Goal: Book appointment/travel/reservation

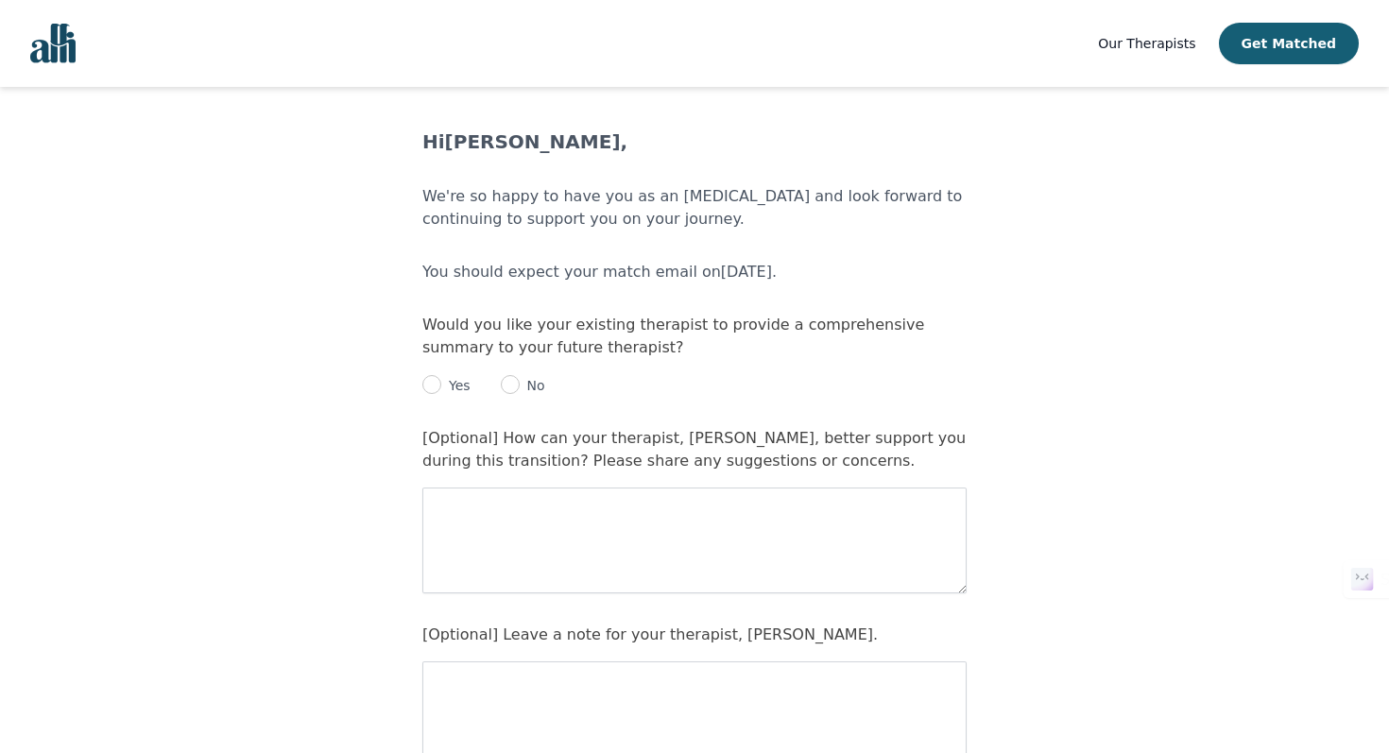
scroll to position [21, 0]
click at [459, 385] on p "Yes" at bounding box center [455, 383] width 29 height 19
click at [431, 386] on input "radio" at bounding box center [431, 382] width 19 height 19
radio input "true"
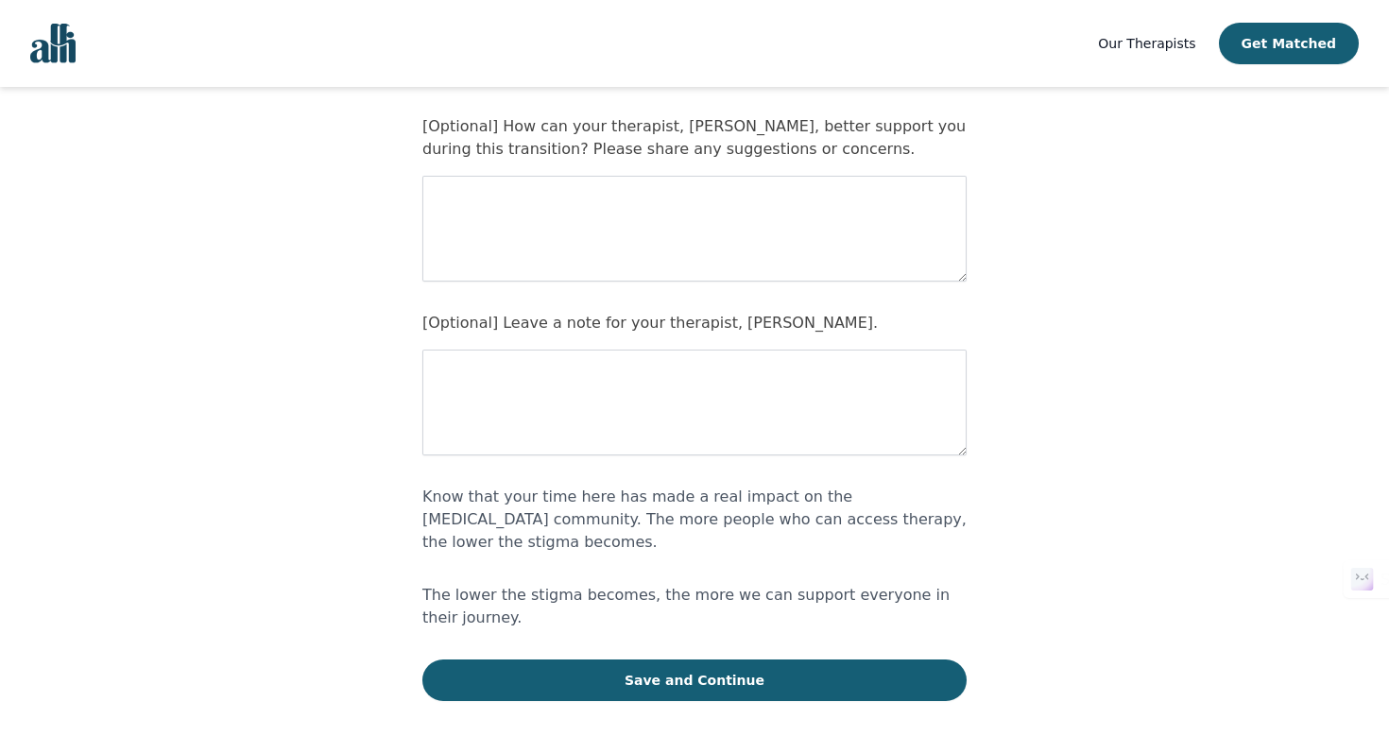
scroll to position [347, 0]
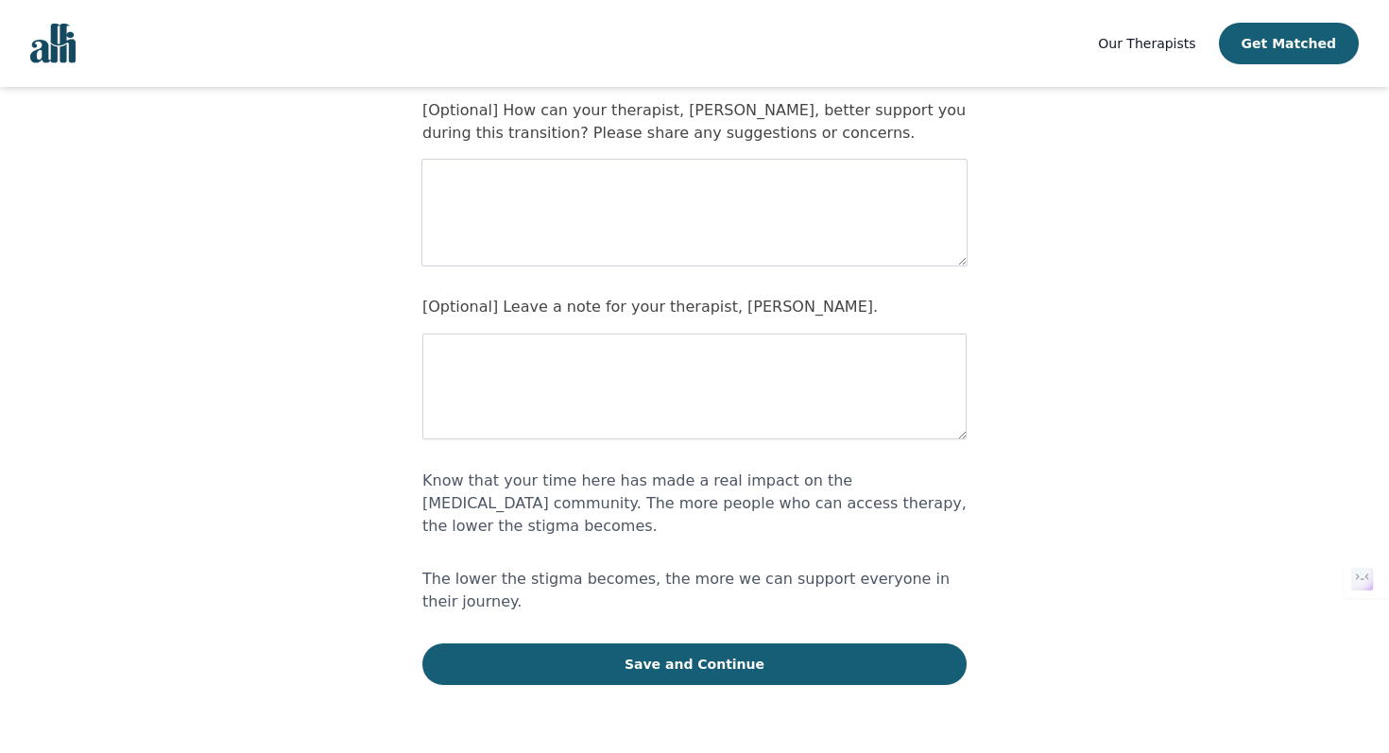
click at [615, 191] on textarea at bounding box center [694, 213] width 544 height 106
type textarea "It was good session overall"
click at [578, 358] on textarea "To enrich screen reader interactions, please activate Accessibility in Grammarl…" at bounding box center [694, 386] width 544 height 106
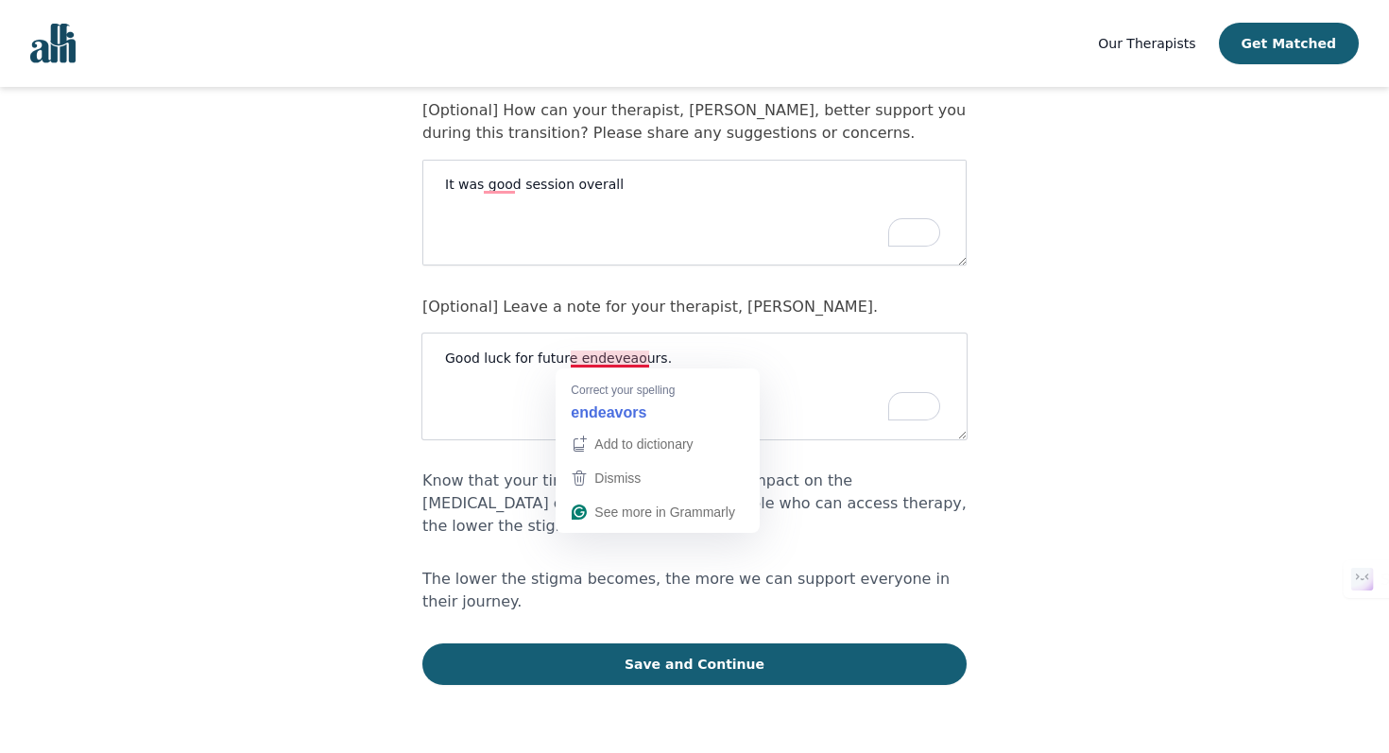
click at [637, 358] on textarea "Good luck for future endeveaours." at bounding box center [694, 386] width 544 height 106
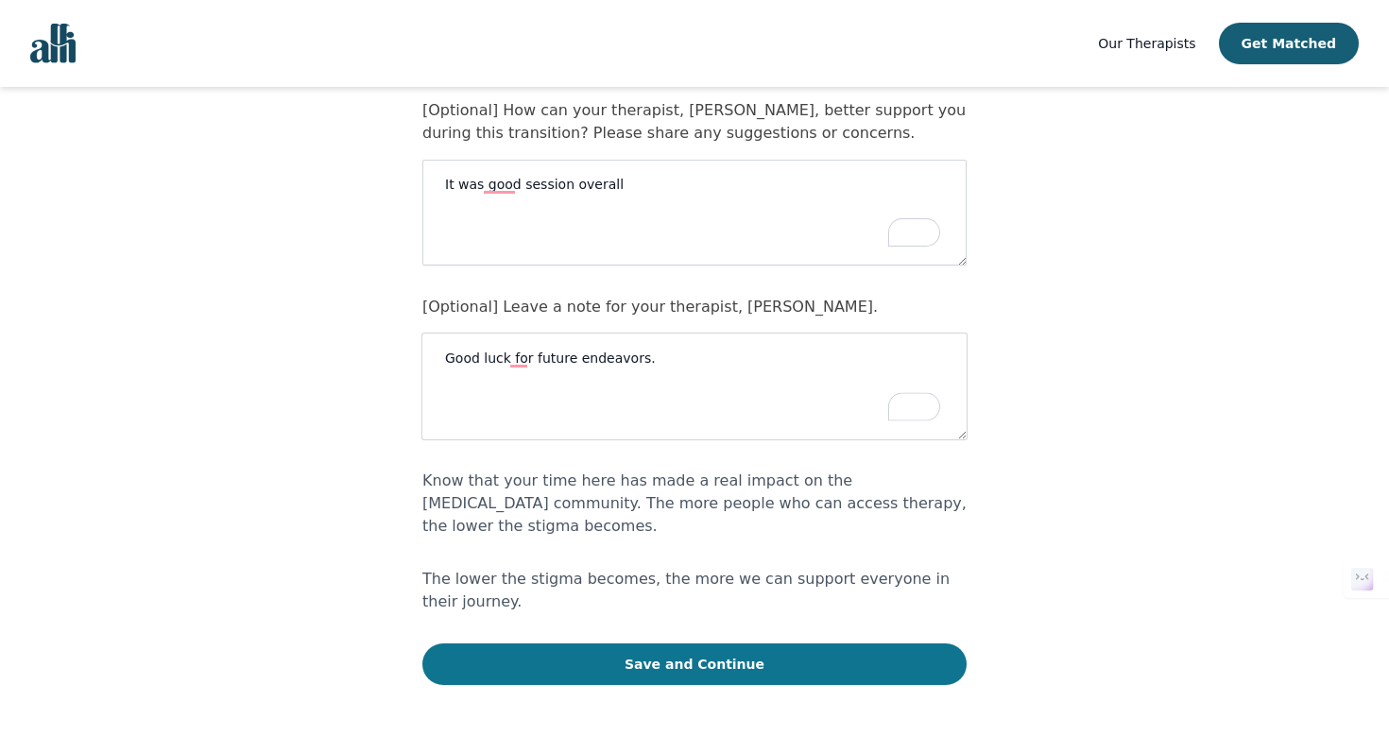
type textarea "Good luck for future endeavors."
click at [643, 643] on button "Save and Continue" at bounding box center [694, 664] width 544 height 42
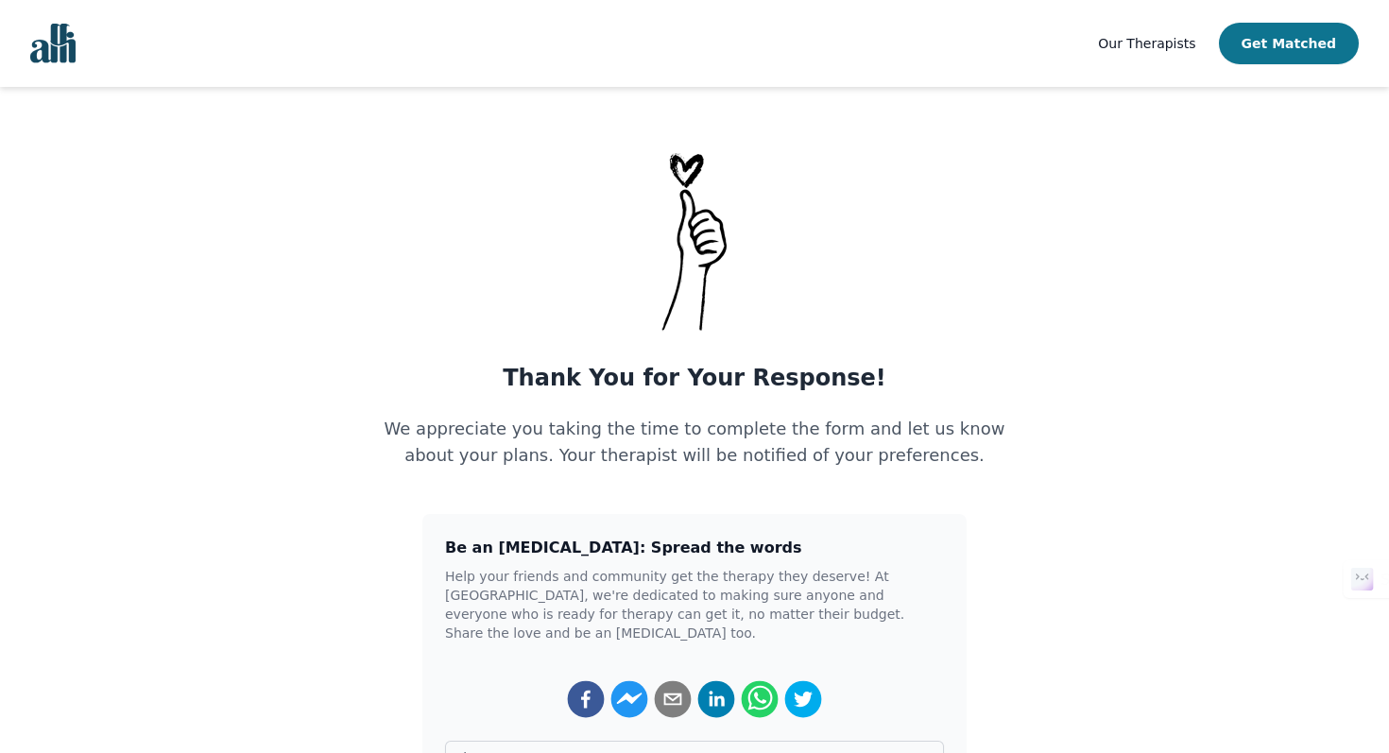
click at [1264, 47] on button "Get Matched" at bounding box center [1289, 44] width 140 height 42
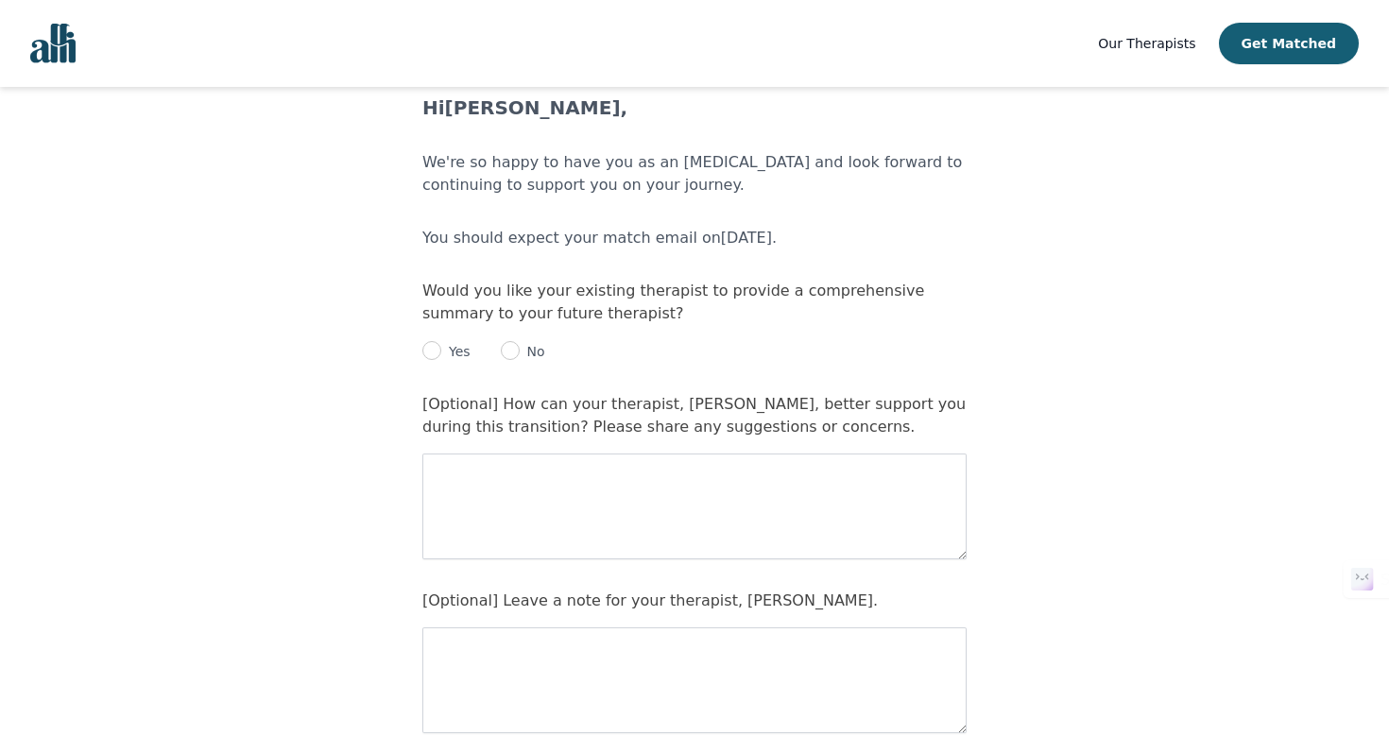
scroll to position [55, 0]
click at [451, 341] on p "Yes" at bounding box center [455, 349] width 29 height 19
click at [430, 346] on input "radio" at bounding box center [431, 348] width 19 height 19
radio input "true"
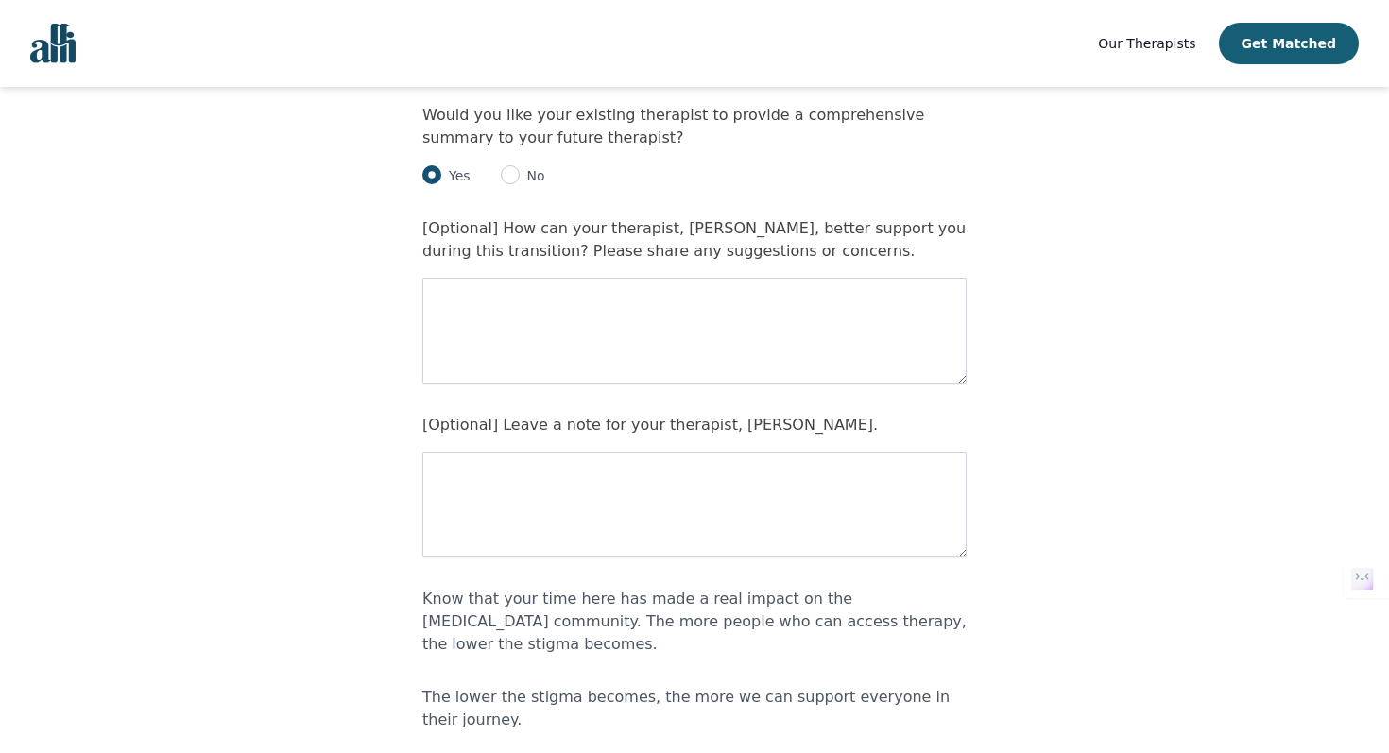
scroll to position [0, 0]
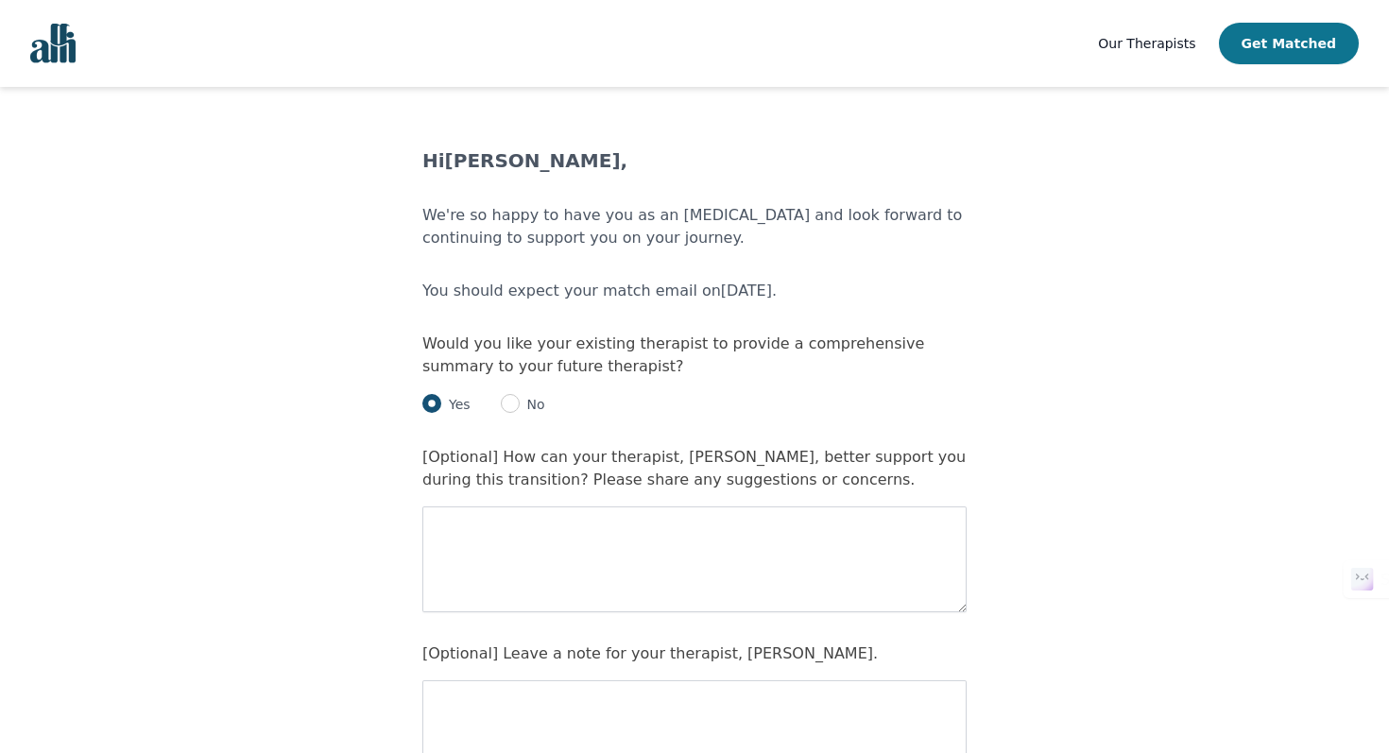
click at [1297, 33] on button "Get Matched" at bounding box center [1289, 44] width 140 height 42
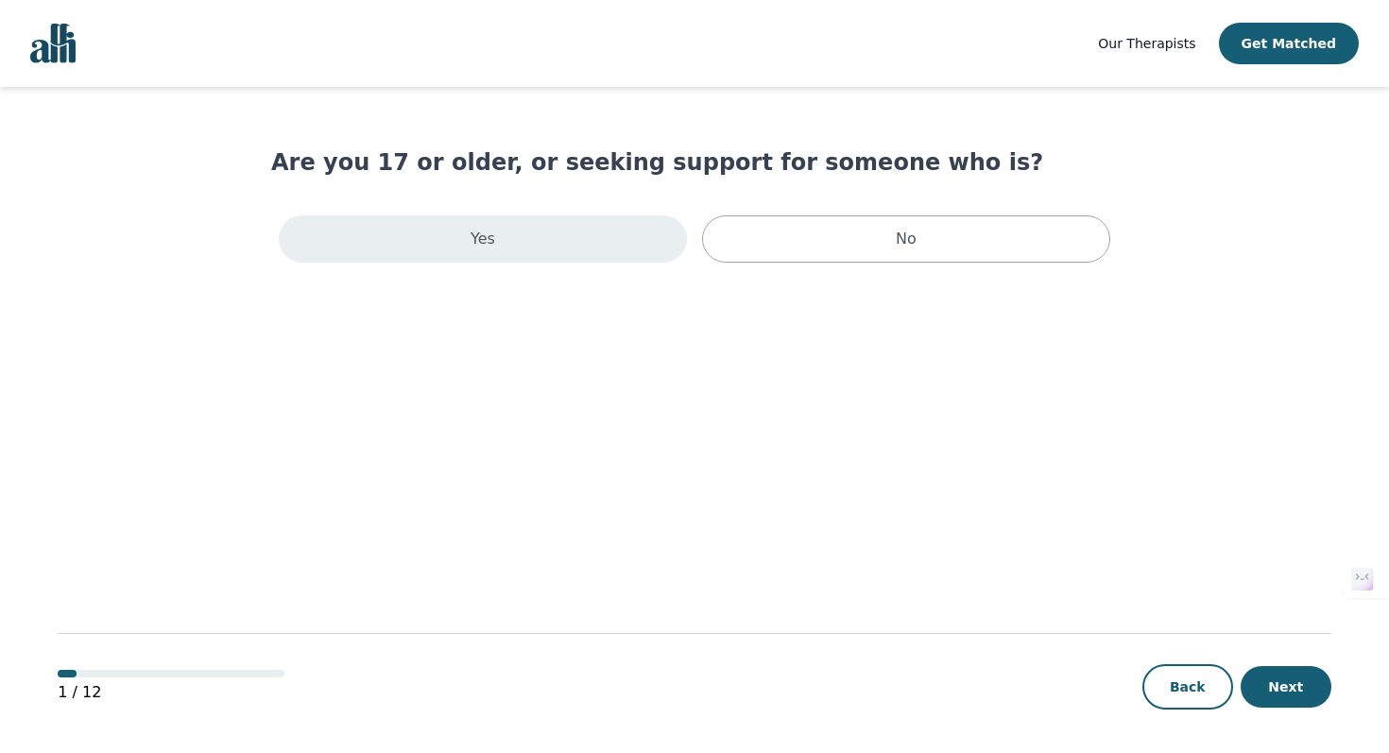
click at [628, 245] on div "Yes" at bounding box center [483, 238] width 408 height 47
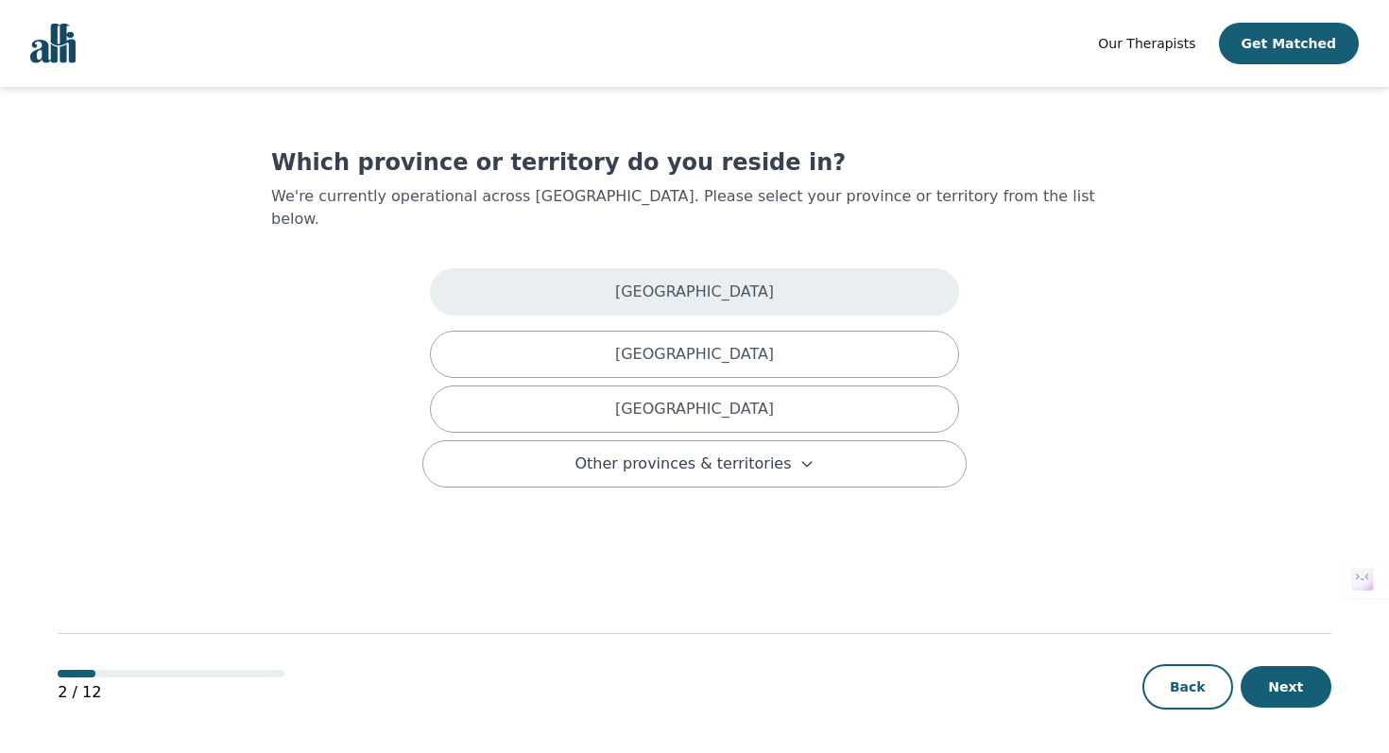
click at [664, 268] on div "Alberta" at bounding box center [694, 291] width 529 height 47
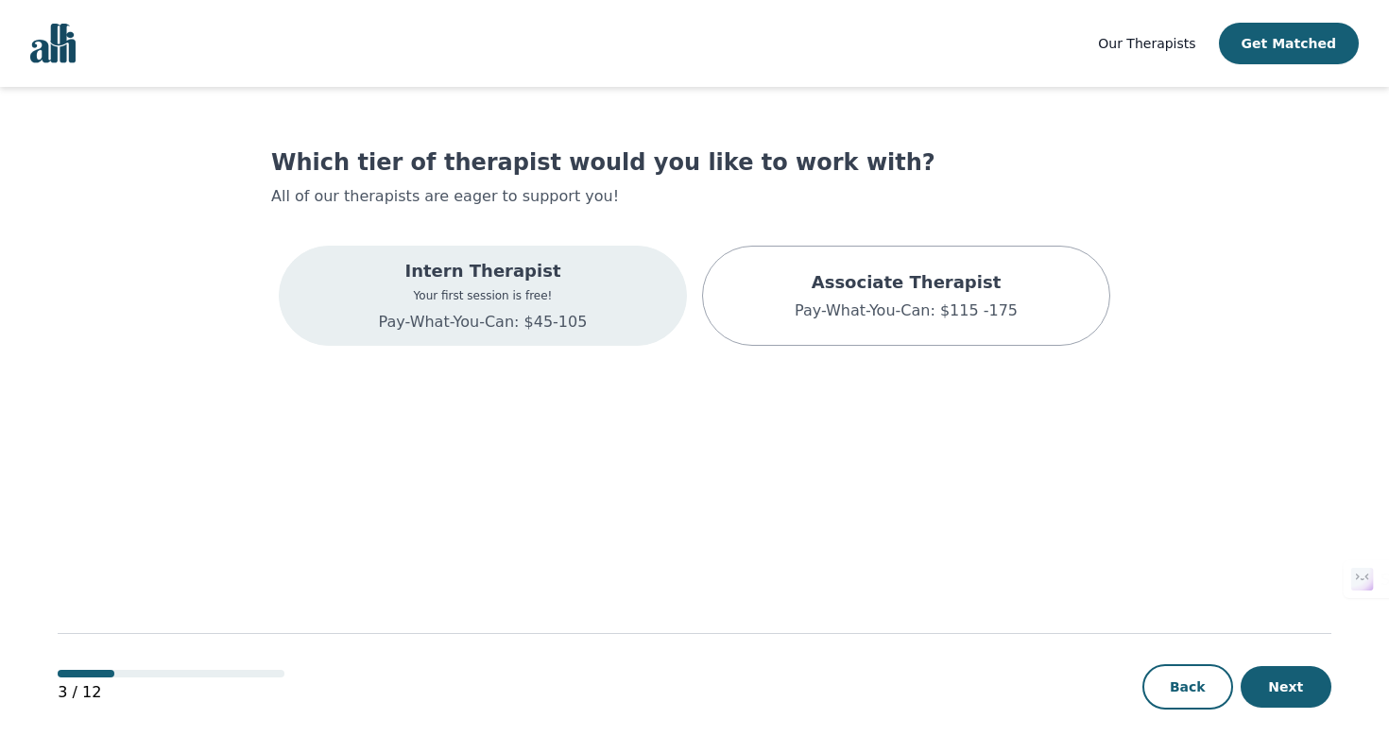
click at [591, 295] on div "Intern Therapist Your first session is free! Pay-What-You-Can: $45-105" at bounding box center [483, 296] width 408 height 100
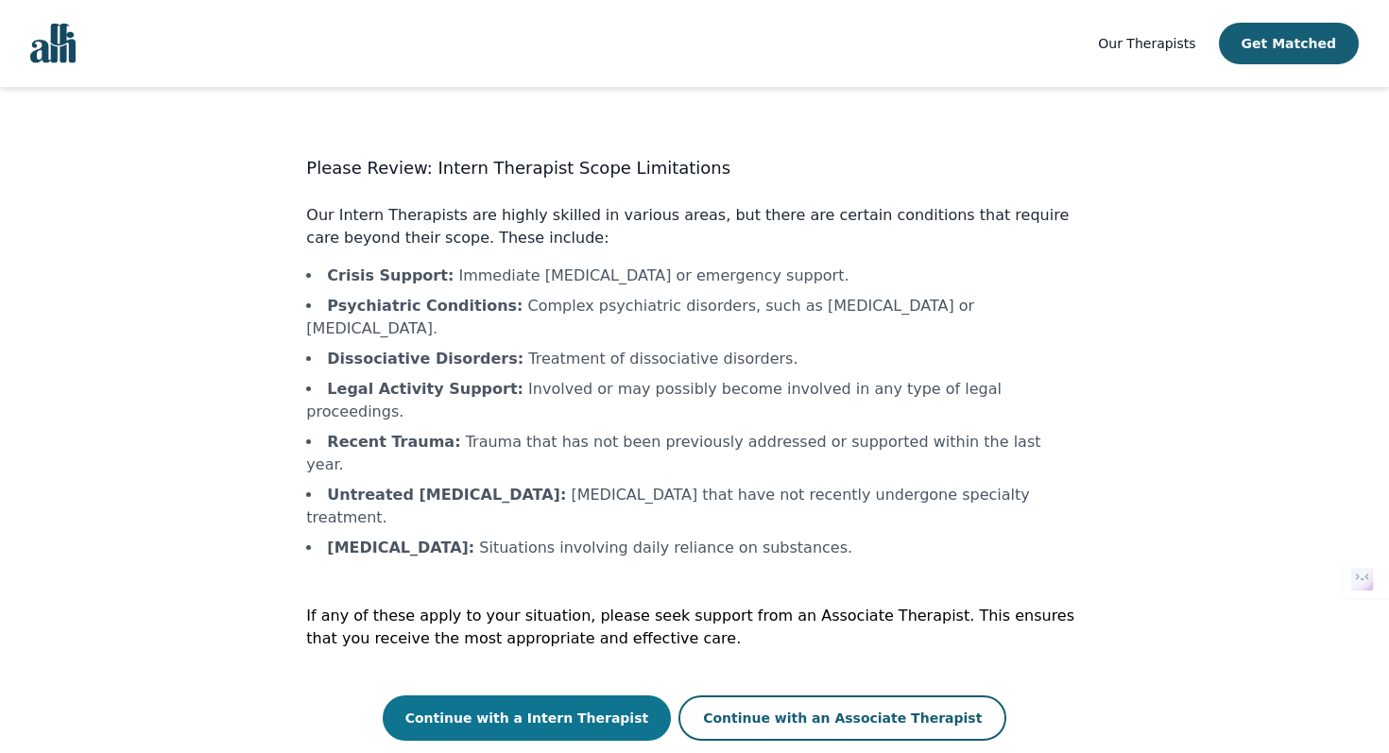
click at [599, 695] on button "Continue with a Intern Therapist" at bounding box center [527, 717] width 289 height 45
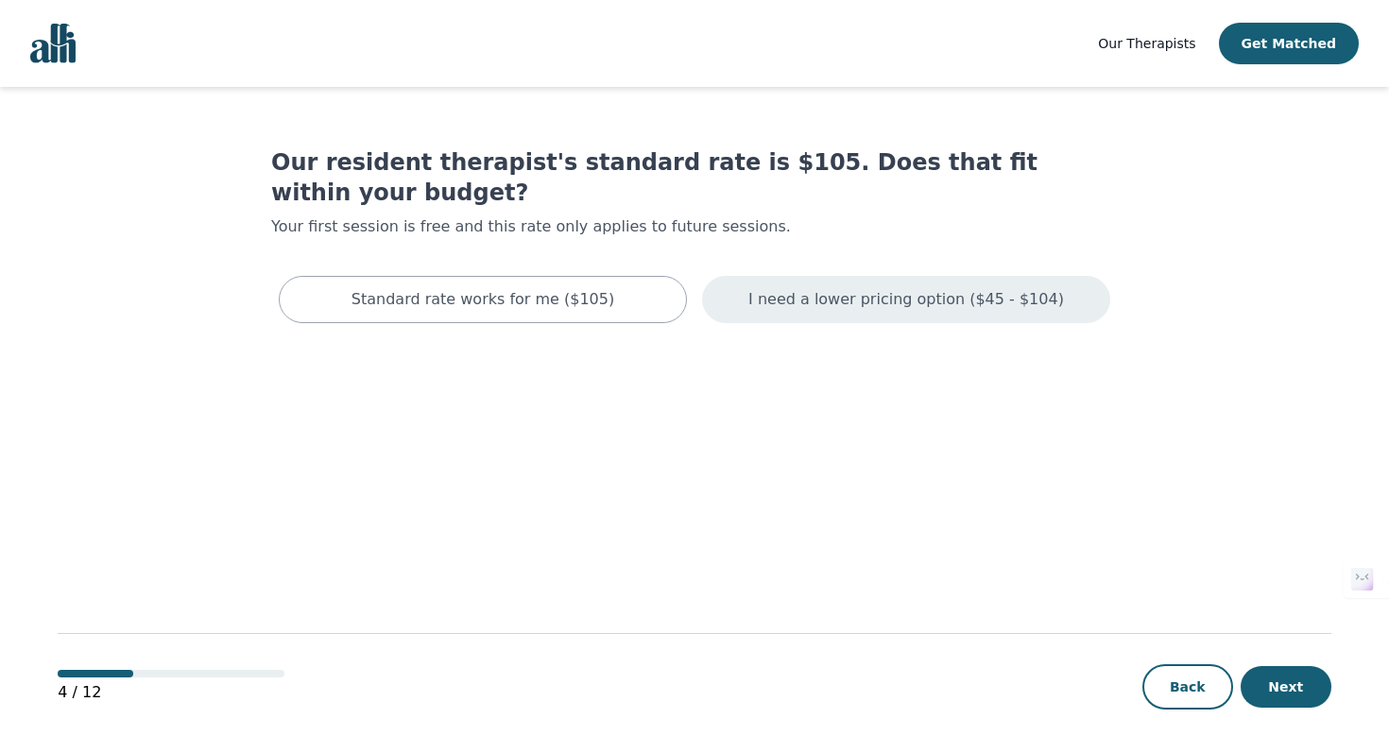
click at [868, 291] on div "I need a lower pricing option ($45 - $104)" at bounding box center [906, 299] width 408 height 47
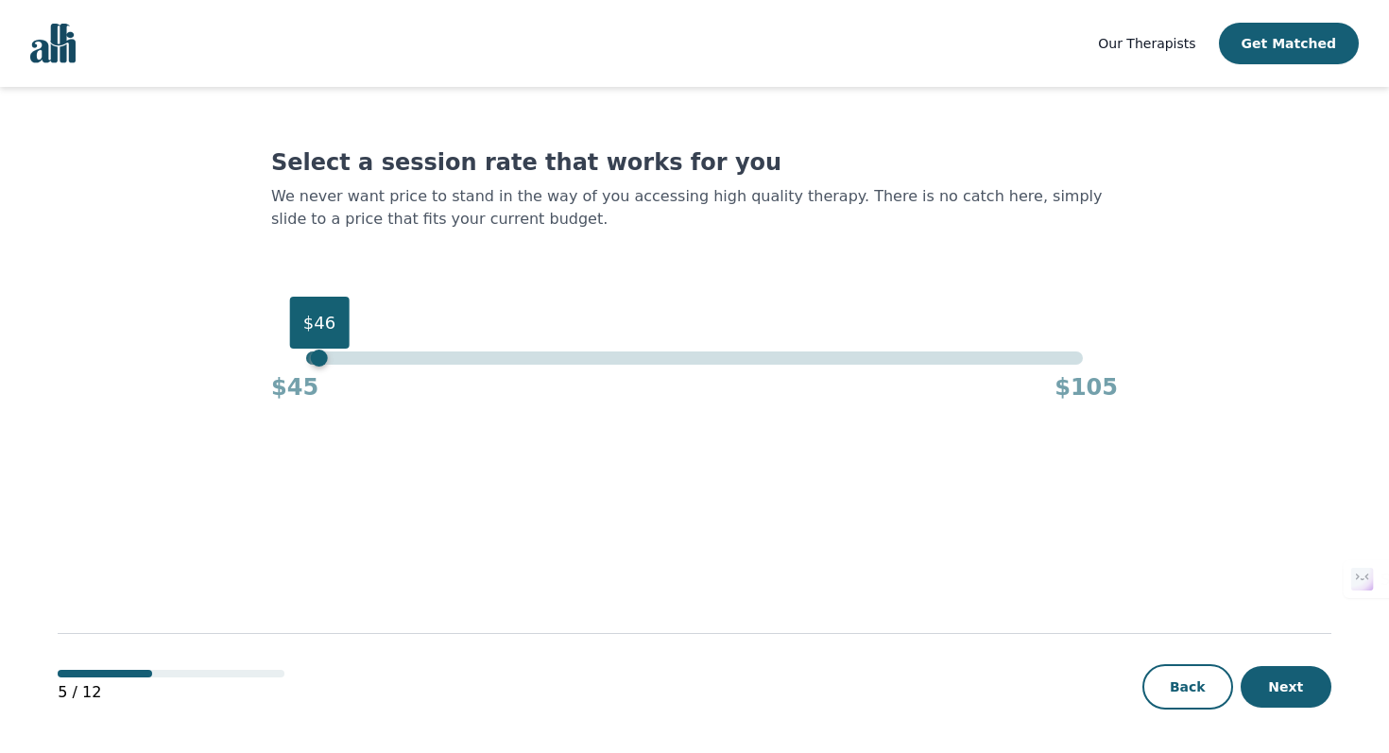
click at [315, 361] on div "$46" at bounding box center [694, 357] width 776 height 13
drag, startPoint x: 314, startPoint y: 361, endPoint x: 295, endPoint y: 360, distance: 18.9
click at [295, 360] on div "$45 $45 $105" at bounding box center [694, 376] width 846 height 51
click at [1308, 692] on button "Next" at bounding box center [1285, 687] width 91 height 42
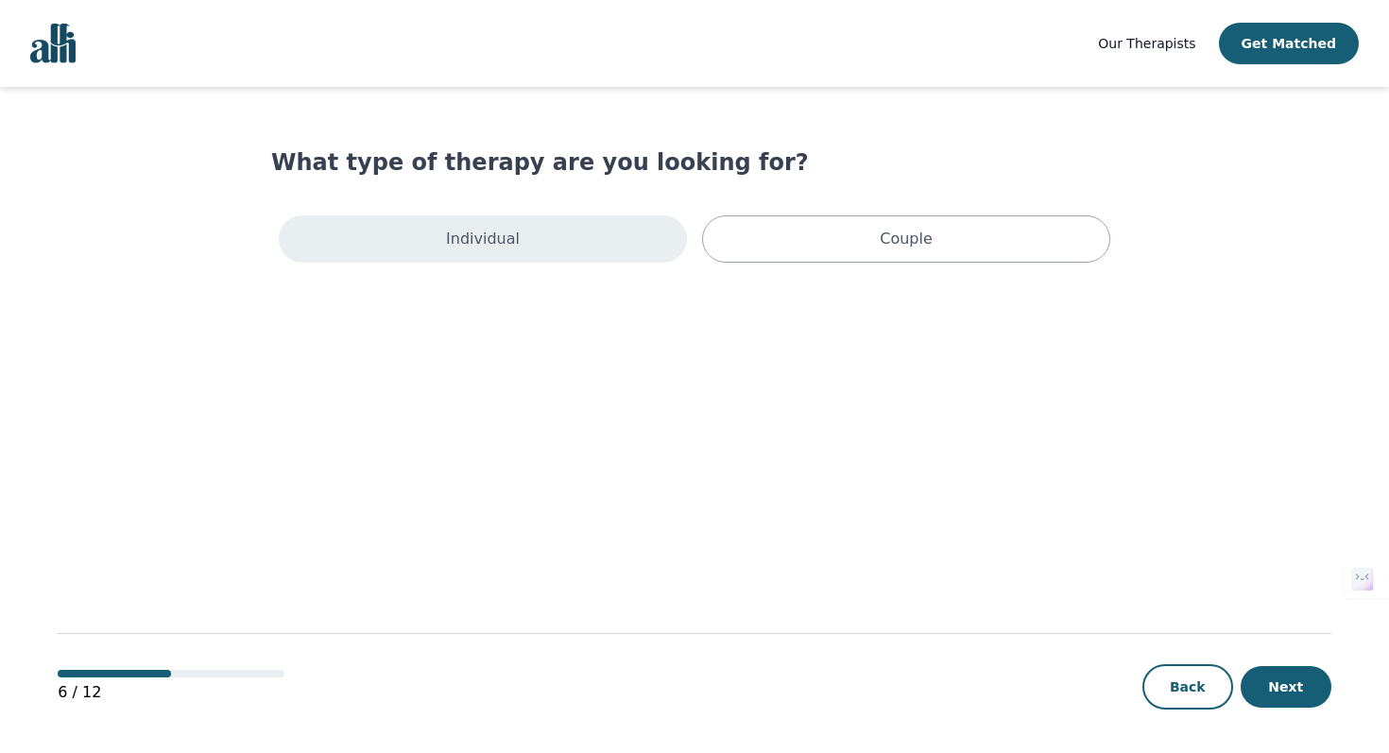
click at [555, 234] on div "Individual" at bounding box center [483, 238] width 408 height 47
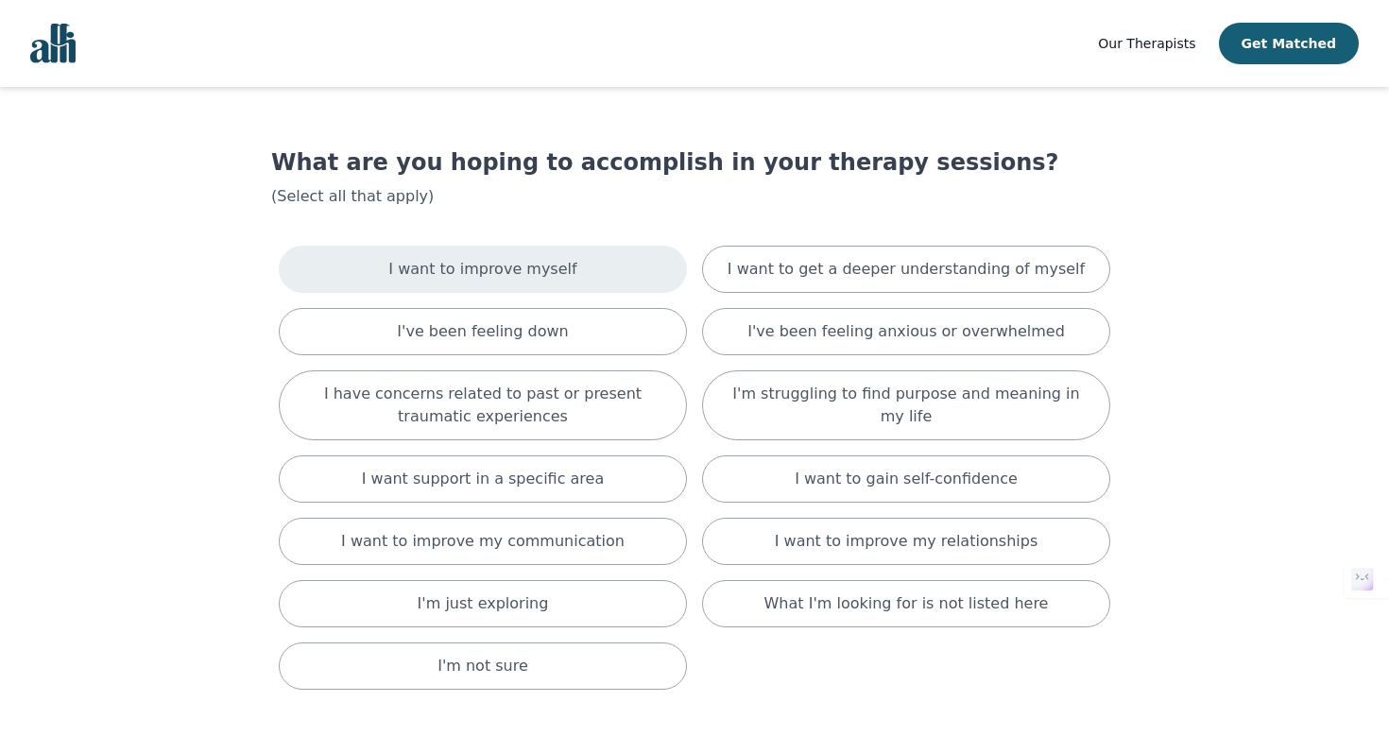
click at [585, 282] on div "I want to improve myself" at bounding box center [483, 269] width 408 height 47
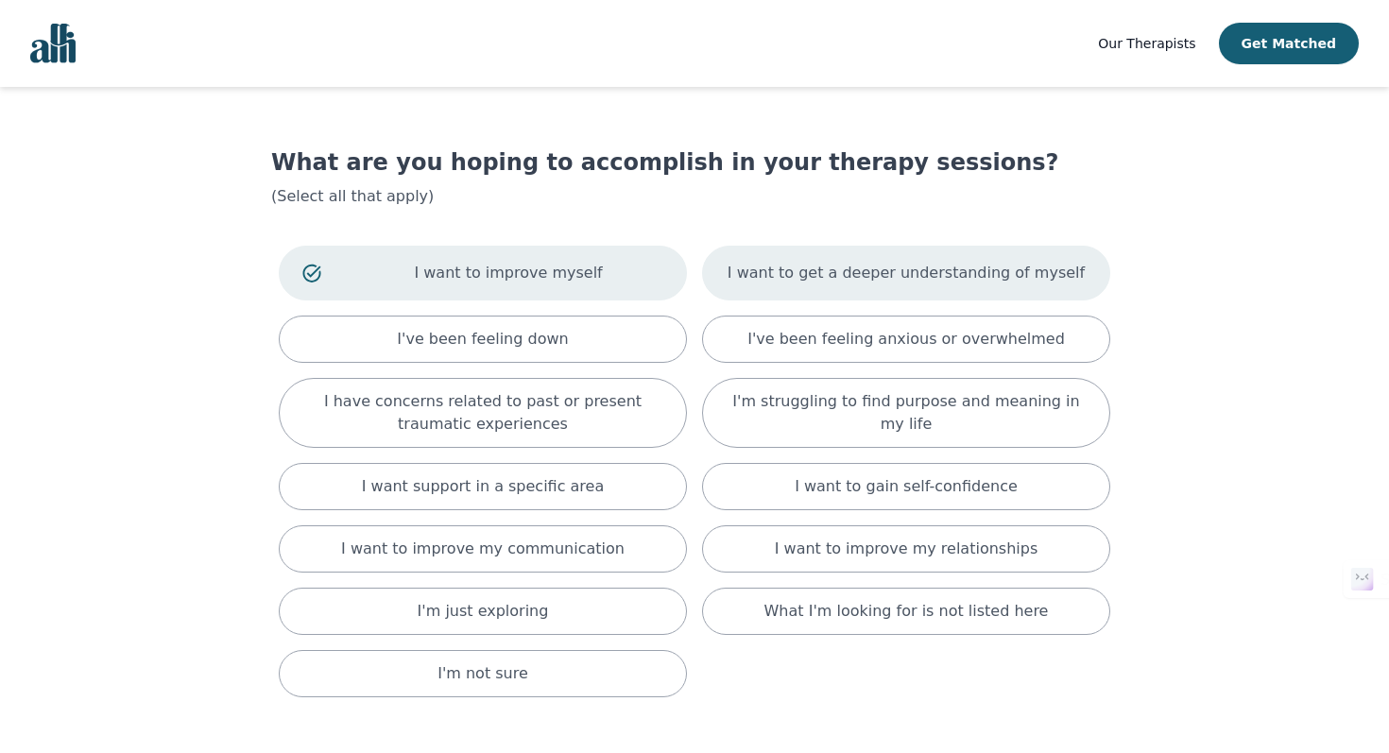
click at [821, 274] on p "I want to get a deeper understanding of myself" at bounding box center [905, 273] width 357 height 23
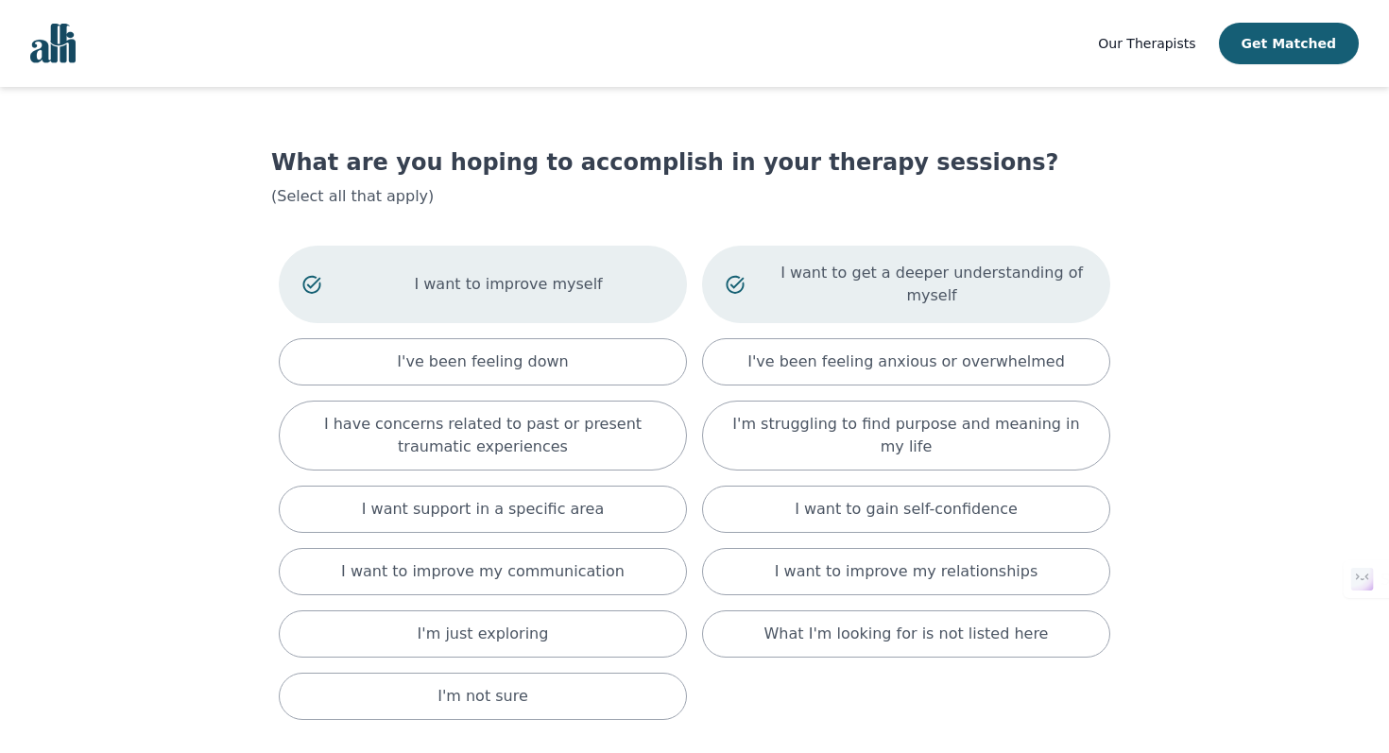
click at [769, 280] on div "I want to get a deeper understanding of myself" at bounding box center [906, 284] width 408 height 77
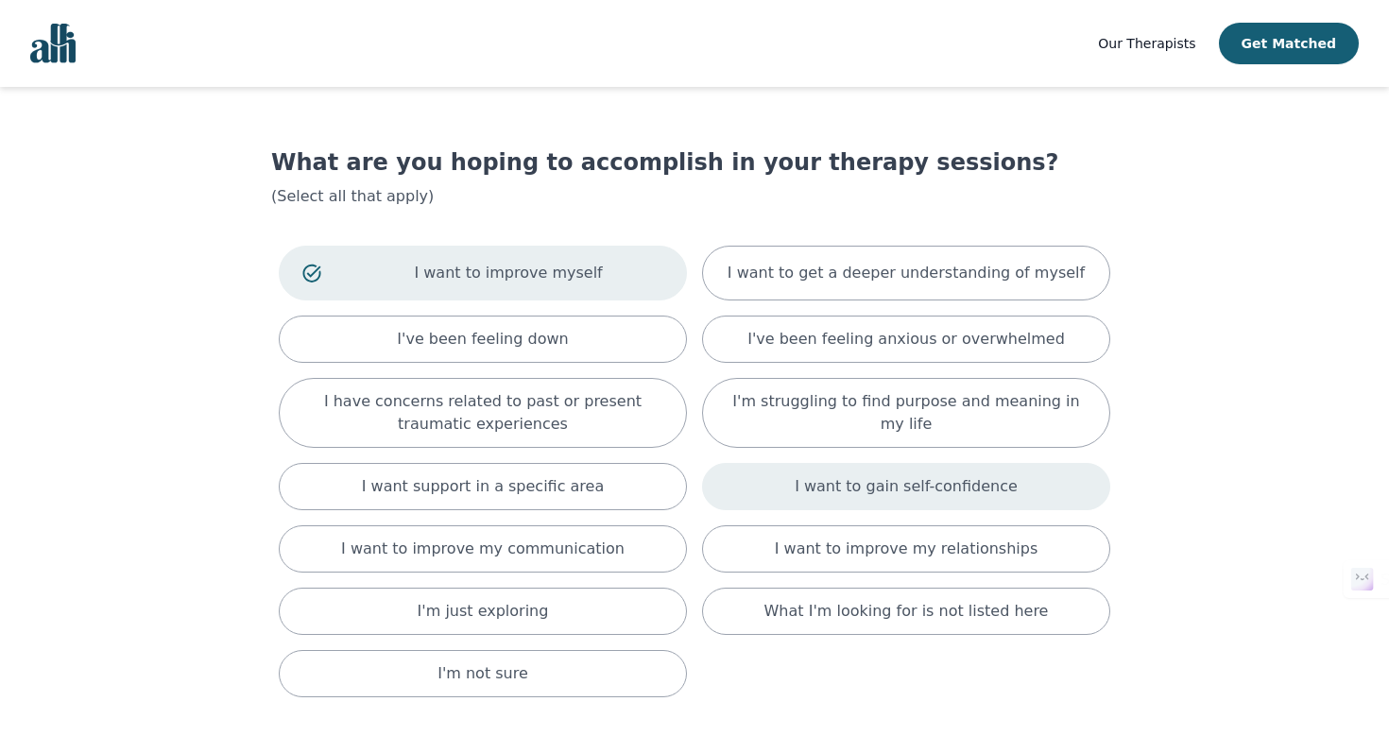
click at [794, 475] on div "I want to gain self-confidence" at bounding box center [906, 486] width 408 height 47
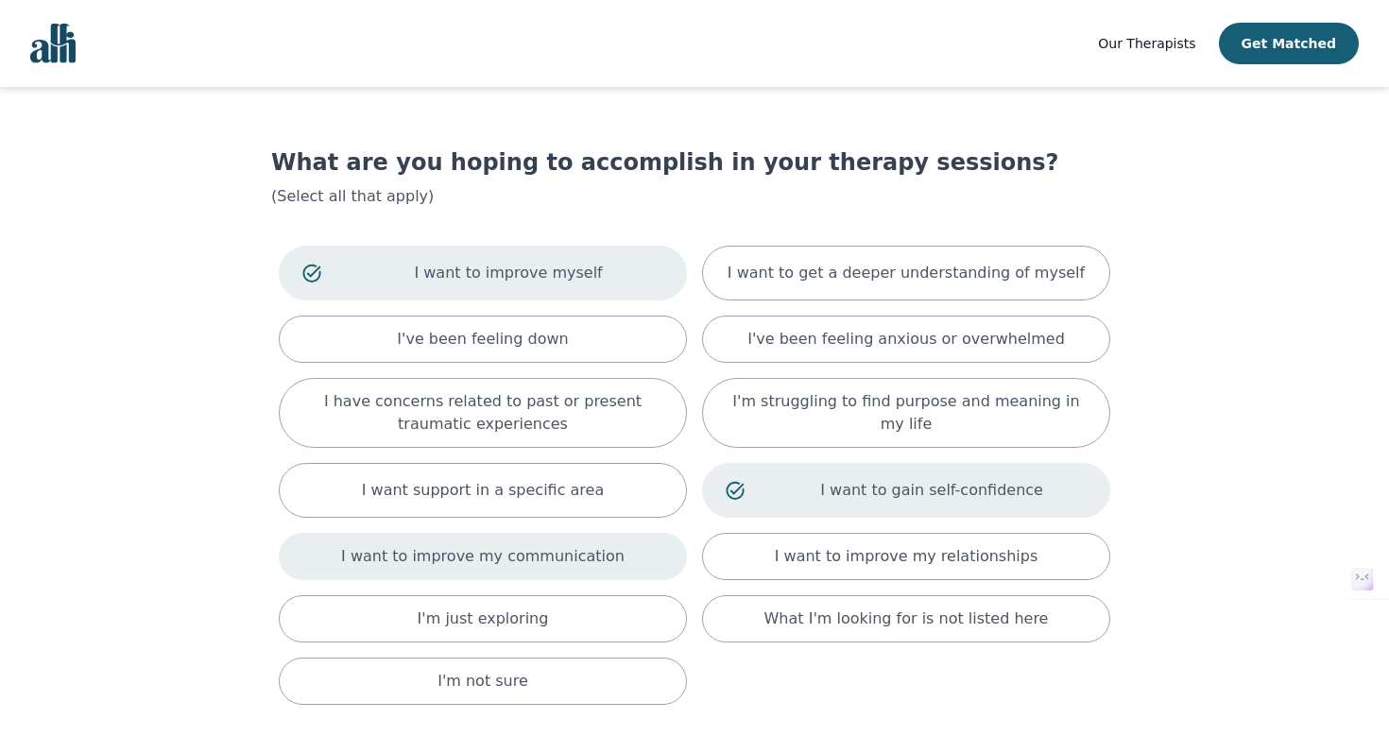
click at [547, 554] on p "I want to improve my communication" at bounding box center [482, 556] width 283 height 23
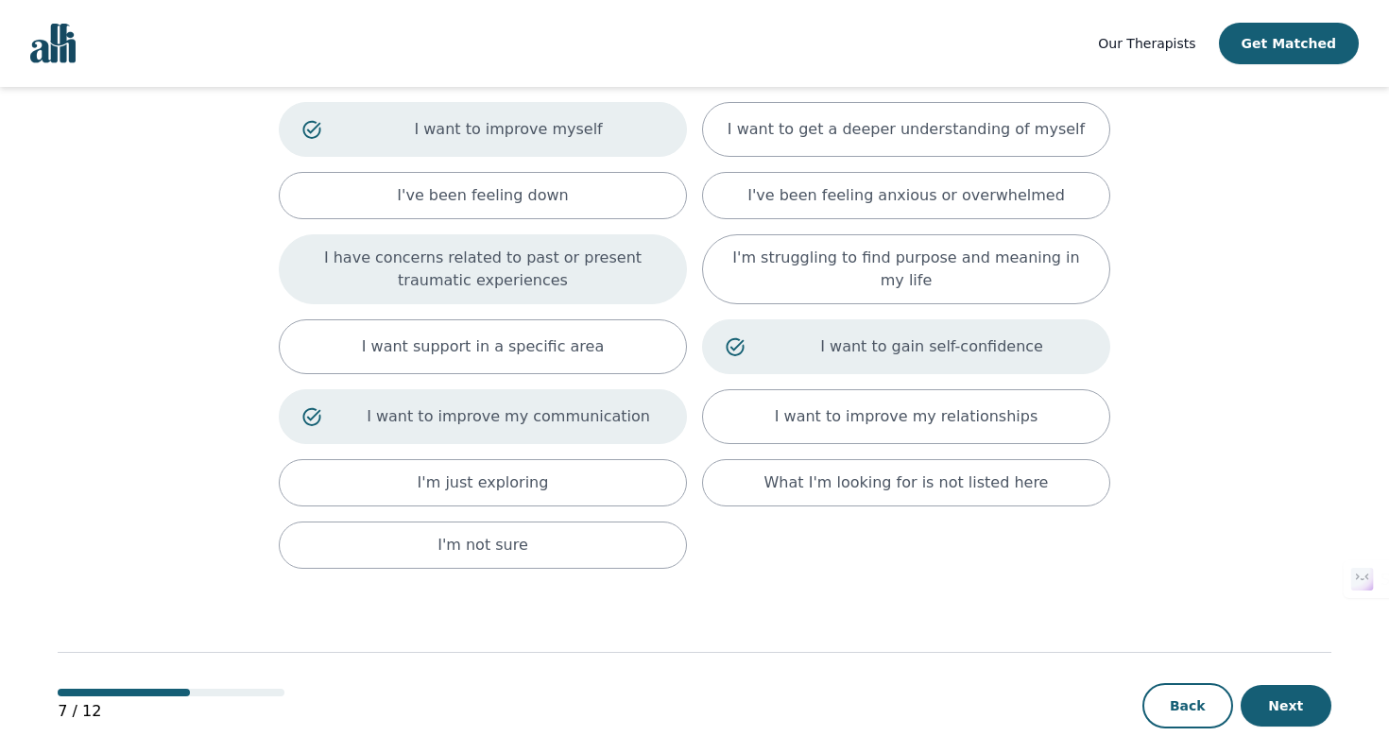
scroll to position [164, 0]
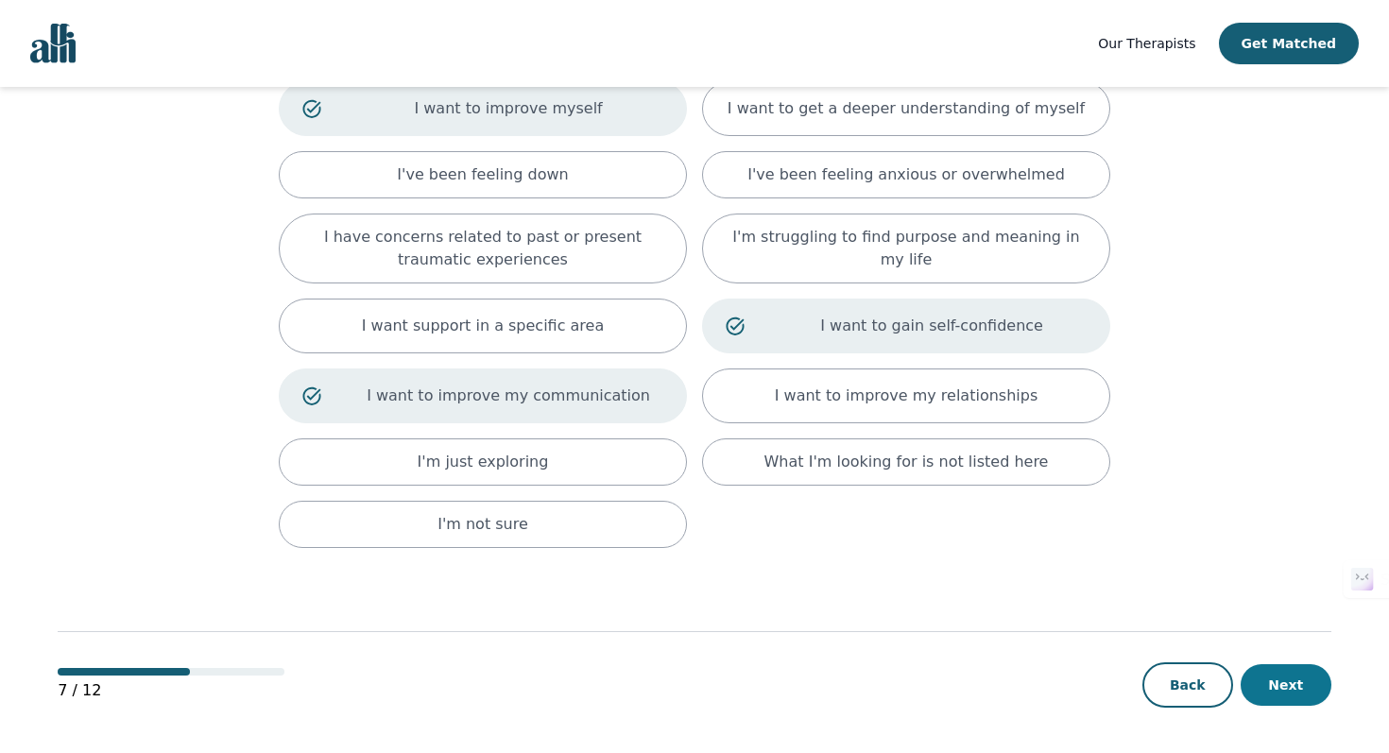
click at [1326, 681] on button "Next" at bounding box center [1285, 685] width 91 height 42
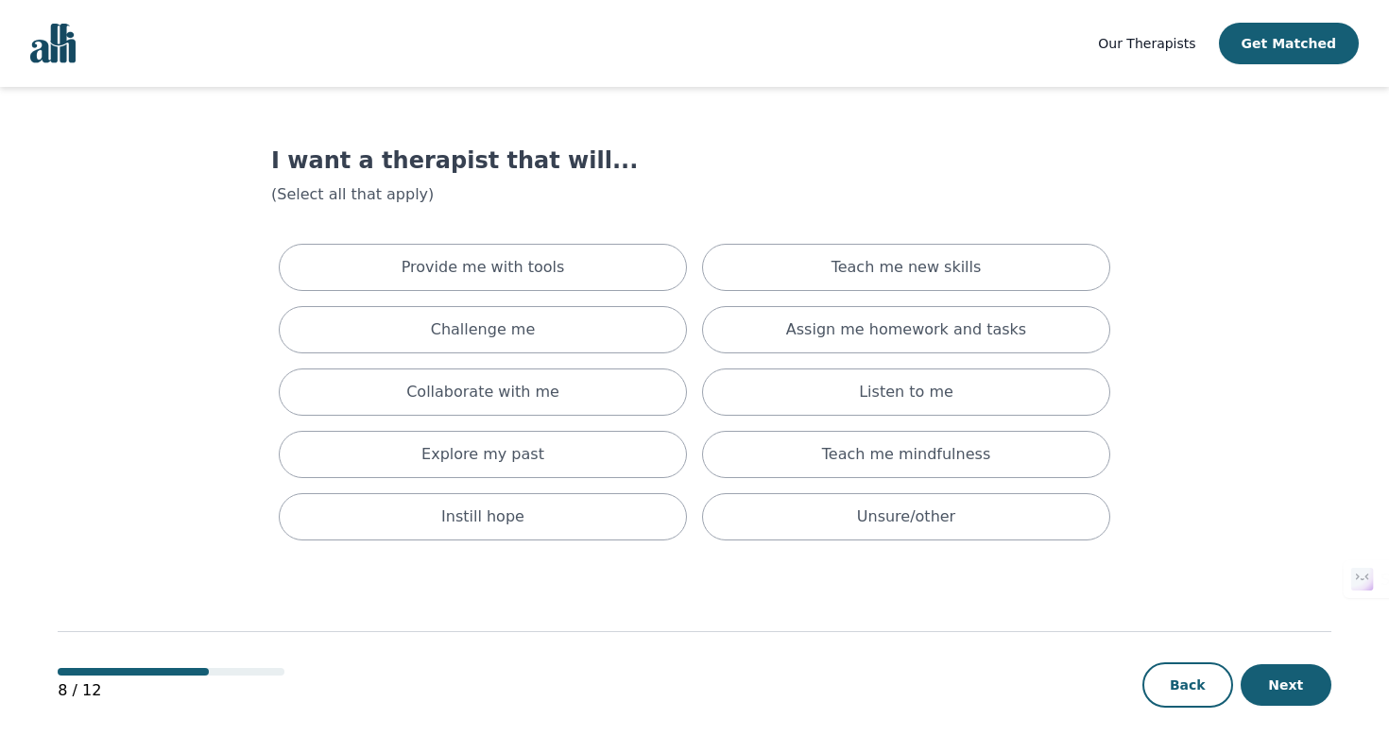
click at [1299, 684] on button "Next" at bounding box center [1285, 685] width 91 height 42
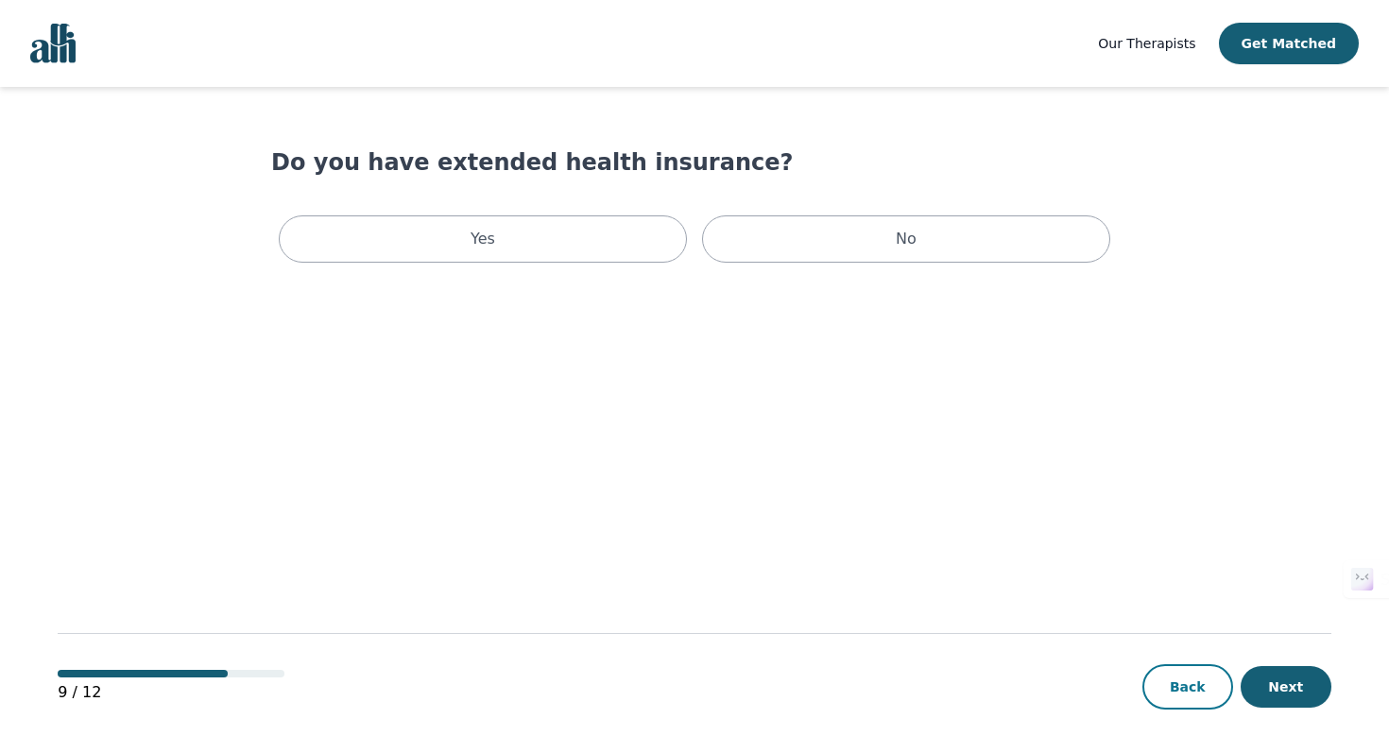
click at [1168, 677] on button "Back" at bounding box center [1187, 686] width 91 height 45
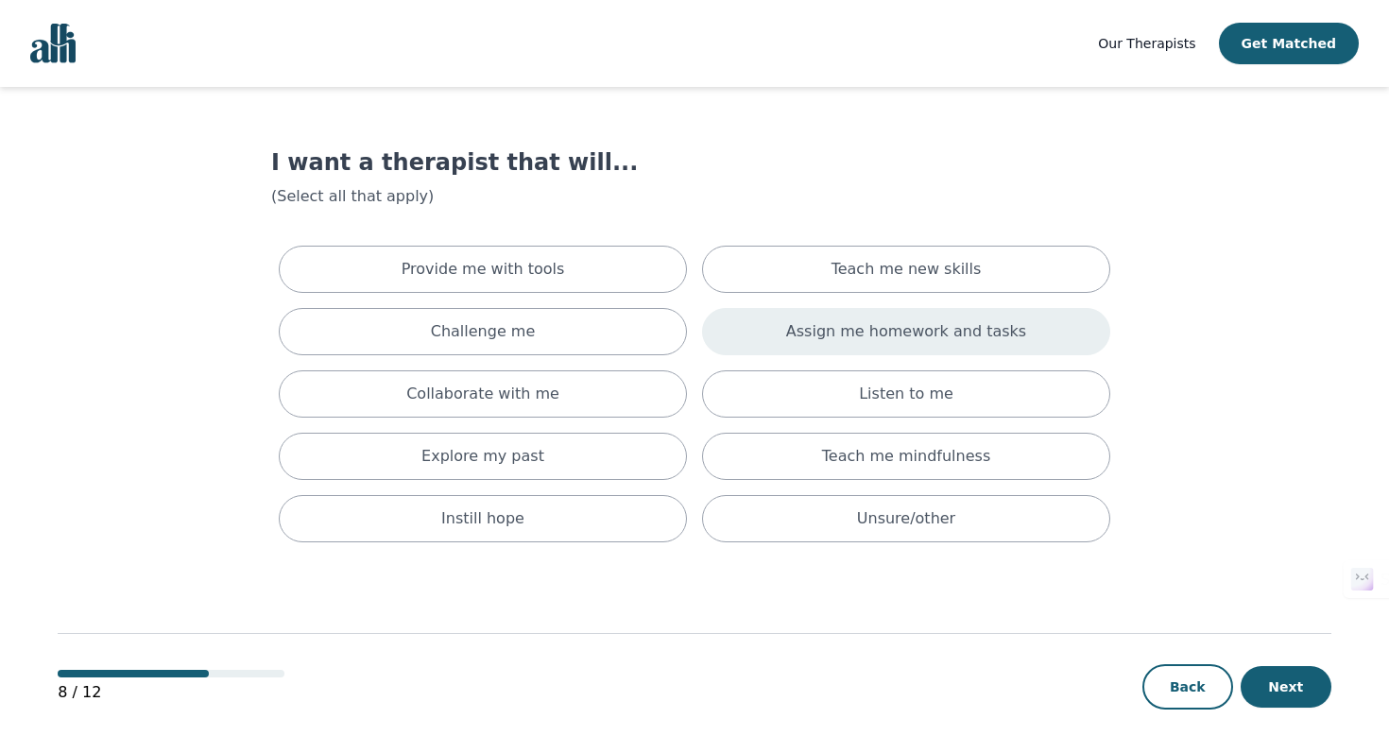
click at [739, 325] on div "Assign me homework and tasks" at bounding box center [906, 331] width 408 height 47
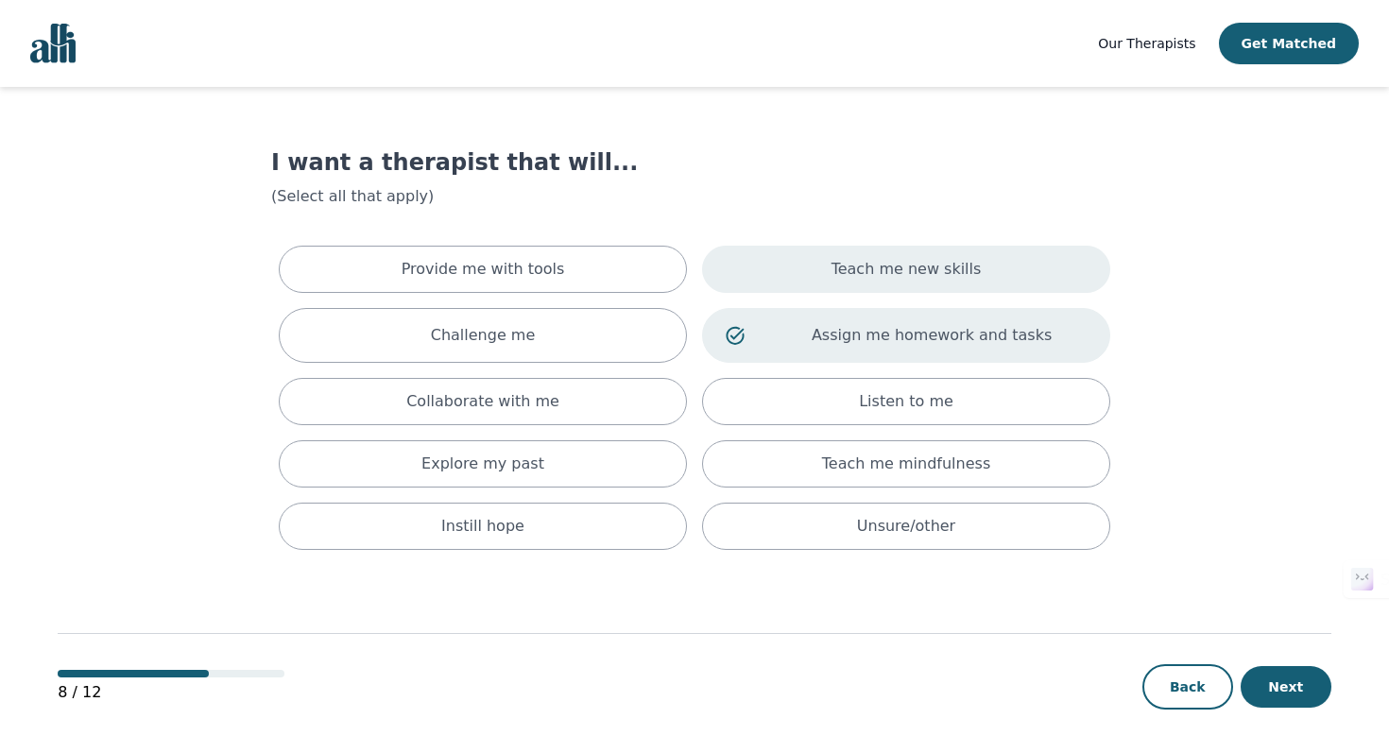
click at [795, 273] on div "Teach me new skills" at bounding box center [906, 269] width 408 height 47
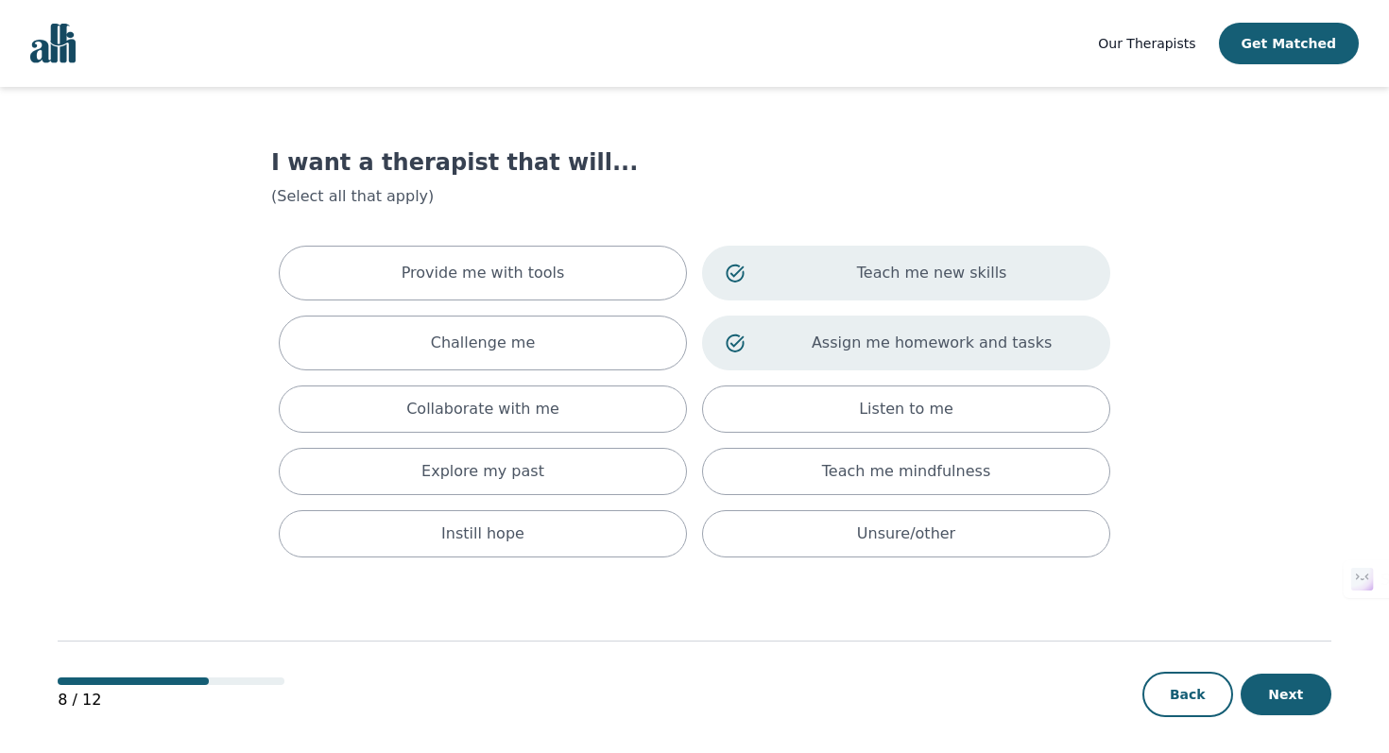
click at [778, 284] on div "Teach me new skills" at bounding box center [906, 273] width 408 height 55
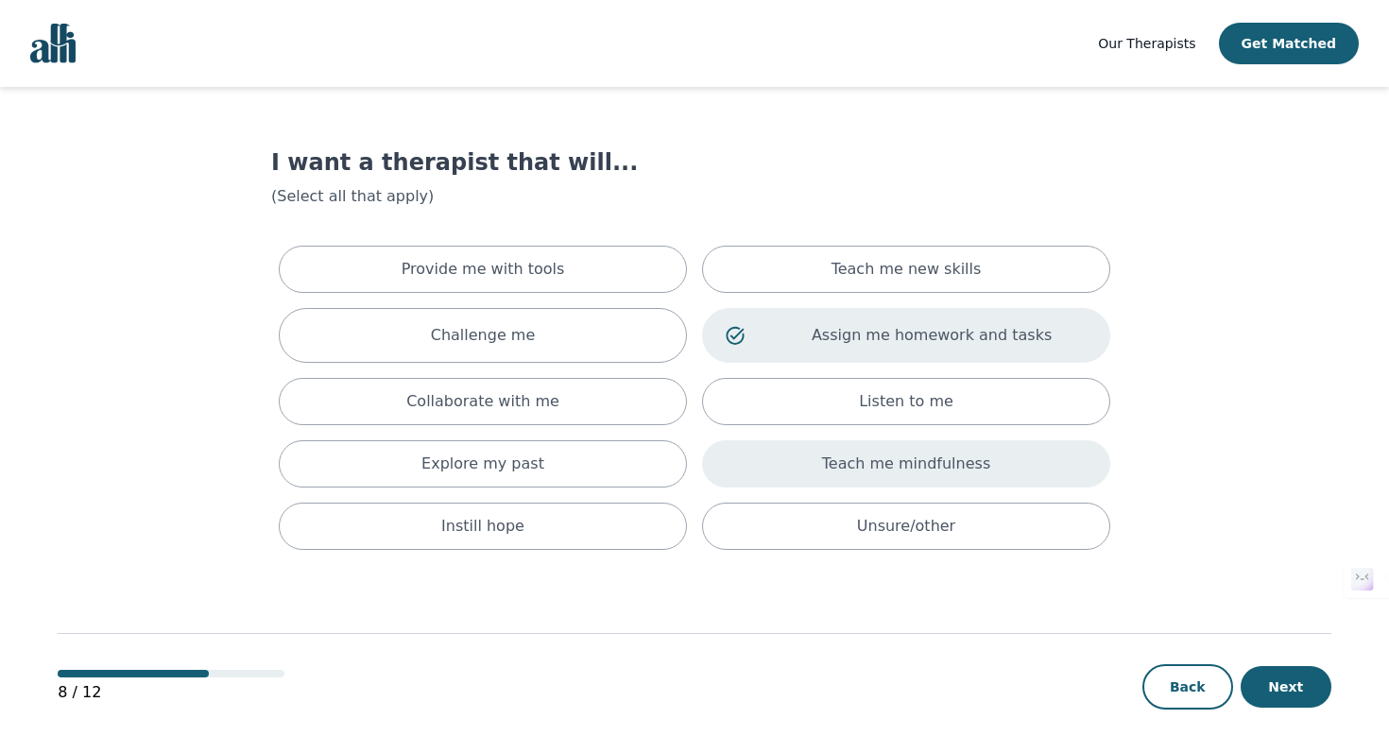
click at [844, 458] on p "Teach me mindfulness" at bounding box center [906, 464] width 168 height 23
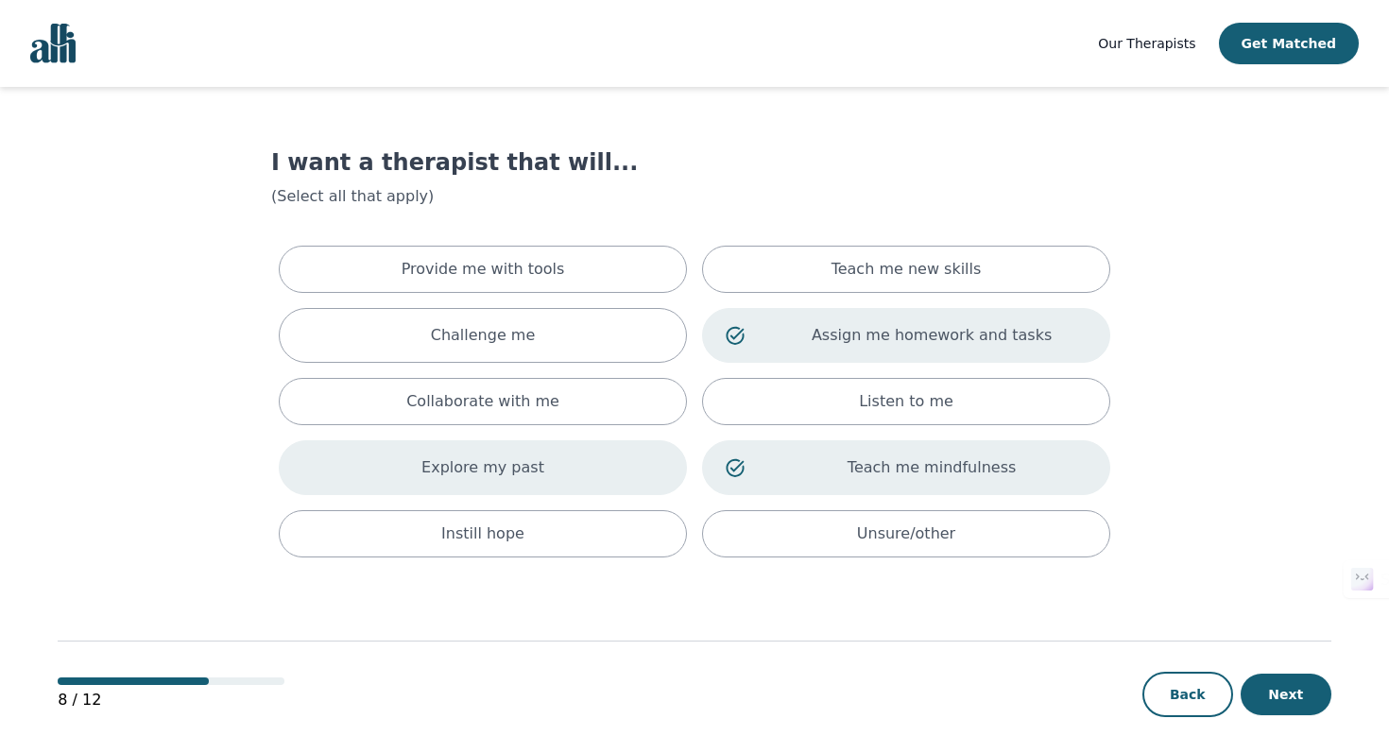
click at [616, 472] on div "Explore my past" at bounding box center [483, 467] width 408 height 55
click at [616, 472] on p "Explore my past" at bounding box center [508, 467] width 310 height 23
click at [616, 472] on div "Explore my past" at bounding box center [483, 467] width 408 height 55
click at [1310, 683] on button "Next" at bounding box center [1285, 695] width 91 height 42
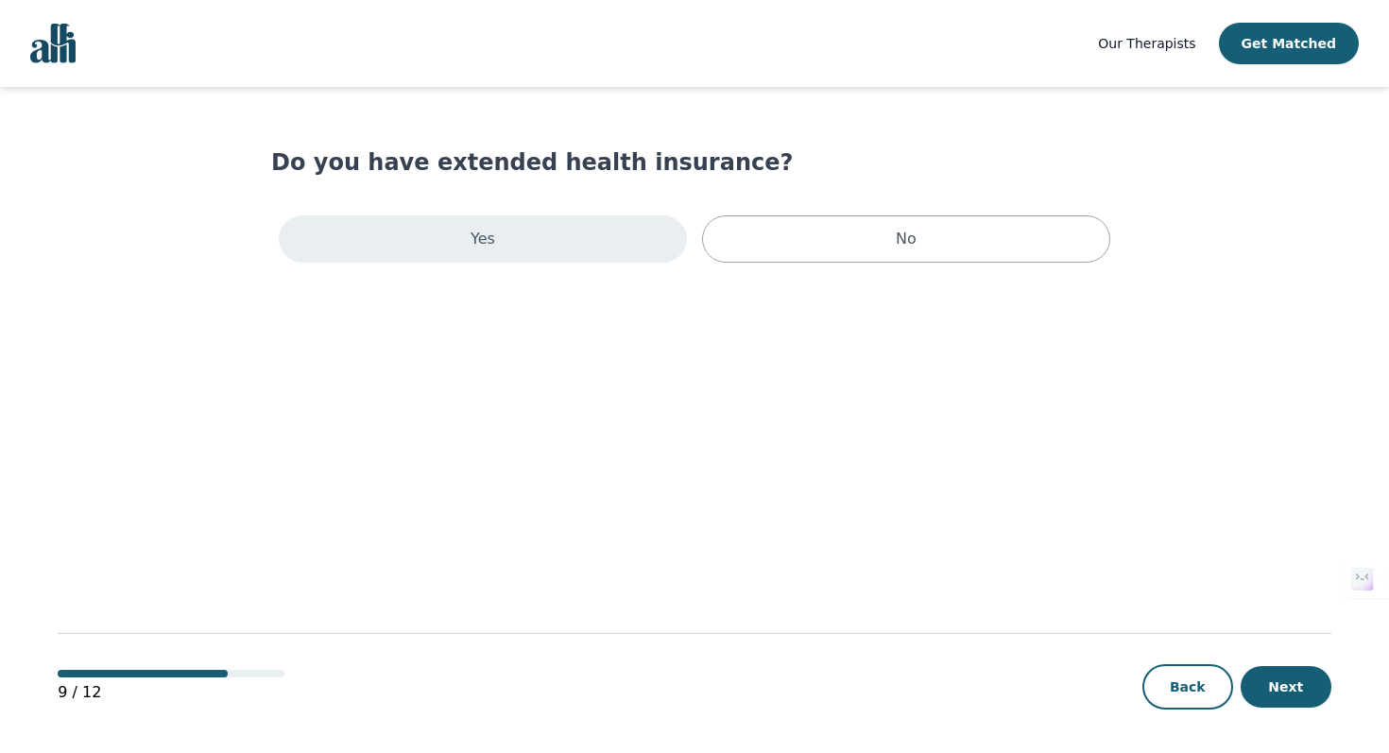
click at [580, 232] on div "Yes" at bounding box center [483, 238] width 408 height 47
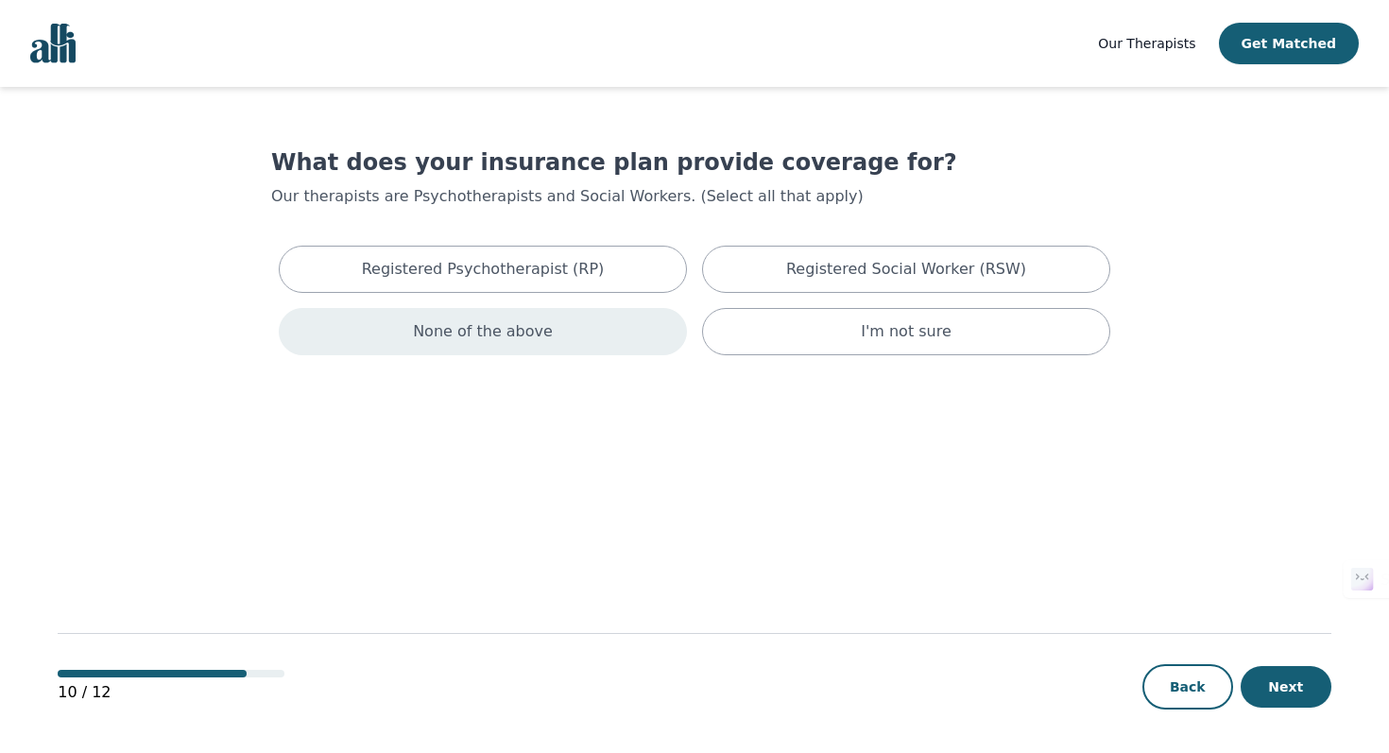
click at [619, 350] on div "None of the above" at bounding box center [483, 331] width 408 height 47
click at [1299, 690] on button "Next" at bounding box center [1285, 687] width 91 height 42
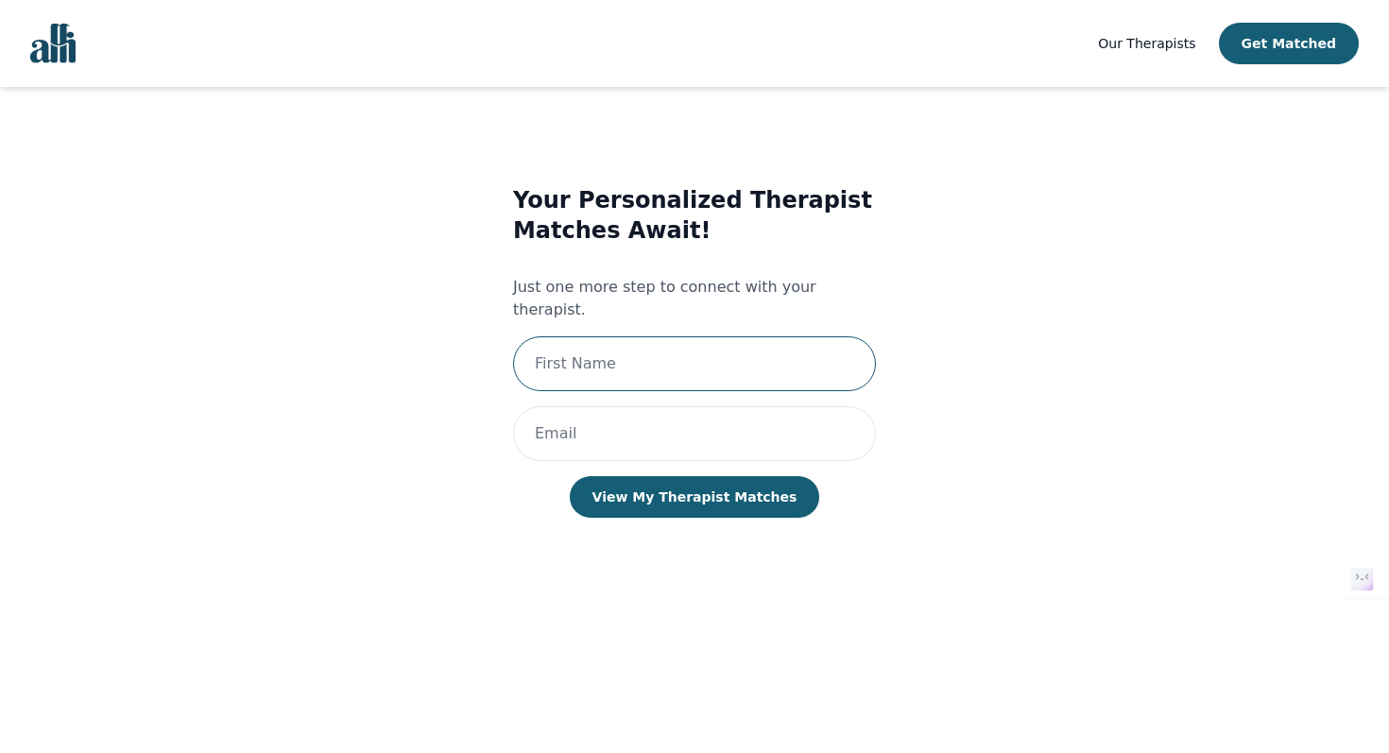
click at [707, 350] on input "text" at bounding box center [694, 363] width 363 height 55
type input "Ananya"
click at [664, 411] on input "email" at bounding box center [694, 433] width 363 height 55
type input "asarkar@ualberta.ca"
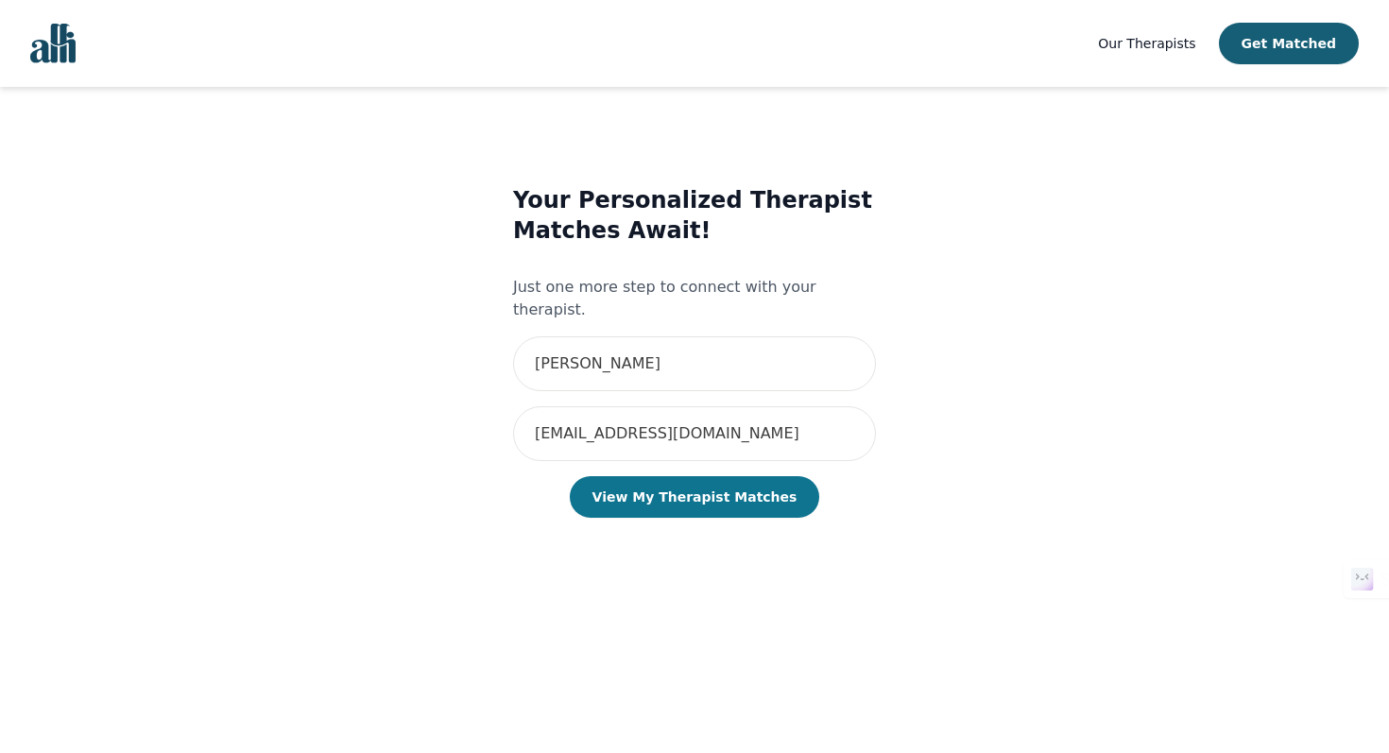
click at [673, 477] on button "View My Therapist Matches" at bounding box center [695, 497] width 250 height 42
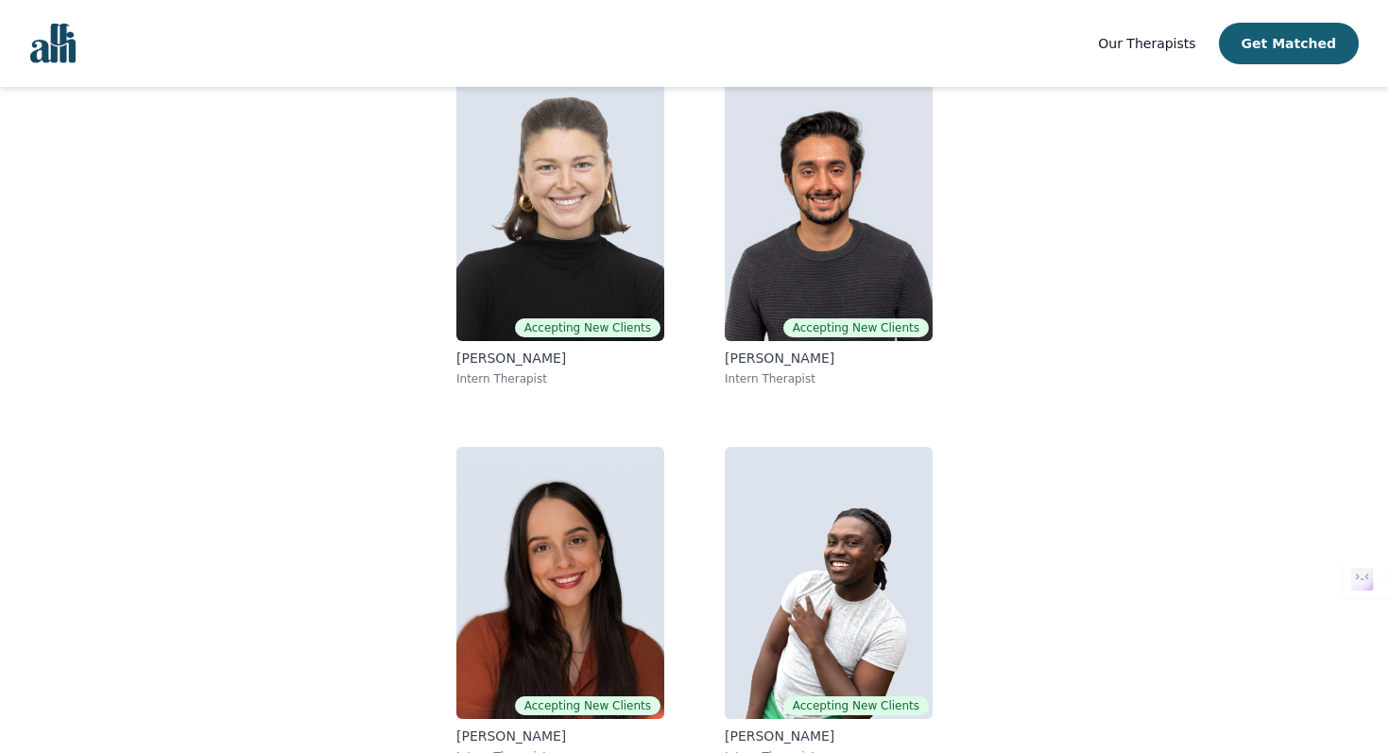
scroll to position [233, 0]
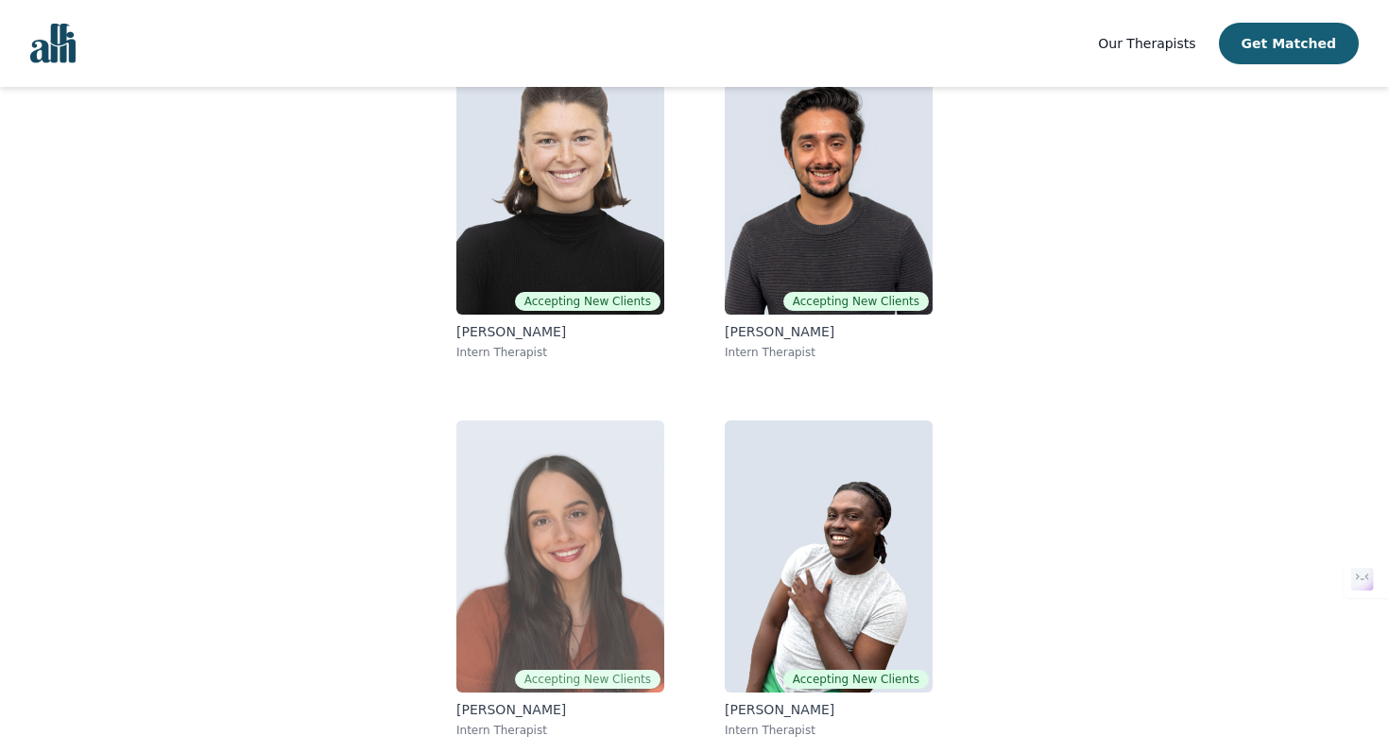
click at [640, 599] on img at bounding box center [560, 556] width 208 height 272
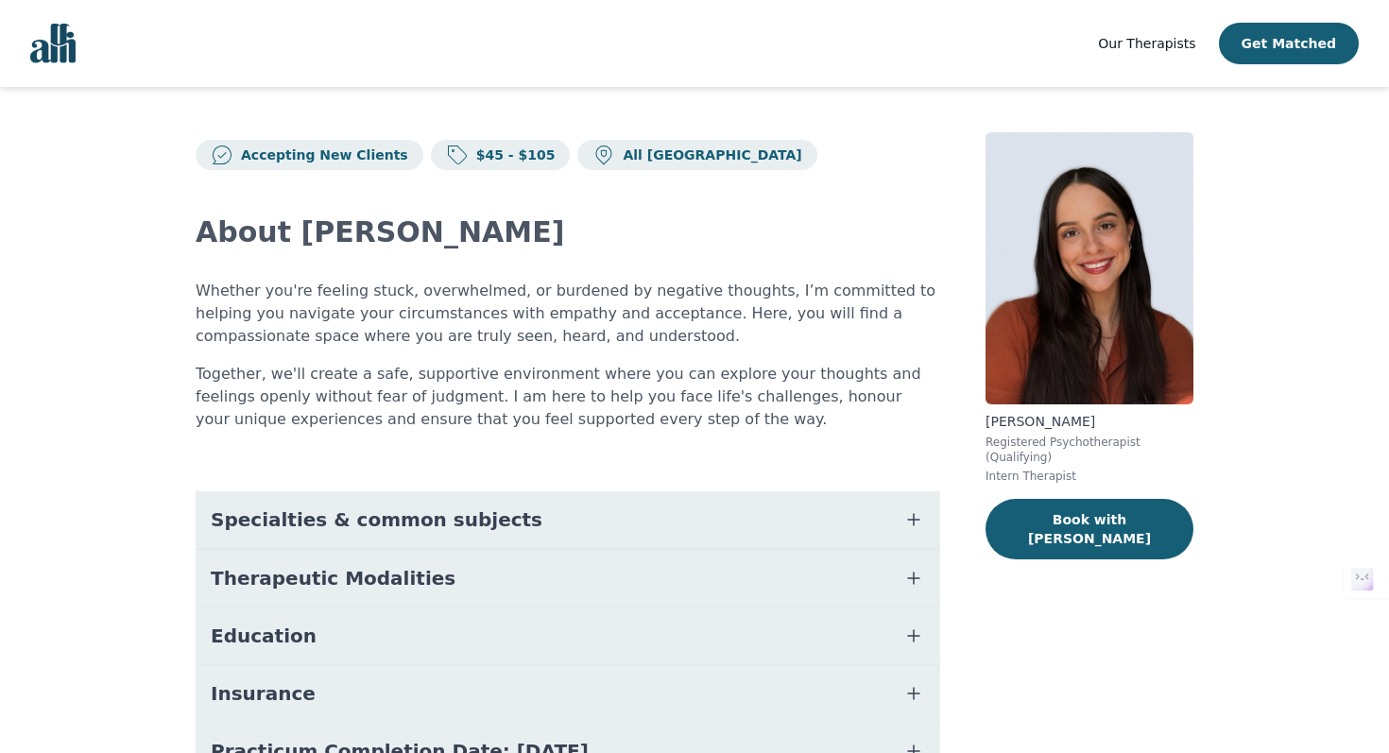
click at [911, 507] on span "button" at bounding box center [913, 519] width 23 height 26
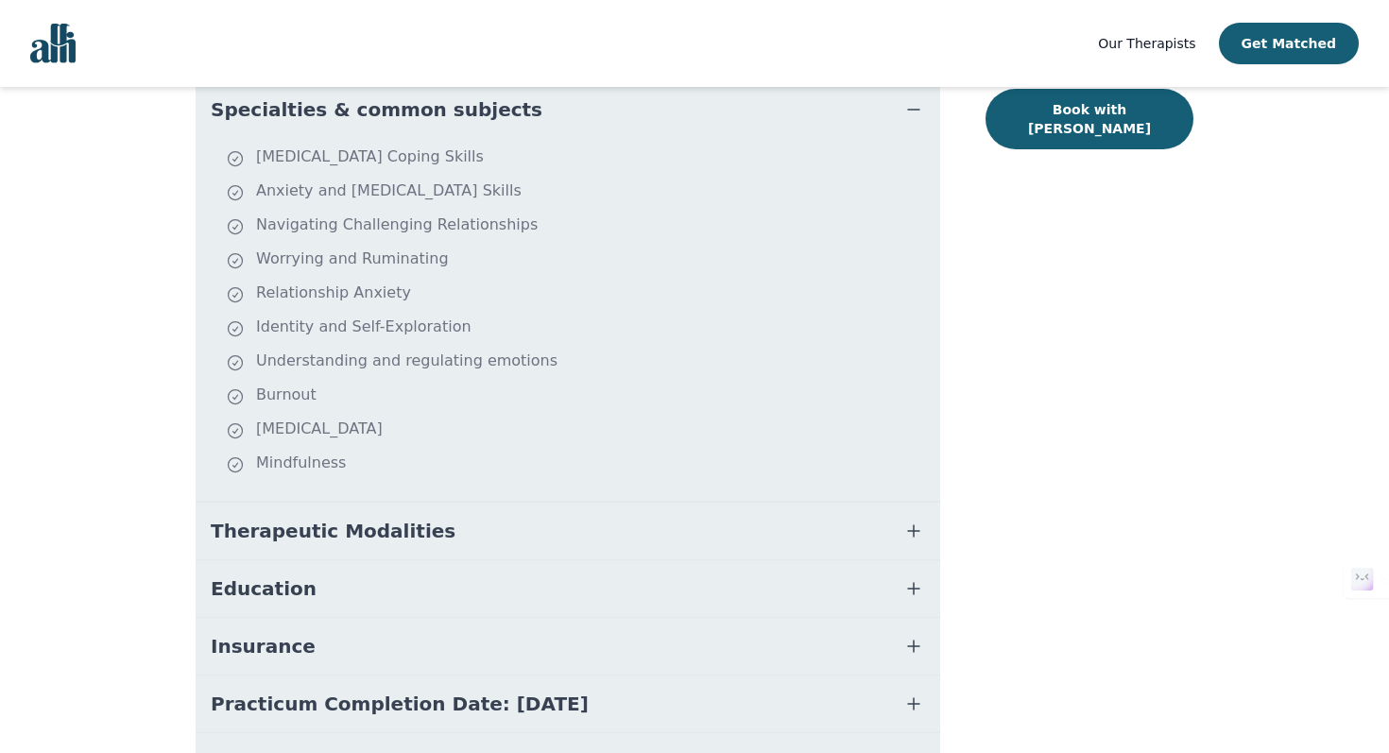
scroll to position [411, 0]
click at [920, 555] on button "Therapeutic Modalities" at bounding box center [568, 530] width 744 height 57
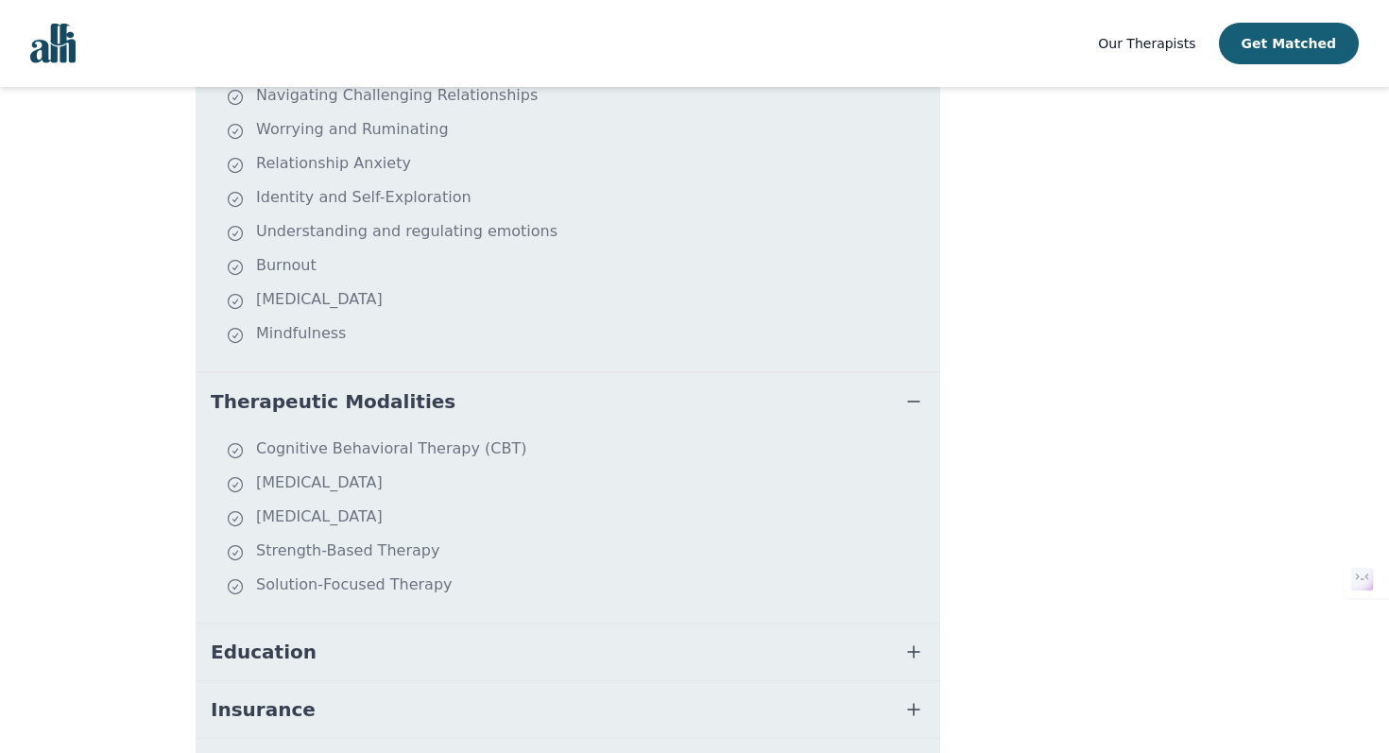
scroll to position [540, 0]
click at [876, 665] on button "Education" at bounding box center [568, 651] width 744 height 57
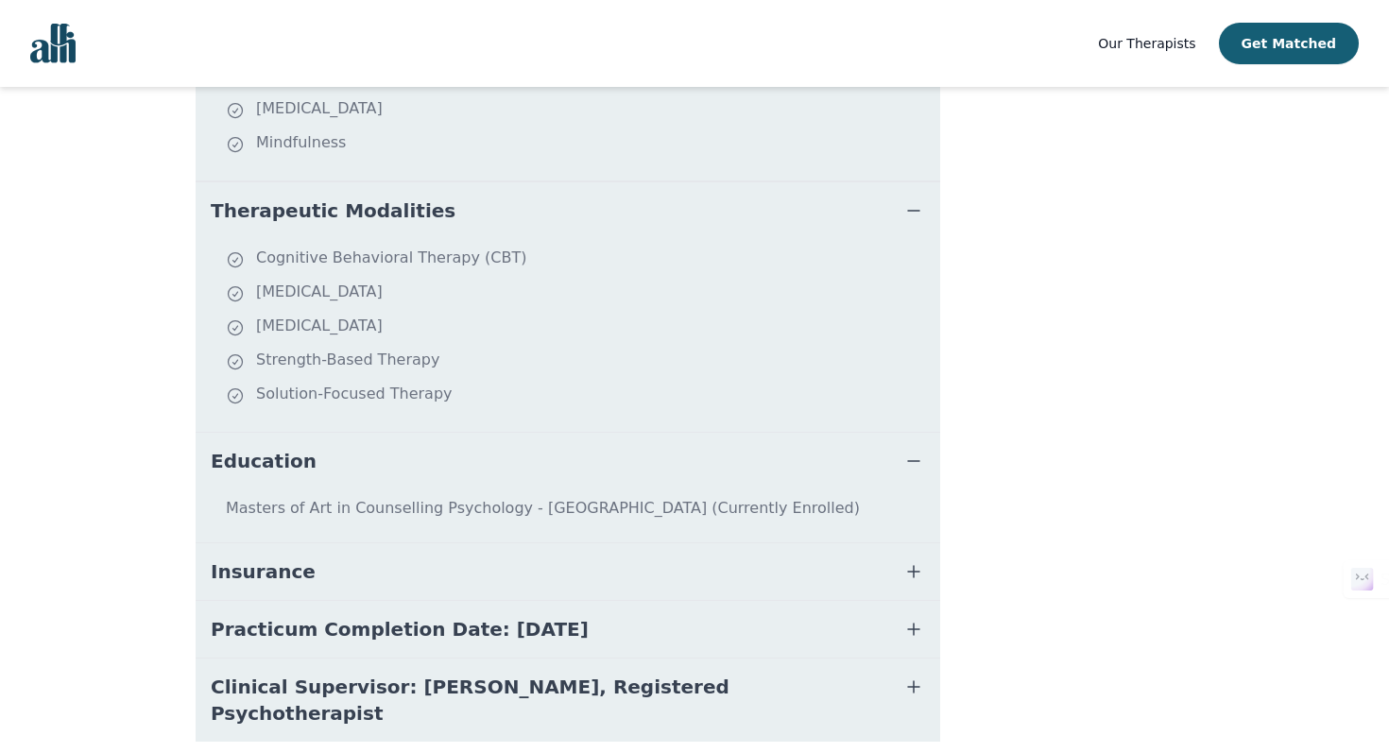
scroll to position [783, 0]
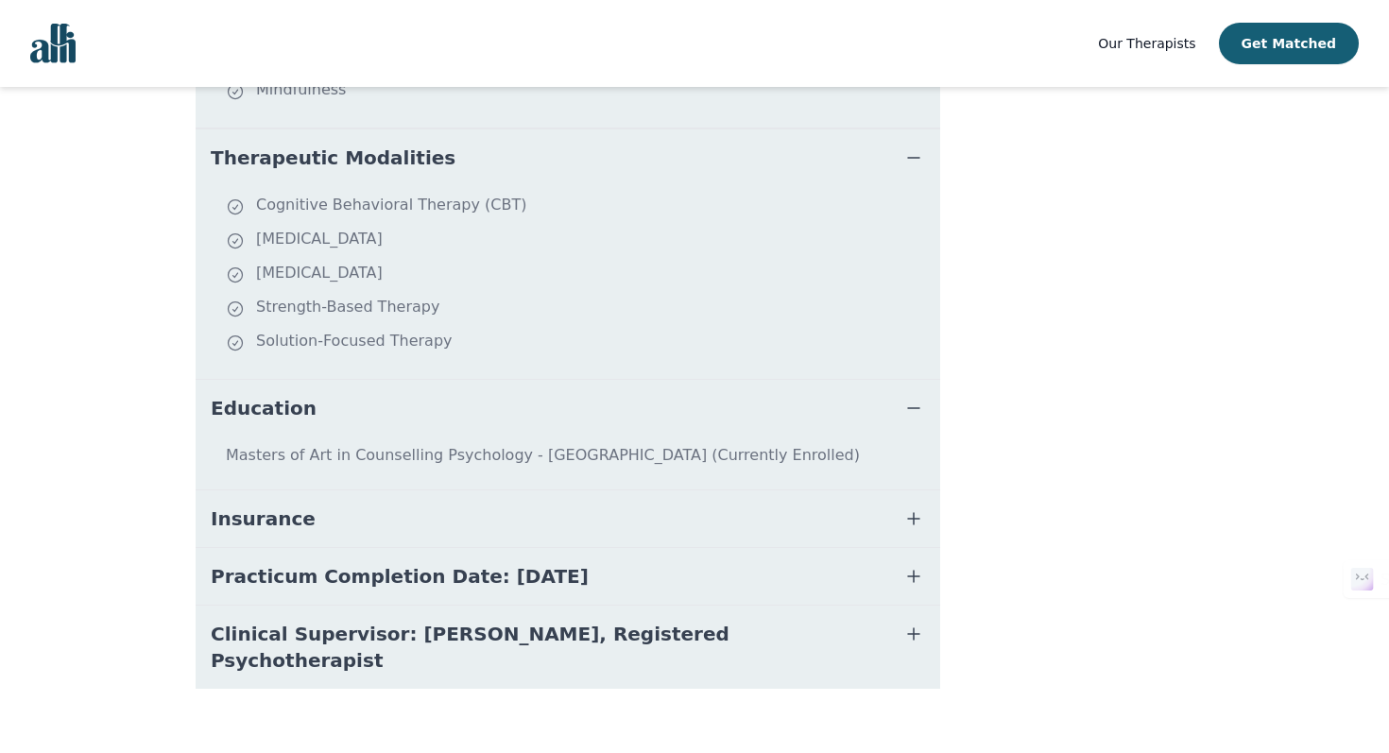
click at [829, 512] on button "Insurance" at bounding box center [568, 518] width 744 height 57
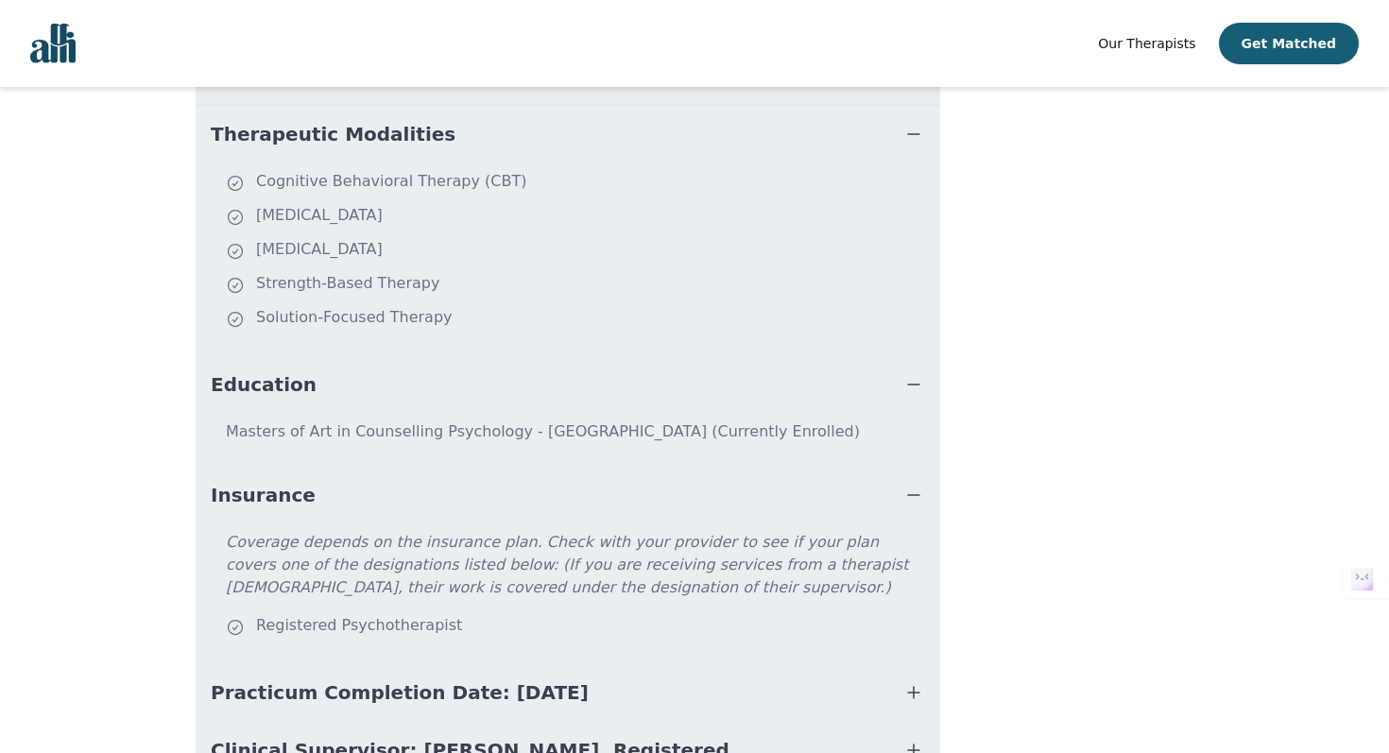
scroll to position [923, 0]
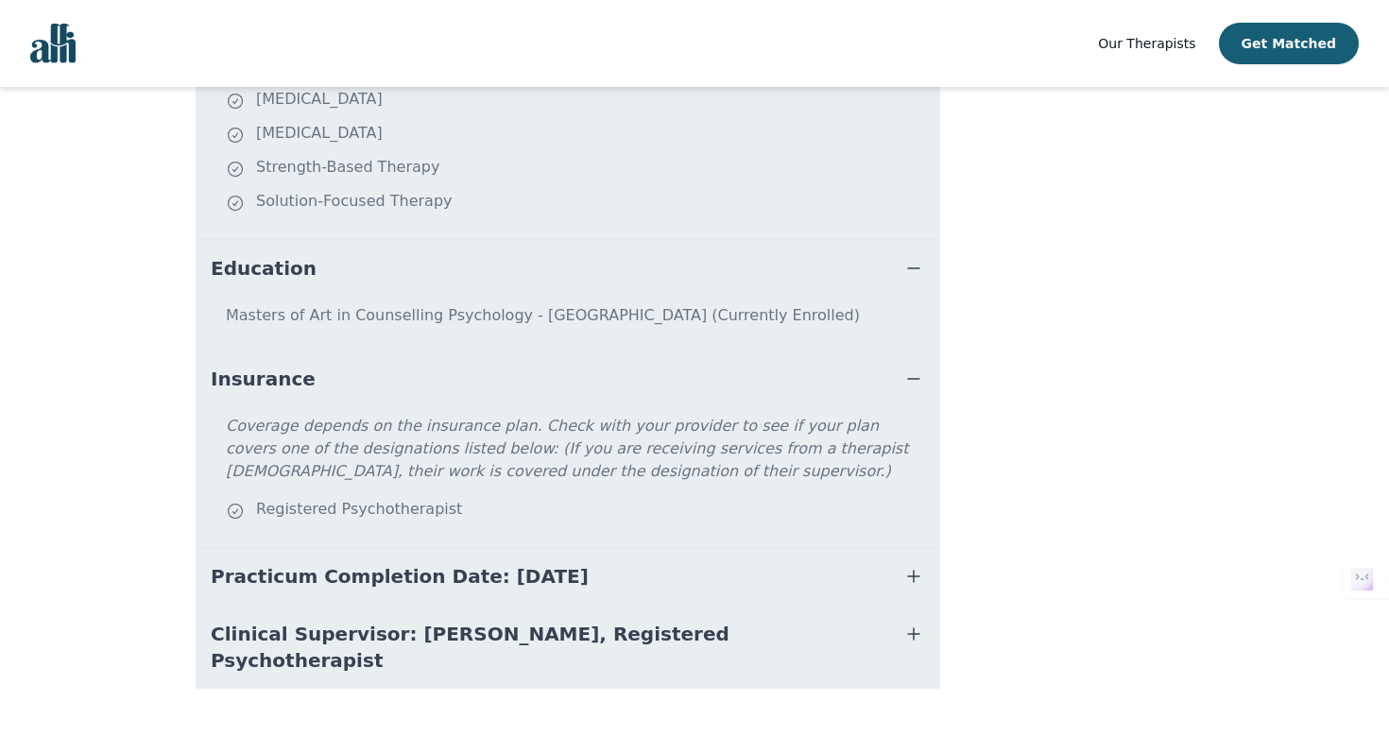
scroll to position [196, 0]
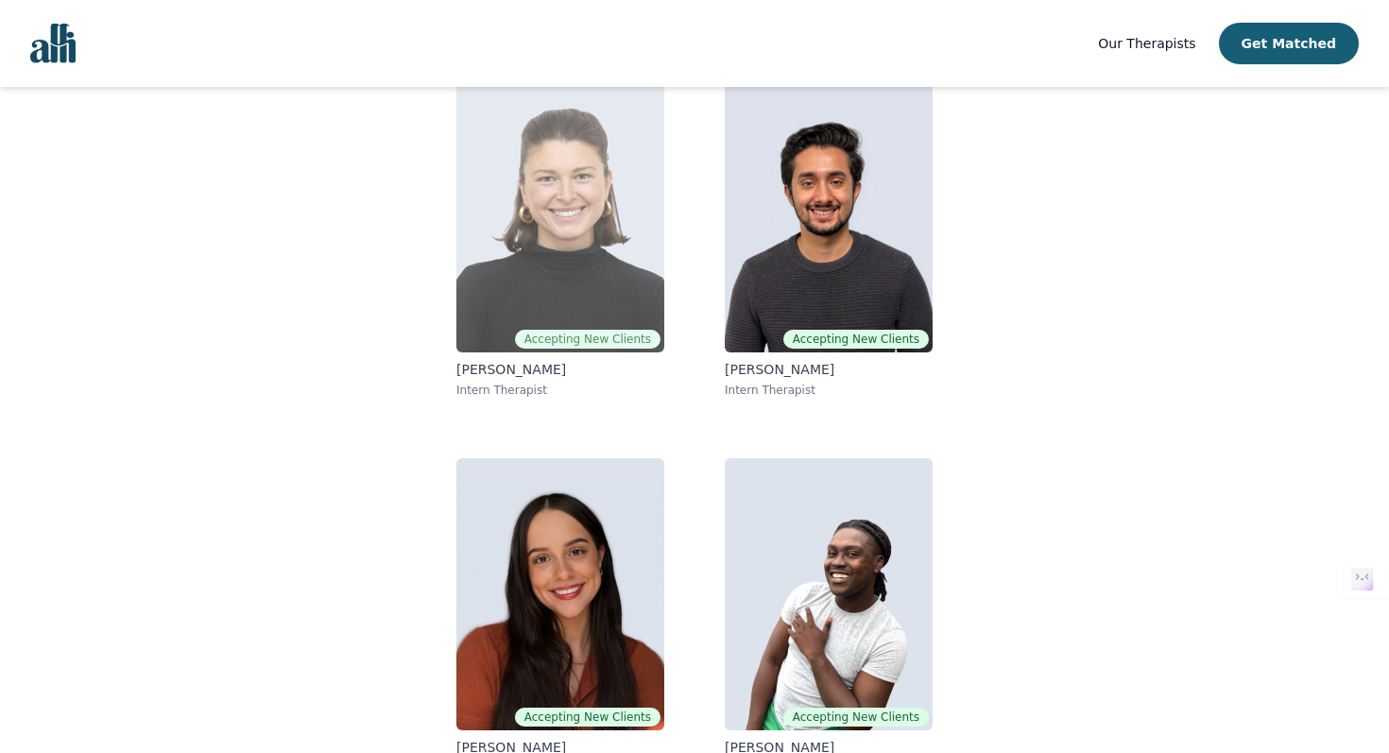
click at [554, 277] on img at bounding box center [560, 216] width 208 height 272
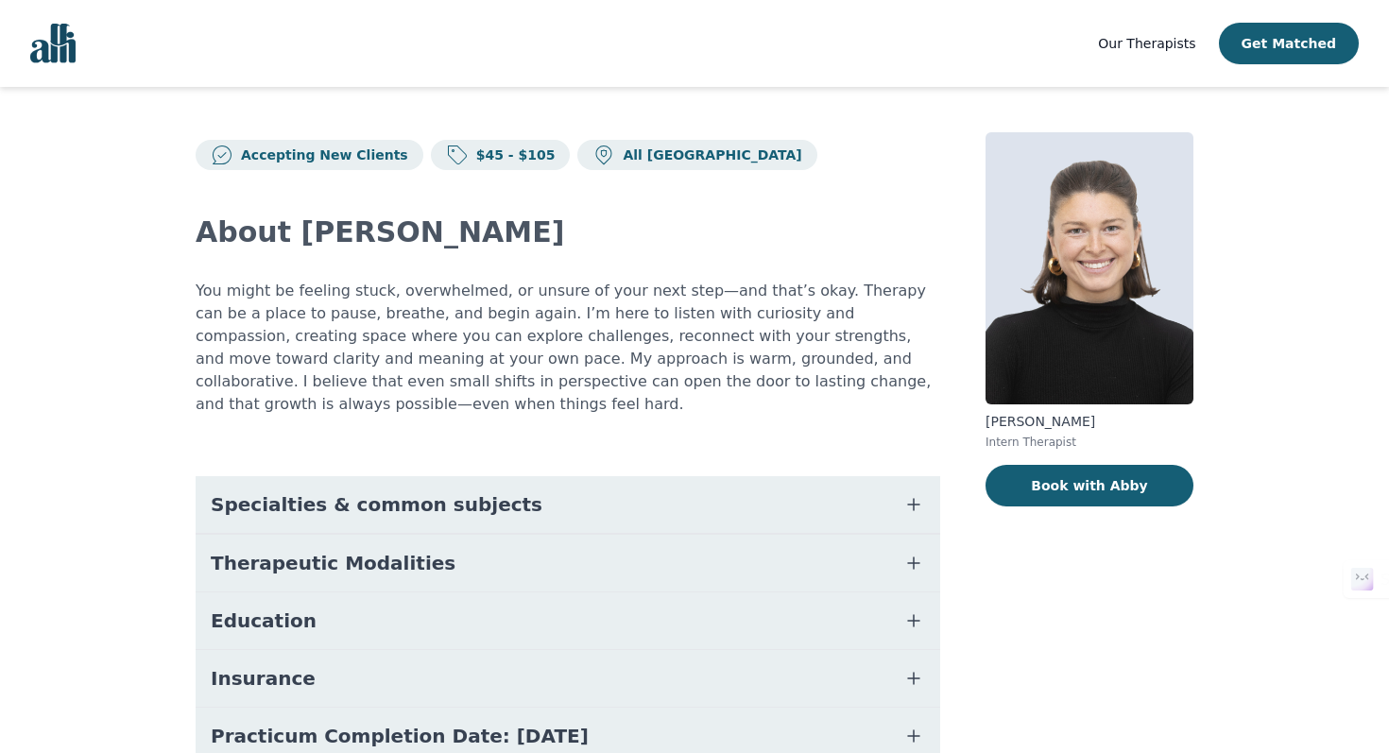
click at [527, 514] on button "Specialties & common subjects" at bounding box center [568, 504] width 744 height 57
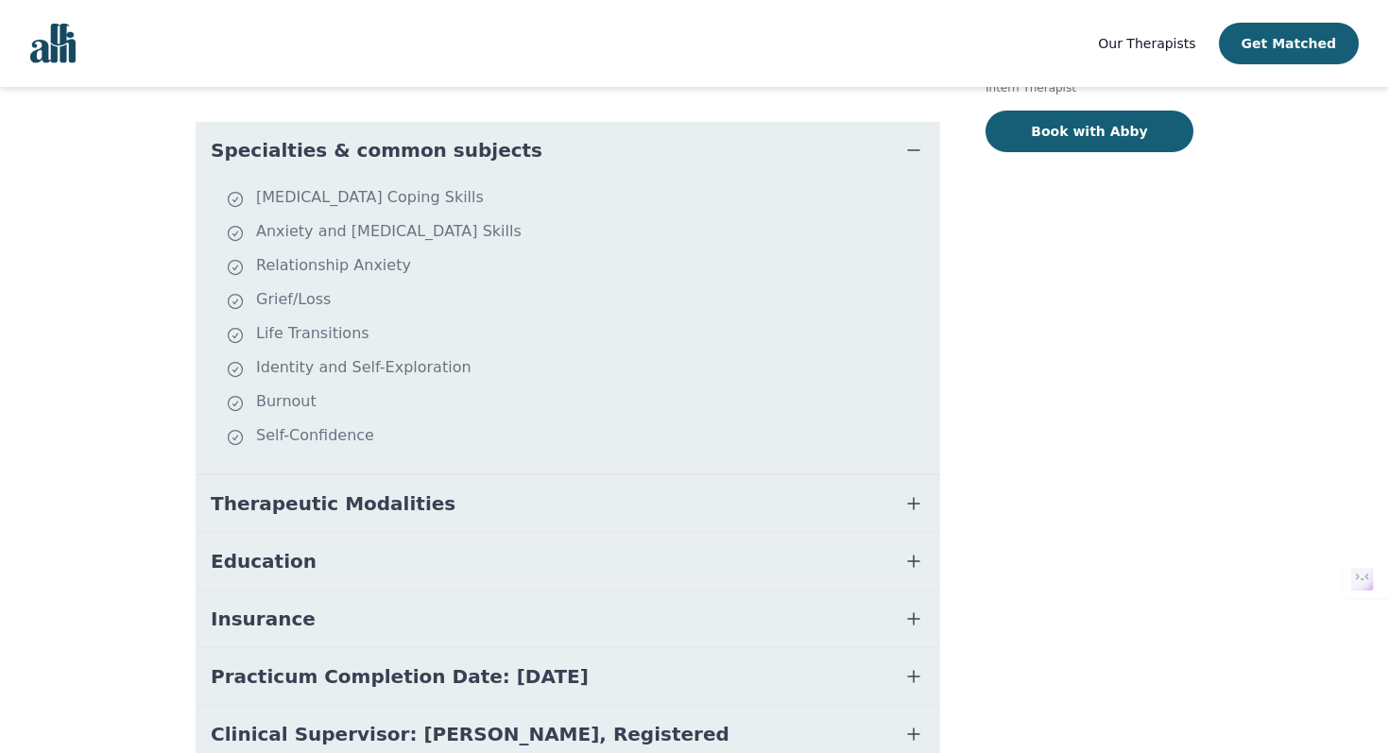
scroll to position [438, 0]
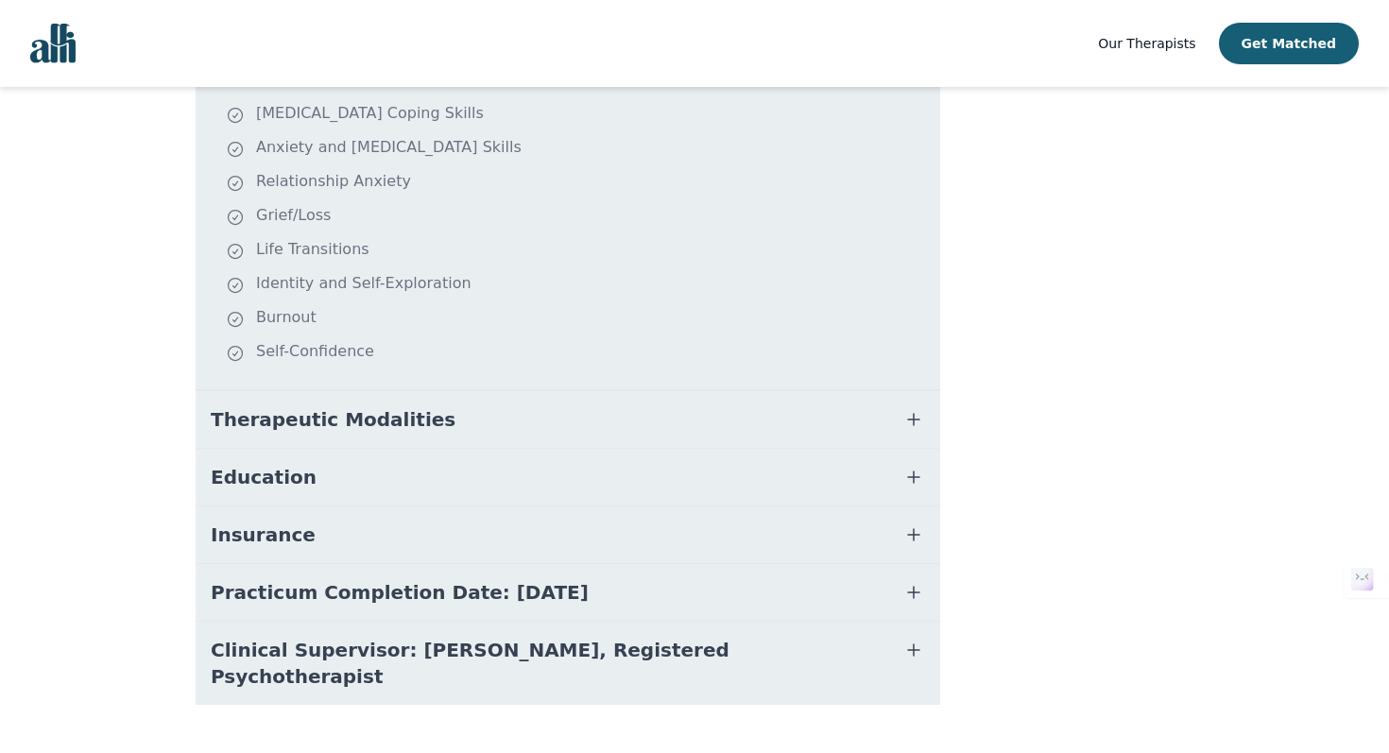
click at [504, 422] on button "Therapeutic Modalities" at bounding box center [568, 419] width 744 height 57
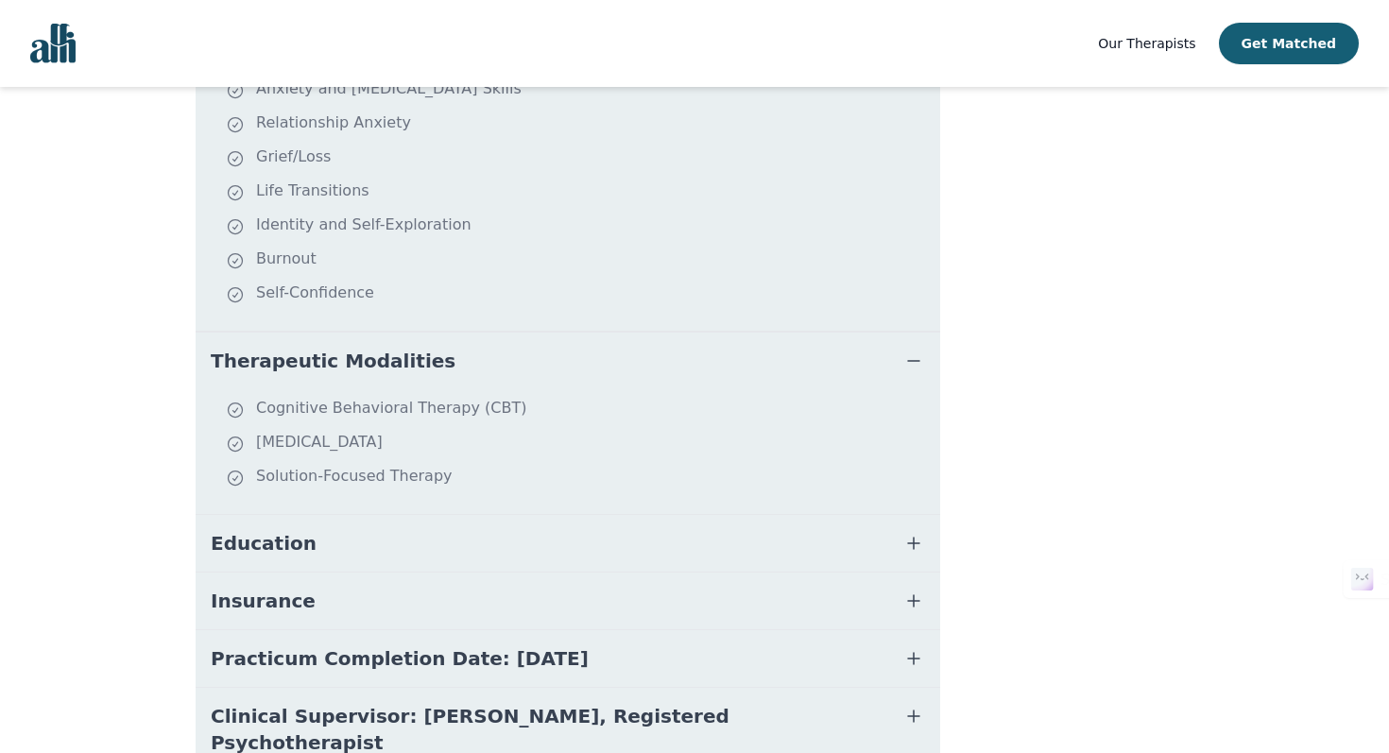
scroll to position [500, 0]
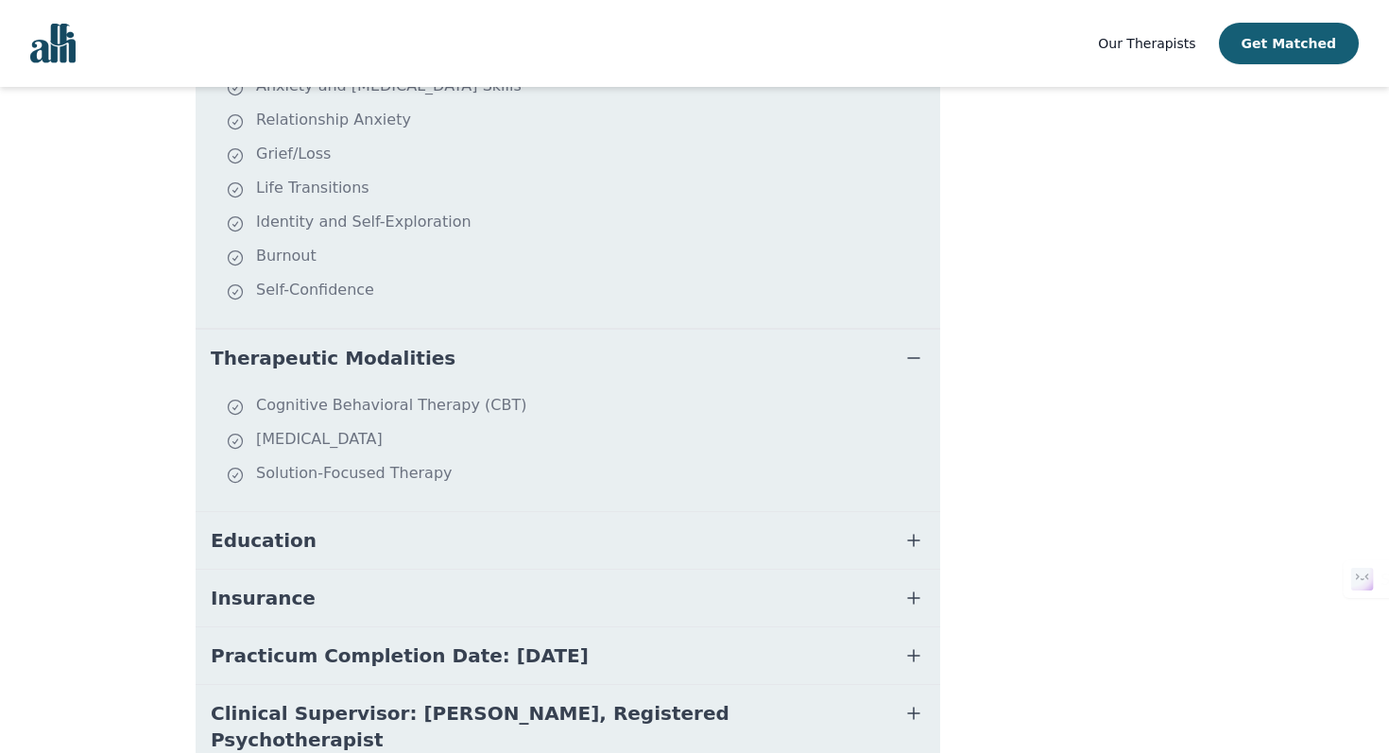
click at [470, 544] on button "Education" at bounding box center [568, 540] width 744 height 57
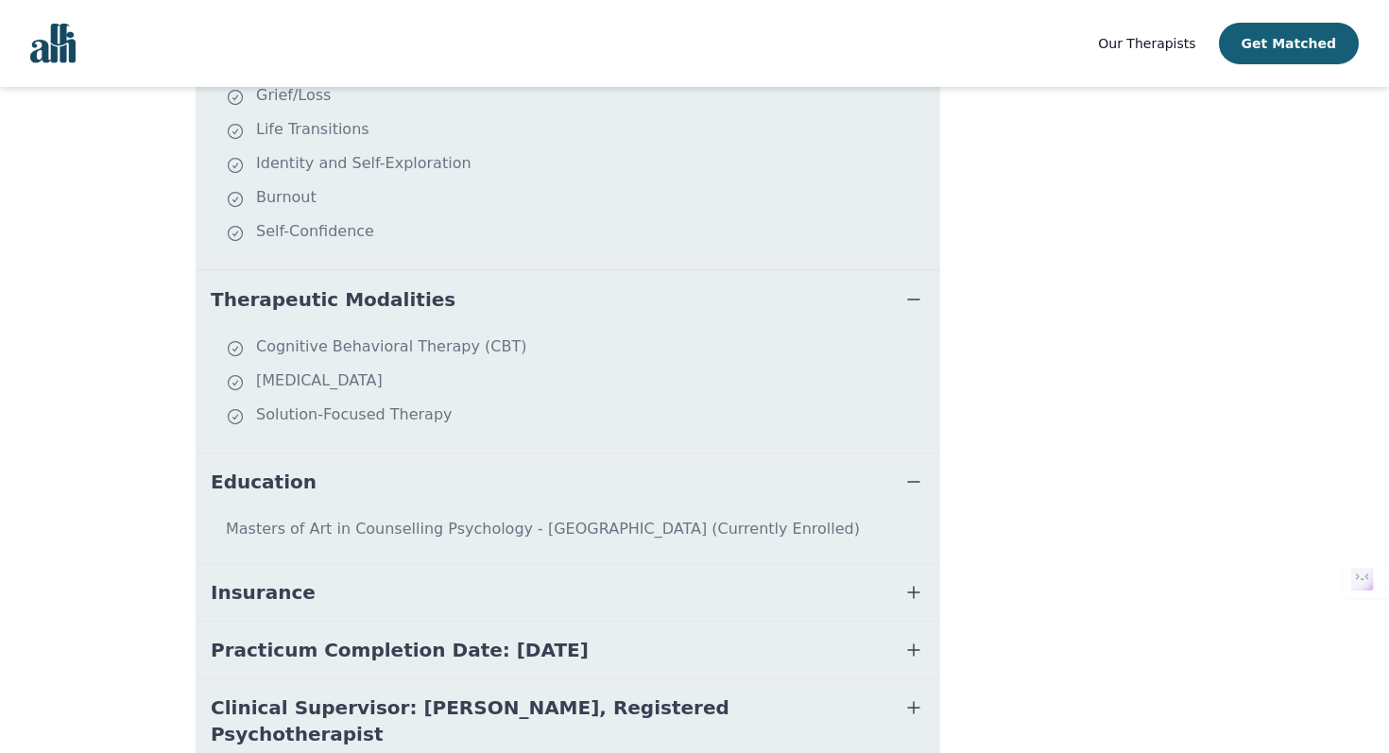
click at [454, 604] on button "Insurance" at bounding box center [568, 592] width 744 height 57
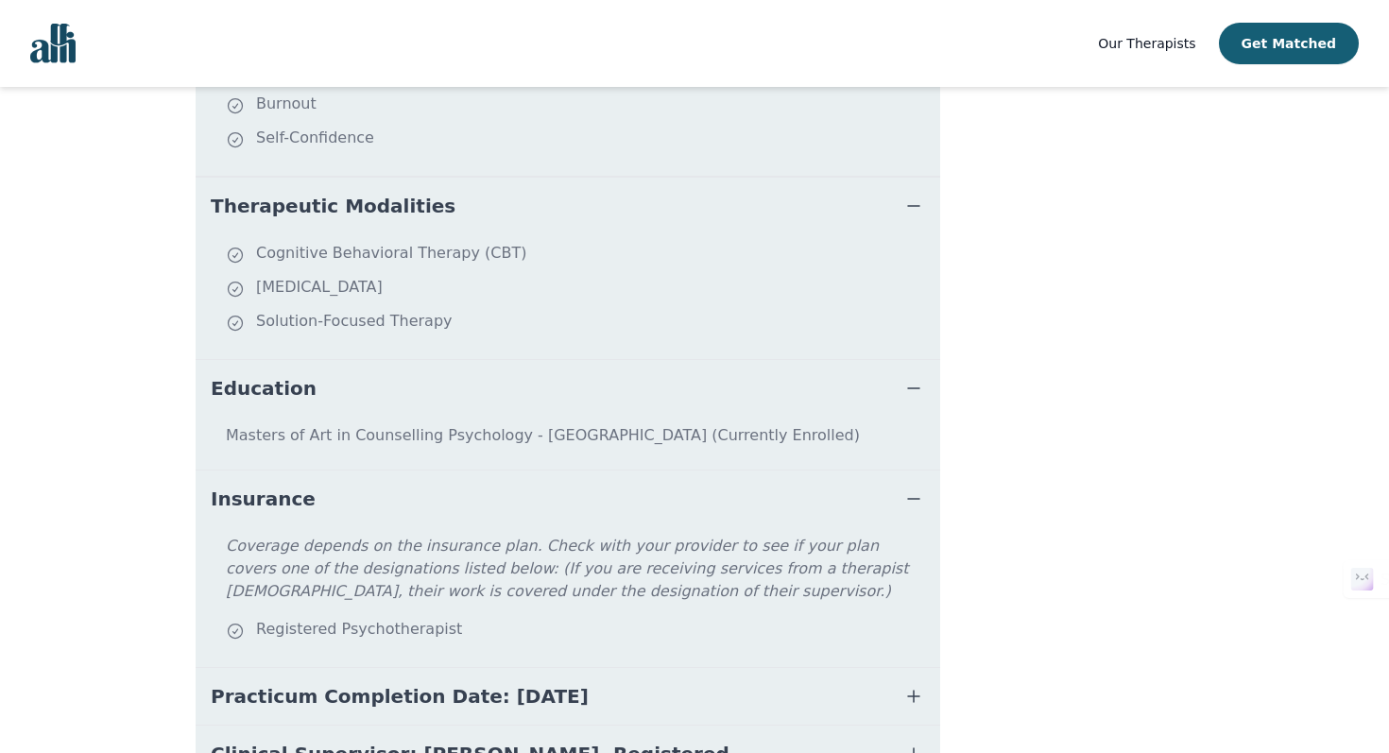
scroll to position [678, 0]
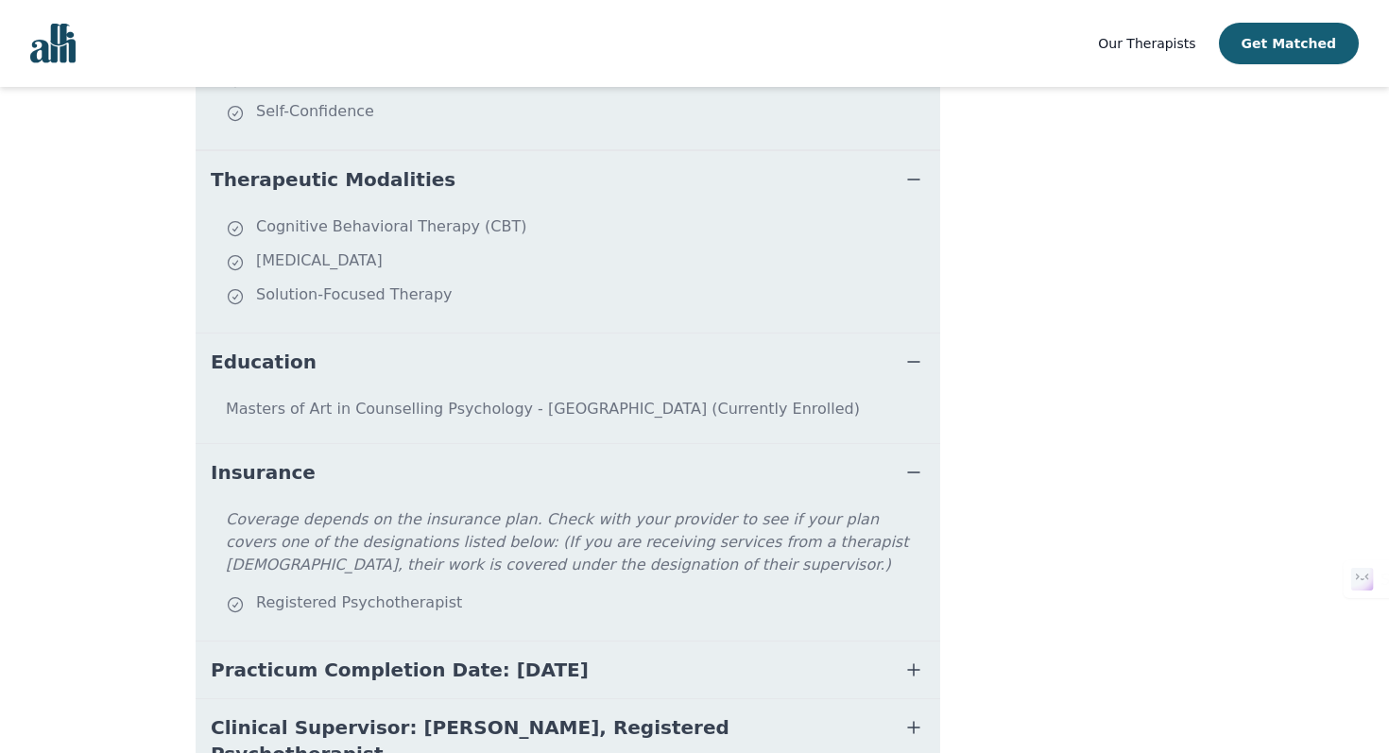
click at [444, 682] on span "Practicum Completion Date: 2025-12-19" at bounding box center [400, 670] width 378 height 26
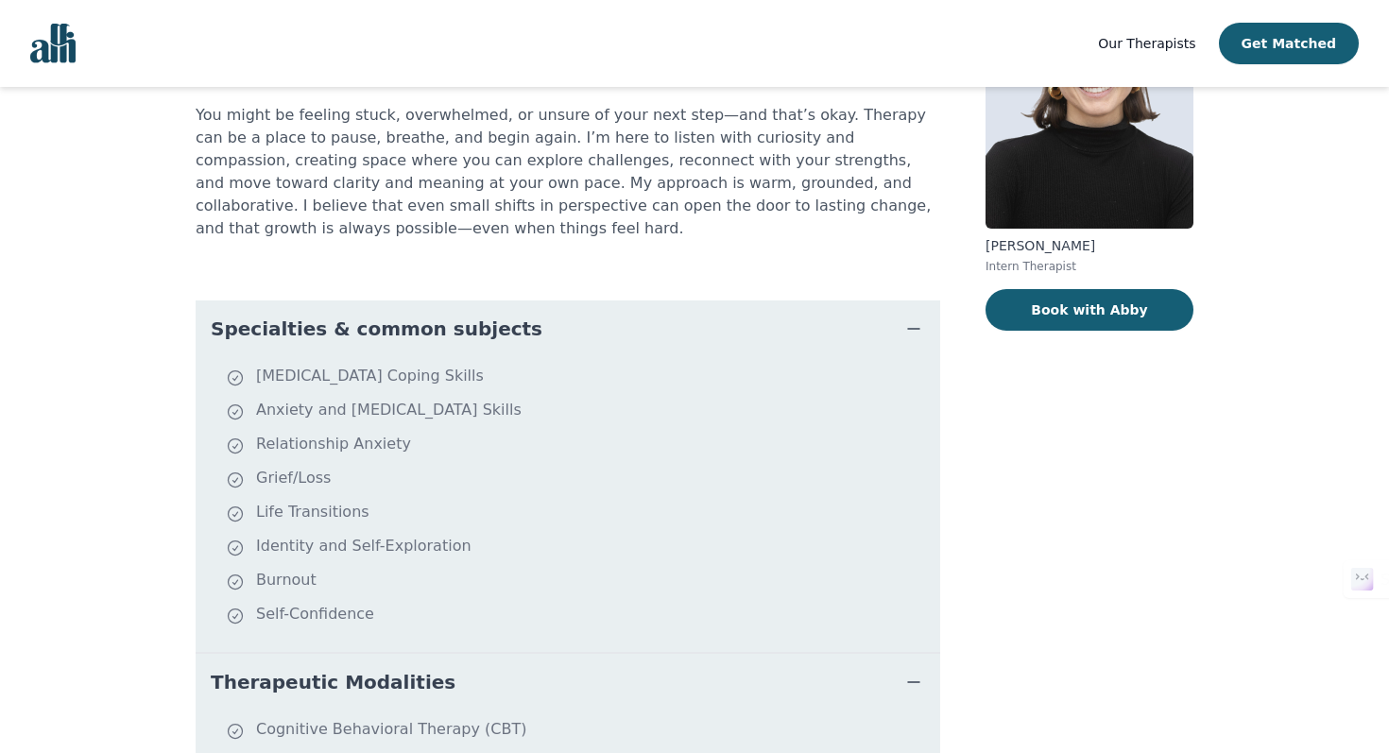
scroll to position [0, 0]
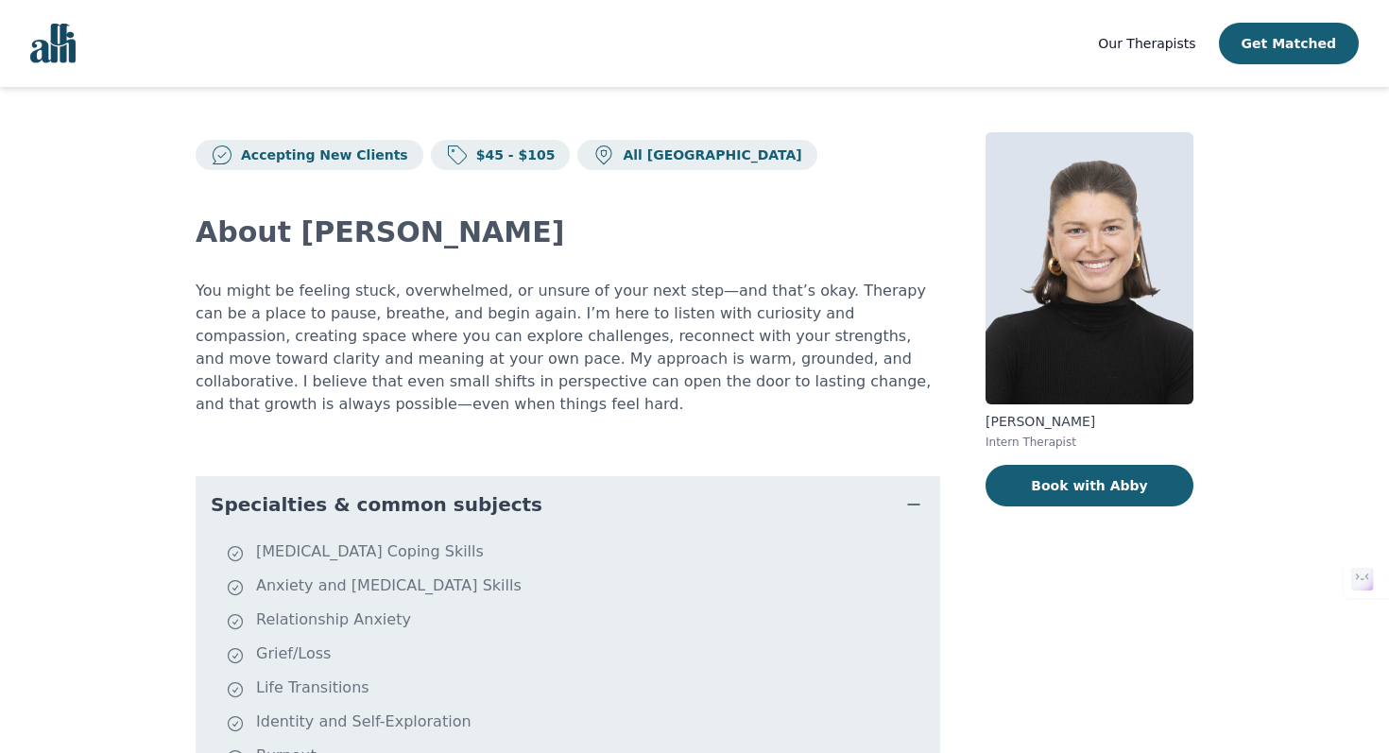
click at [434, 311] on p "You might be feeling stuck, overwhelmed, or unsure of your next step—and that’s…" at bounding box center [568, 348] width 744 height 136
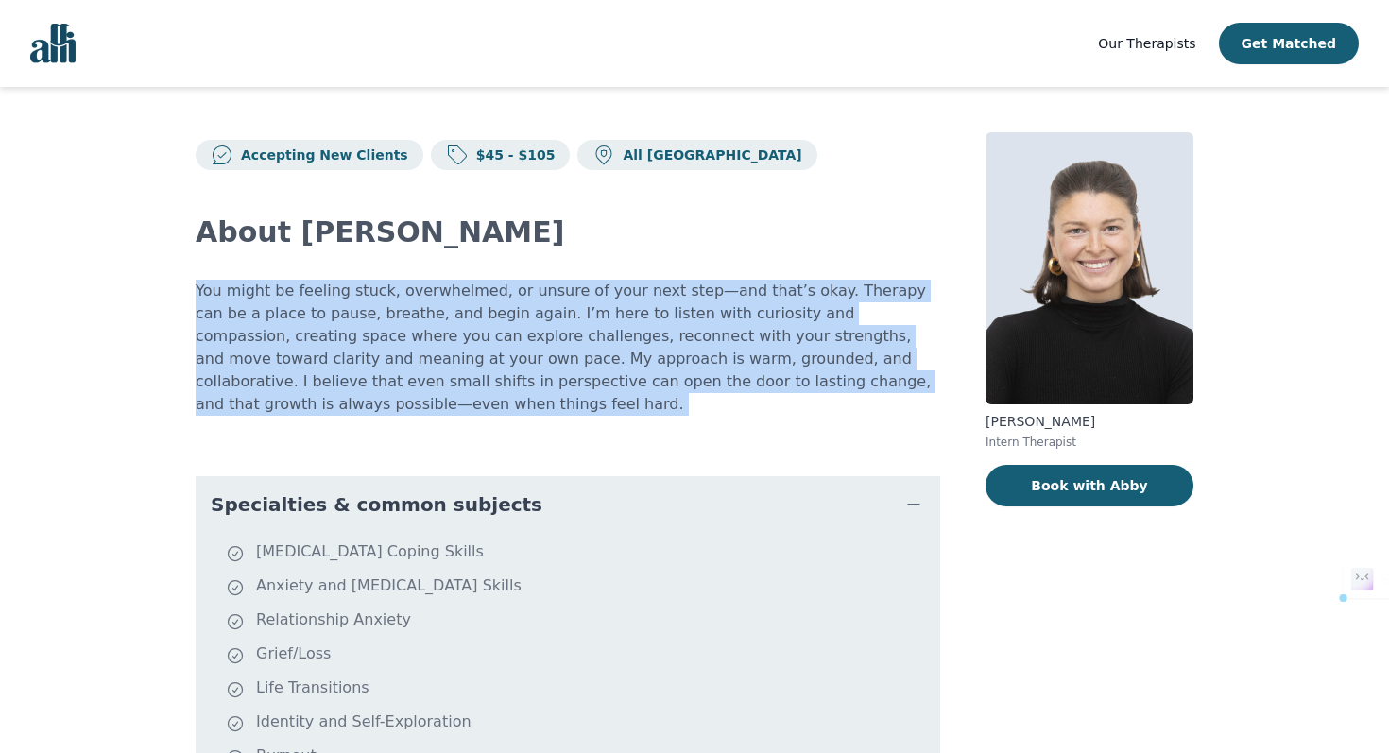
click at [434, 311] on p "You might be feeling stuck, overwhelmed, or unsure of your next step—and that’s…" at bounding box center [568, 348] width 744 height 136
click at [454, 414] on p "You might be feeling stuck, overwhelmed, or unsure of your next step—and that’s…" at bounding box center [568, 348] width 744 height 136
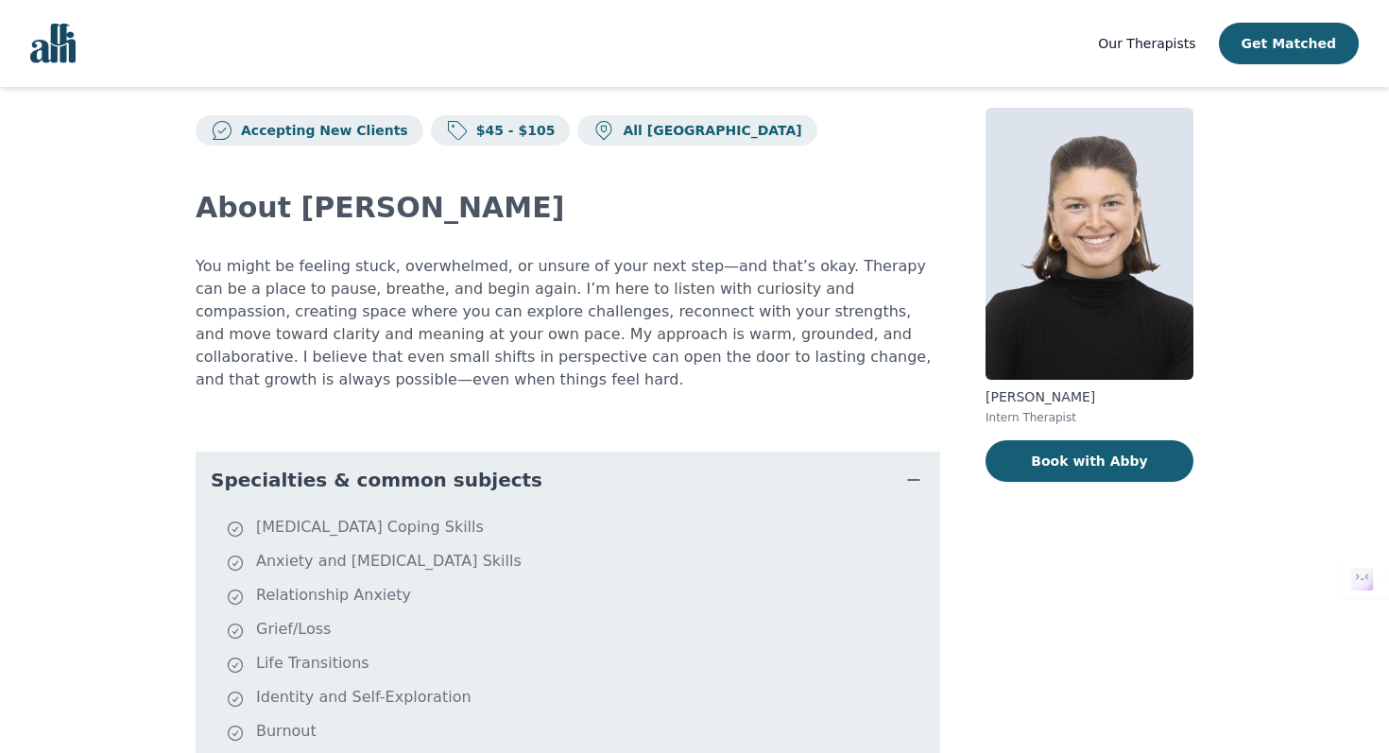
scroll to position [26, 0]
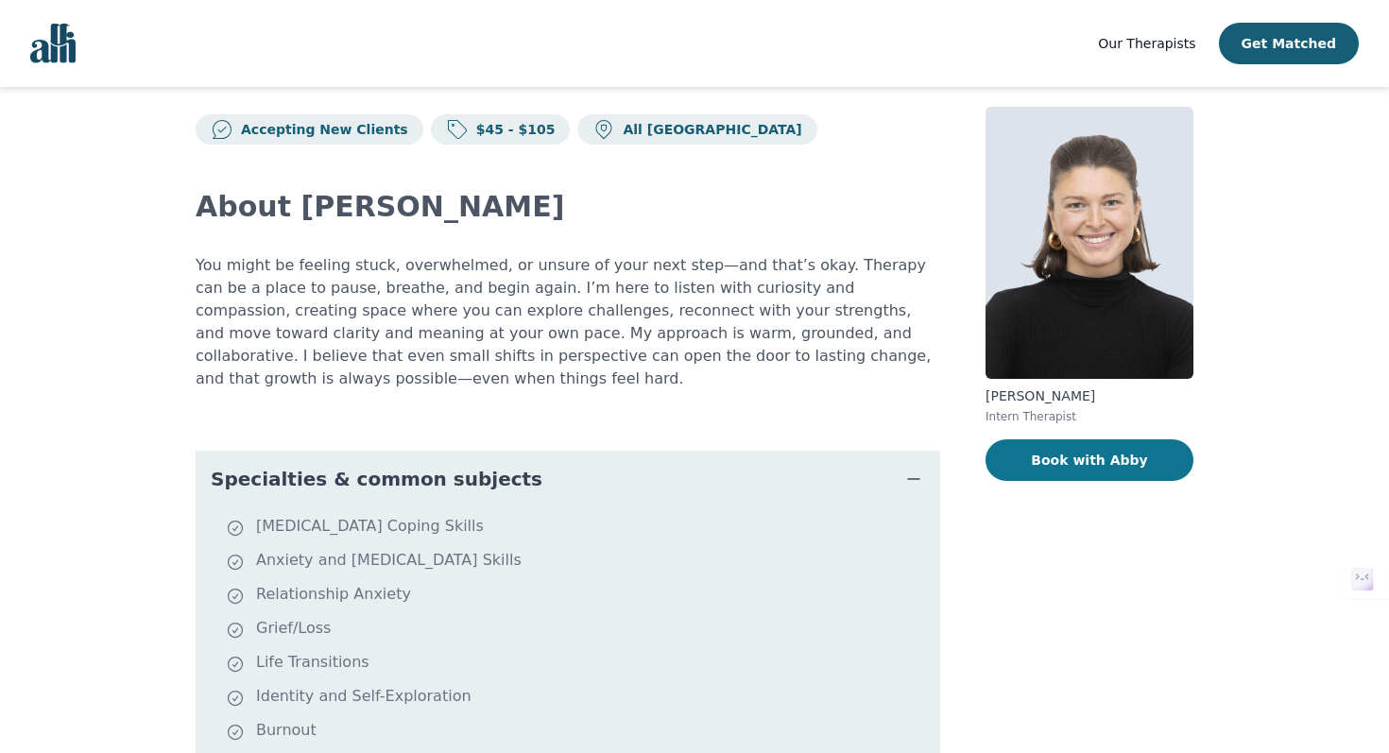
click at [1039, 456] on button "Book with Abby" at bounding box center [1089, 460] width 208 height 42
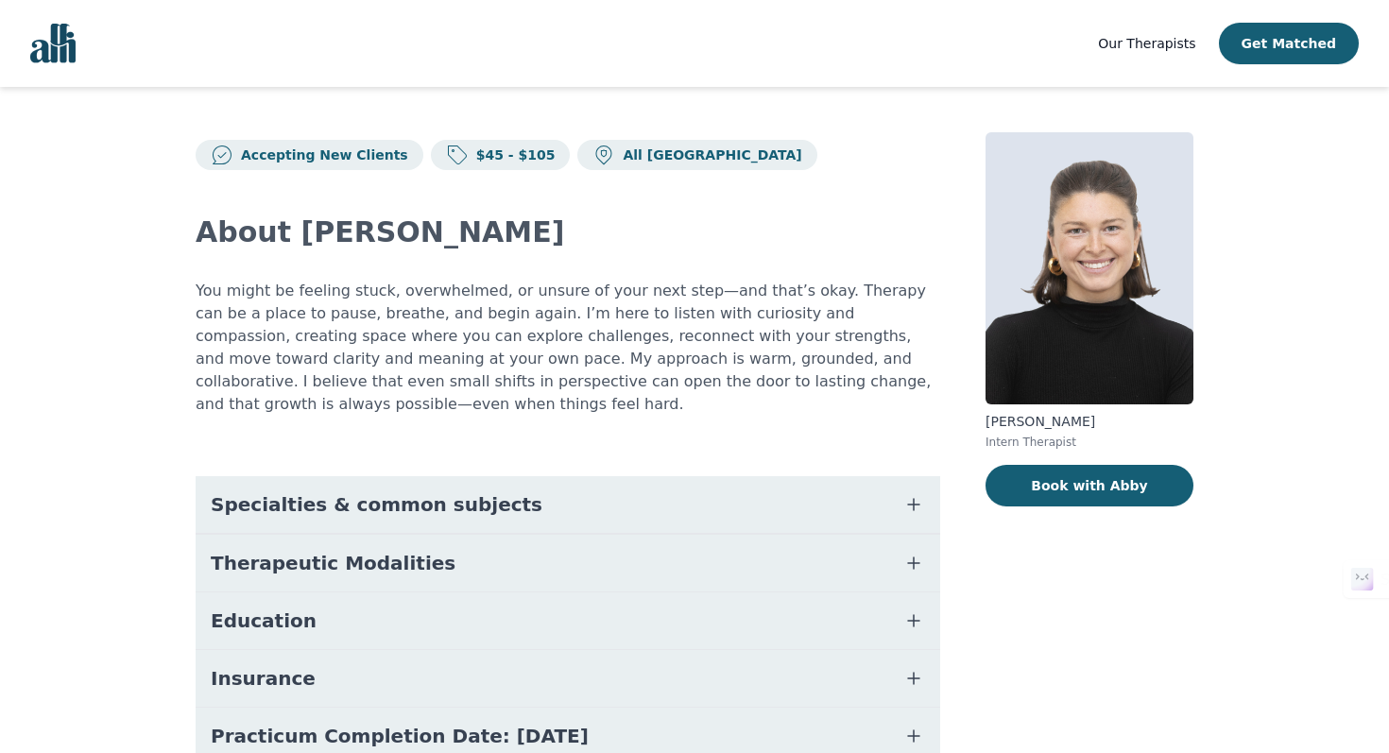
scroll to position [160, 0]
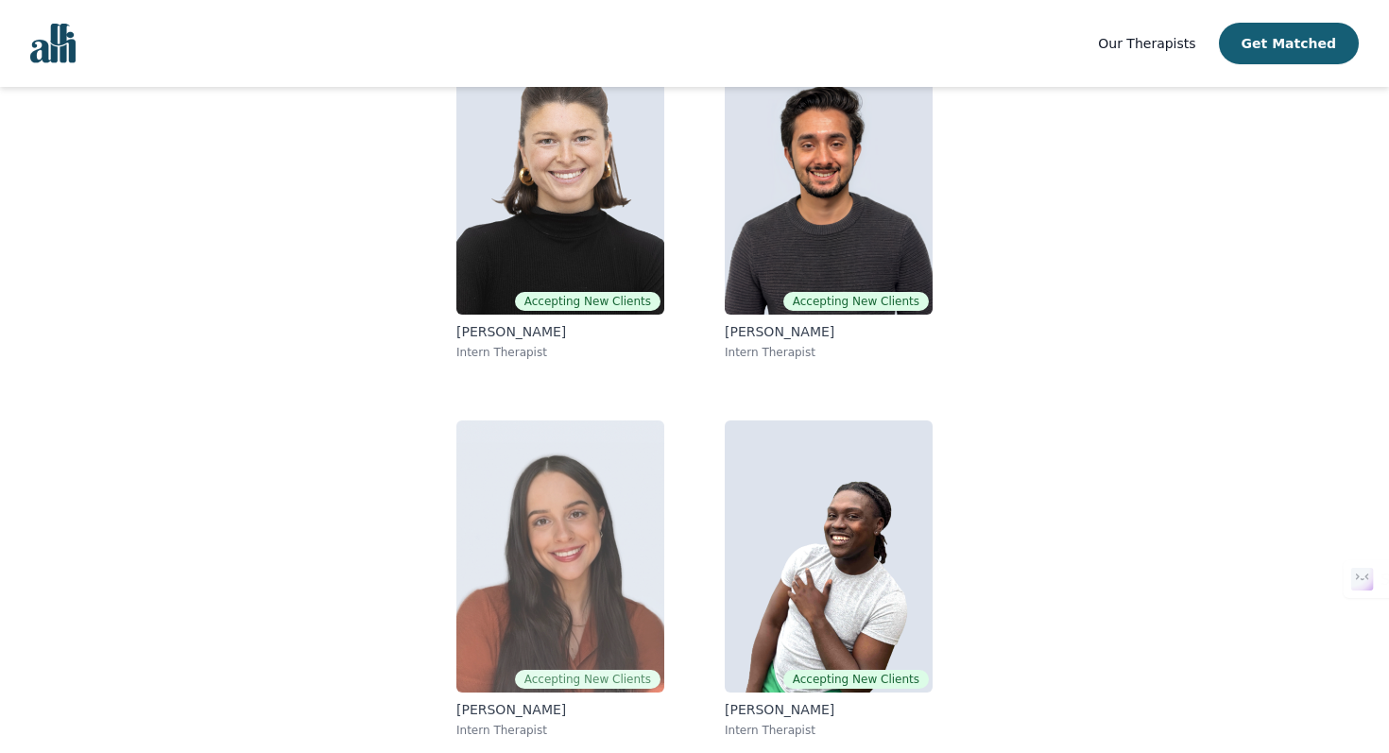
click at [534, 621] on img at bounding box center [560, 556] width 208 height 272
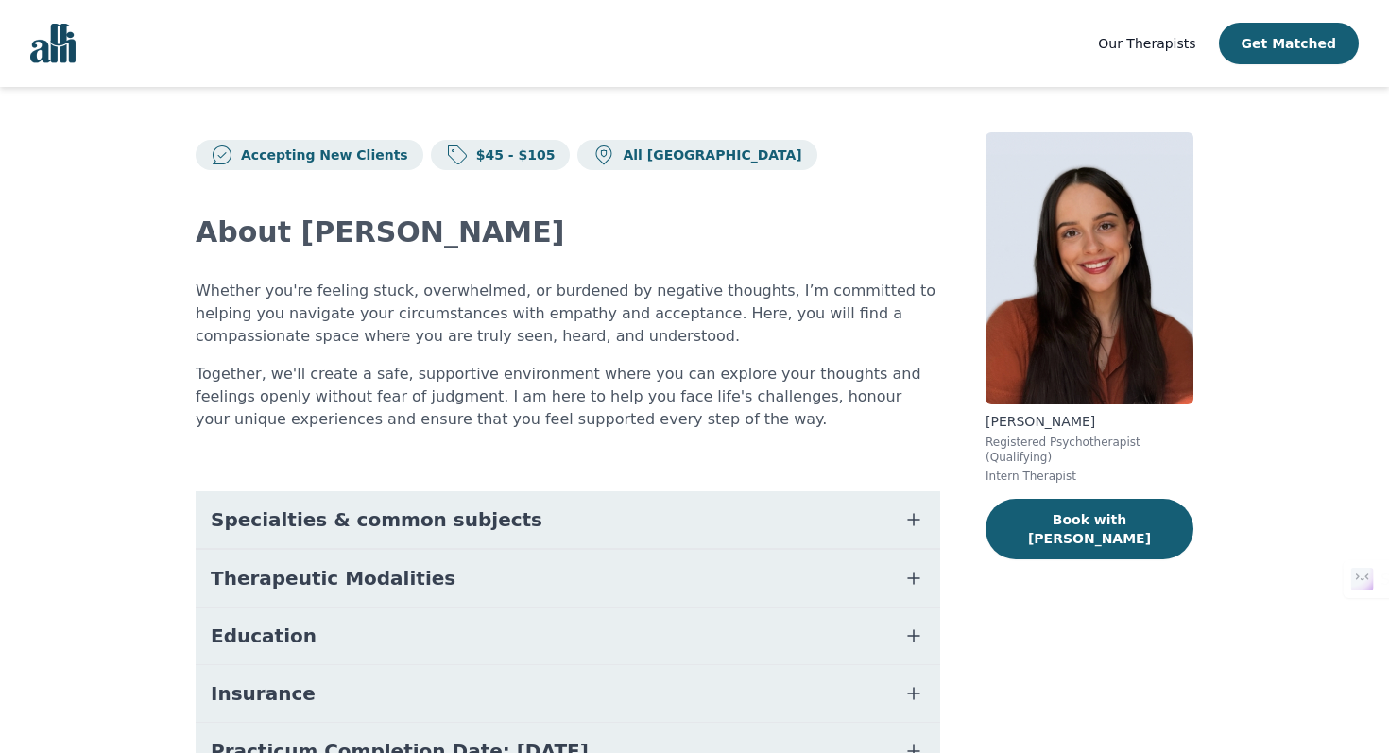
click at [508, 526] on button "Specialties & common subjects" at bounding box center [568, 519] width 744 height 57
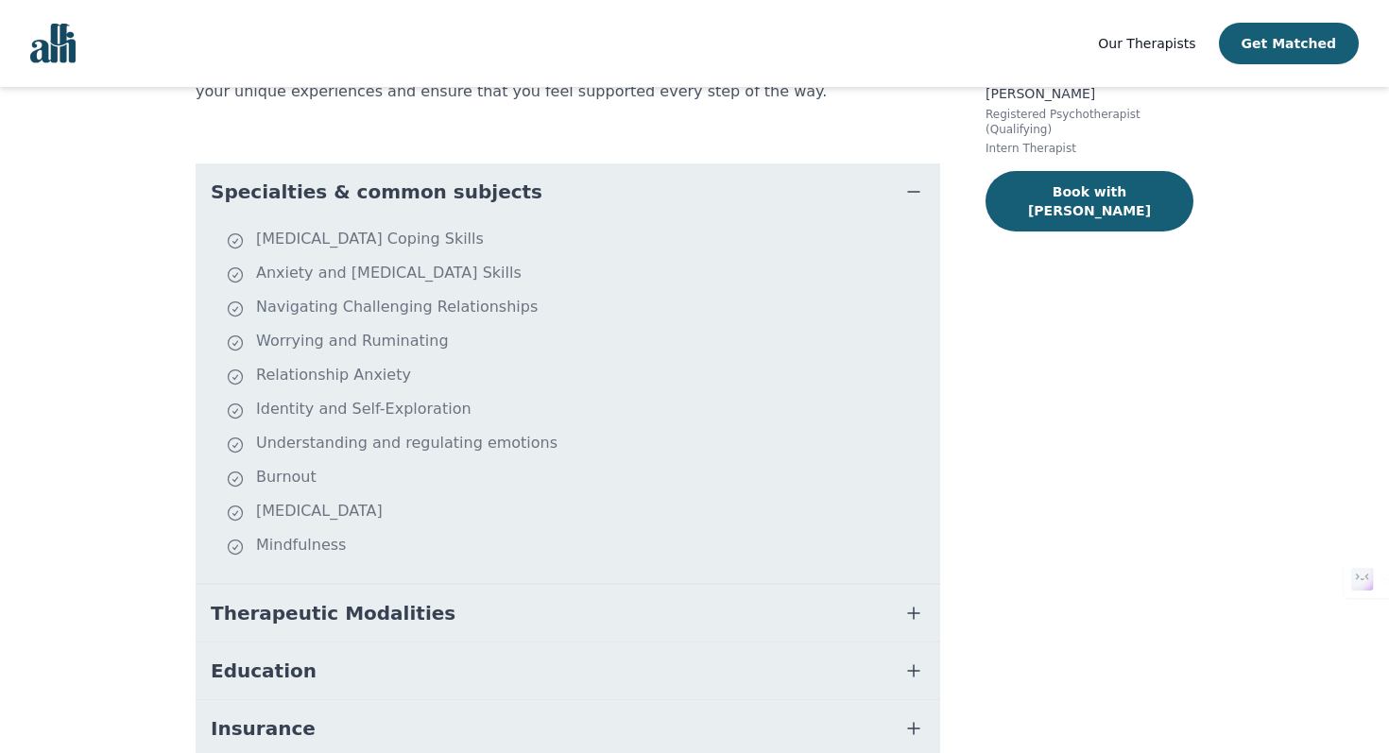
scroll to position [332, 0]
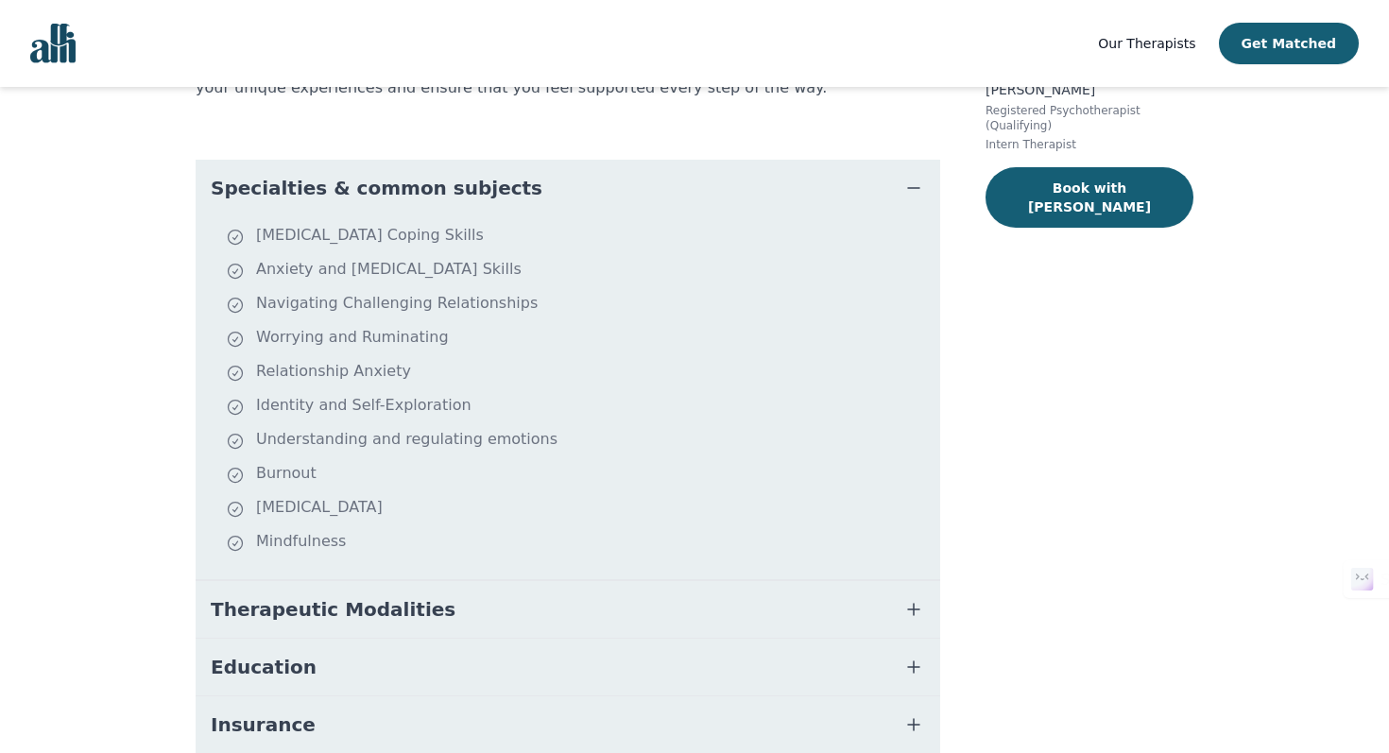
click at [472, 605] on button "Therapeutic Modalities" at bounding box center [568, 609] width 744 height 57
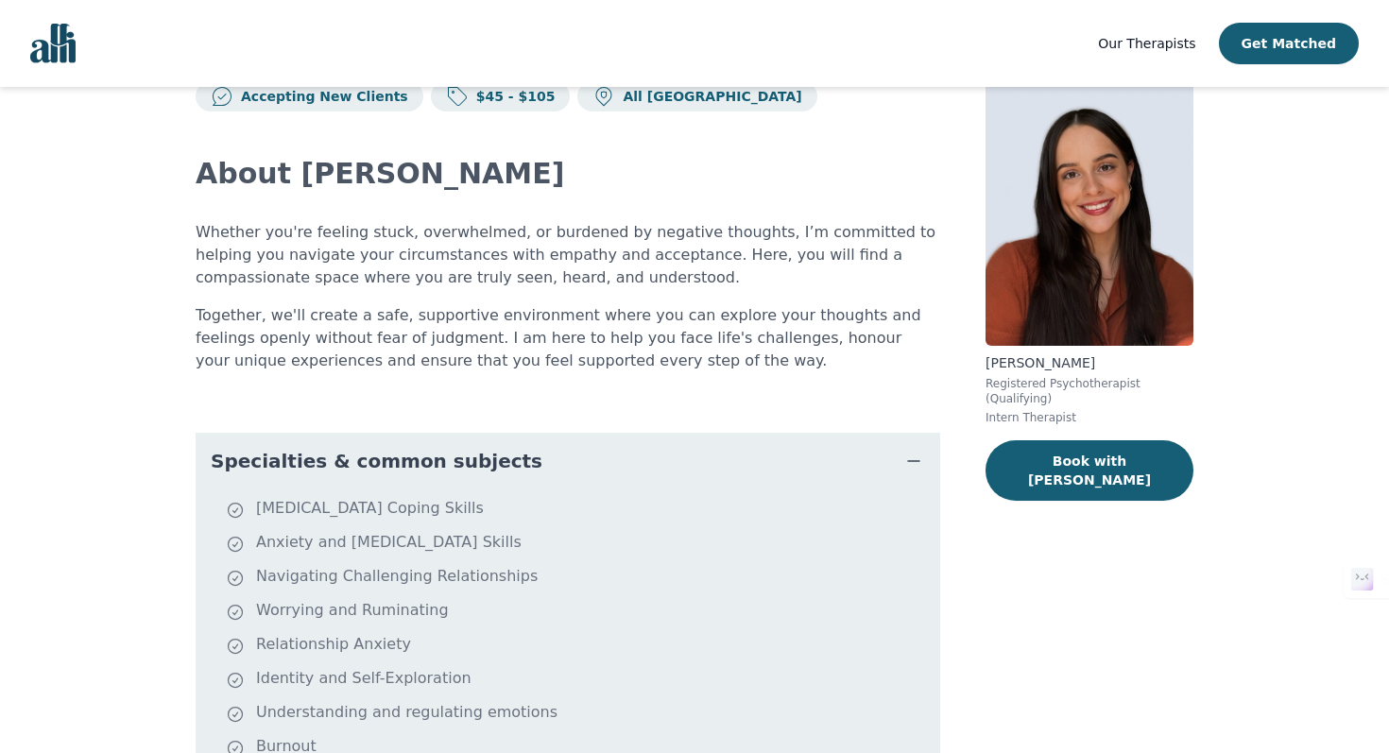
scroll to position [50, 0]
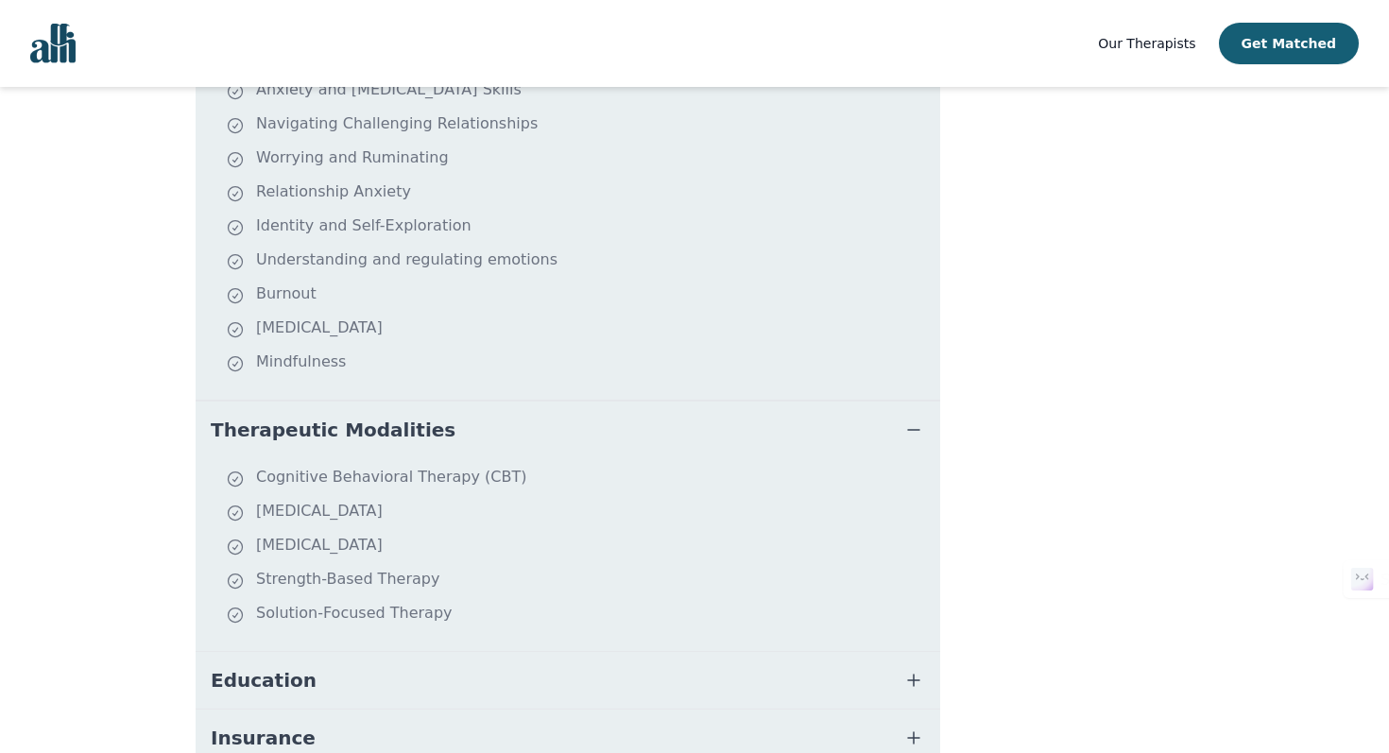
click at [437, 690] on button "Education" at bounding box center [568, 680] width 744 height 57
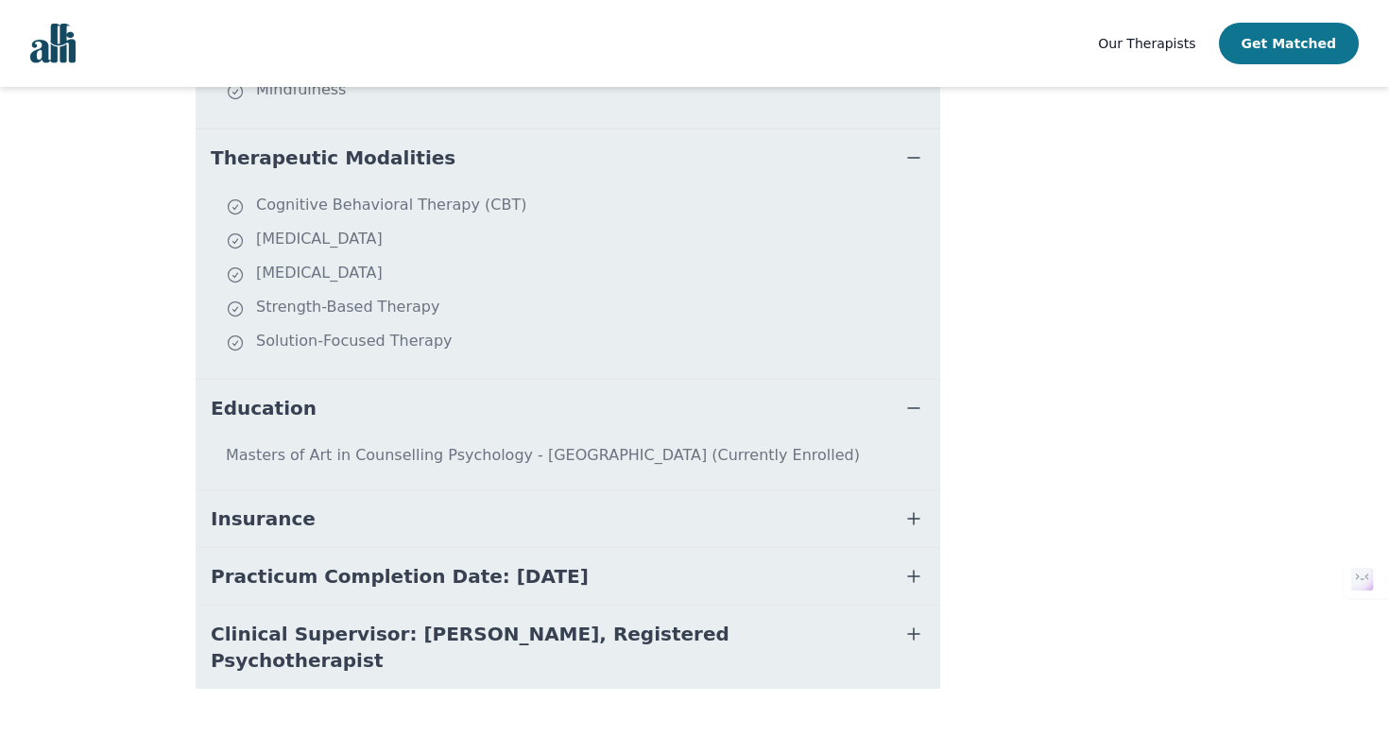
click at [1302, 30] on button "Get Matched" at bounding box center [1289, 44] width 140 height 42
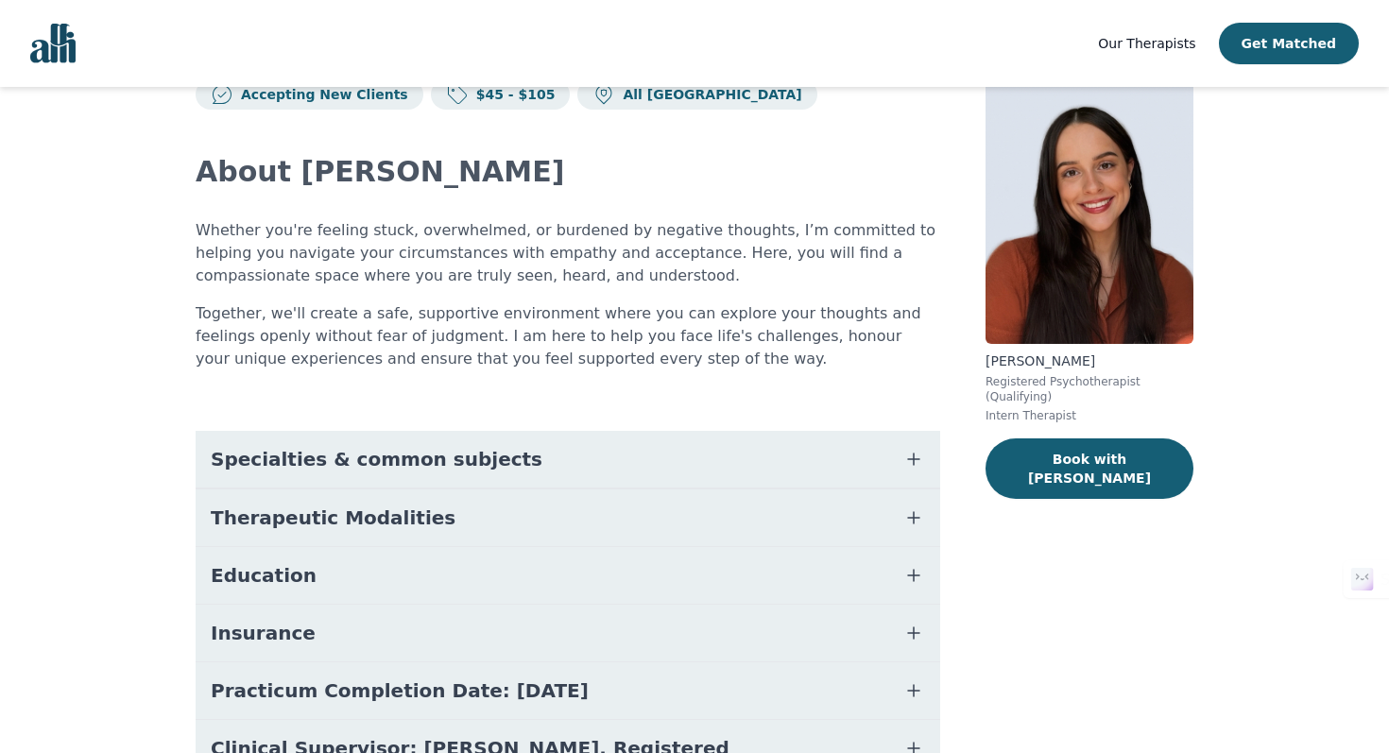
scroll to position [167, 0]
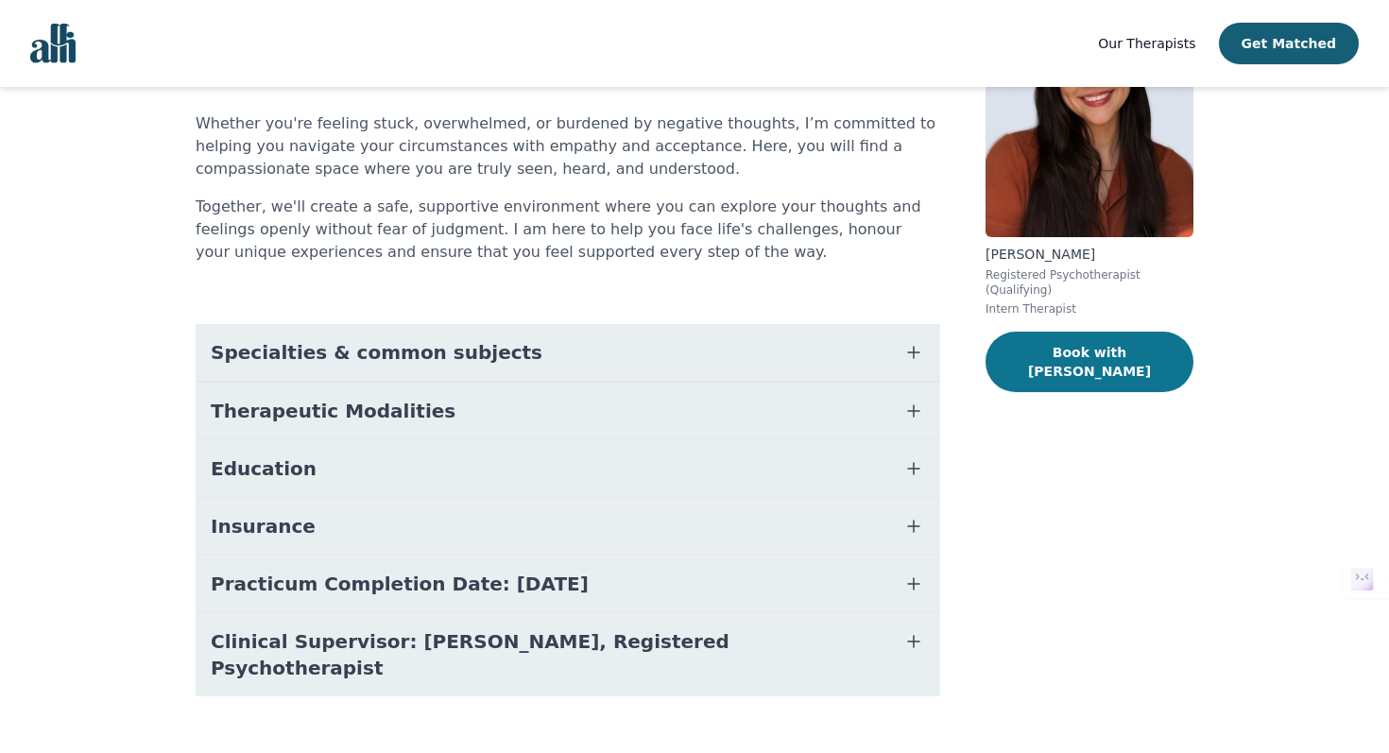
click at [1057, 360] on button "Book with Laura" at bounding box center [1089, 362] width 208 height 60
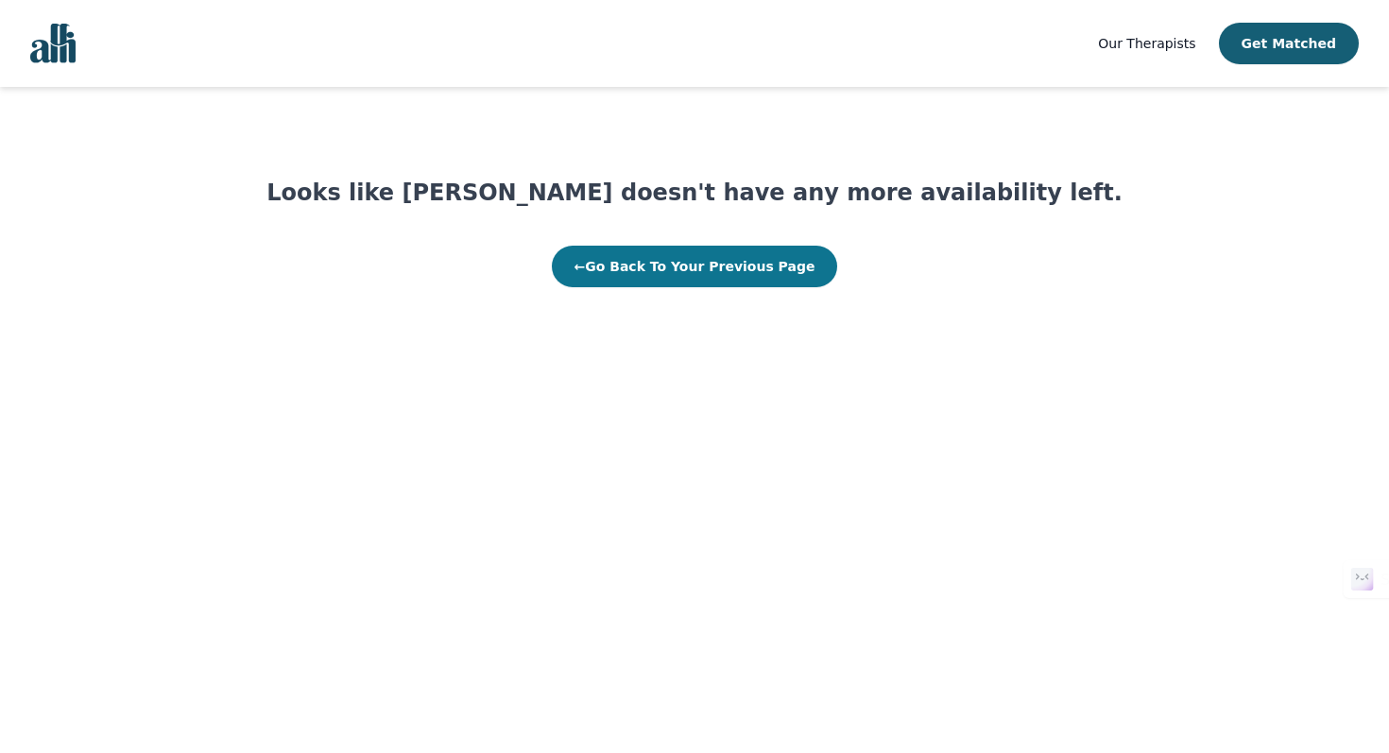
click at [746, 280] on button "← Go Back To Your Previous Page" at bounding box center [695, 267] width 286 height 42
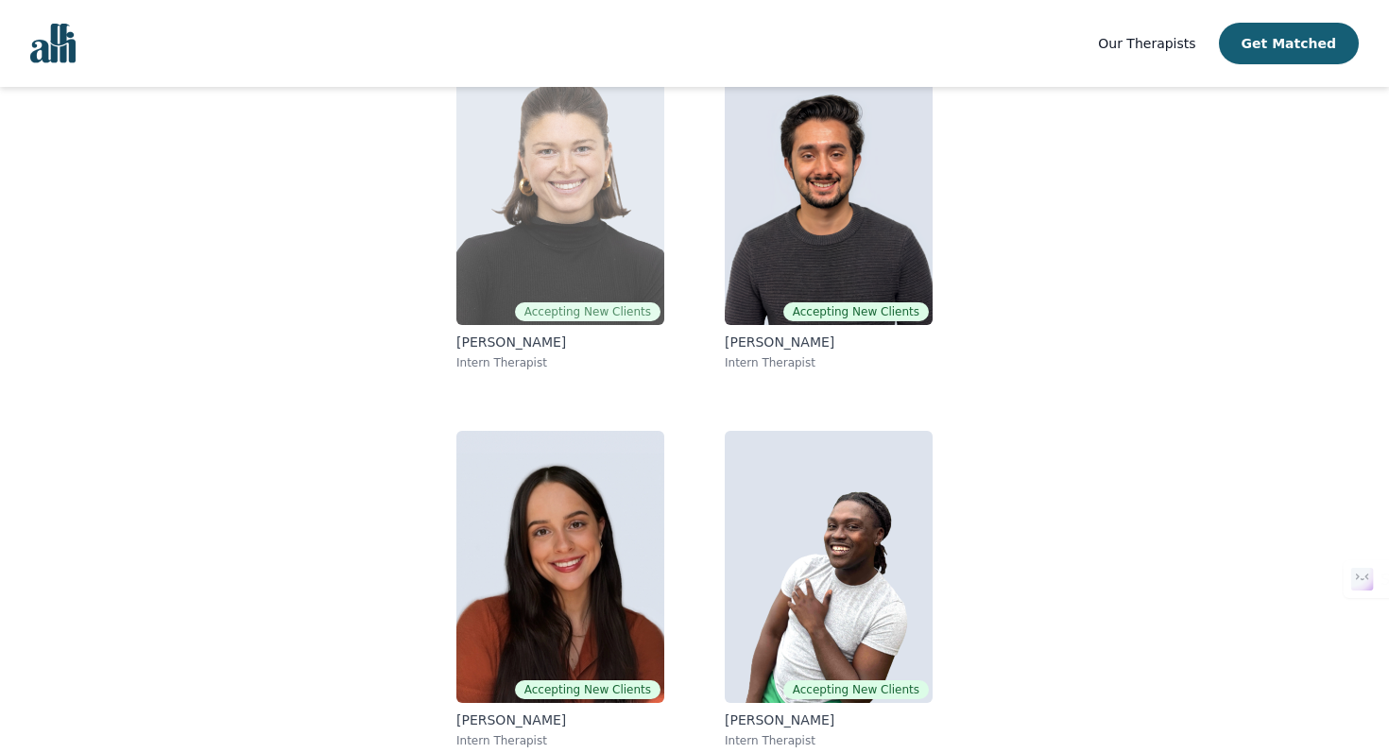
scroll to position [233, 0]
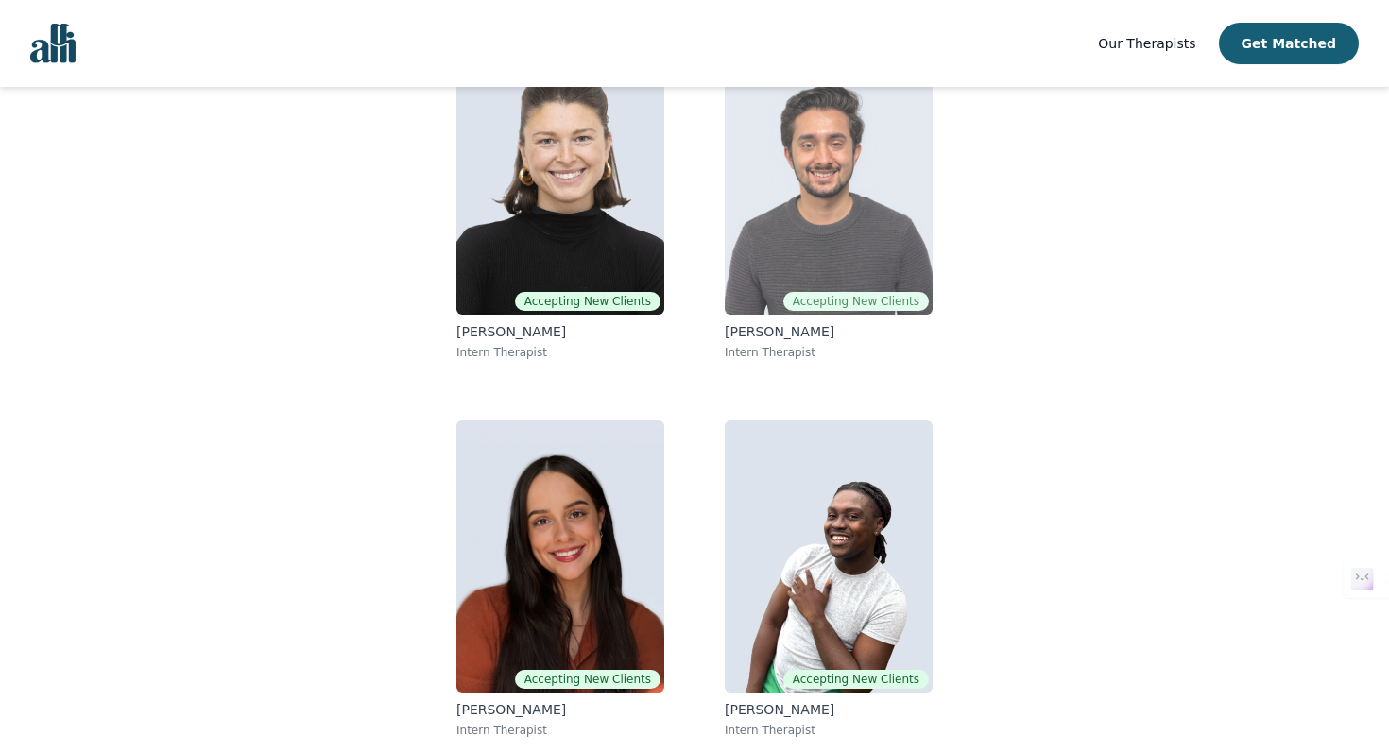
click at [756, 299] on img at bounding box center [829, 179] width 208 height 272
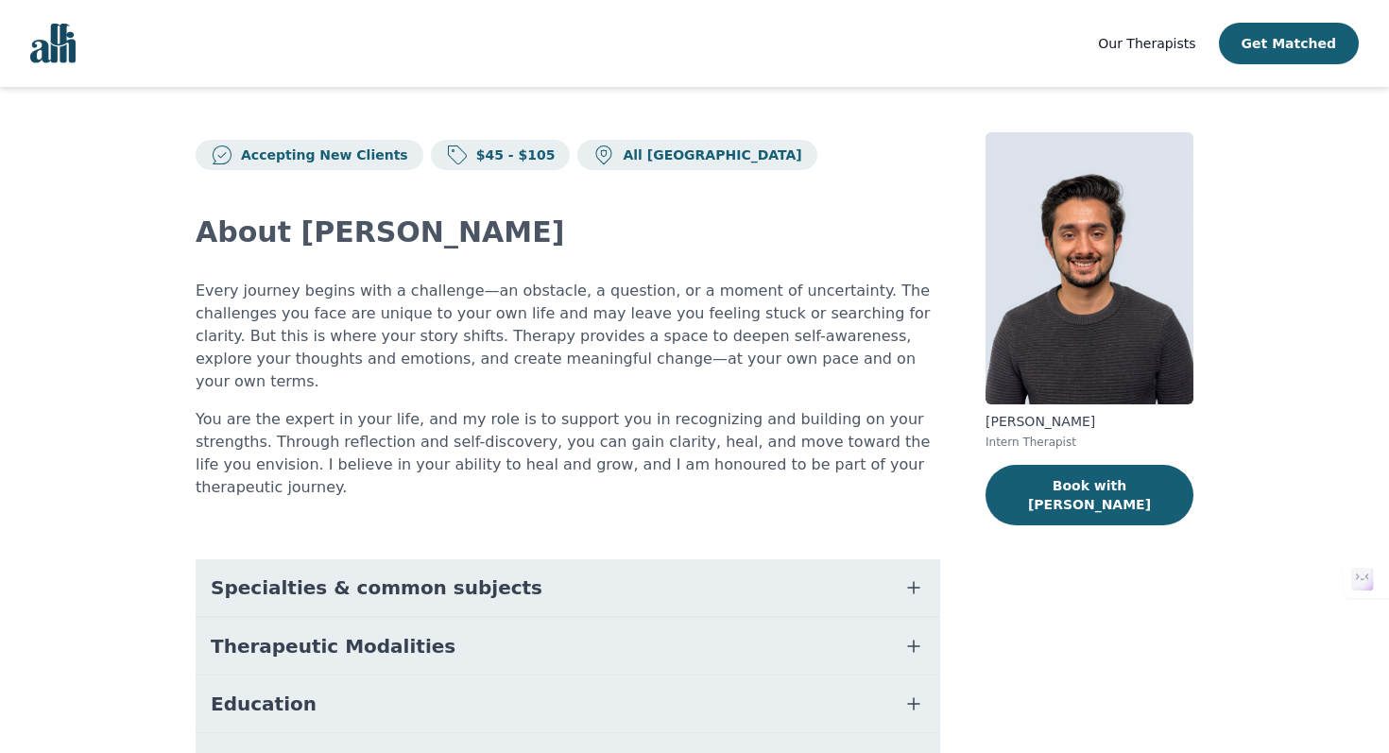
click at [748, 559] on button "Specialties & common subjects" at bounding box center [568, 587] width 744 height 57
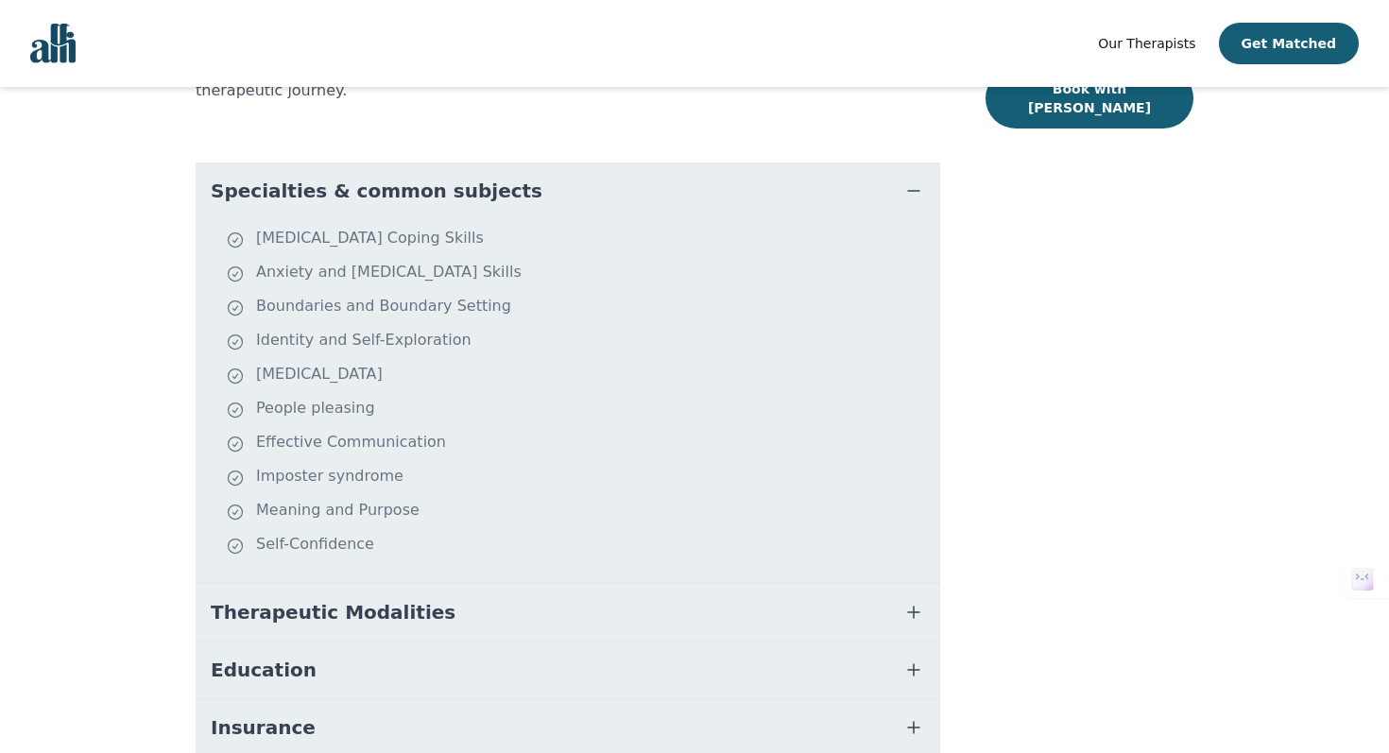
scroll to position [417, 0]
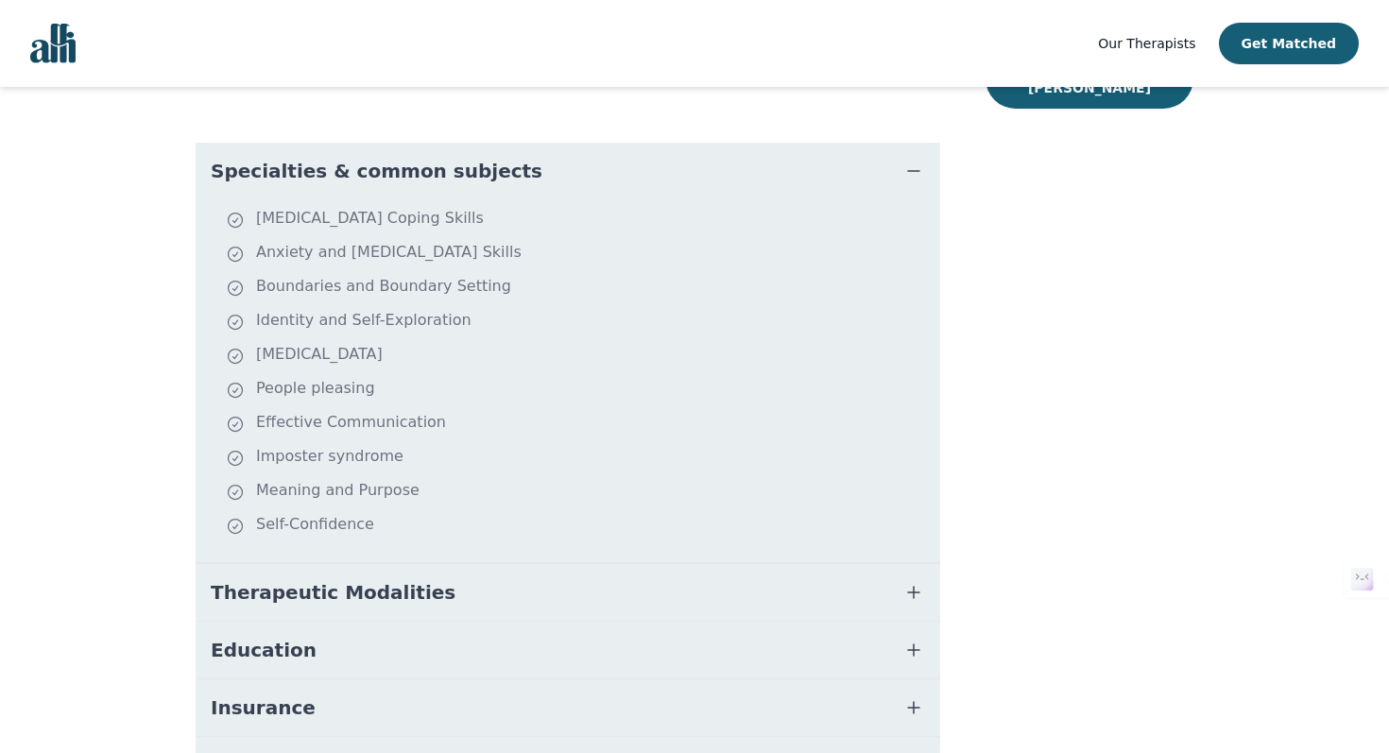
click at [730, 564] on button "Therapeutic Modalities" at bounding box center [568, 592] width 744 height 57
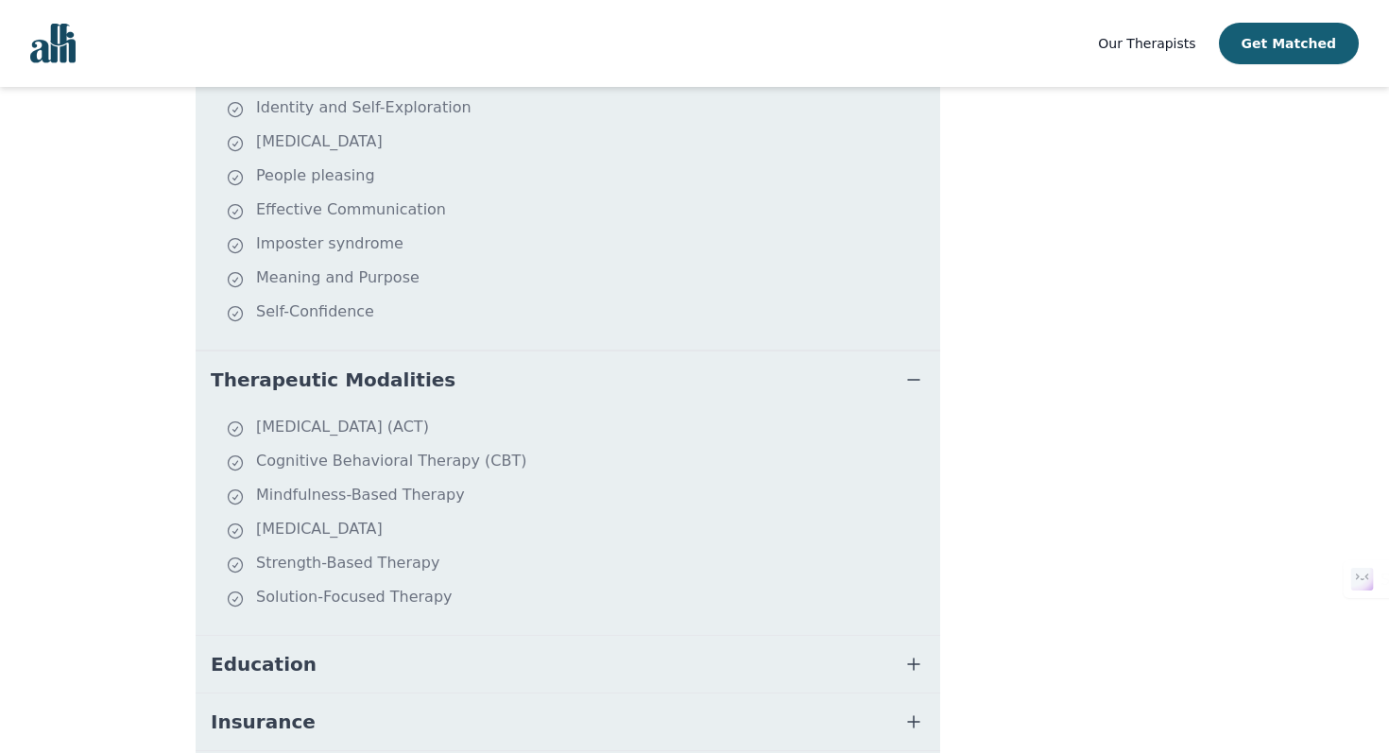
scroll to position [631, 0]
click at [746, 634] on button "Education" at bounding box center [568, 662] width 744 height 57
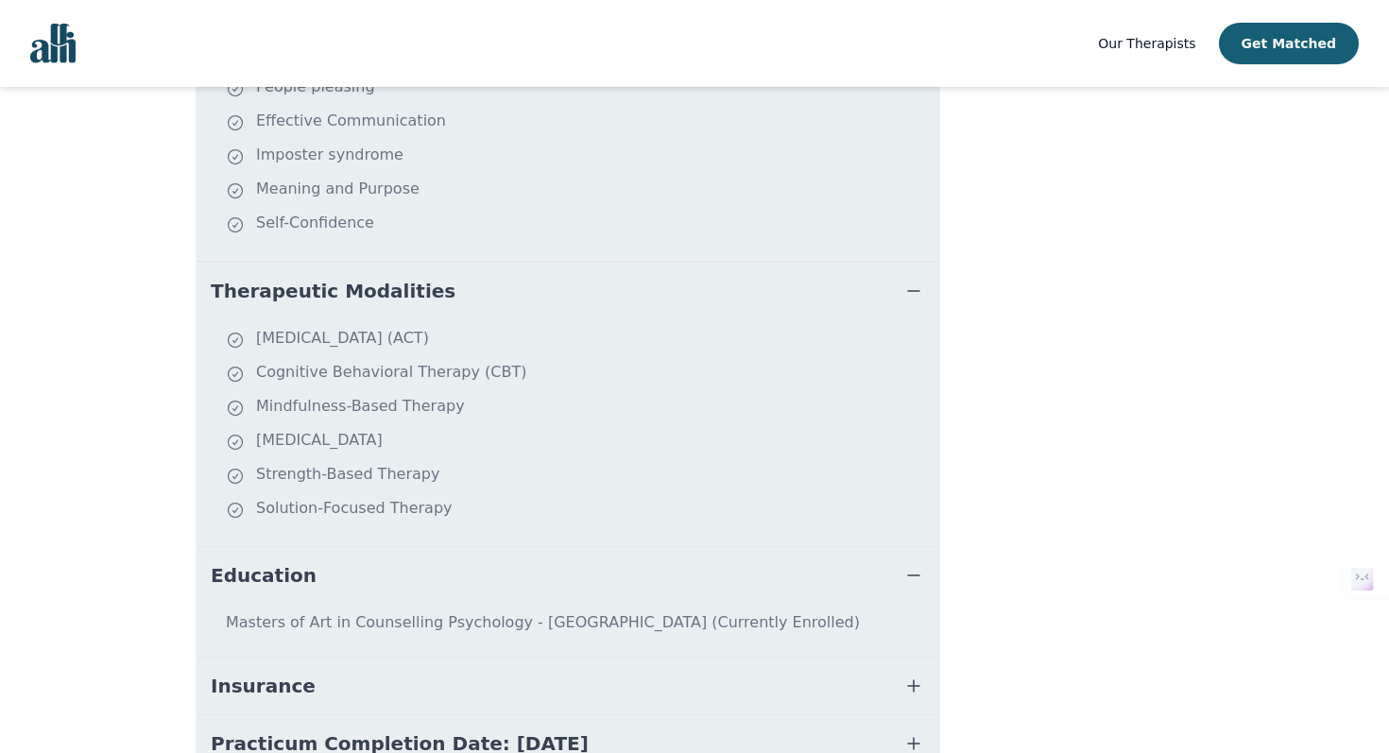
click at [746, 658] on button "Insurance" at bounding box center [568, 686] width 744 height 57
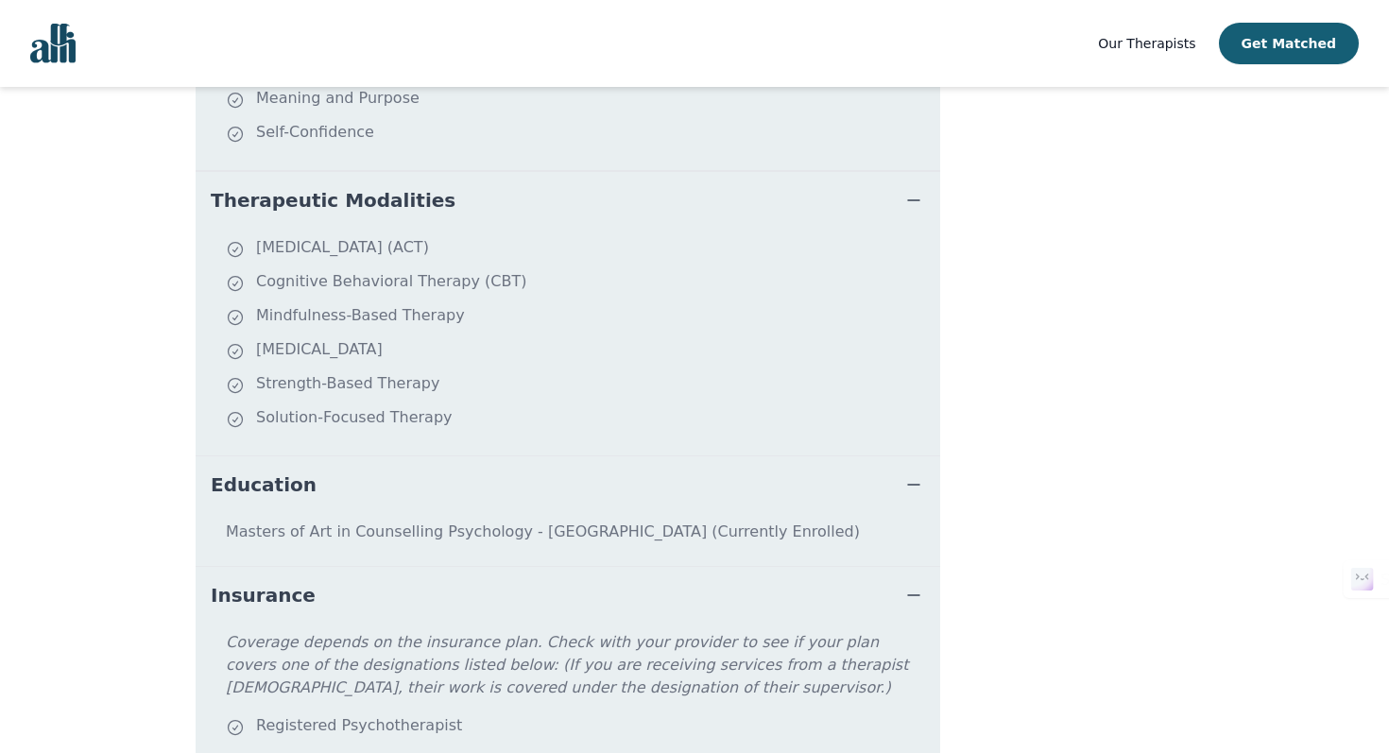
scroll to position [980, 0]
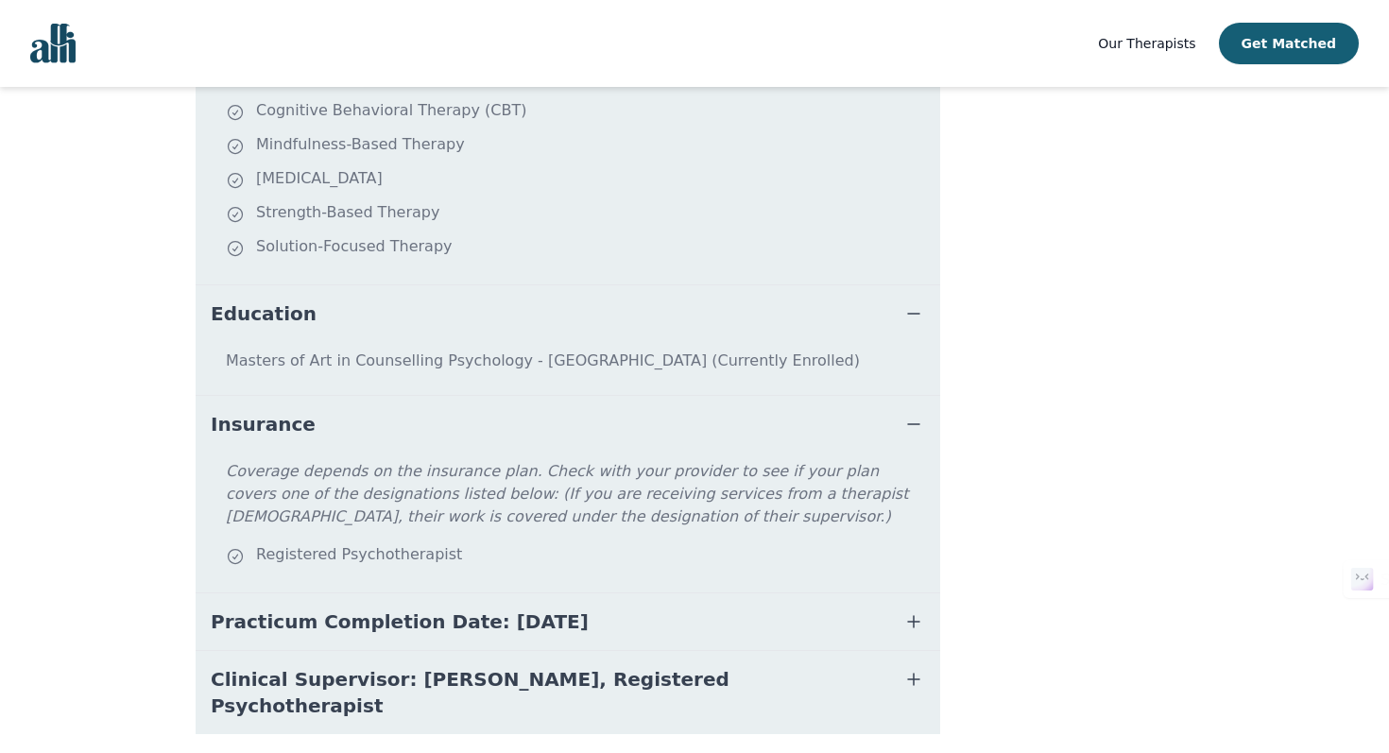
click at [746, 666] on span "Clinical Supervisor: Sabrina Khandai, Registered Psychotherapist" at bounding box center [545, 692] width 669 height 53
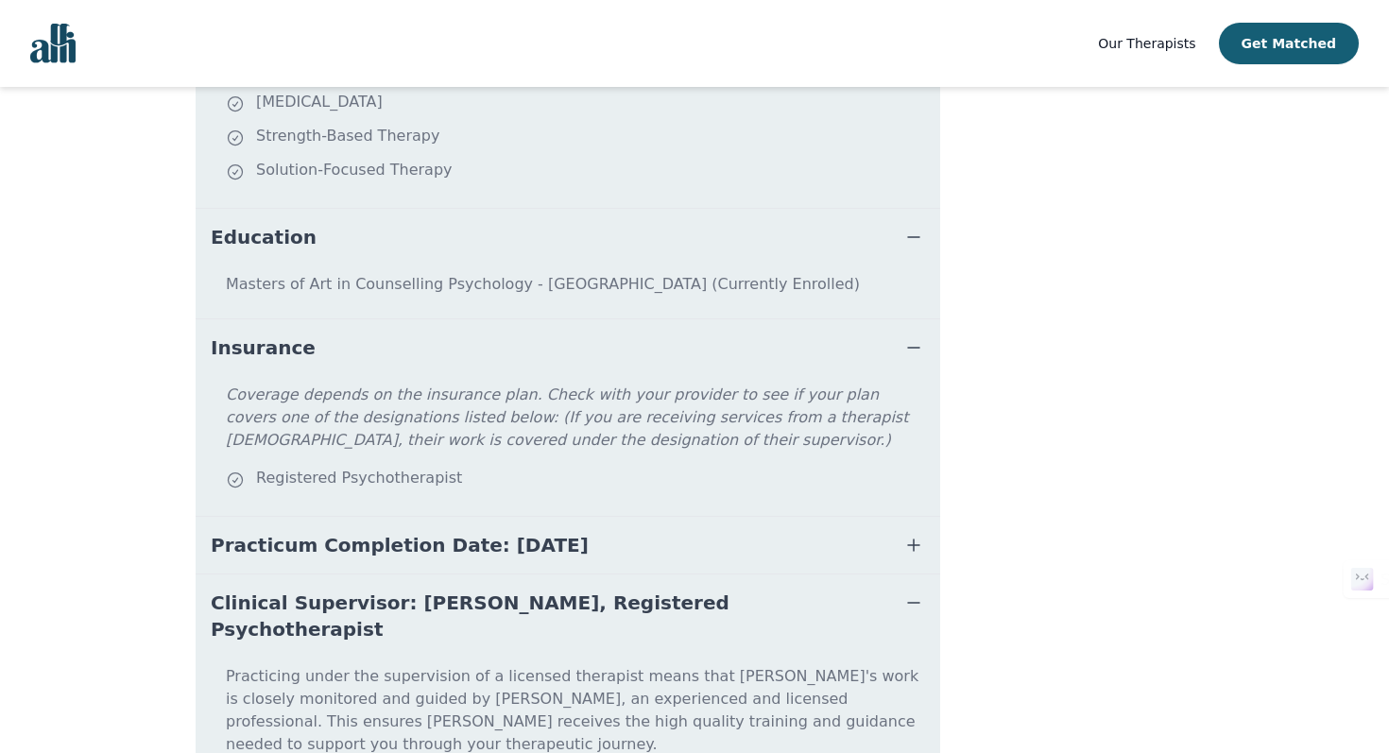
scroll to position [1062, 0]
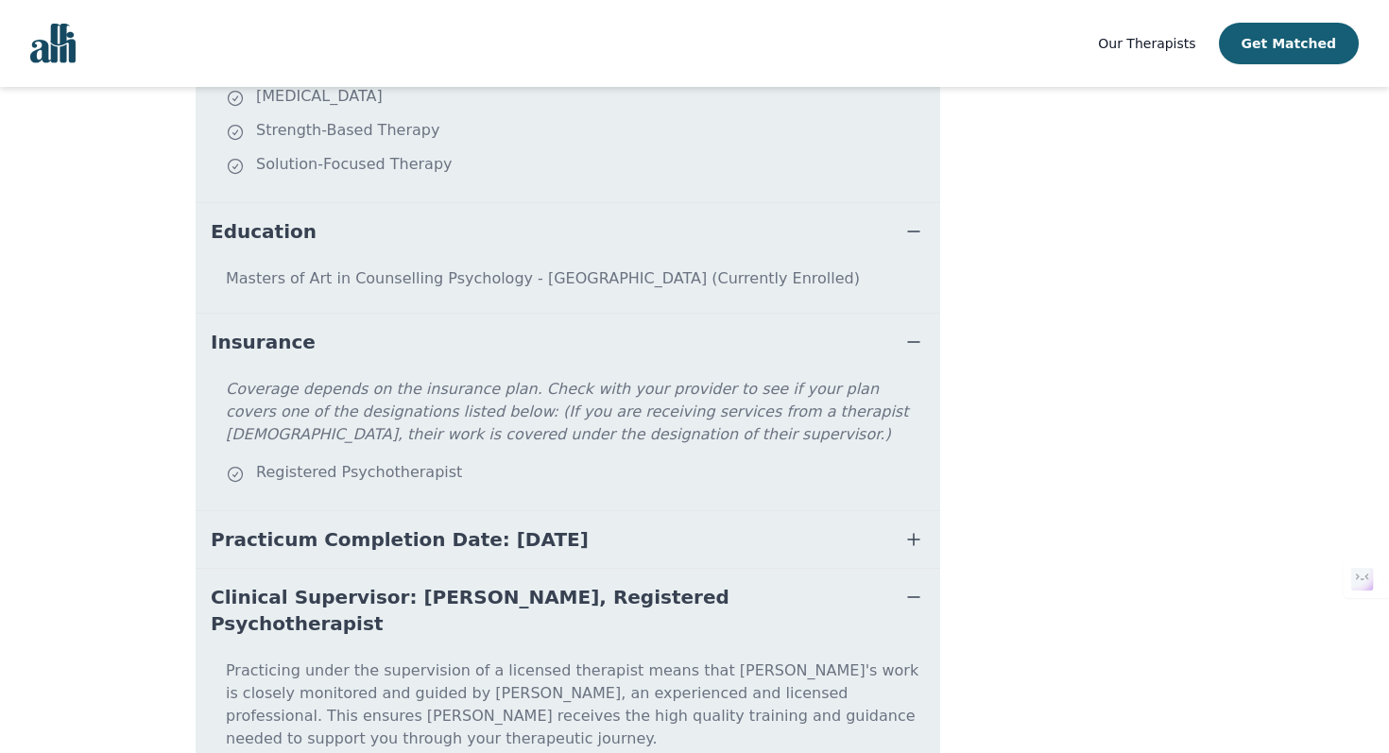
click at [743, 659] on p "Practicing under the supervision of a licensed therapist means that Daniel's wo…" at bounding box center [567, 712] width 729 height 106
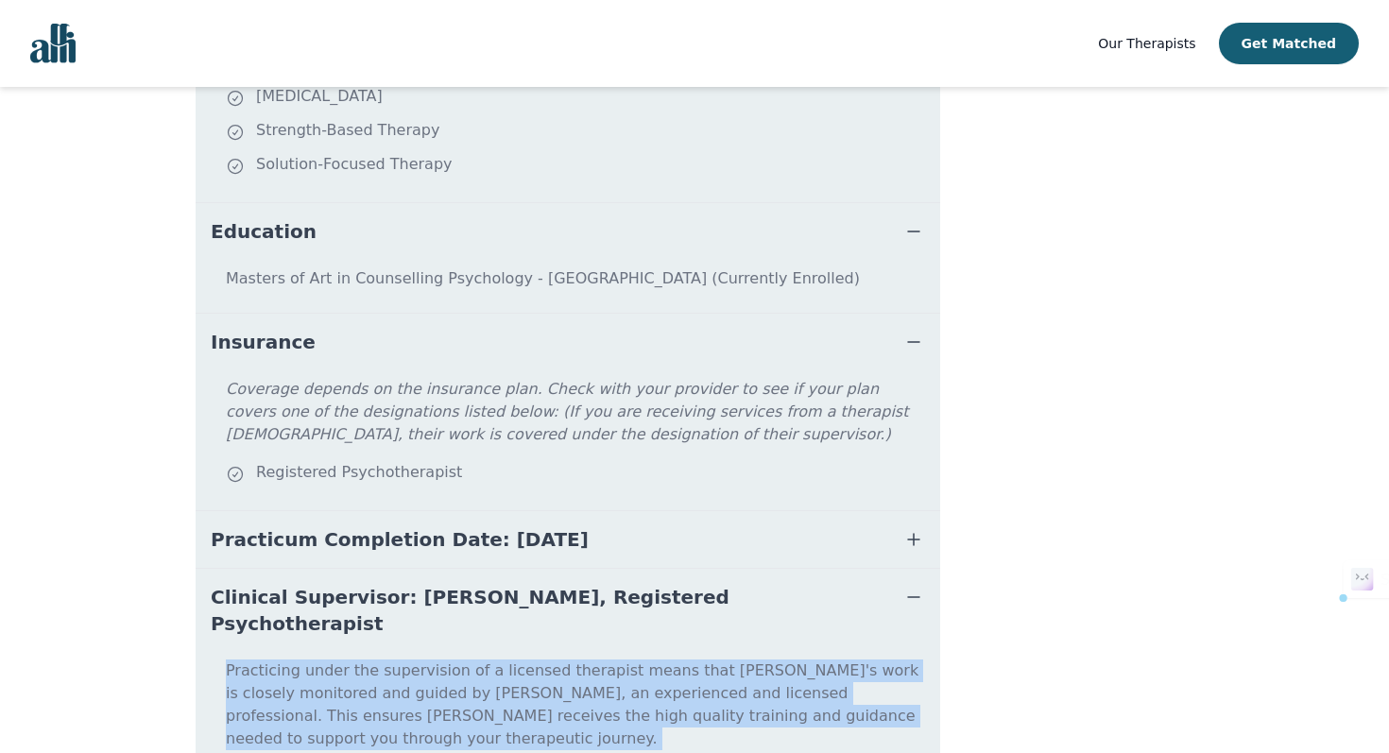
click at [743, 659] on p "Practicing under the supervision of a licensed therapist means that Daniel's wo…" at bounding box center [567, 712] width 729 height 106
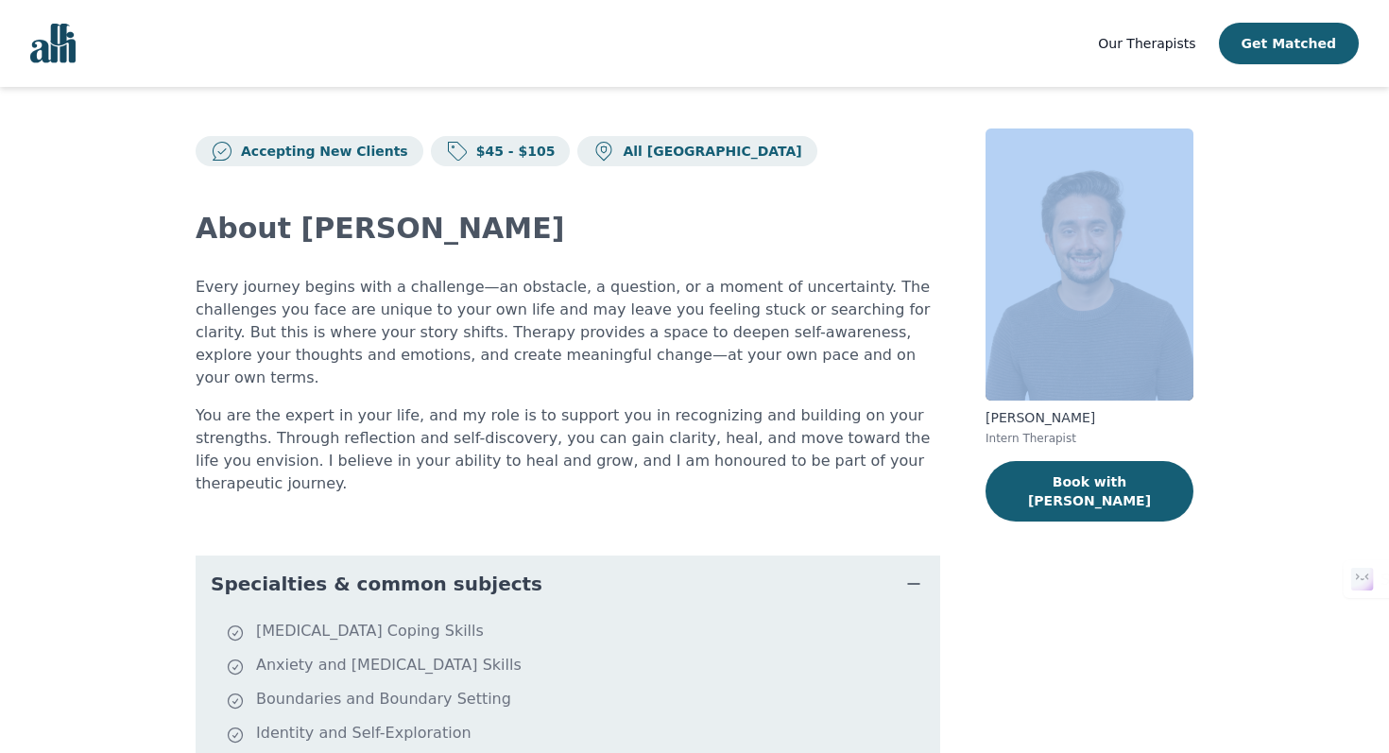
scroll to position [0, 0]
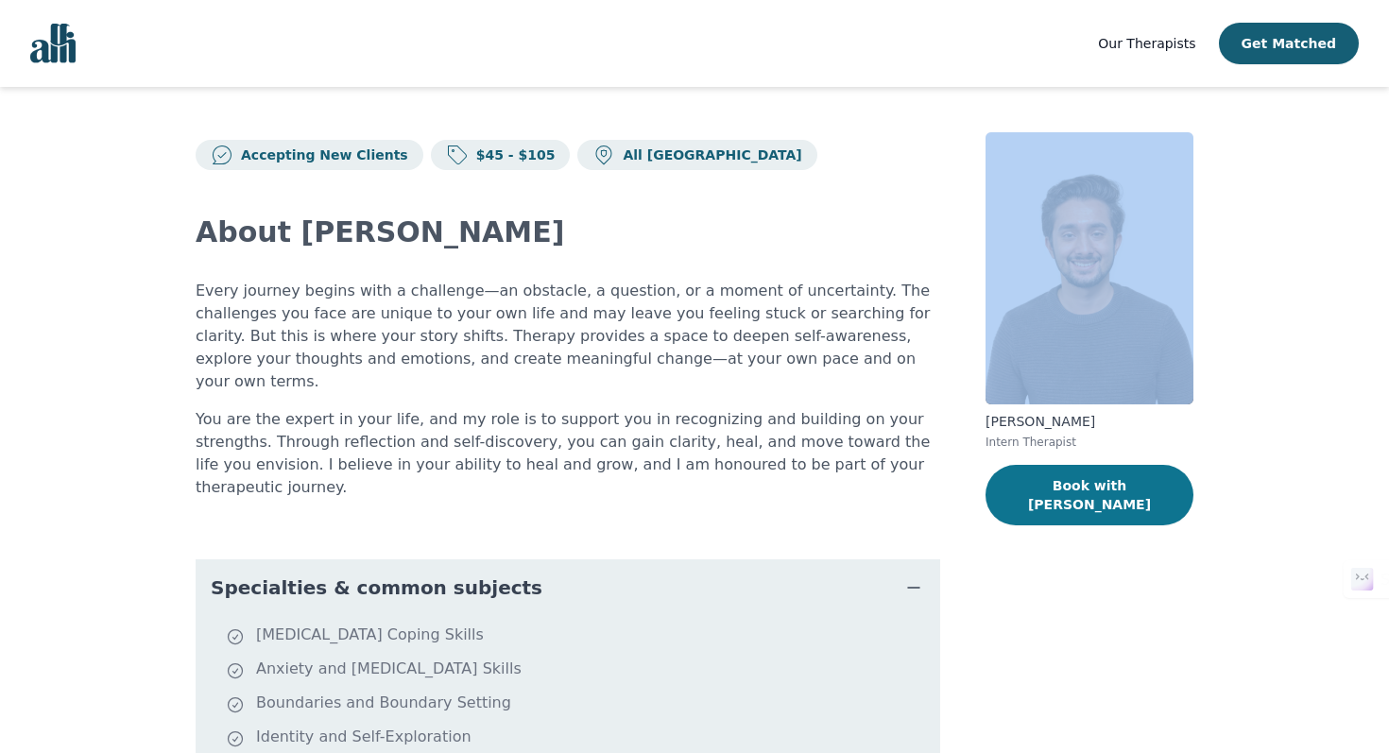
click at [1049, 493] on button "Book with Daniel" at bounding box center [1089, 495] width 208 height 60
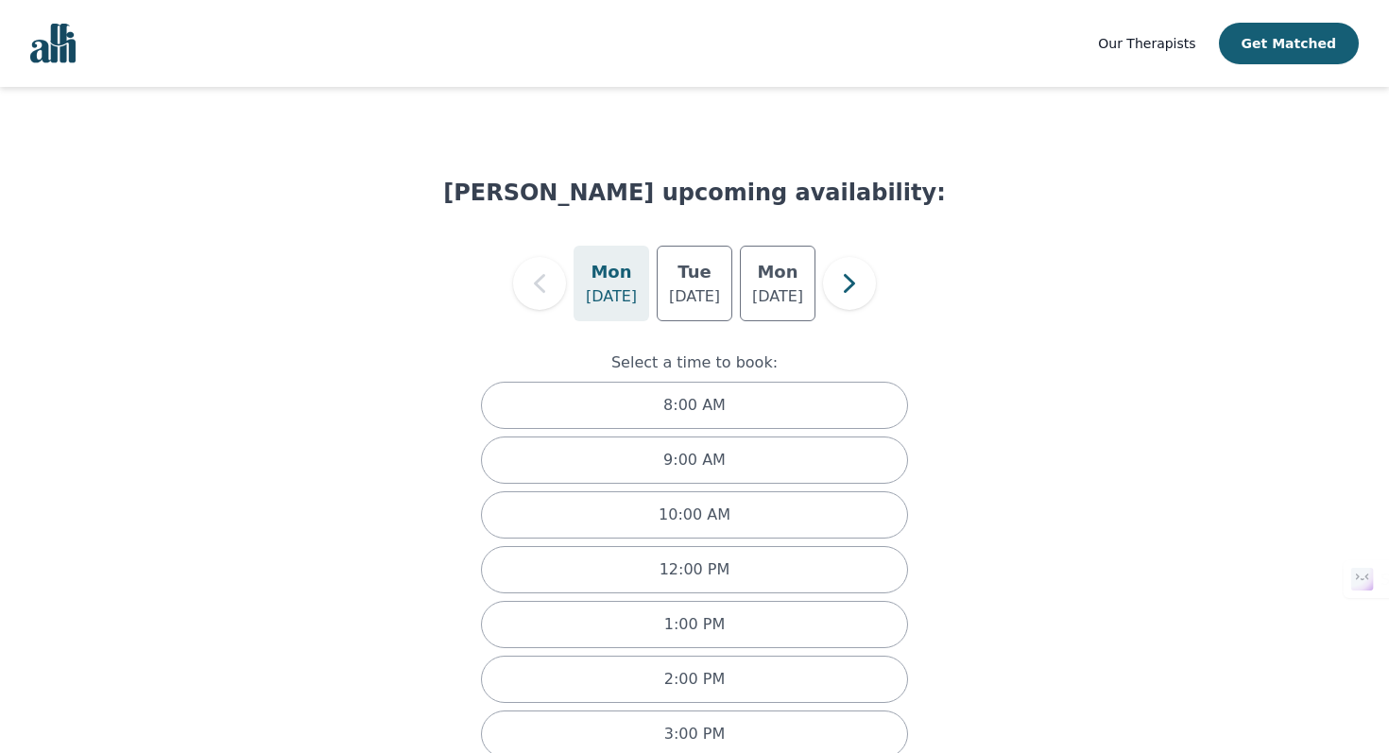
click at [596, 302] on p "Aug 18" at bounding box center [611, 296] width 51 height 23
click at [833, 283] on icon "button" at bounding box center [849, 284] width 38 height 38
click at [557, 292] on icon "button" at bounding box center [540, 284] width 38 height 38
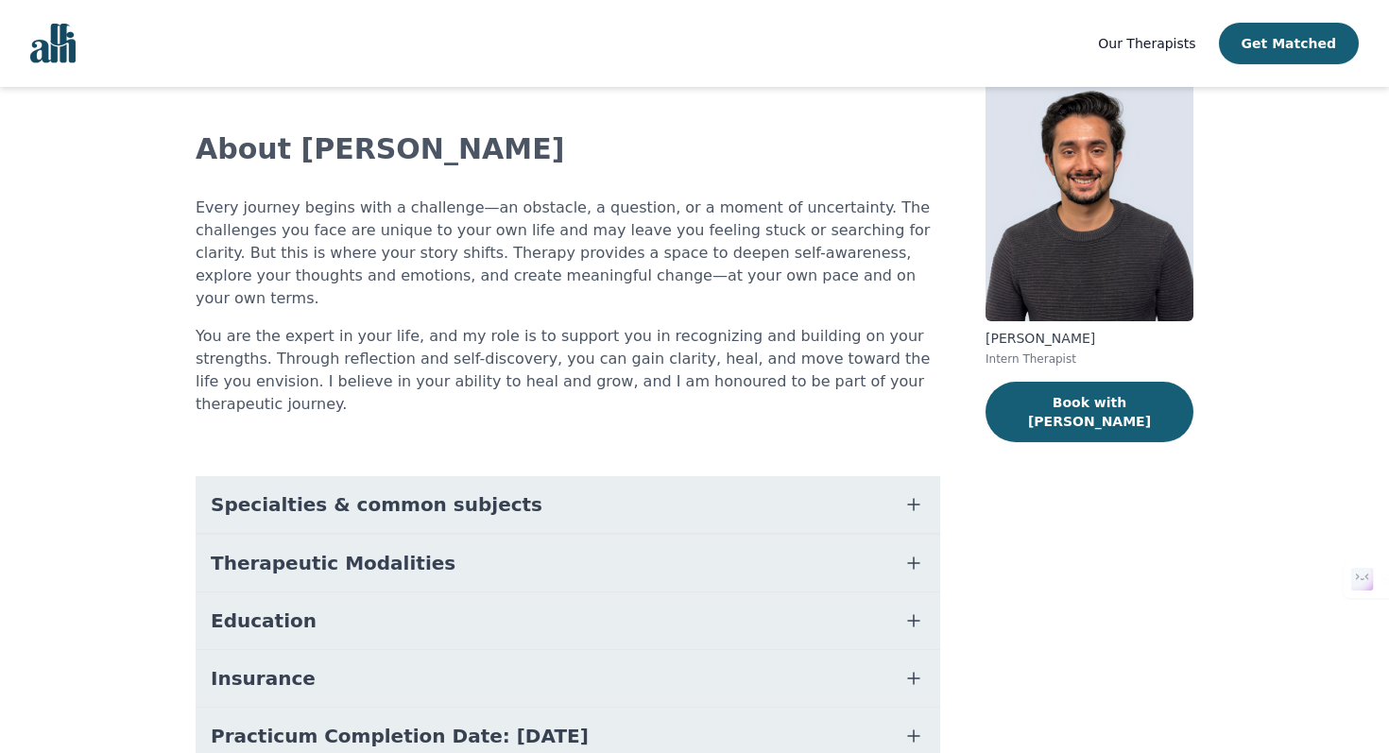
scroll to position [85, 0]
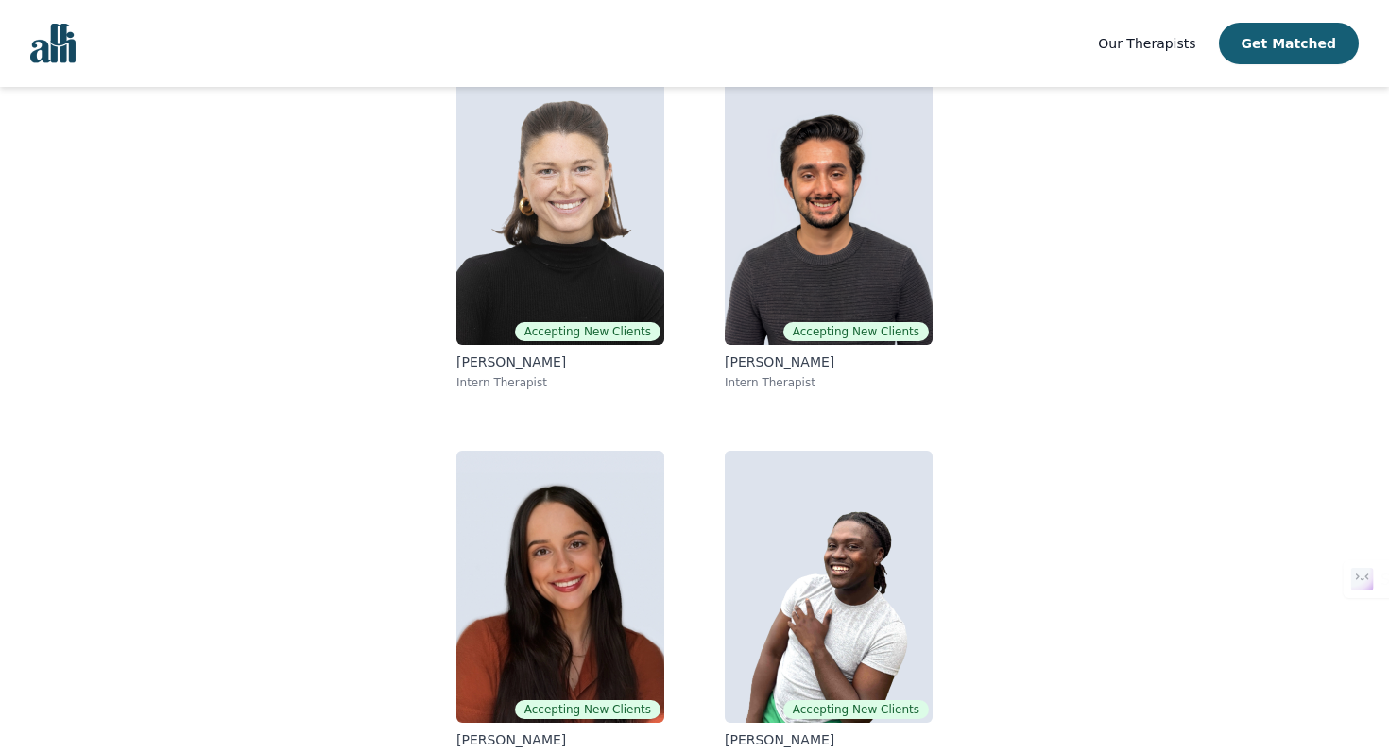
scroll to position [233, 0]
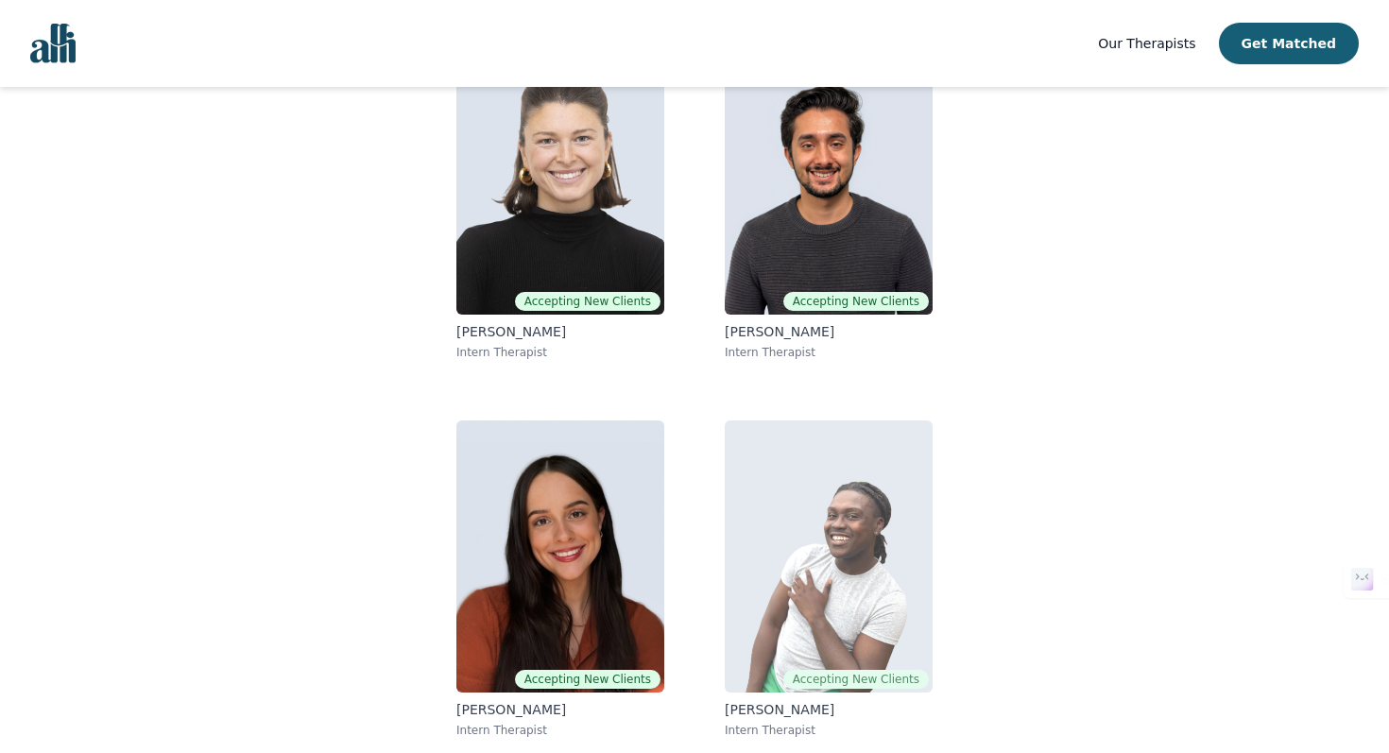
click at [741, 532] on img at bounding box center [829, 556] width 208 height 272
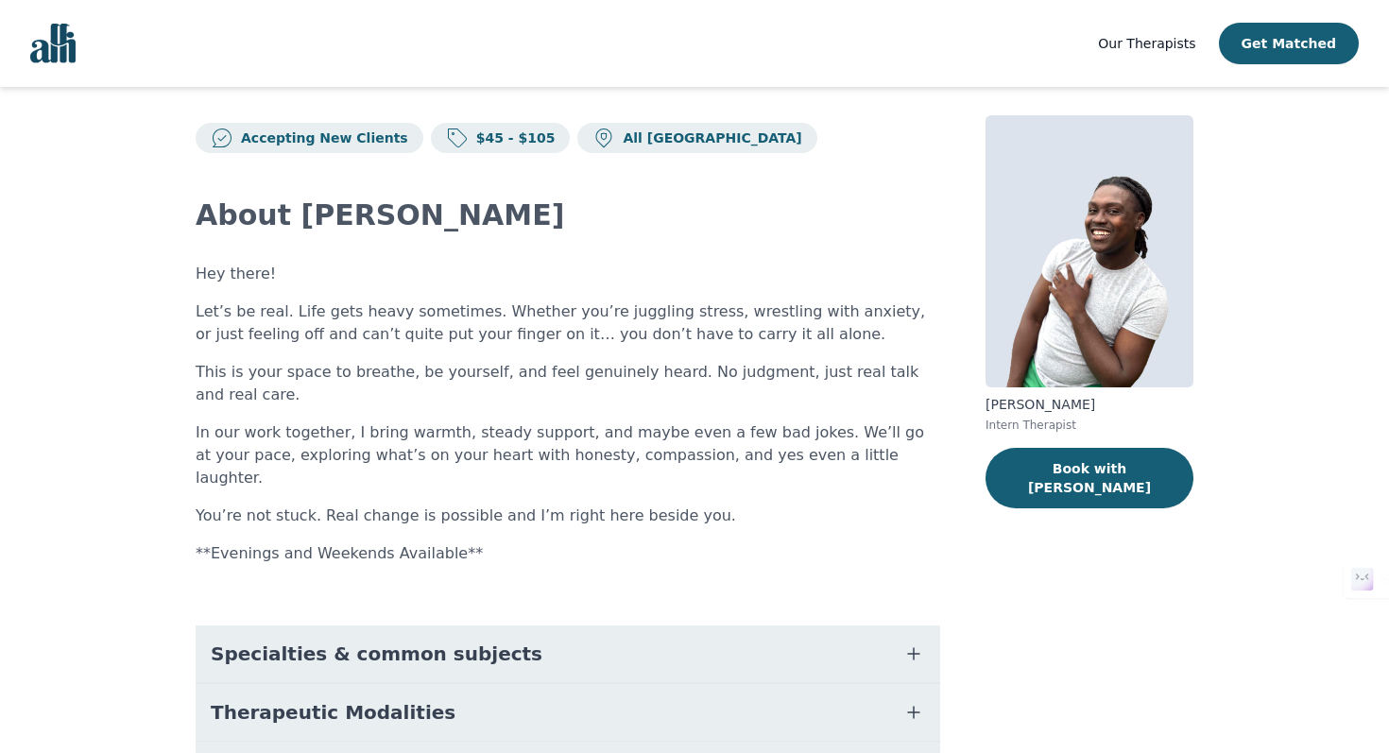
scroll to position [27, 0]
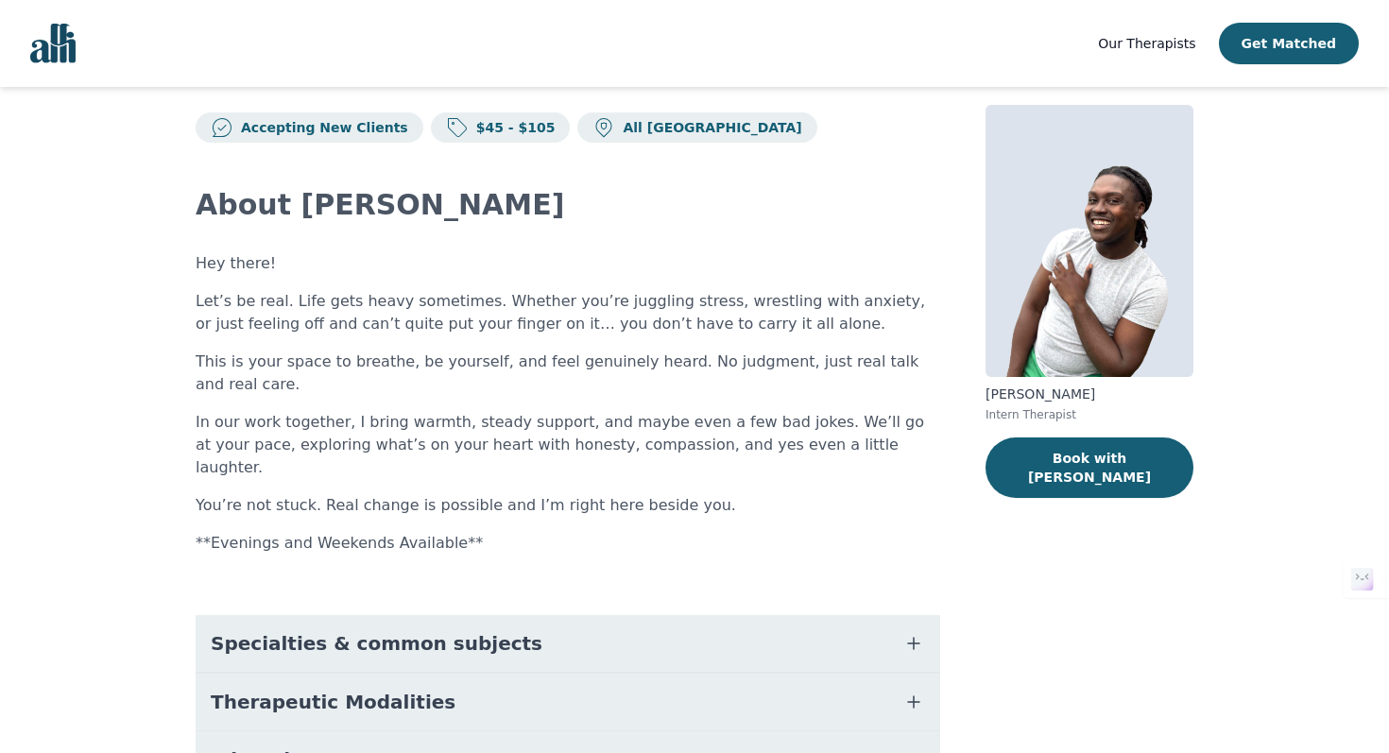
click at [741, 615] on button "Specialties & common subjects" at bounding box center [568, 643] width 744 height 57
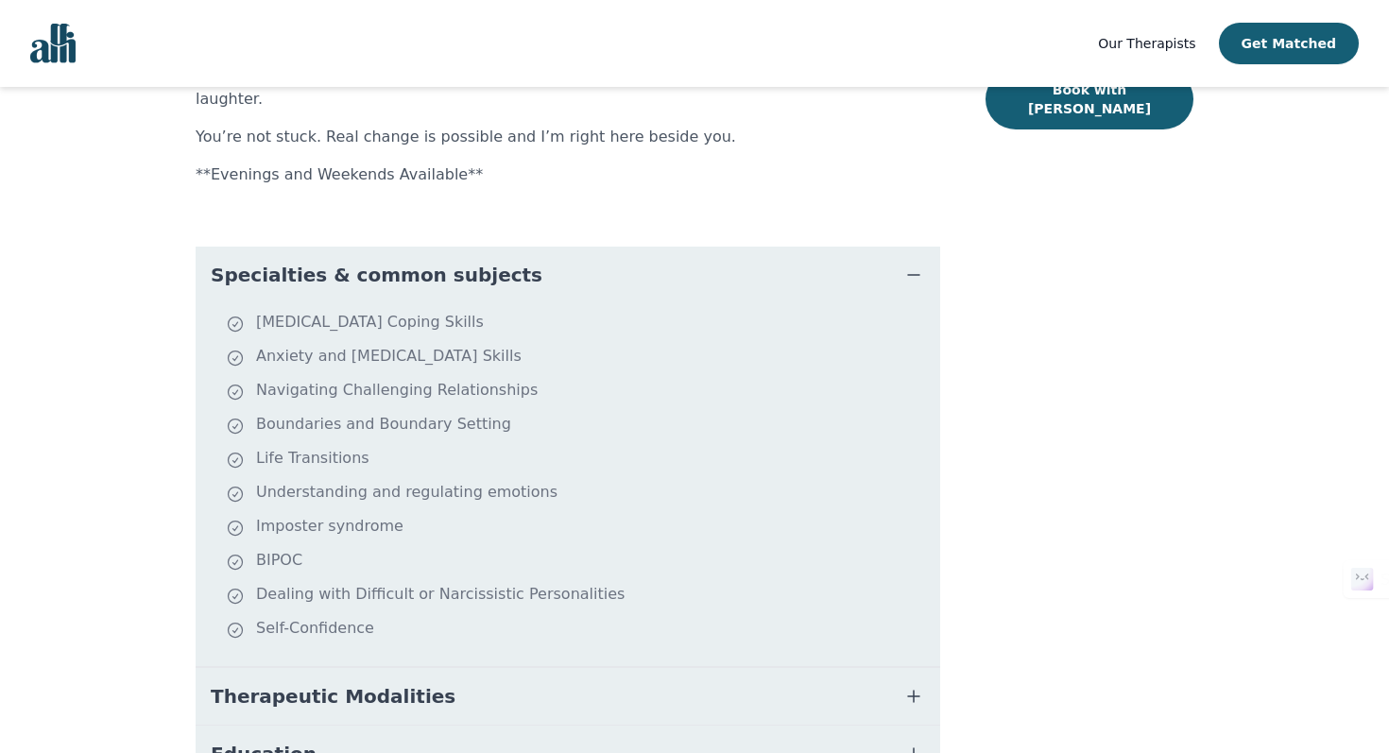
scroll to position [402, 0]
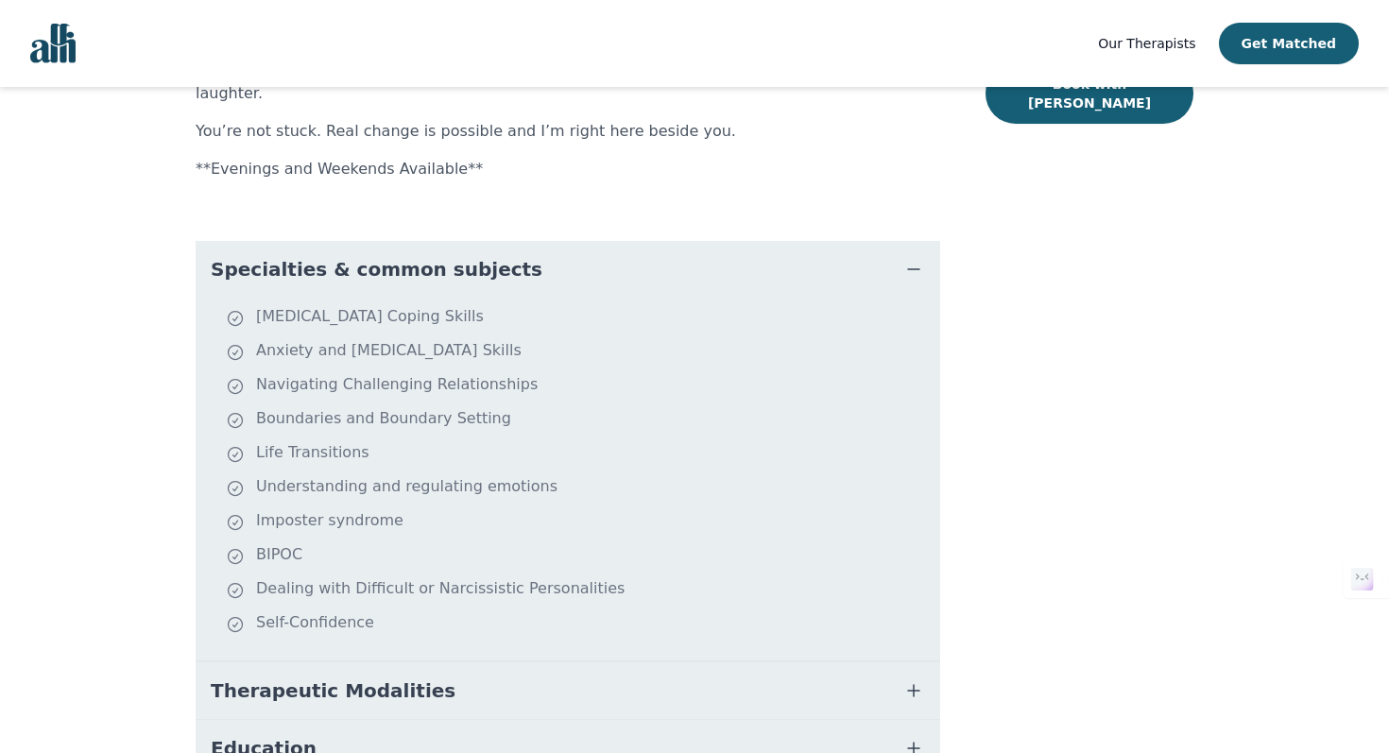
click at [552, 577] on li "Dealing with Difficult or Narcissistic Personalities" at bounding box center [579, 590] width 707 height 26
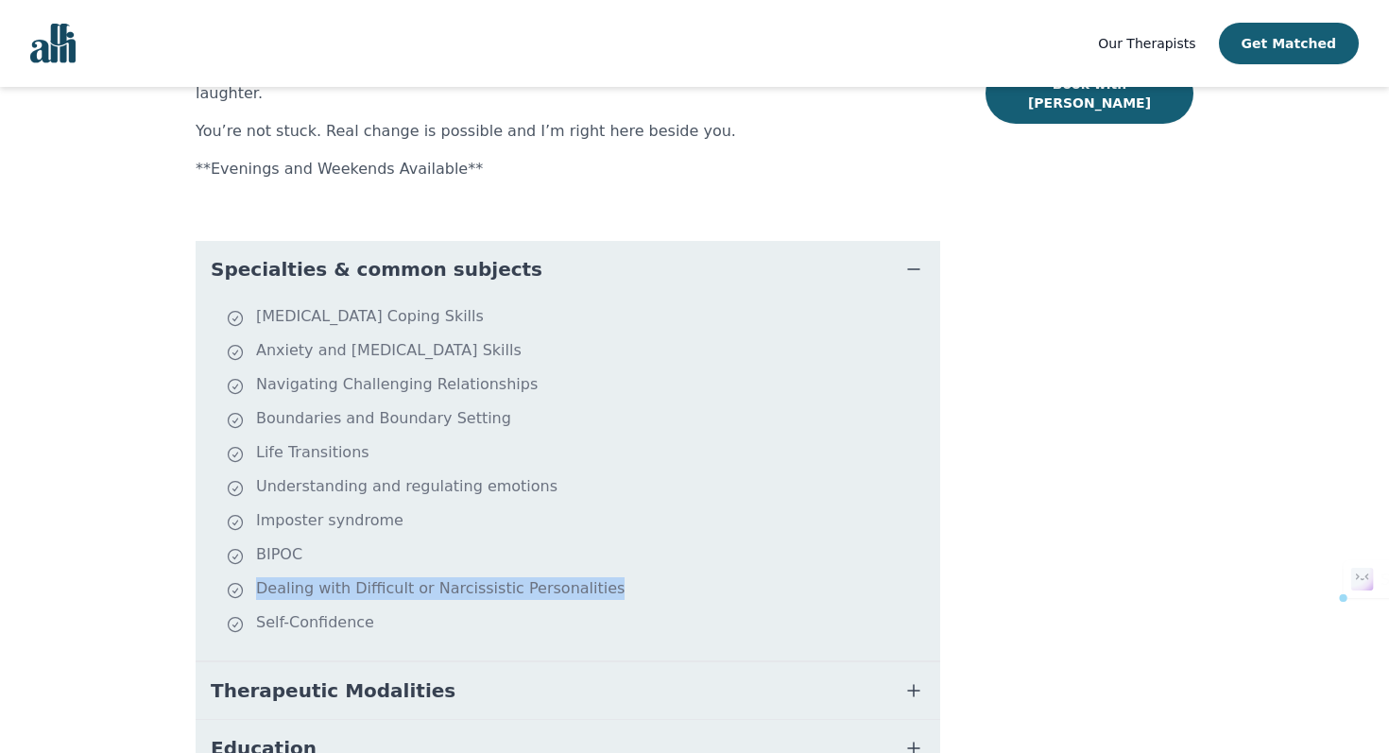
click at [552, 577] on li "Dealing with Difficult or Narcissistic Personalities" at bounding box center [579, 590] width 707 height 26
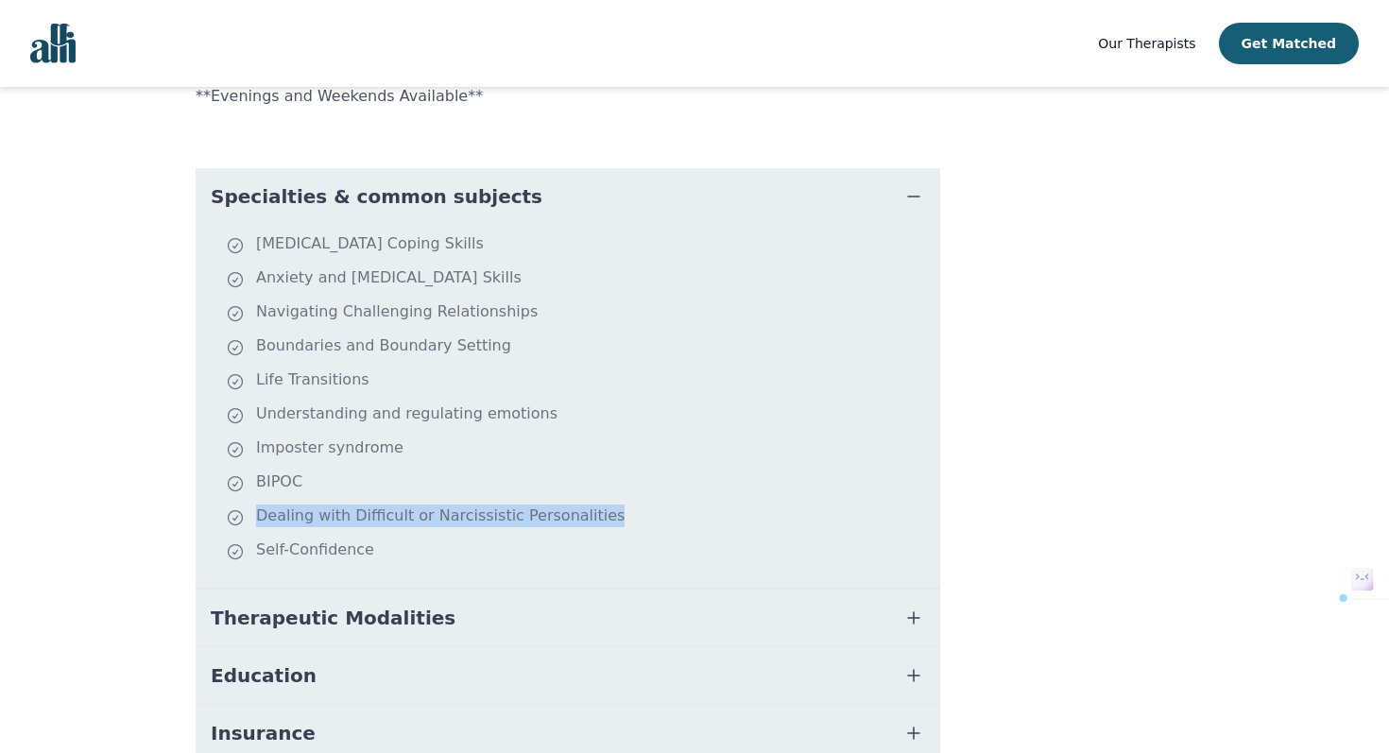
scroll to position [643, 0]
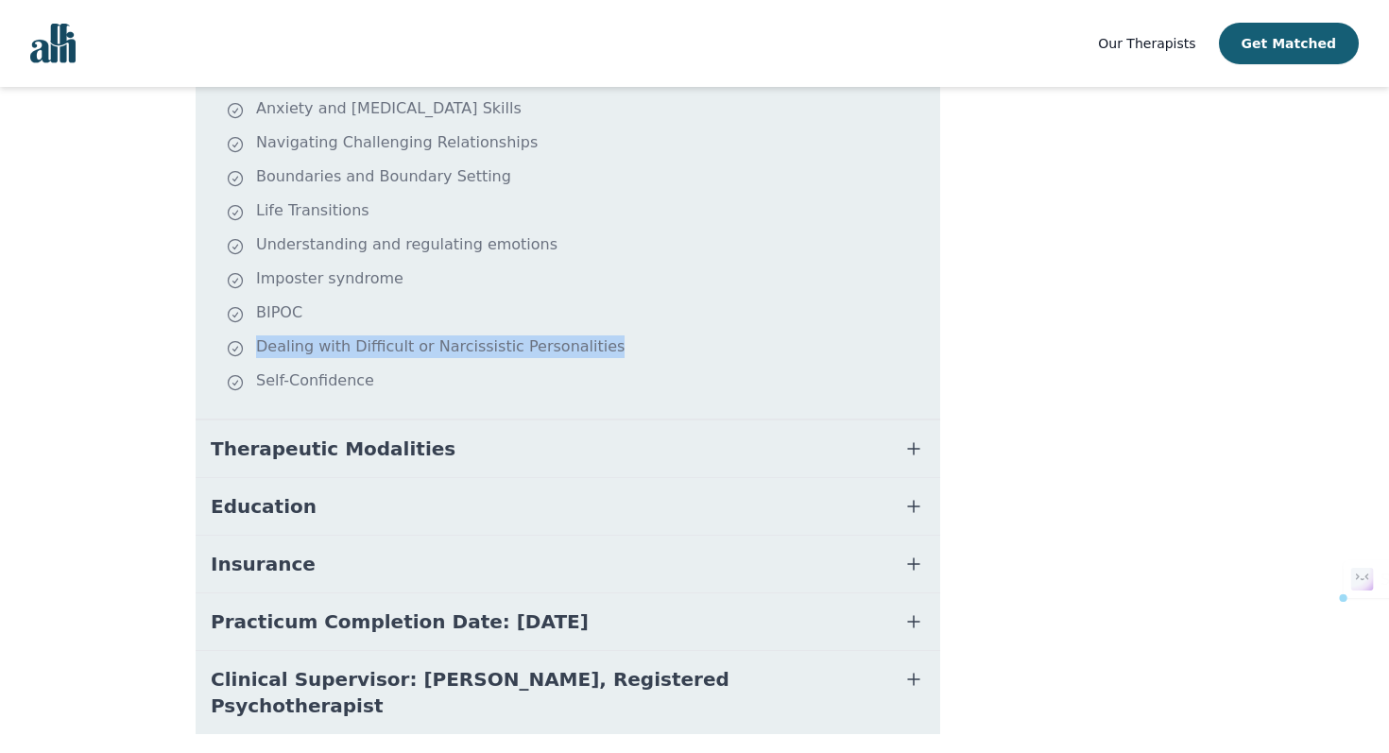
click at [557, 608] on span "Practicum Completion Date: 2025-12-19" at bounding box center [400, 621] width 378 height 26
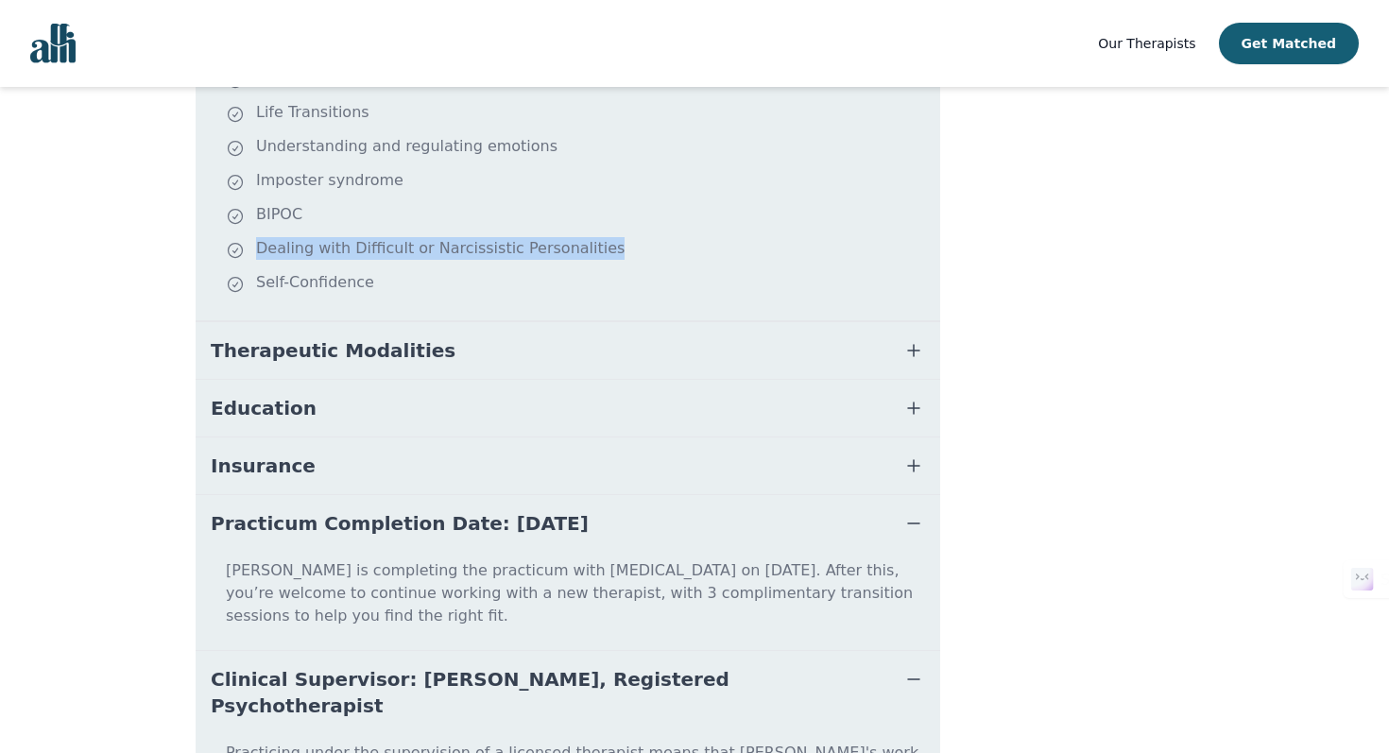
scroll to position [753, 0]
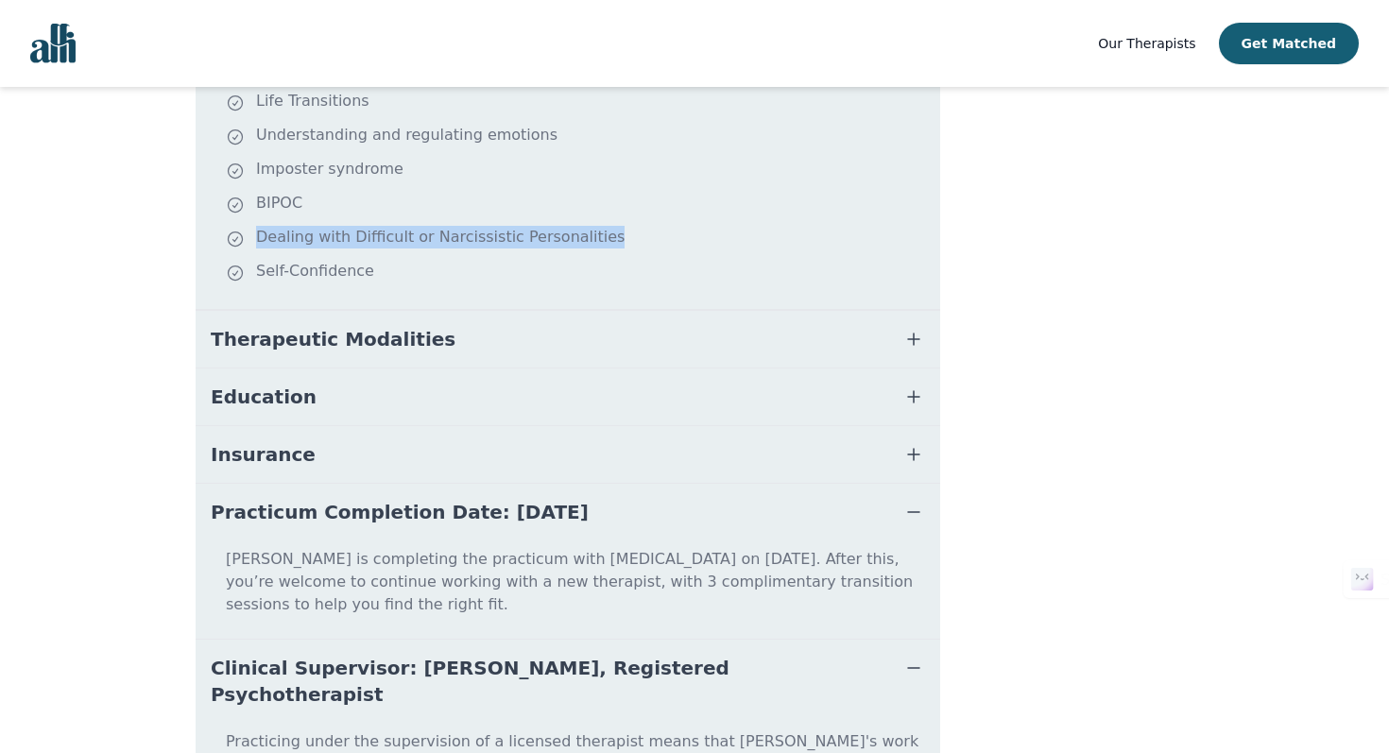
click at [428, 426] on button "Insurance" at bounding box center [568, 454] width 744 height 57
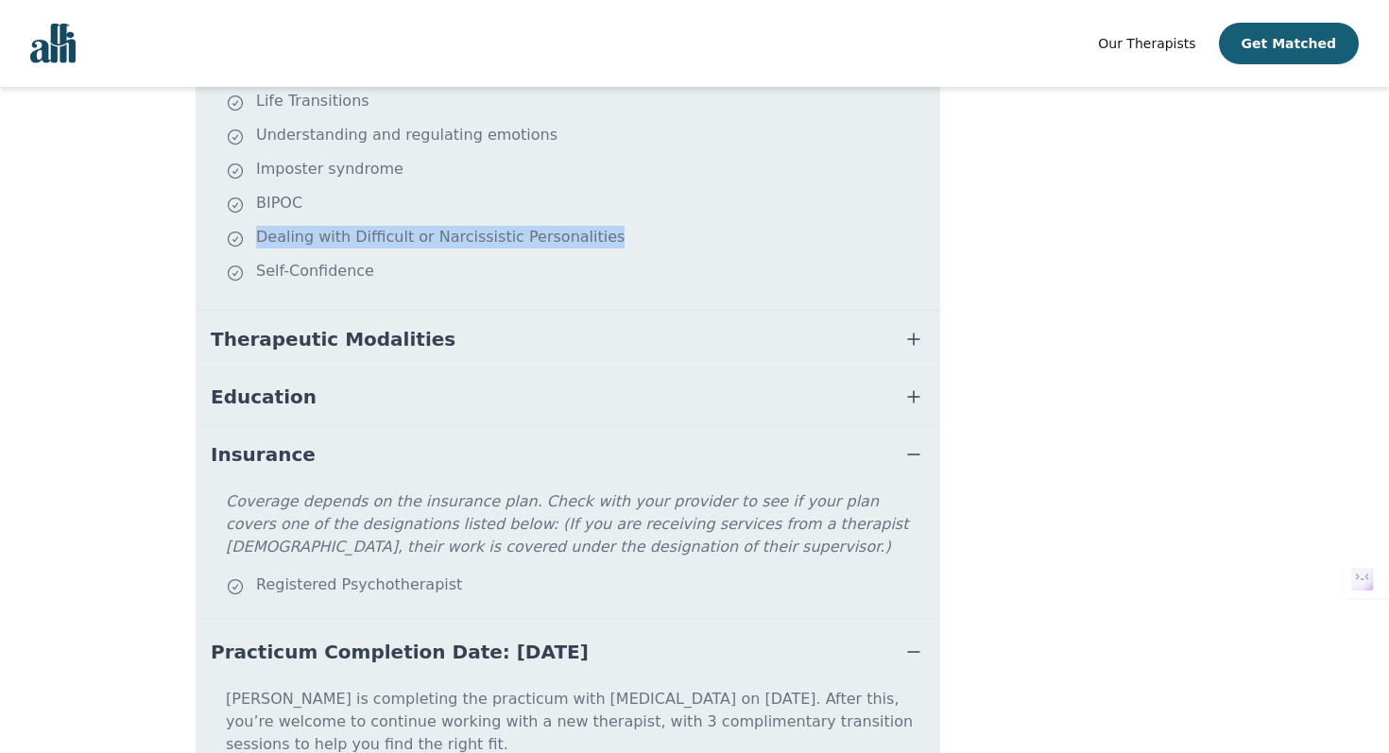
click at [416, 368] on button "Education" at bounding box center [568, 396] width 744 height 57
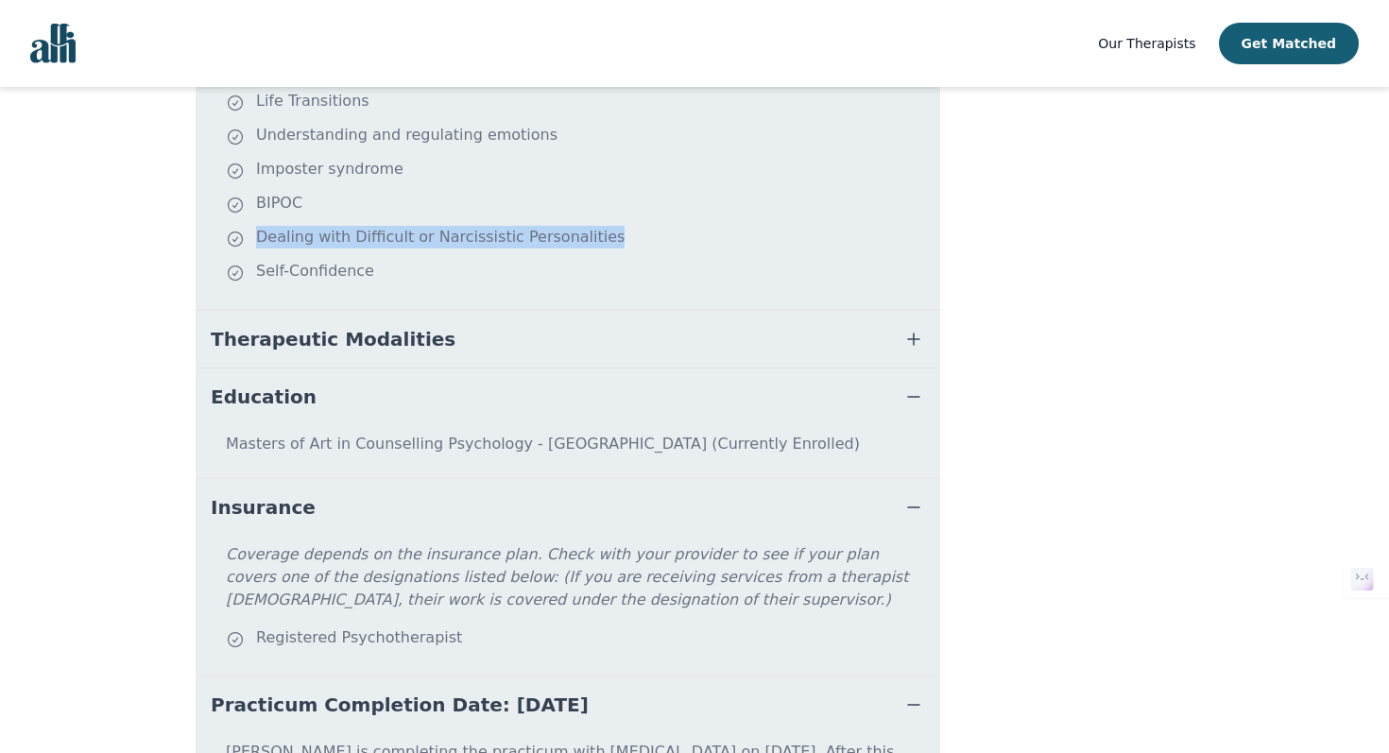
click at [420, 311] on button "Therapeutic Modalities" at bounding box center [568, 339] width 744 height 57
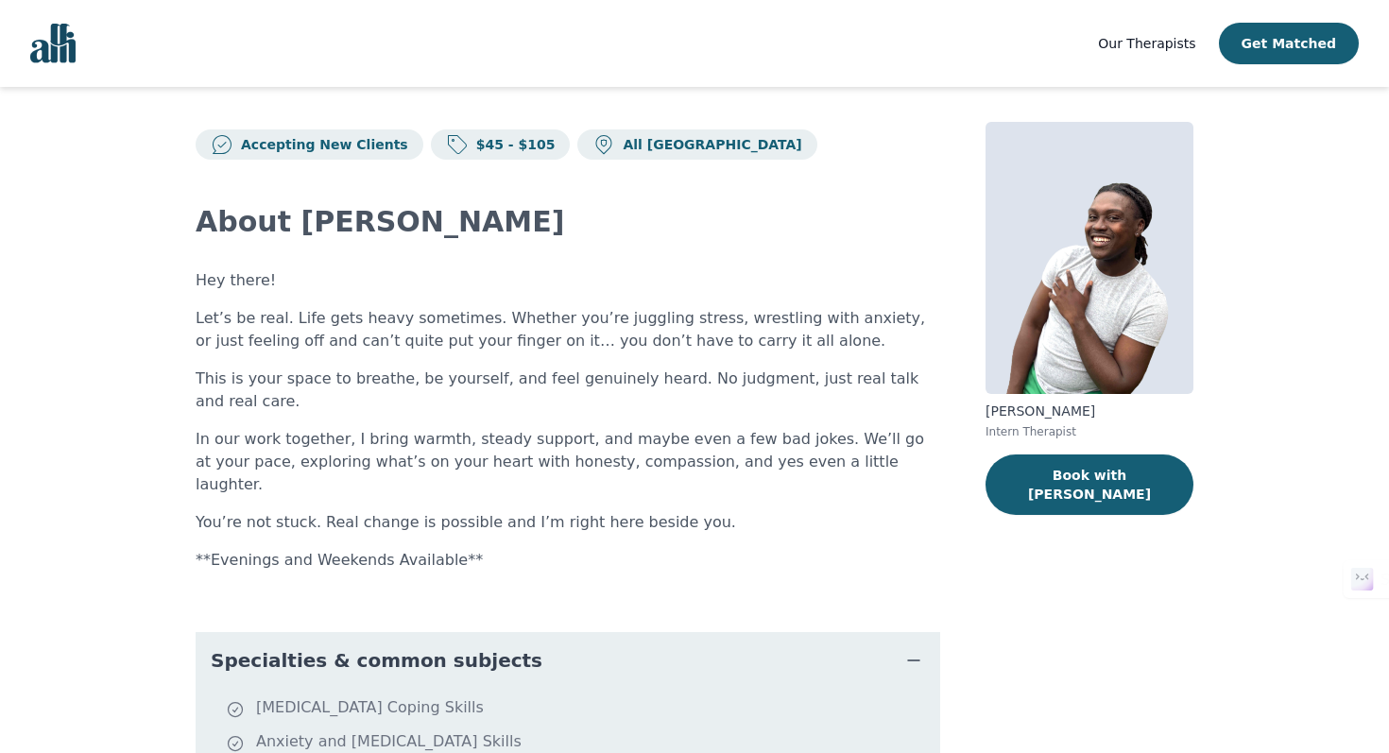
scroll to position [14, 0]
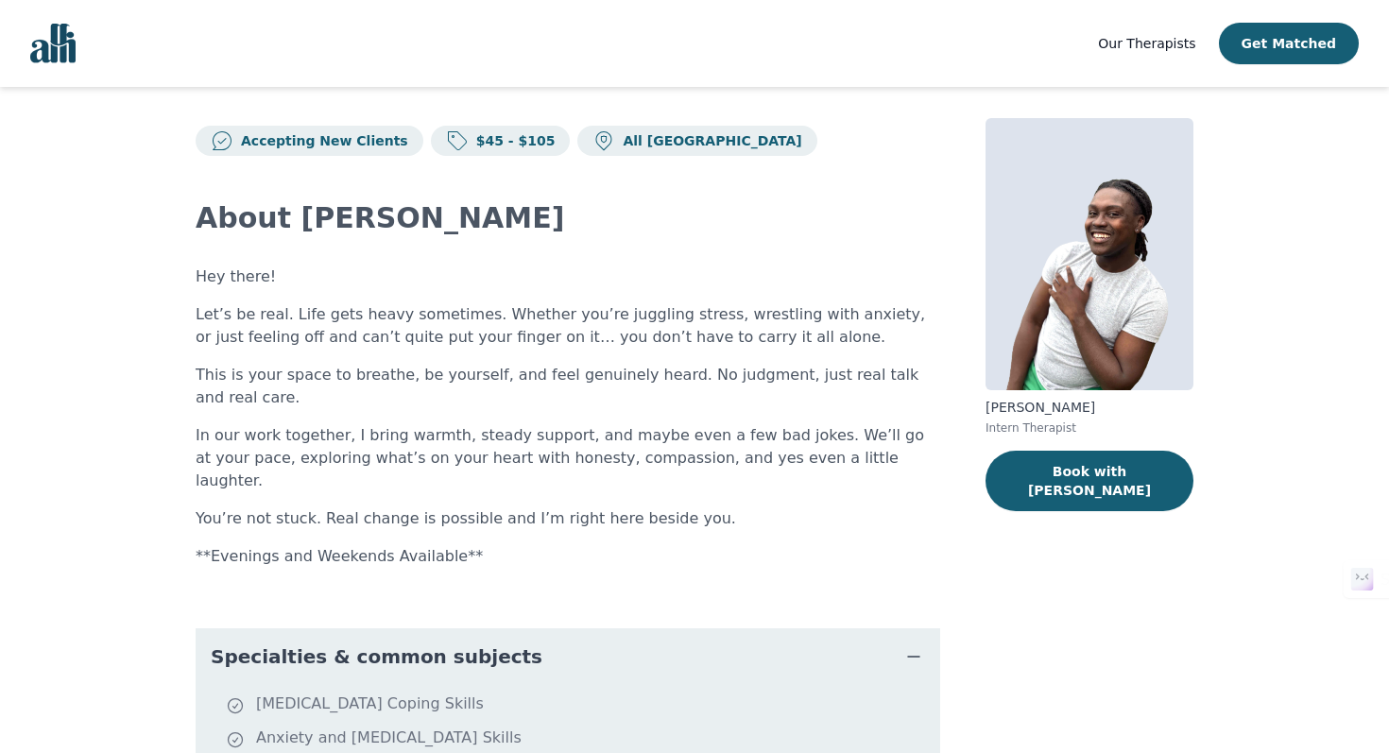
scroll to position [196, 0]
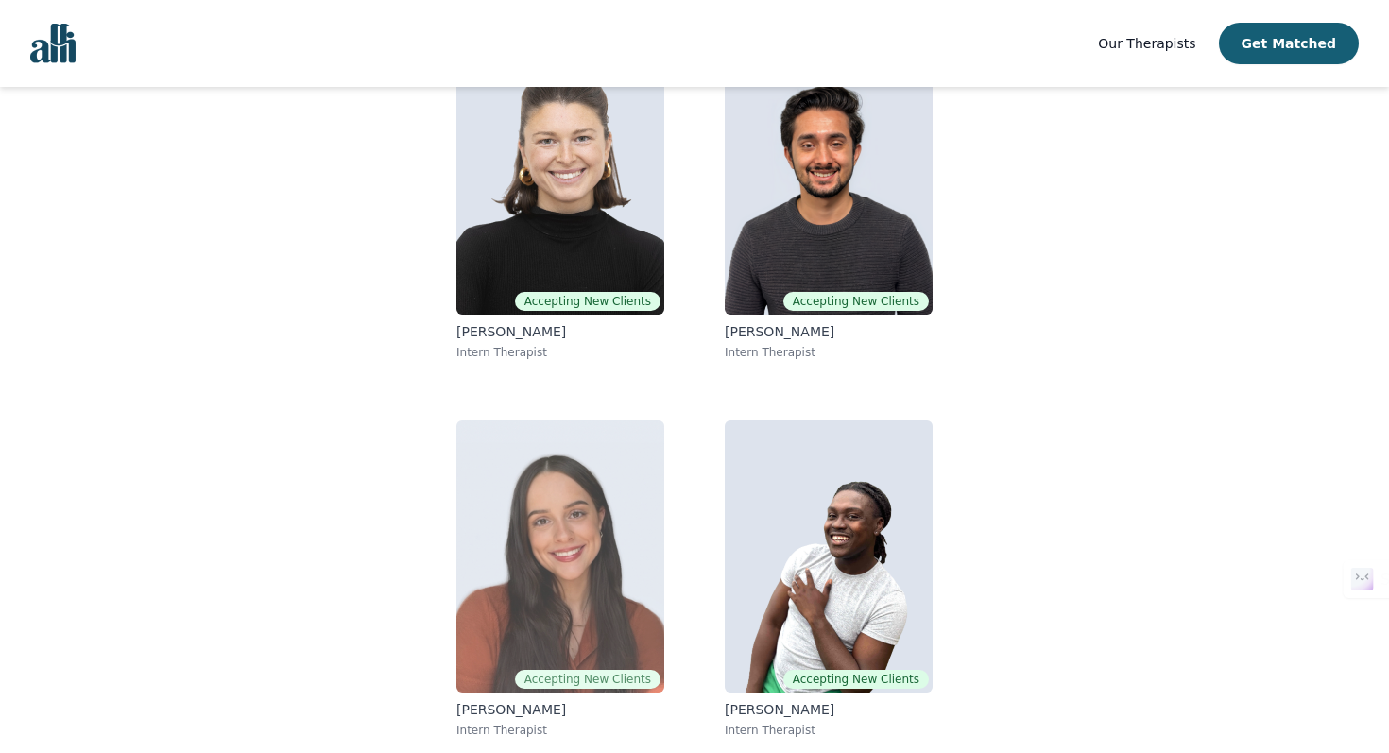
click at [522, 497] on img at bounding box center [560, 556] width 208 height 272
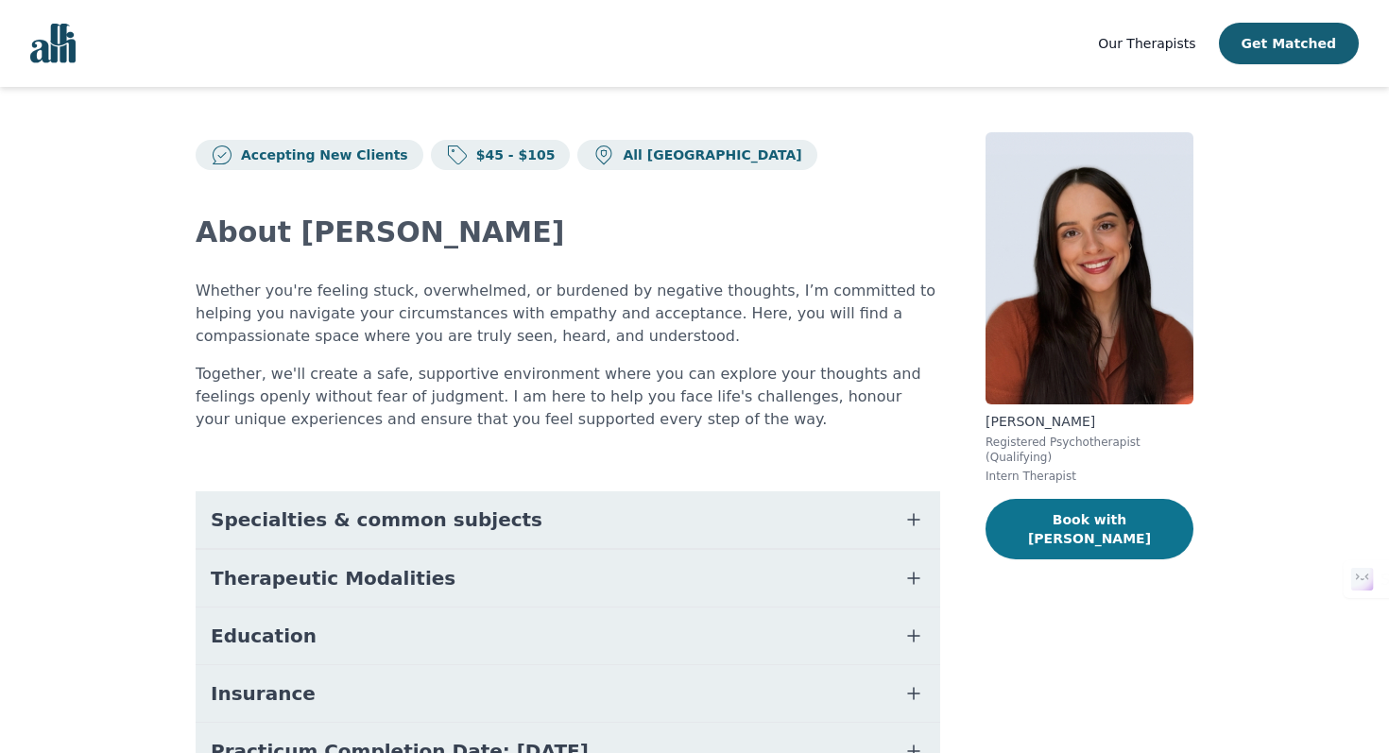
click at [1069, 513] on button "Book with Laura" at bounding box center [1089, 529] width 208 height 60
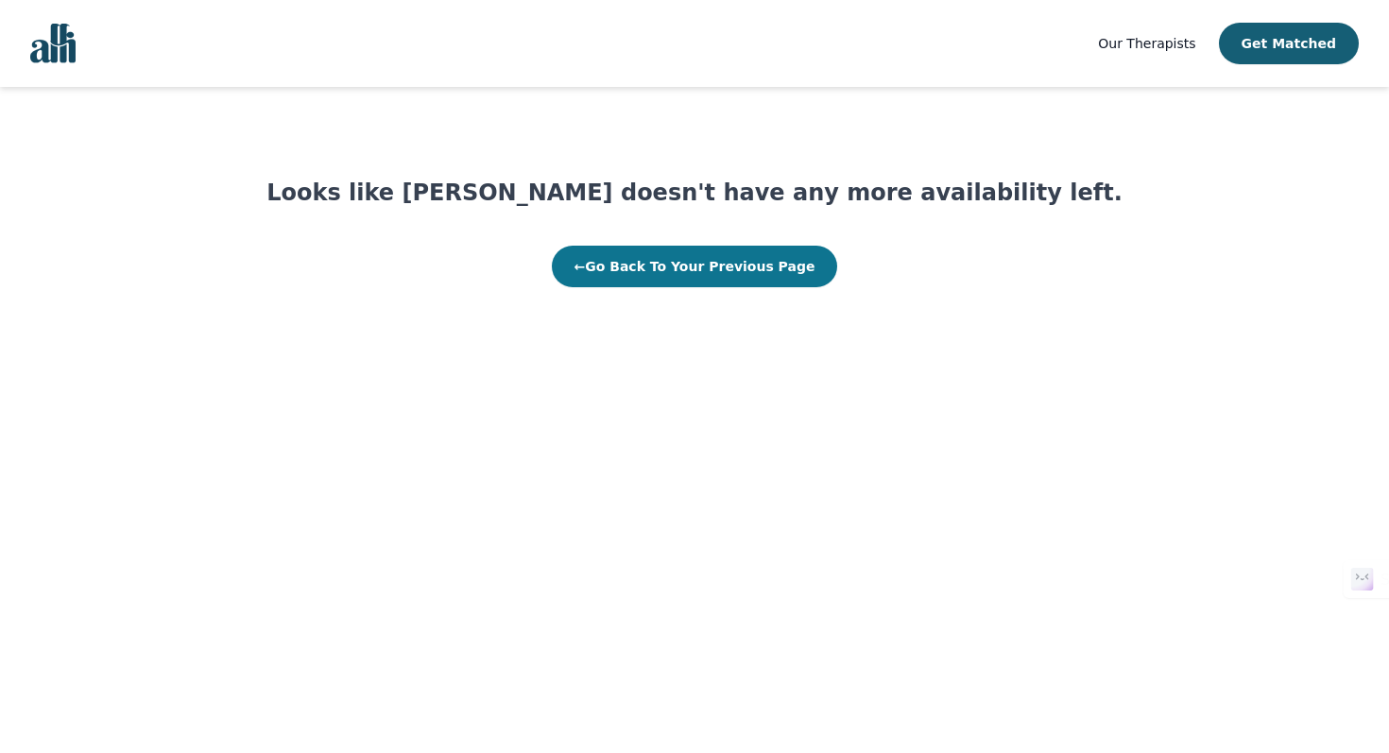
click at [737, 277] on button "← Go Back To Your Previous Page" at bounding box center [695, 267] width 286 height 42
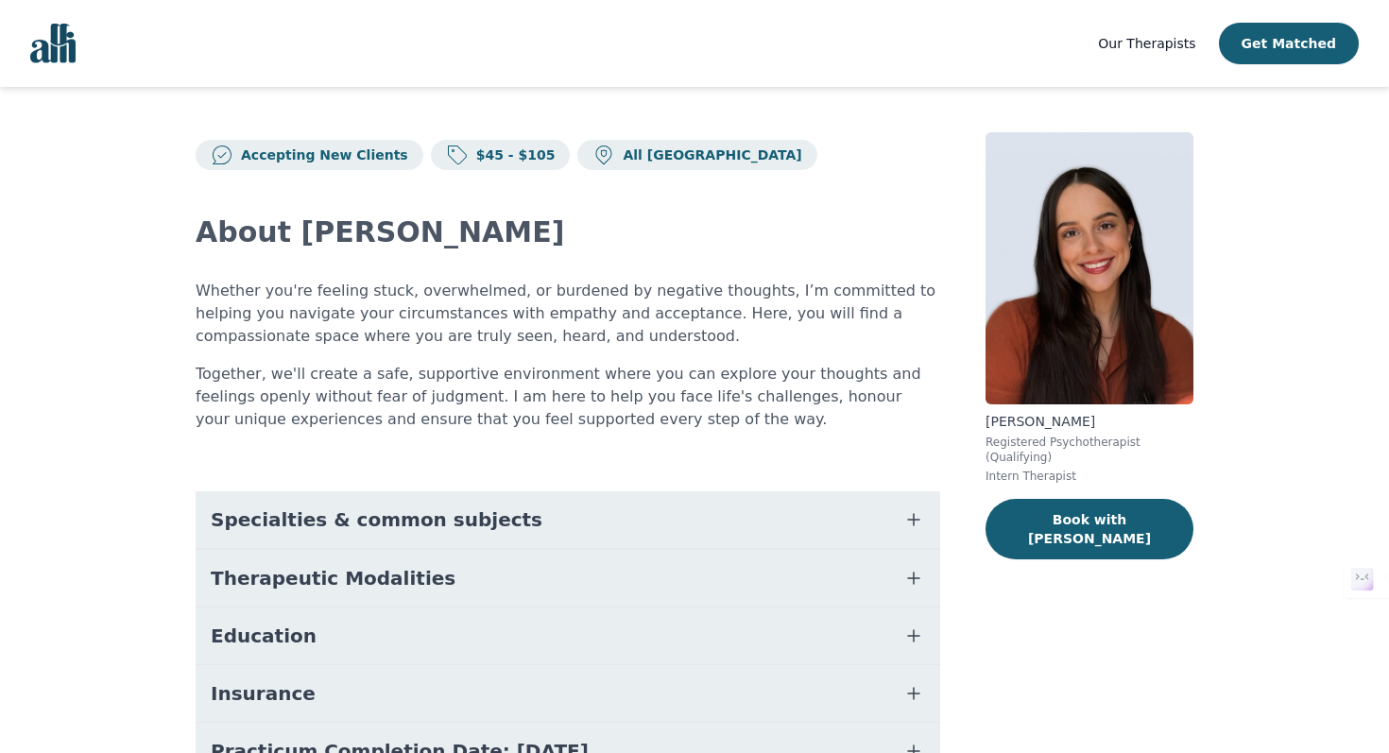
scroll to position [175, 0]
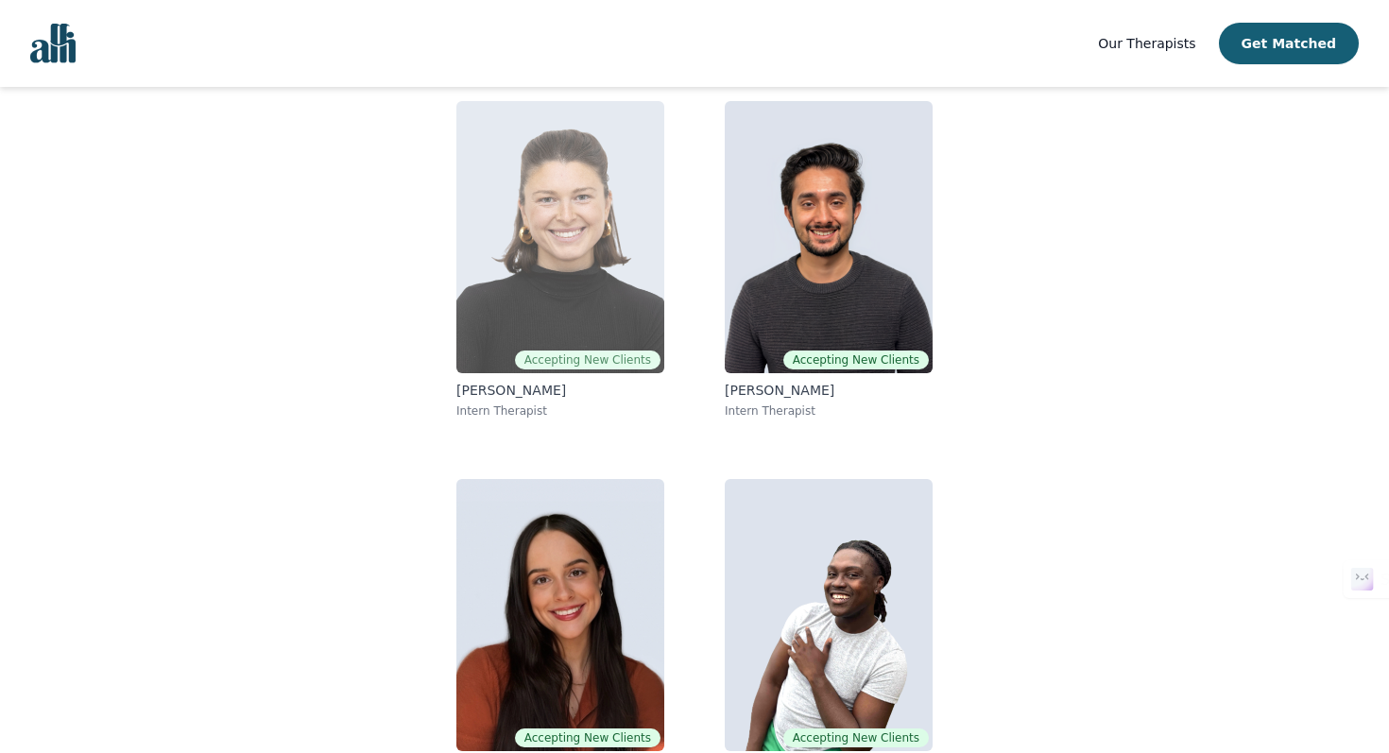
click at [563, 295] on img at bounding box center [560, 237] width 208 height 272
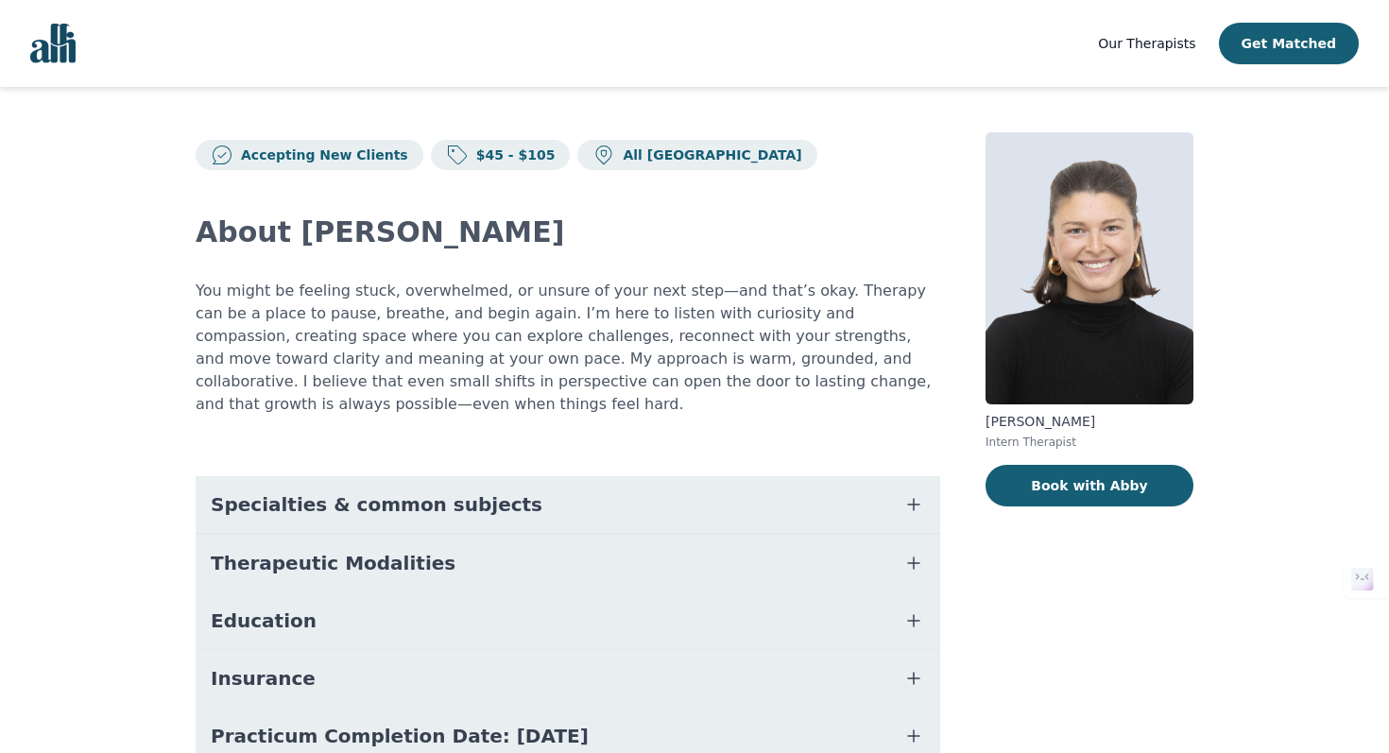
scroll to position [9, 0]
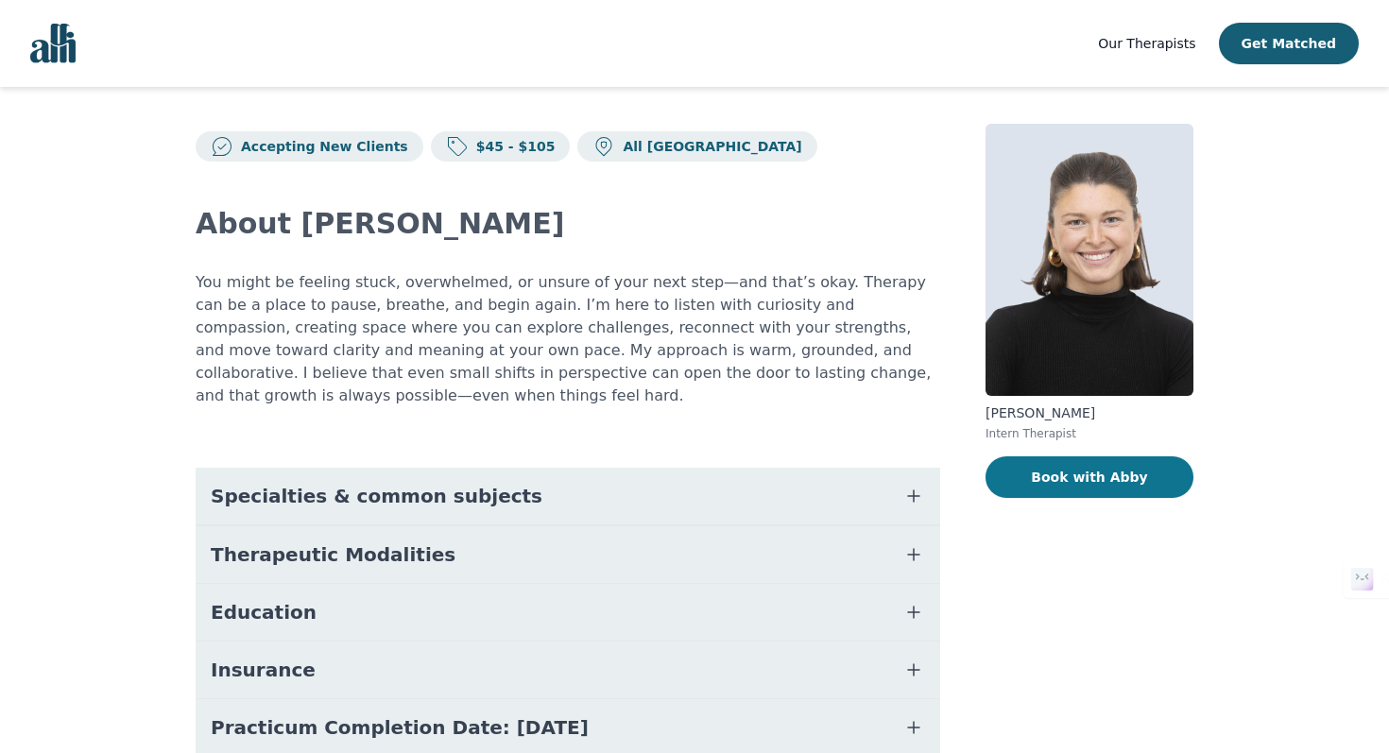
click at [1038, 478] on button "Book with Abby" at bounding box center [1089, 477] width 208 height 42
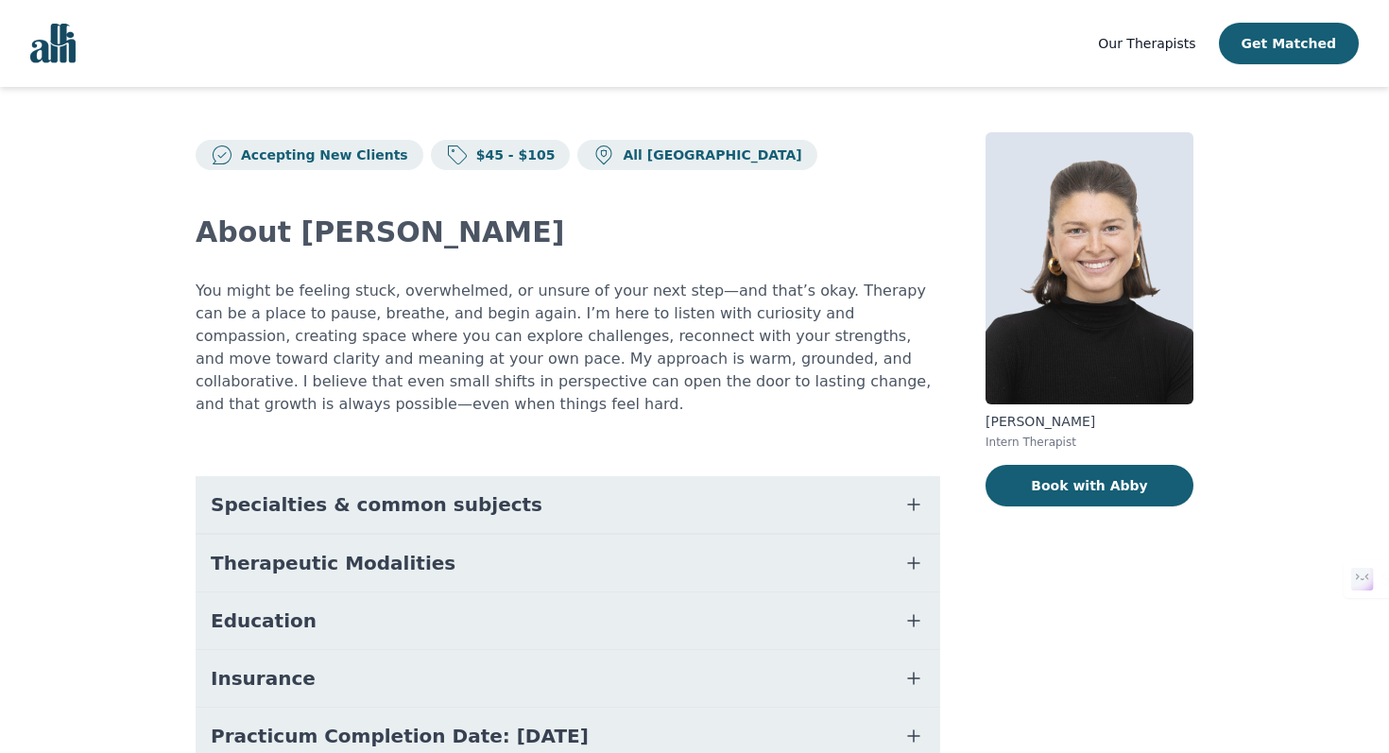
click at [297, 453] on div "About Abby You might be feeling stuck, overwhelmed, or unsure of your next step…" at bounding box center [568, 532] width 744 height 724
click at [331, 518] on button "Specialties & common subjects" at bounding box center [568, 504] width 744 height 57
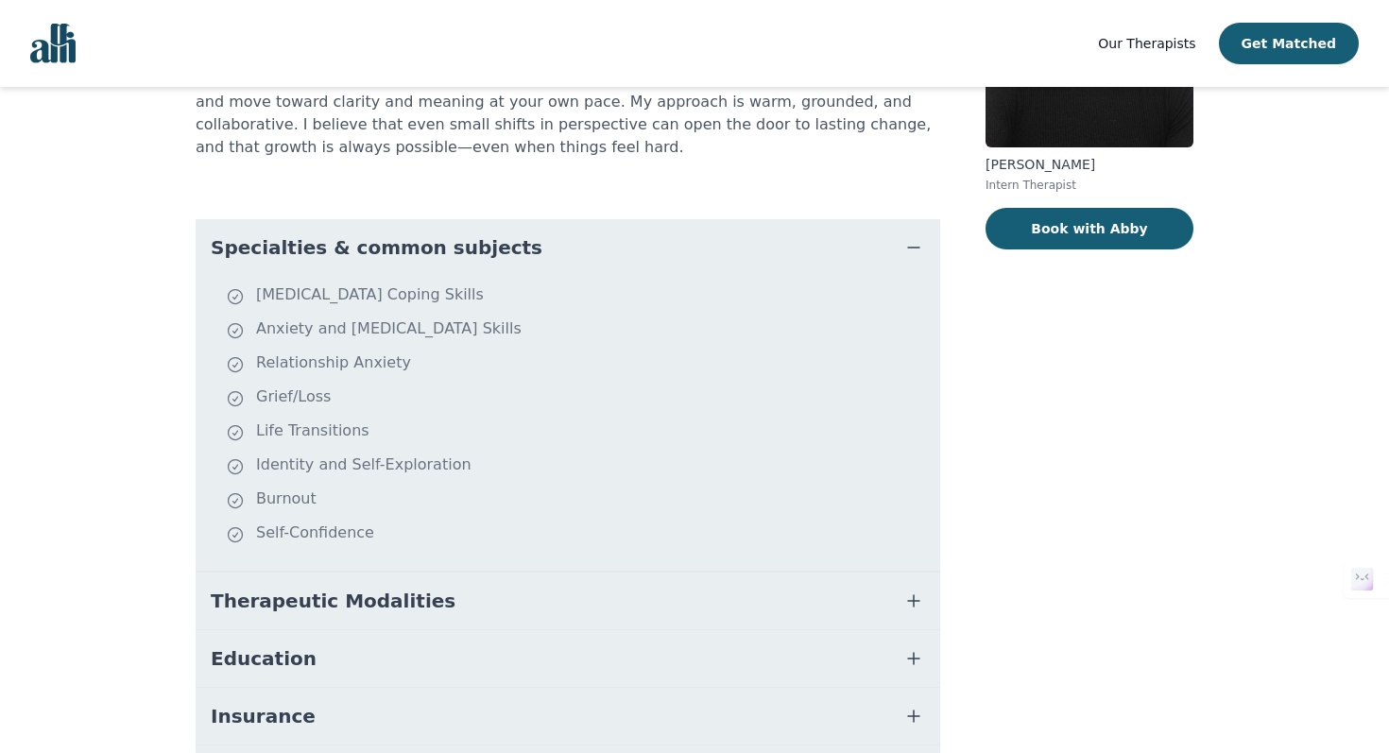
click at [337, 599] on span "Therapeutic Modalities" at bounding box center [333, 601] width 245 height 26
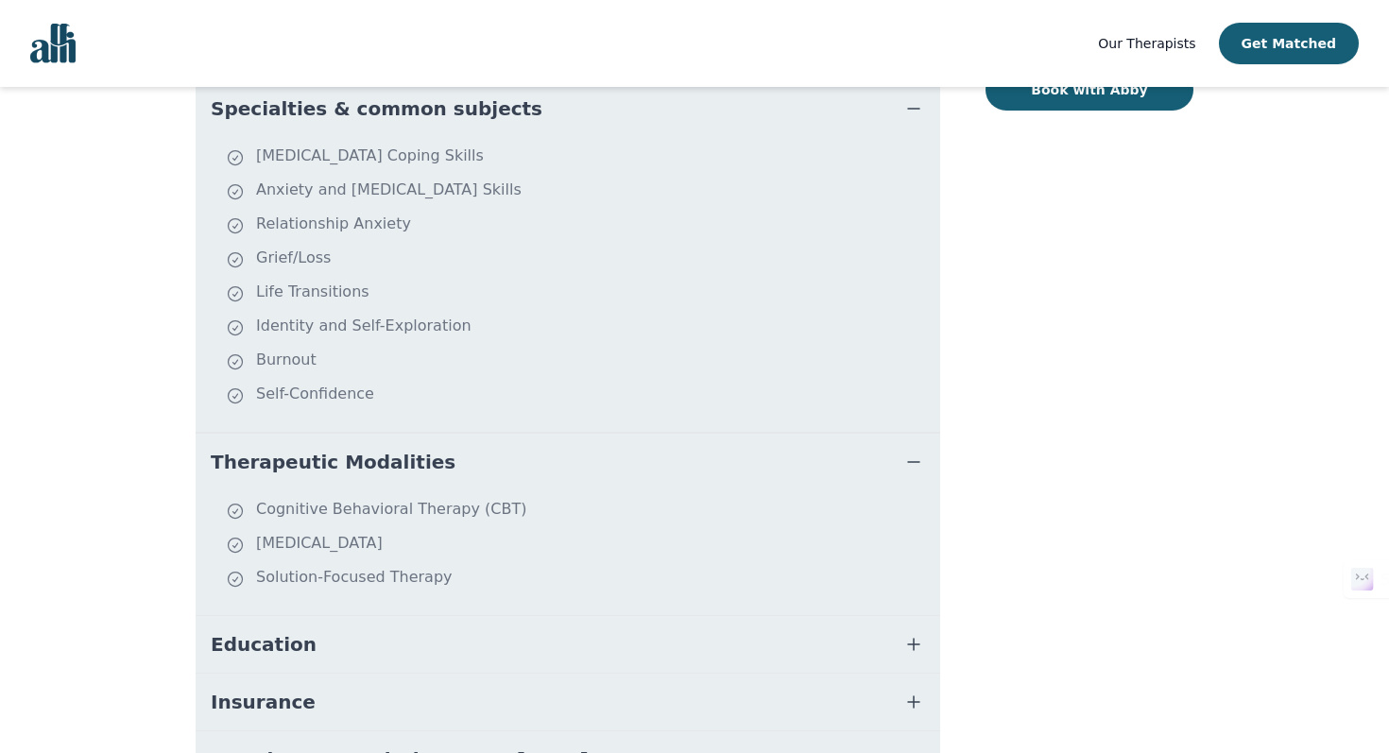
scroll to position [406, 0]
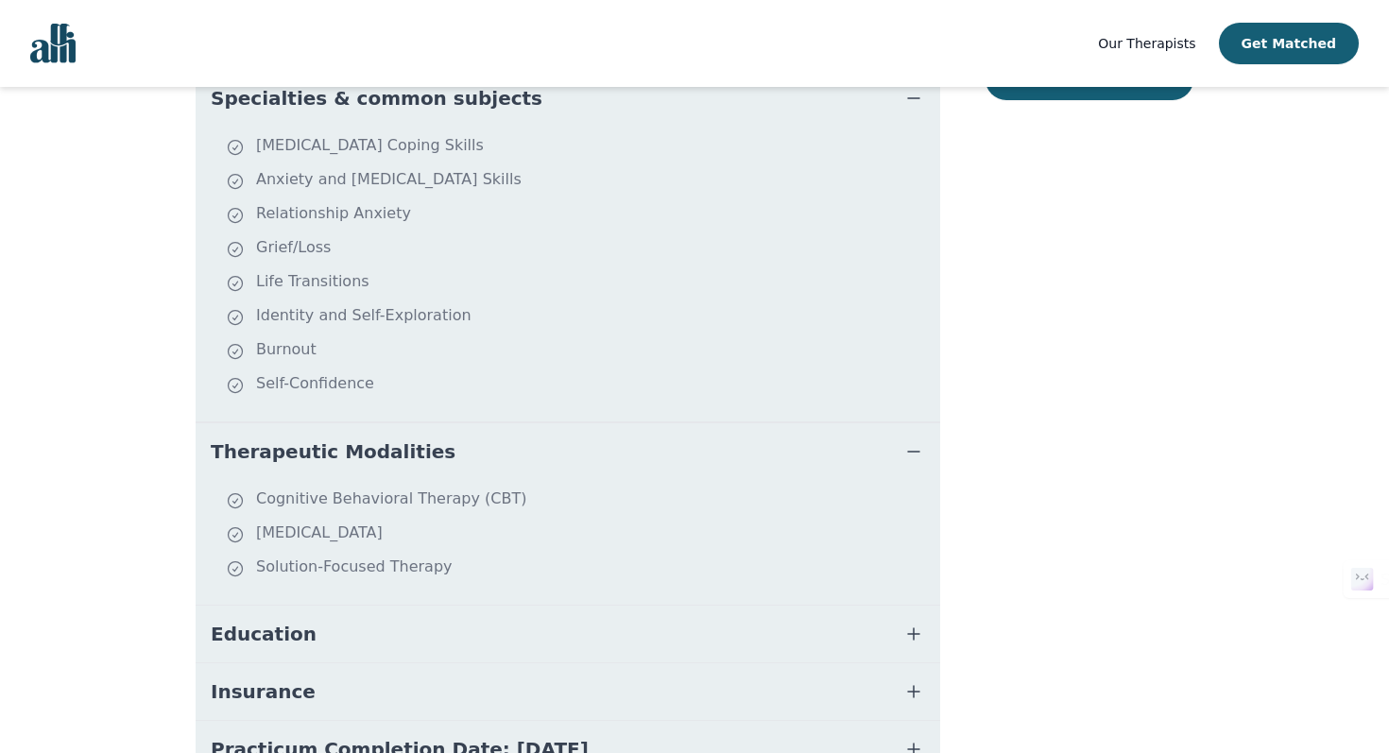
click at [335, 622] on button "Education" at bounding box center [568, 634] width 744 height 57
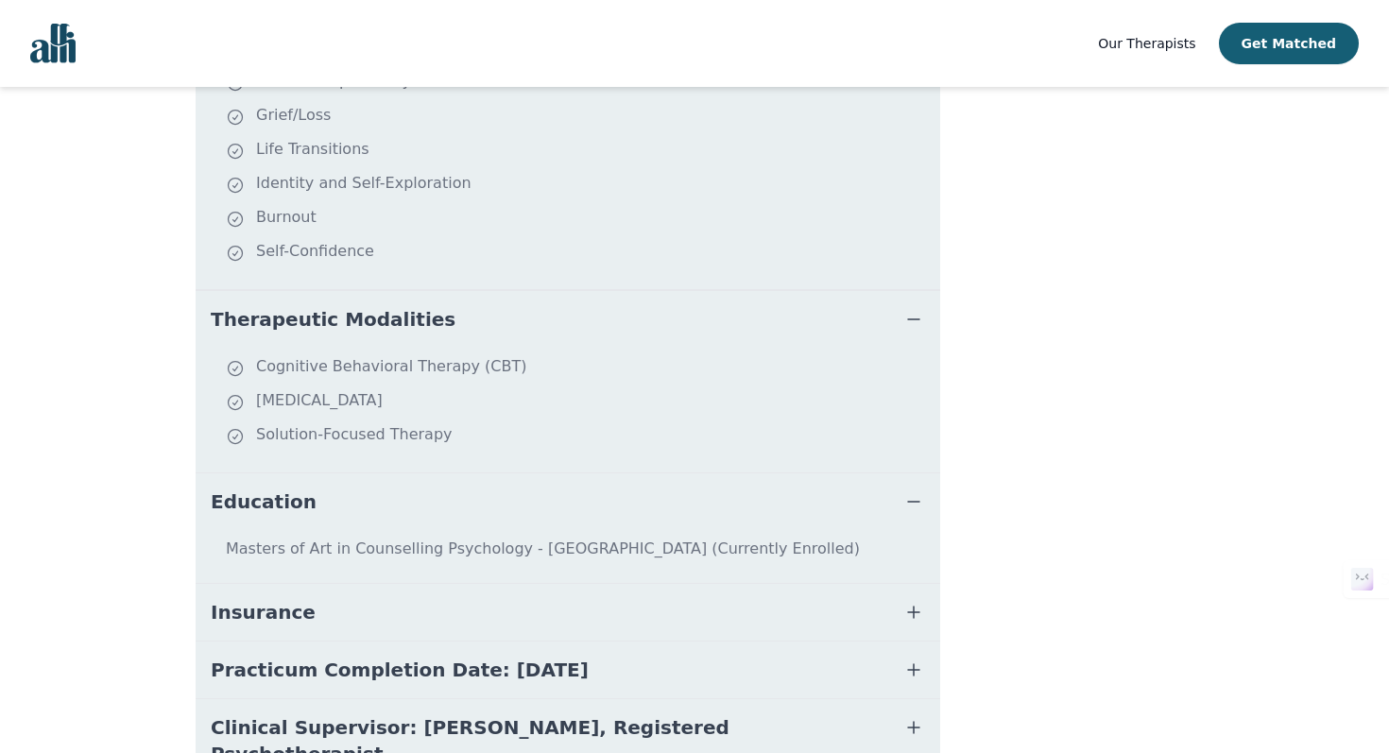
scroll to position [593, 0]
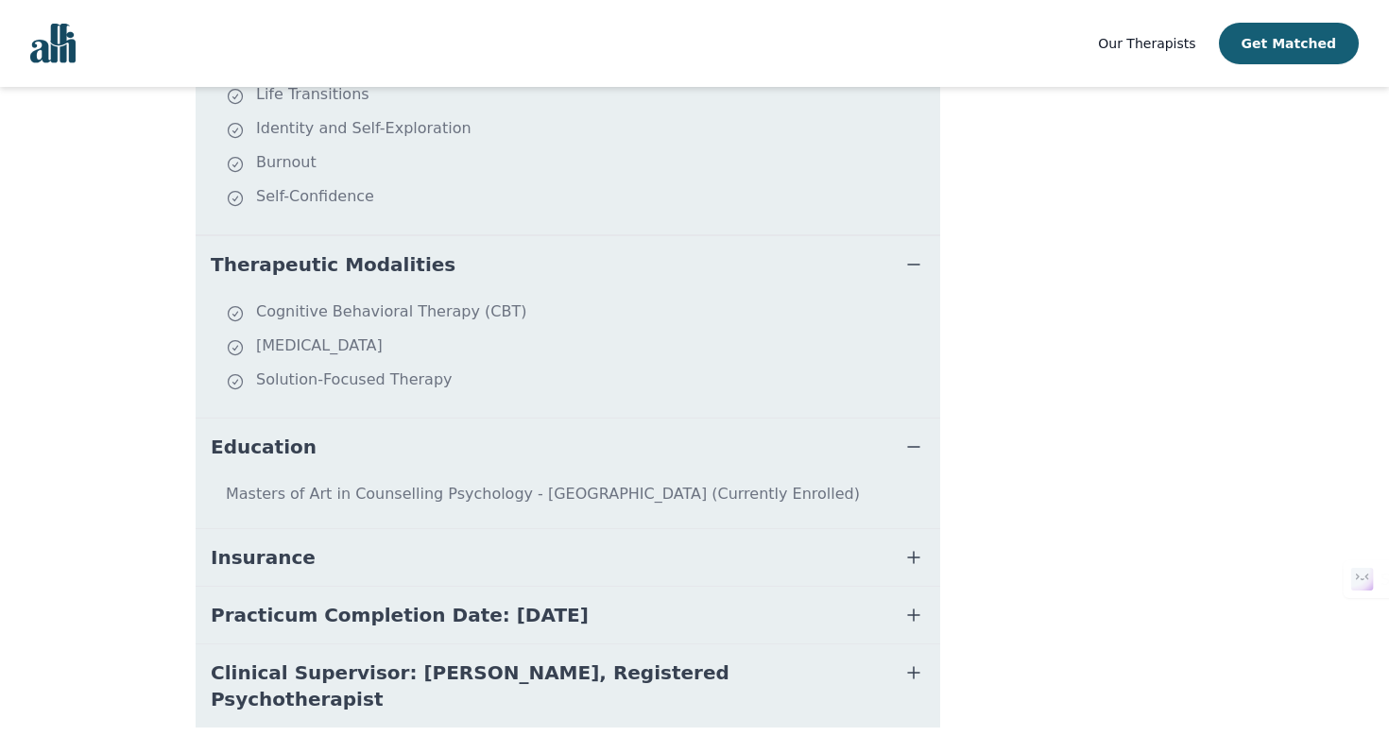
click at [336, 559] on button "Insurance" at bounding box center [568, 557] width 744 height 57
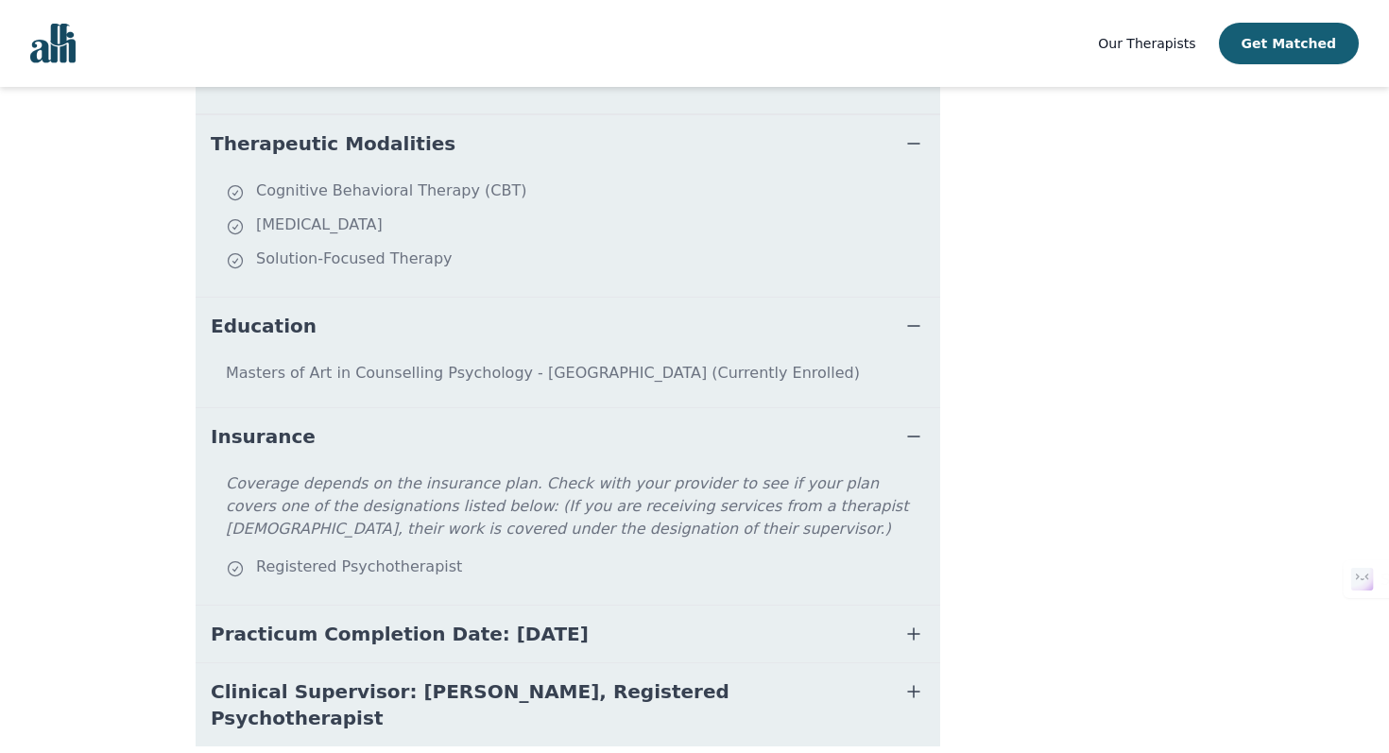
scroll to position [772, 0]
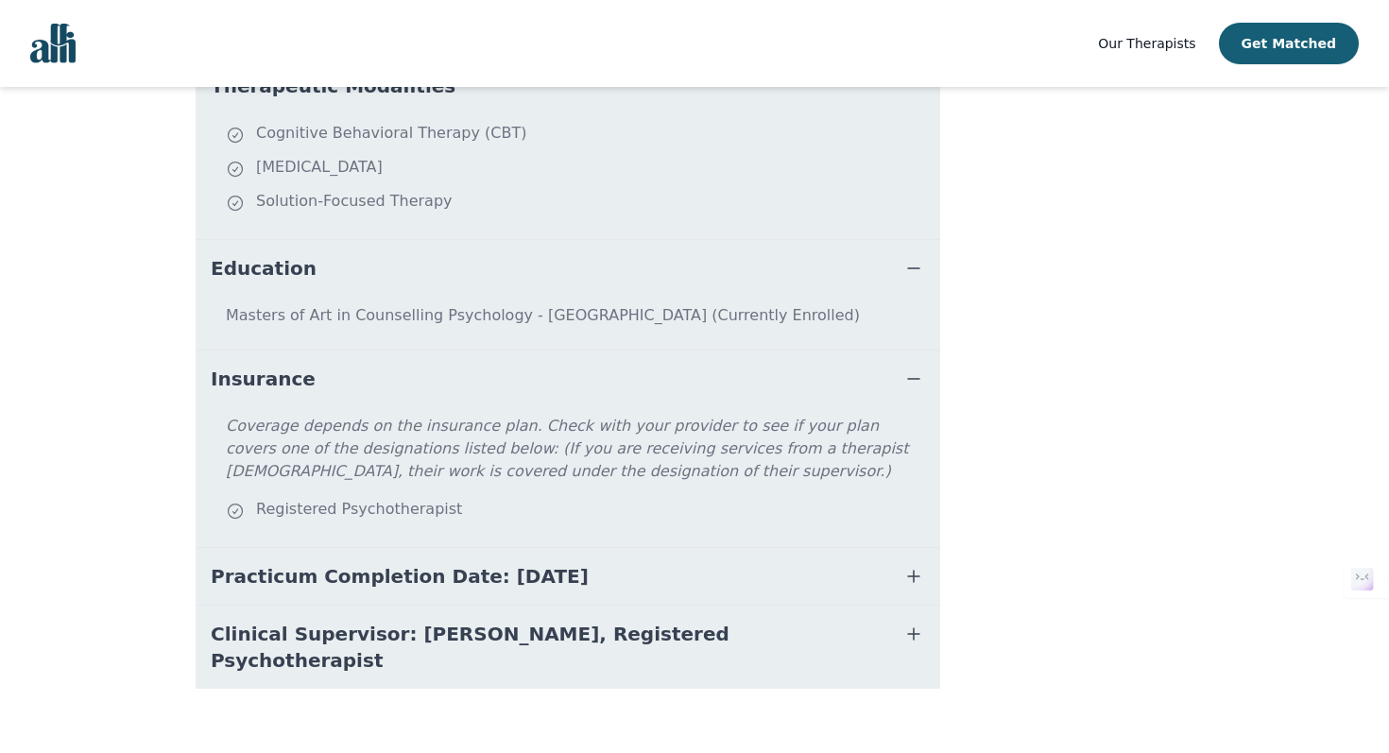
click at [378, 568] on span "Practicum Completion Date: 2025-12-19" at bounding box center [400, 576] width 378 height 26
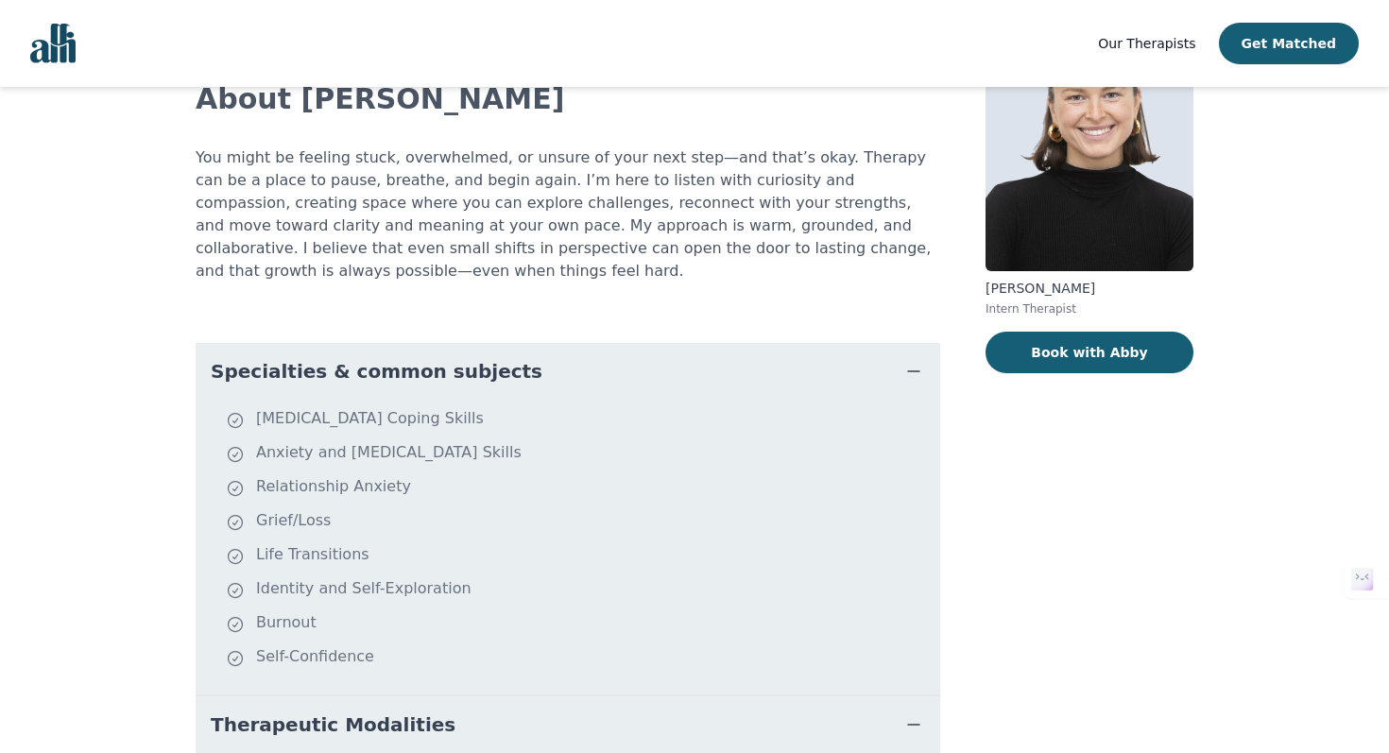
scroll to position [137, 0]
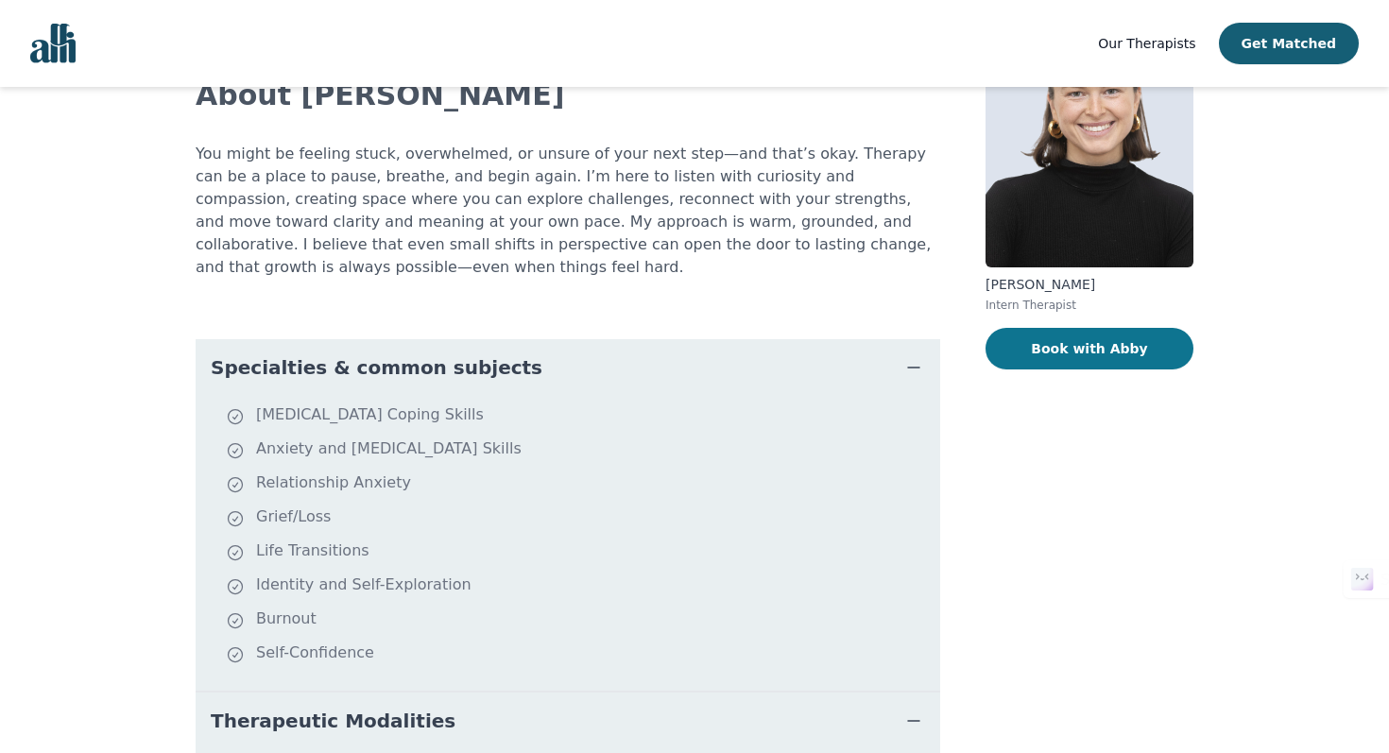
click at [1047, 338] on button "Book with Abby" at bounding box center [1089, 349] width 208 height 42
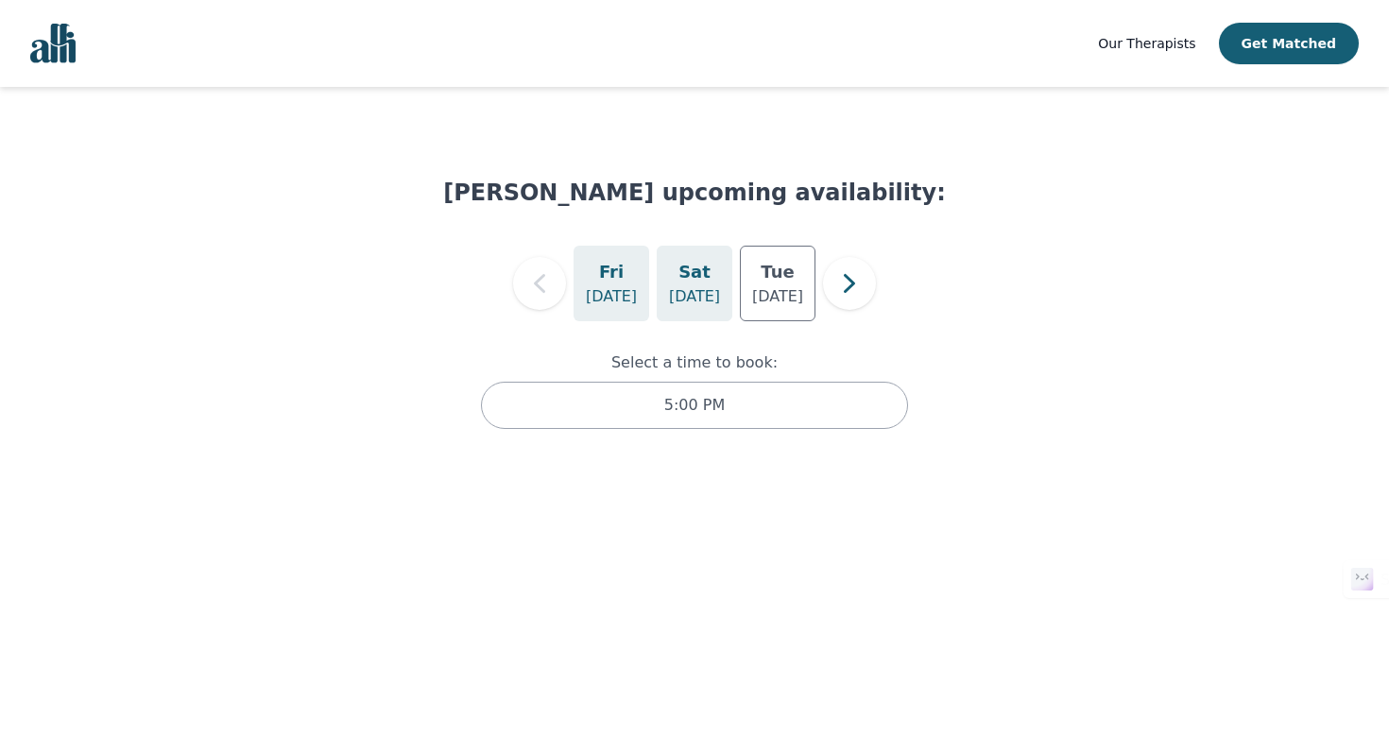
click at [693, 289] on p "Aug 30" at bounding box center [694, 296] width 51 height 23
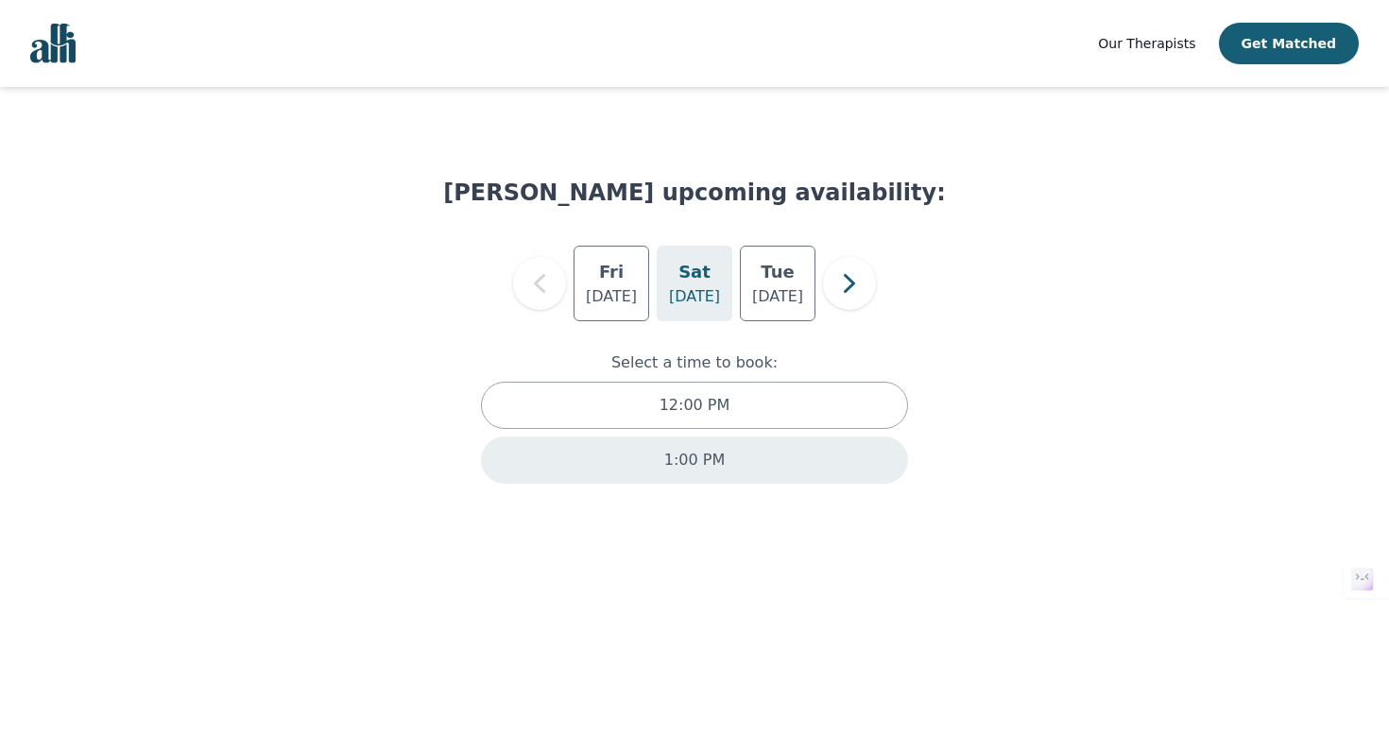
click at [743, 468] on div "1:00 PM" at bounding box center [694, 459] width 427 height 47
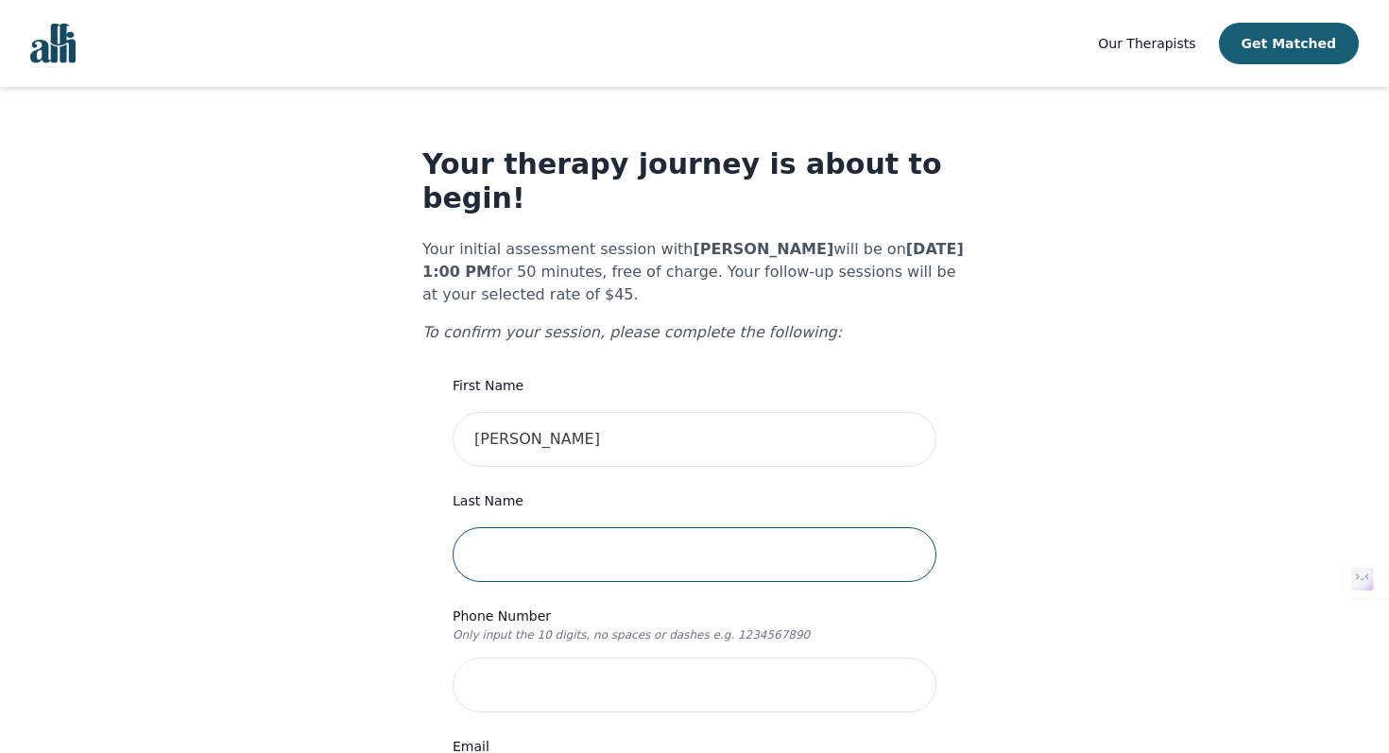
click at [739, 527] on input "text" at bounding box center [695, 554] width 484 height 55
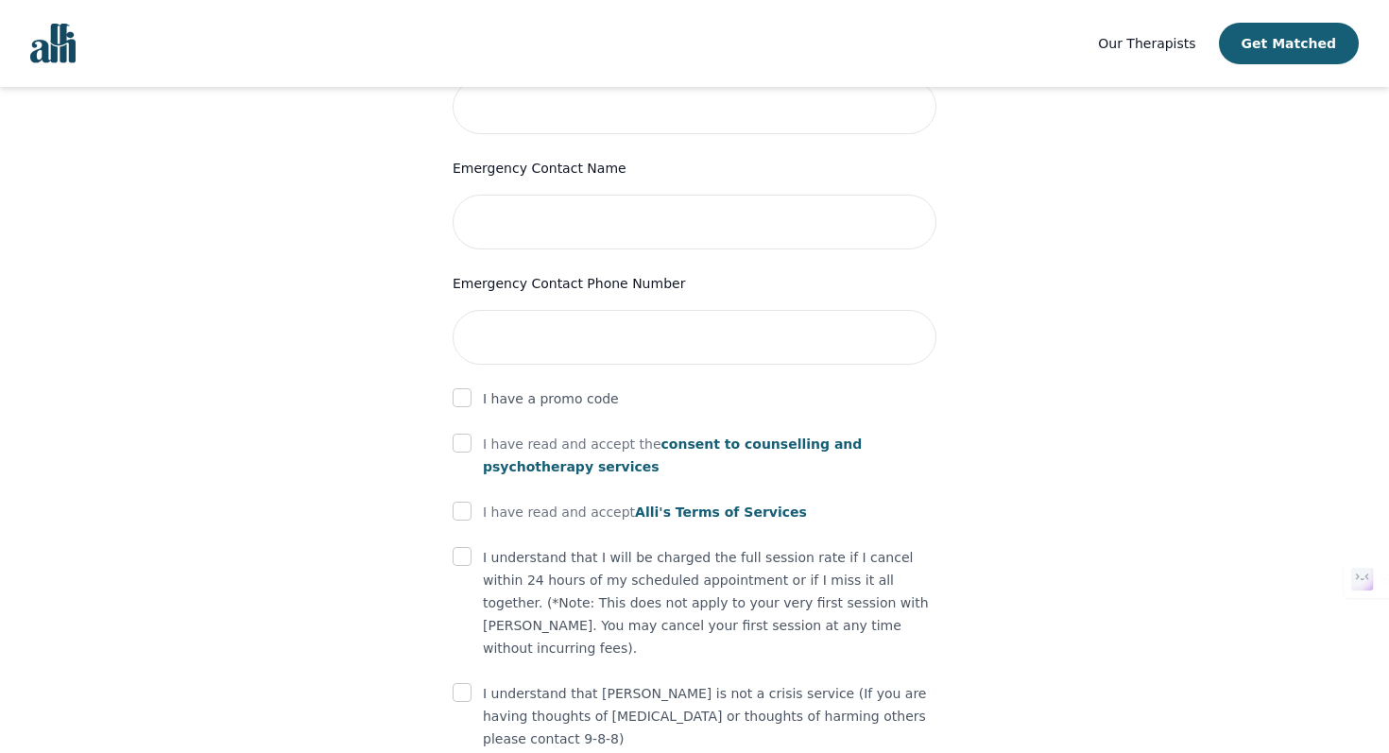
scroll to position [949, 0]
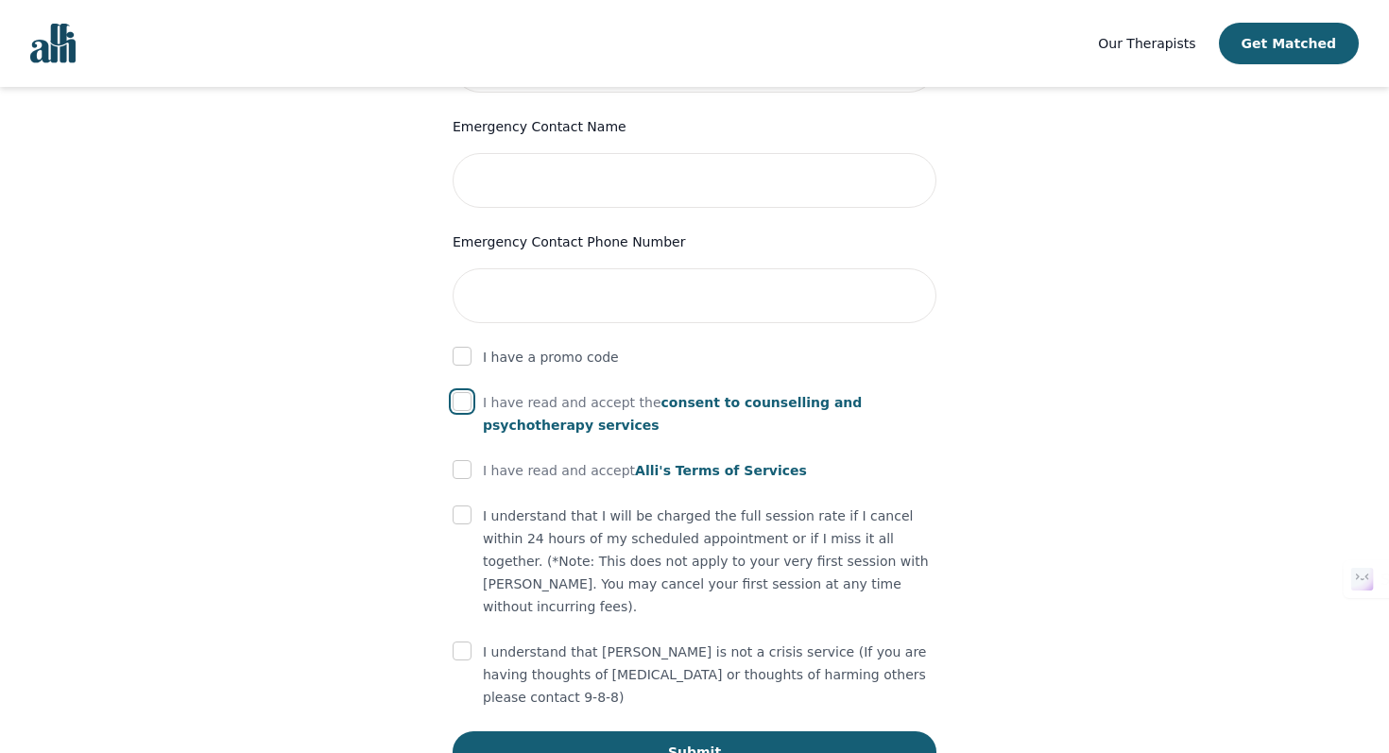
click at [465, 392] on input "checkbox" at bounding box center [462, 401] width 19 height 19
checkbox input "true"
click at [461, 460] on input "checkbox" at bounding box center [462, 469] width 19 height 19
checkbox input "true"
click at [463, 504] on div at bounding box center [462, 515] width 19 height 23
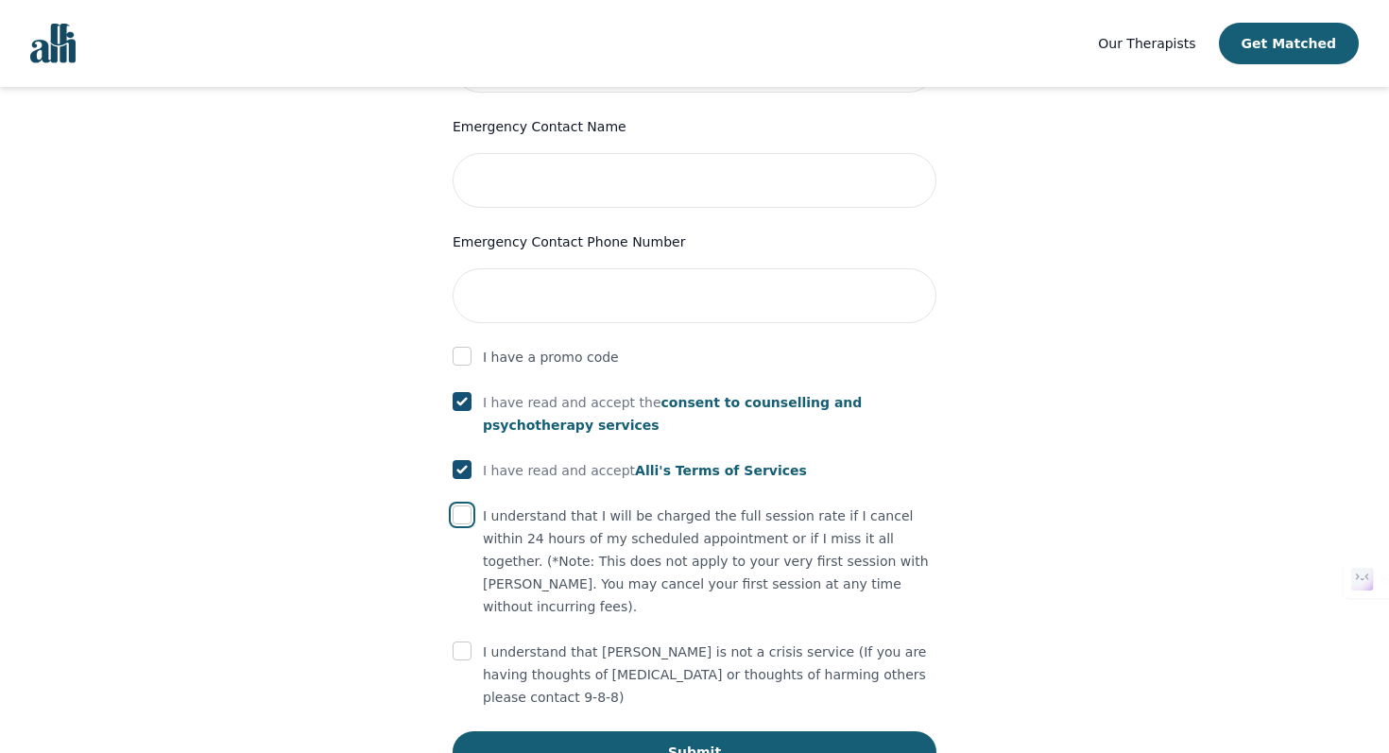
click at [463, 505] on input "checkbox" at bounding box center [462, 514] width 19 height 19
checkbox input "true"
click at [453, 641] on input "checkbox" at bounding box center [462, 650] width 19 height 19
checkbox input "true"
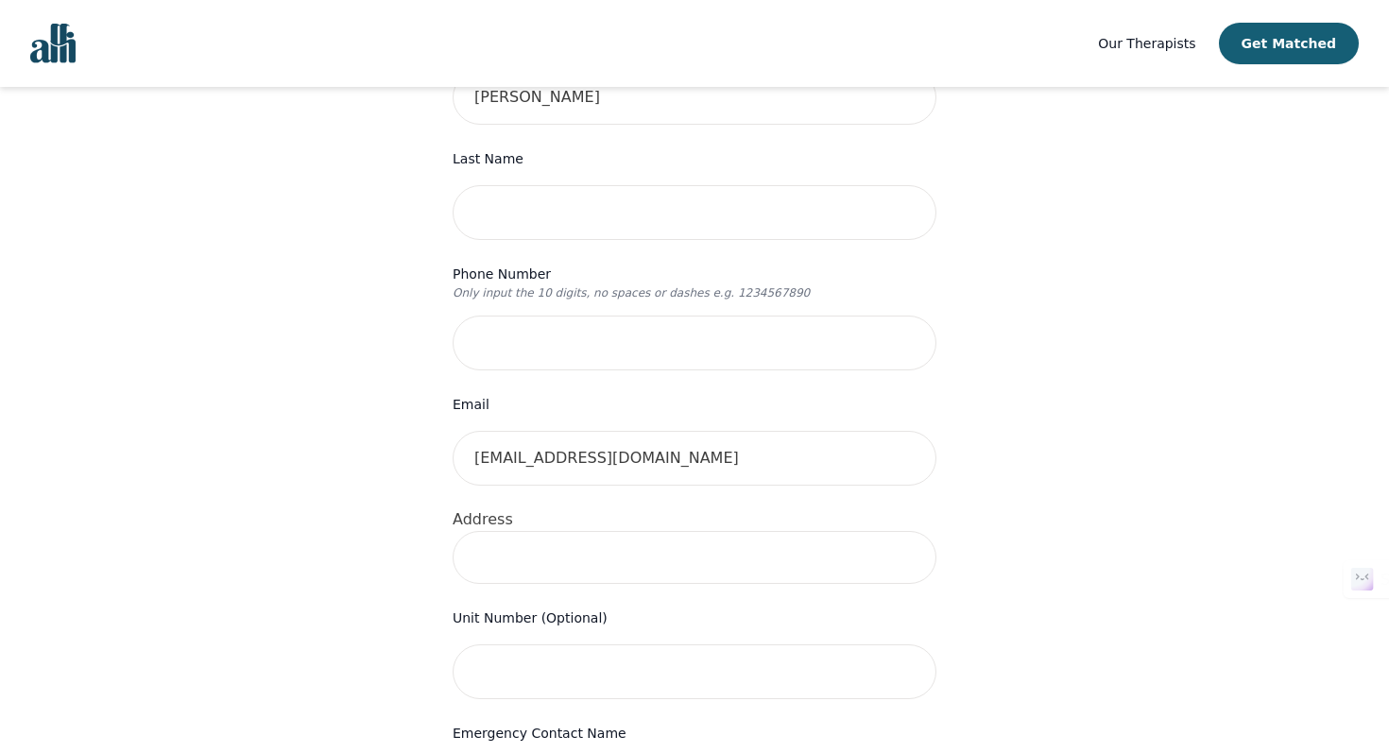
scroll to position [0, 0]
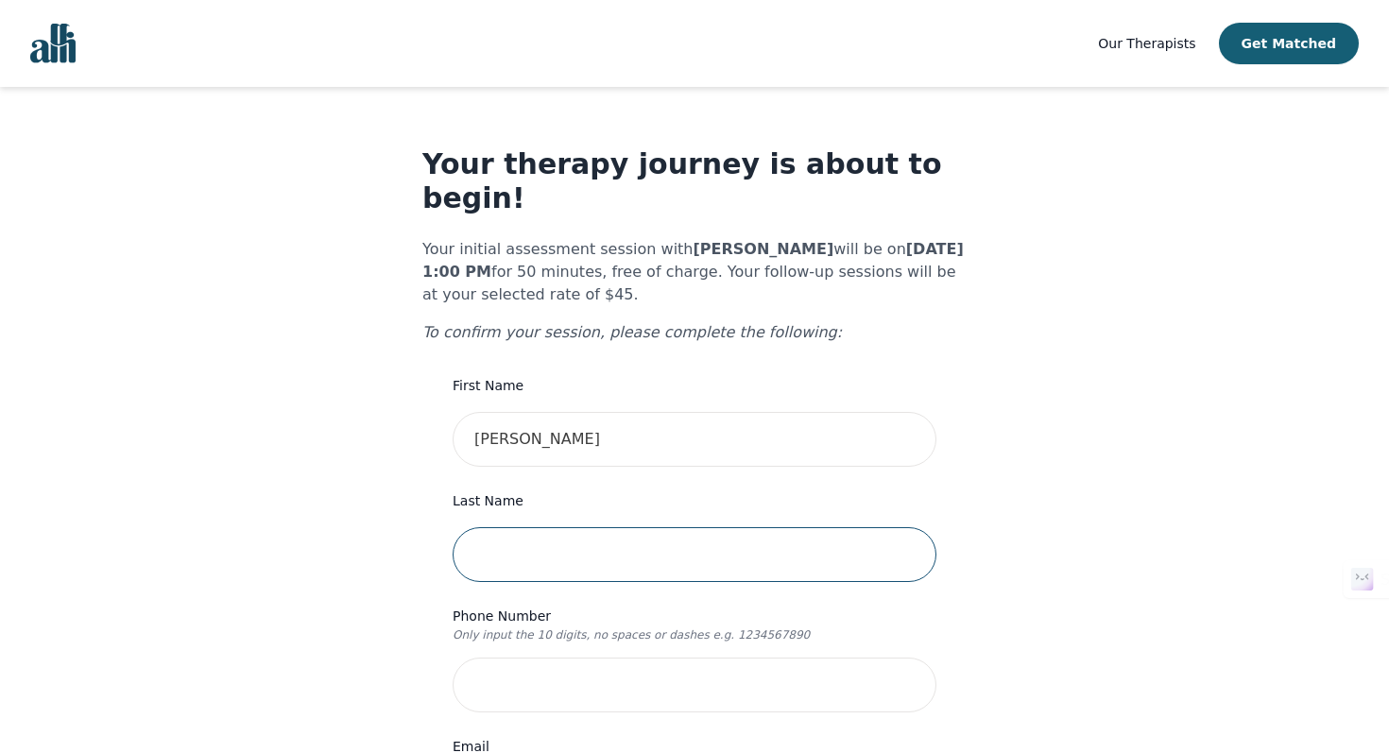
click at [526, 527] on input "text" at bounding box center [695, 554] width 484 height 55
type input "Sarkar"
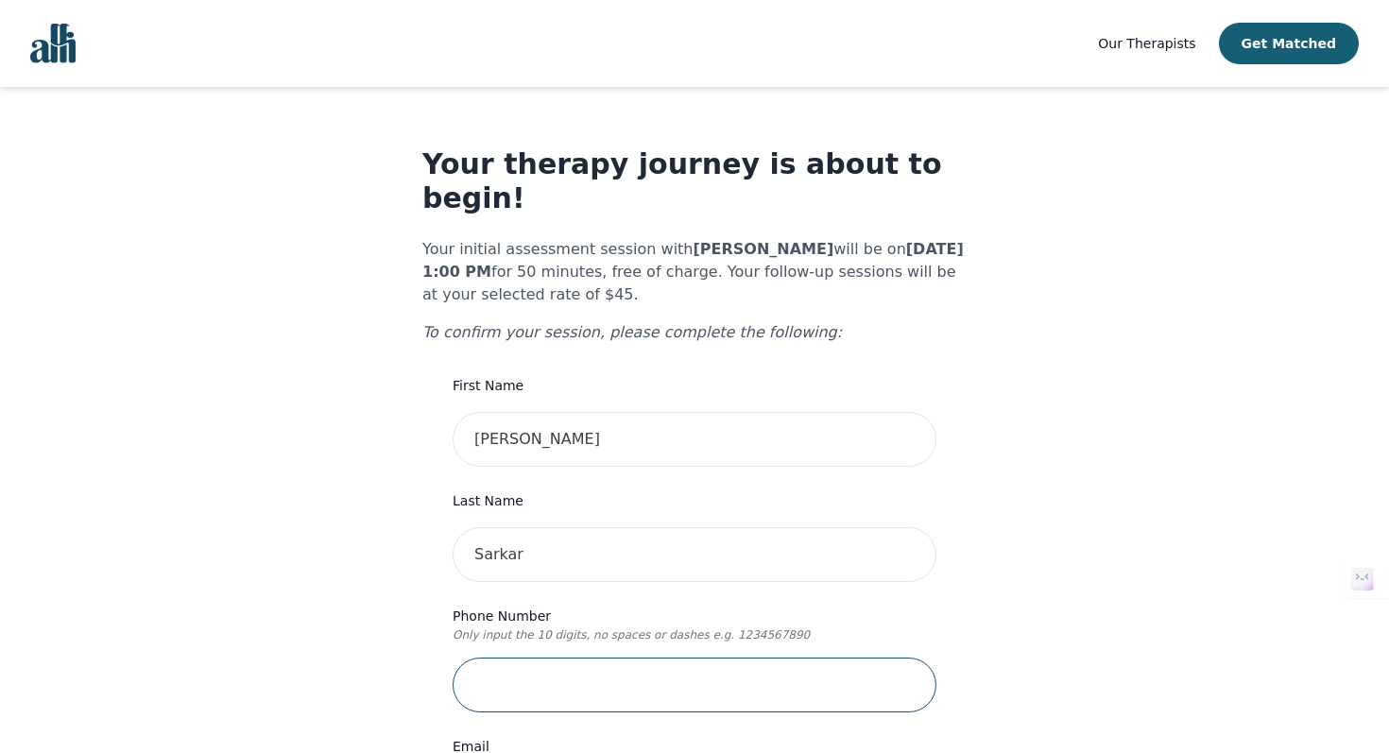
type input "5879366503"
type input "Suite #202"
type input "10136 95 Street NW"
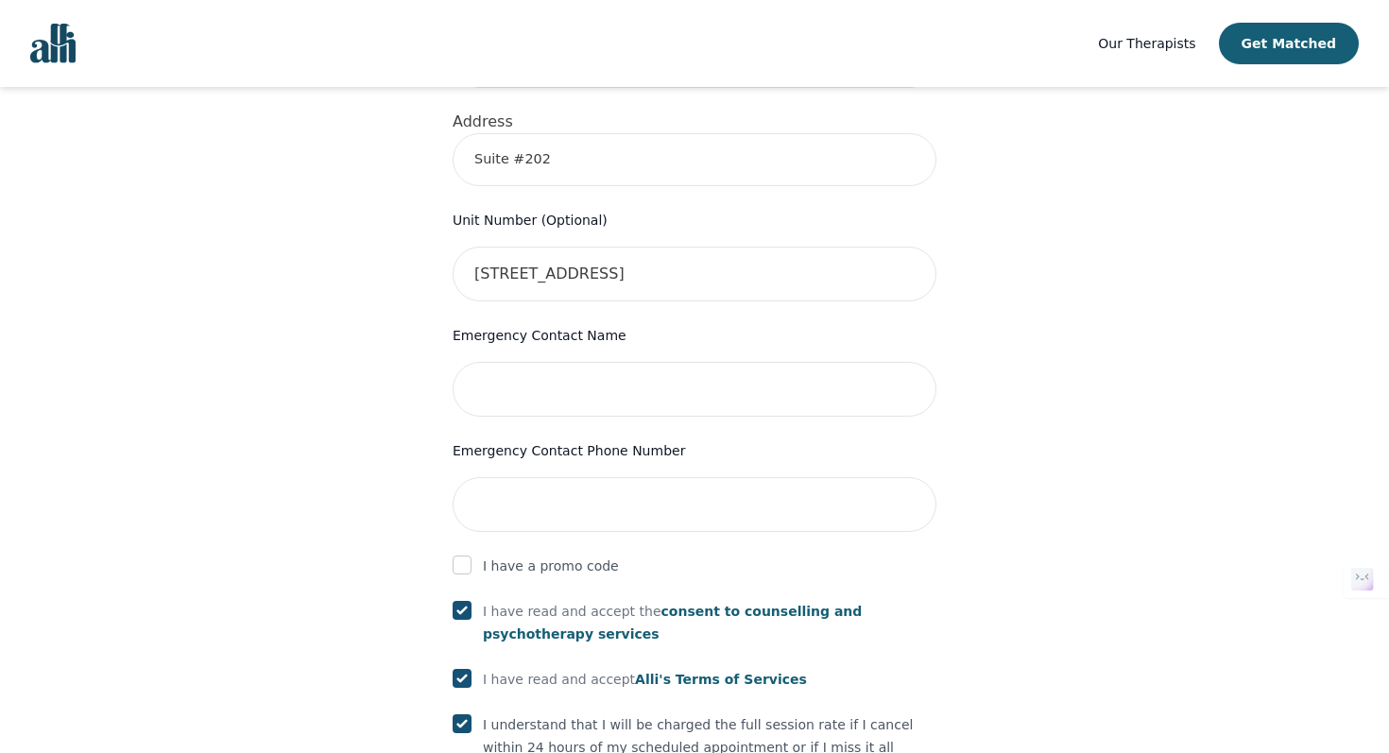
scroll to position [949, 0]
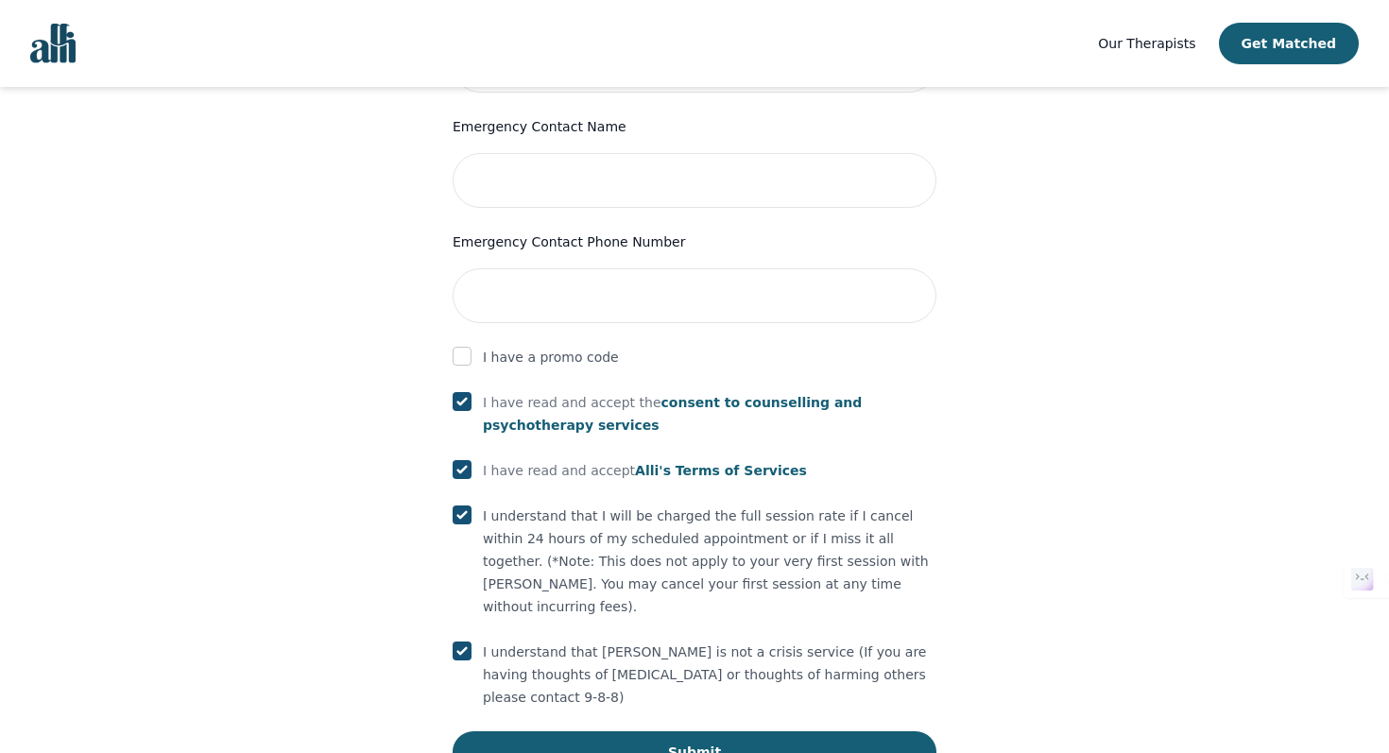
click at [521, 731] on button "Submit" at bounding box center [695, 752] width 484 height 42
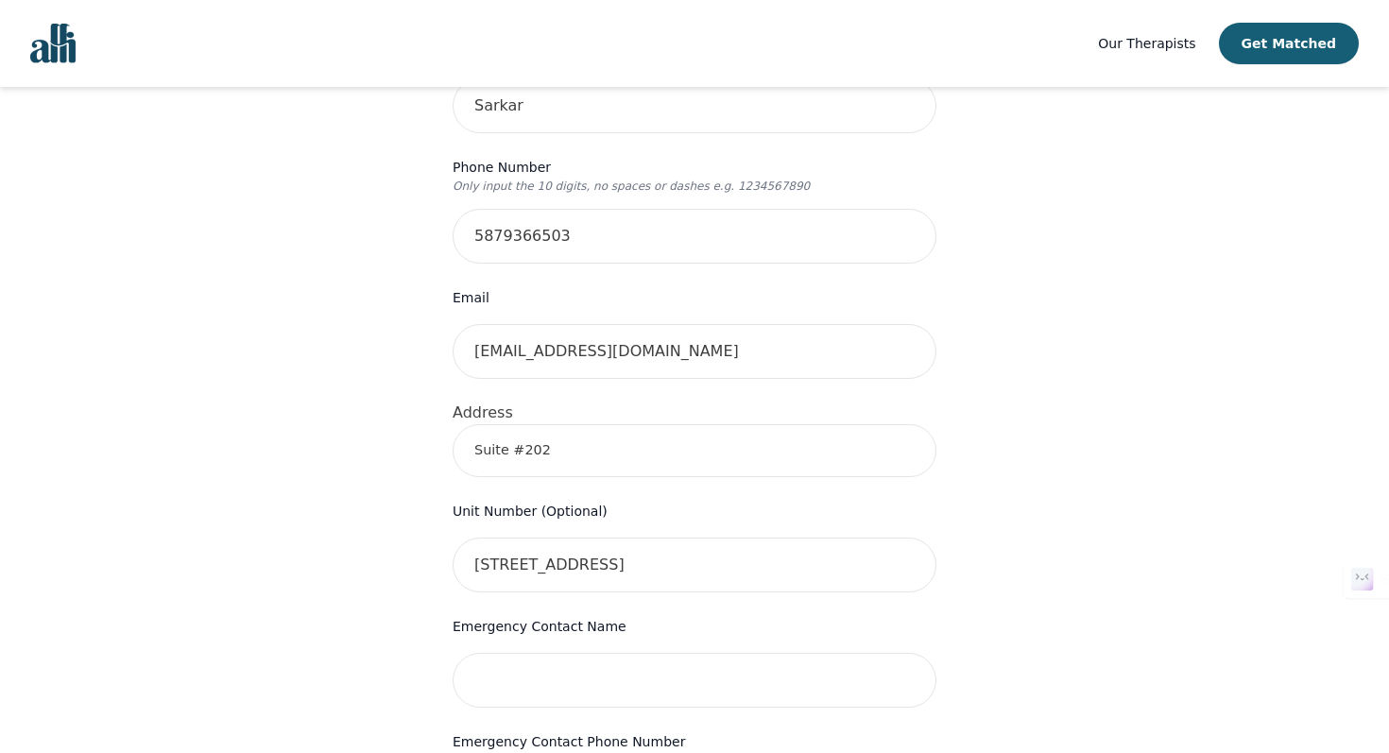
scroll to position [365, 0]
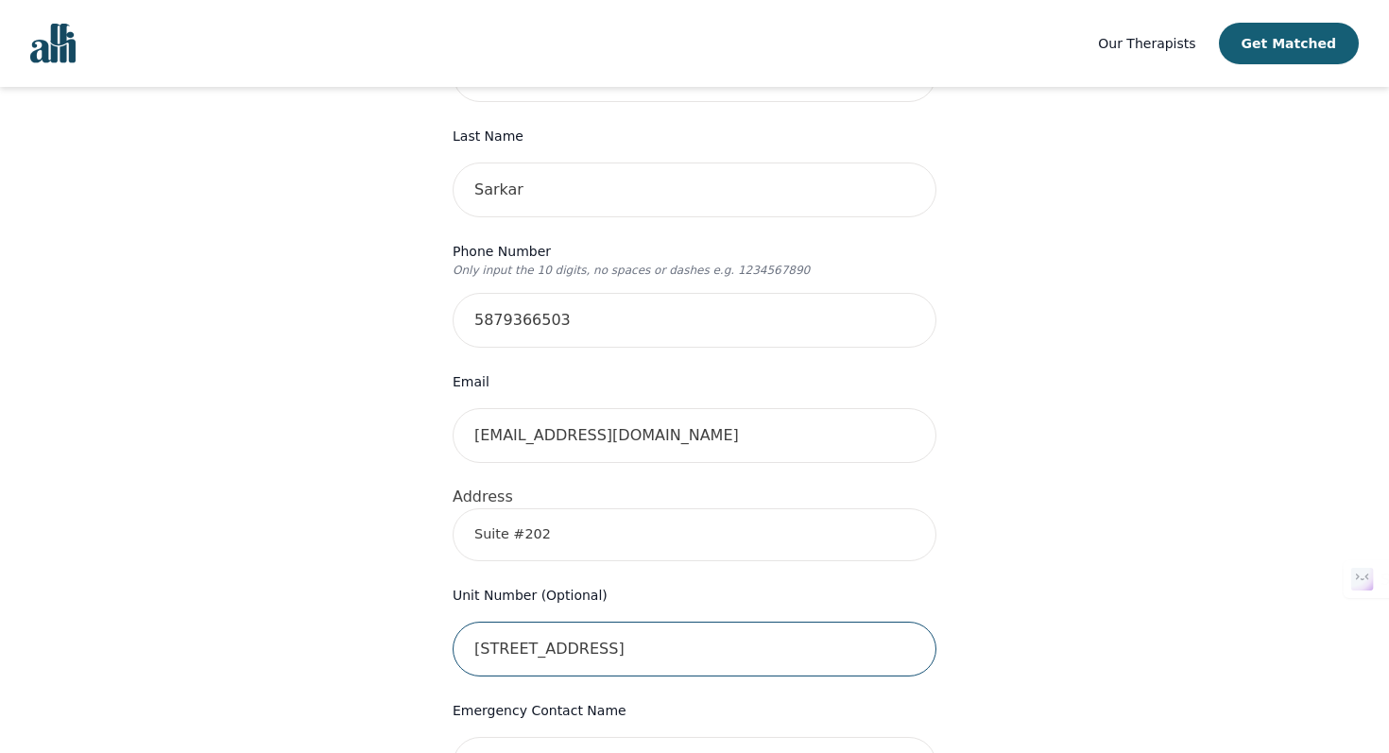
click at [629, 622] on input "10136 95 Street NW" at bounding box center [695, 649] width 484 height 55
click at [490, 519] on input "Suite #202" at bounding box center [695, 534] width 484 height 53
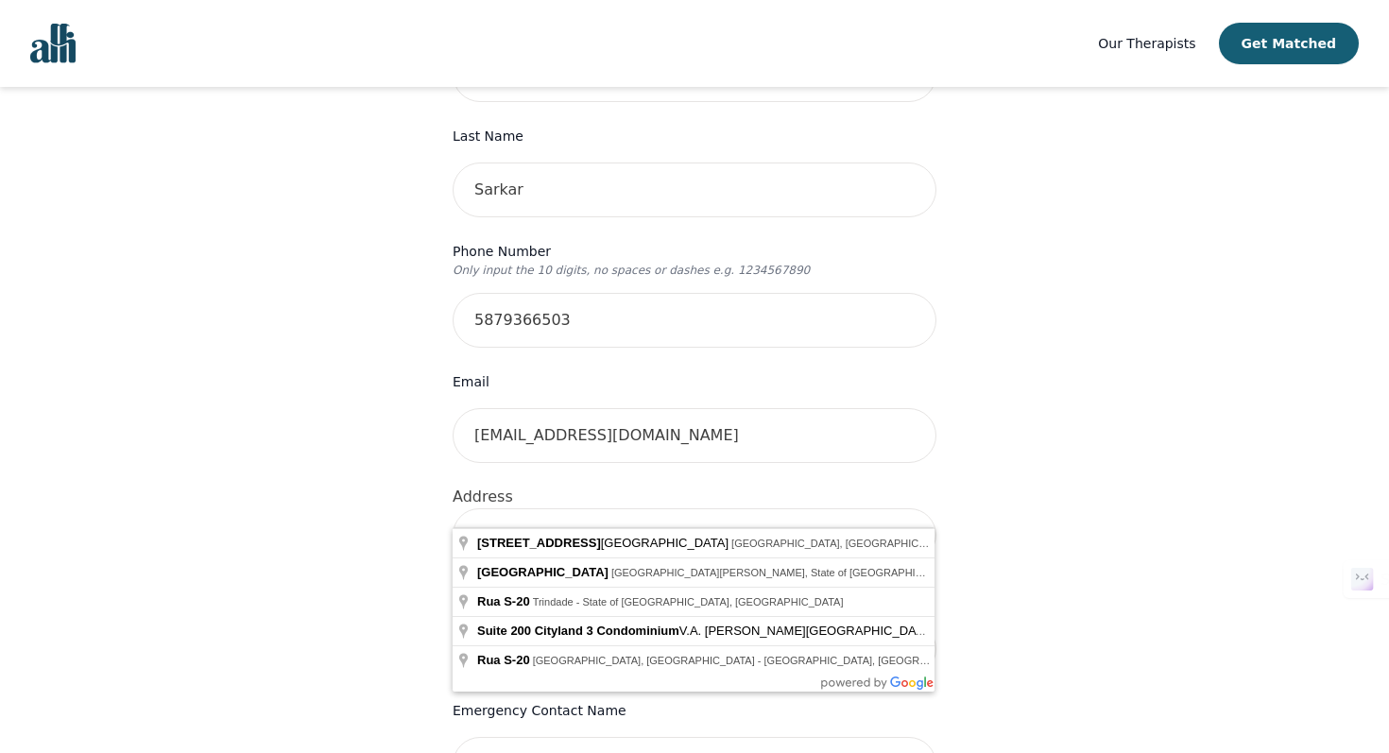
type input "S"
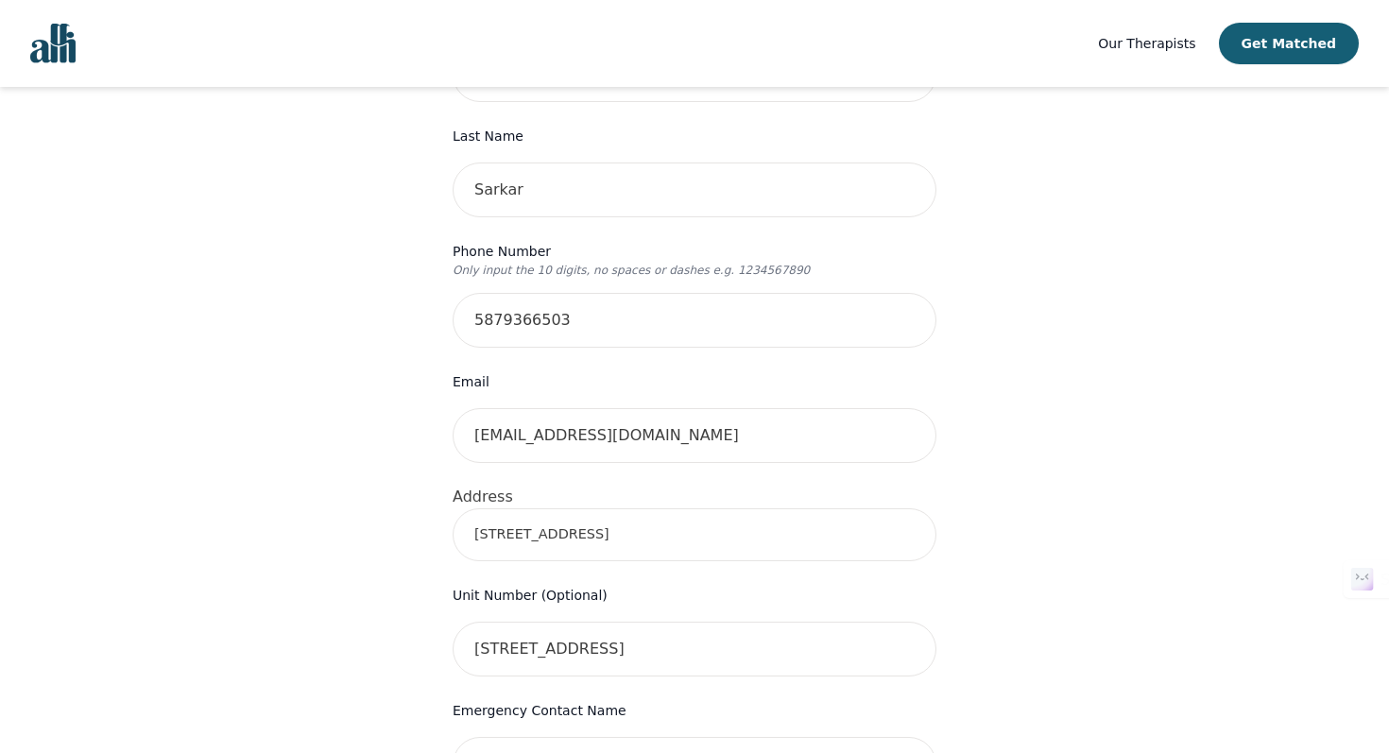
type input "10136 95 St, Edmonton, AB T5H 2A6, Canada"
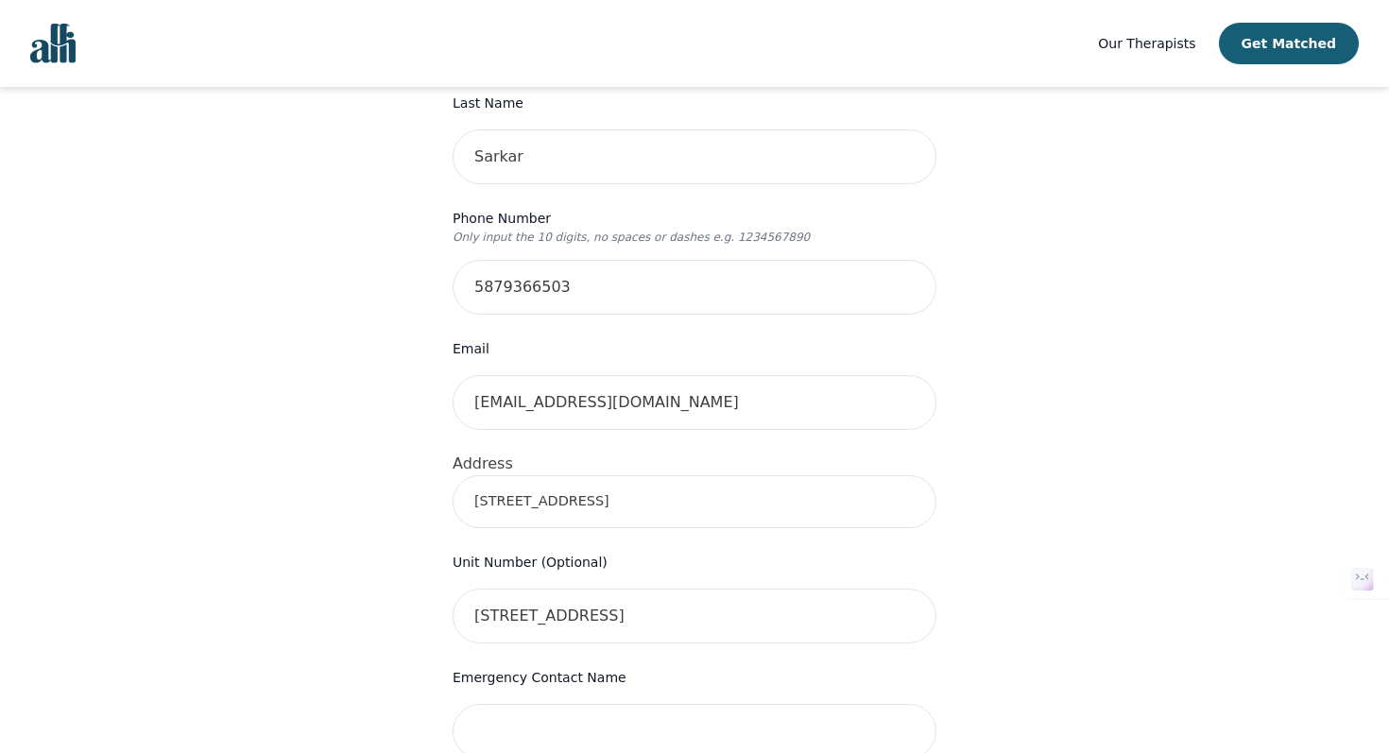
scroll to position [427, 0]
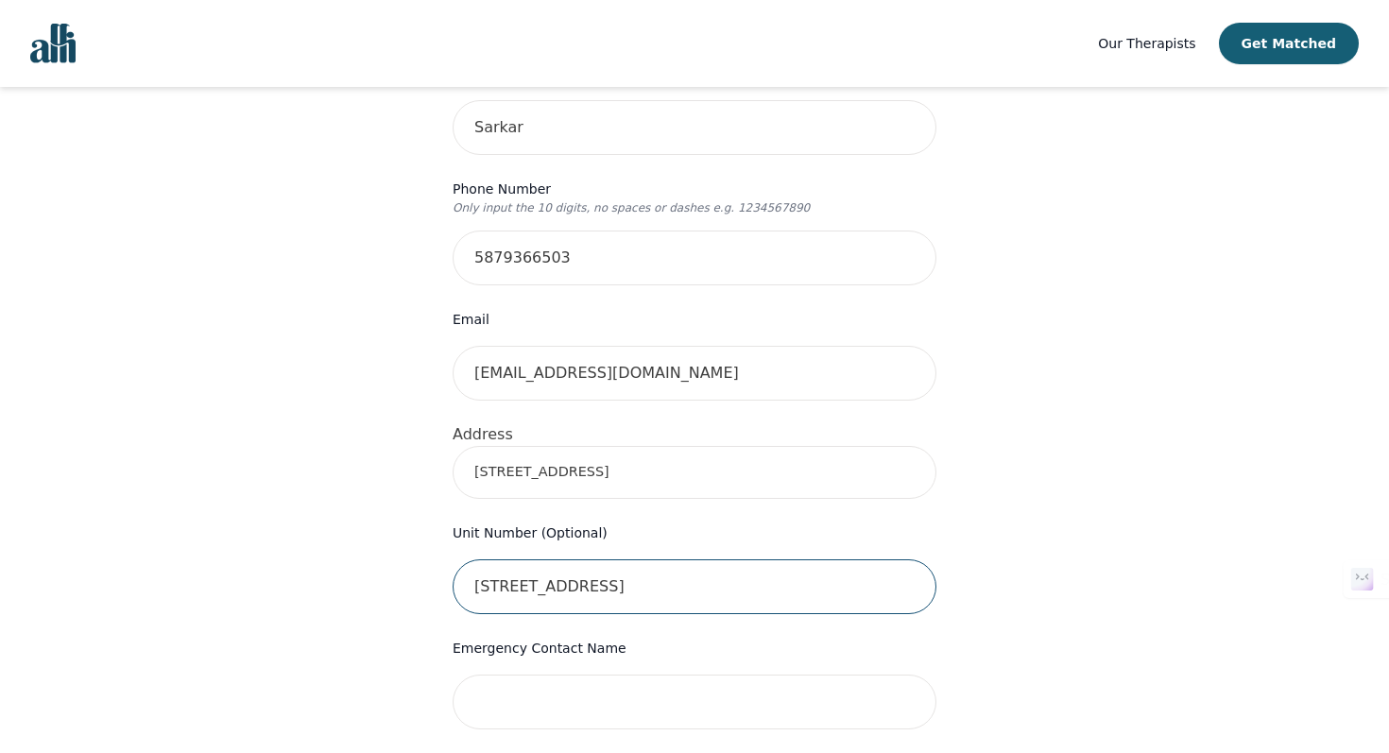
click at [642, 568] on input "10136 95 Street NW" at bounding box center [695, 586] width 484 height 55
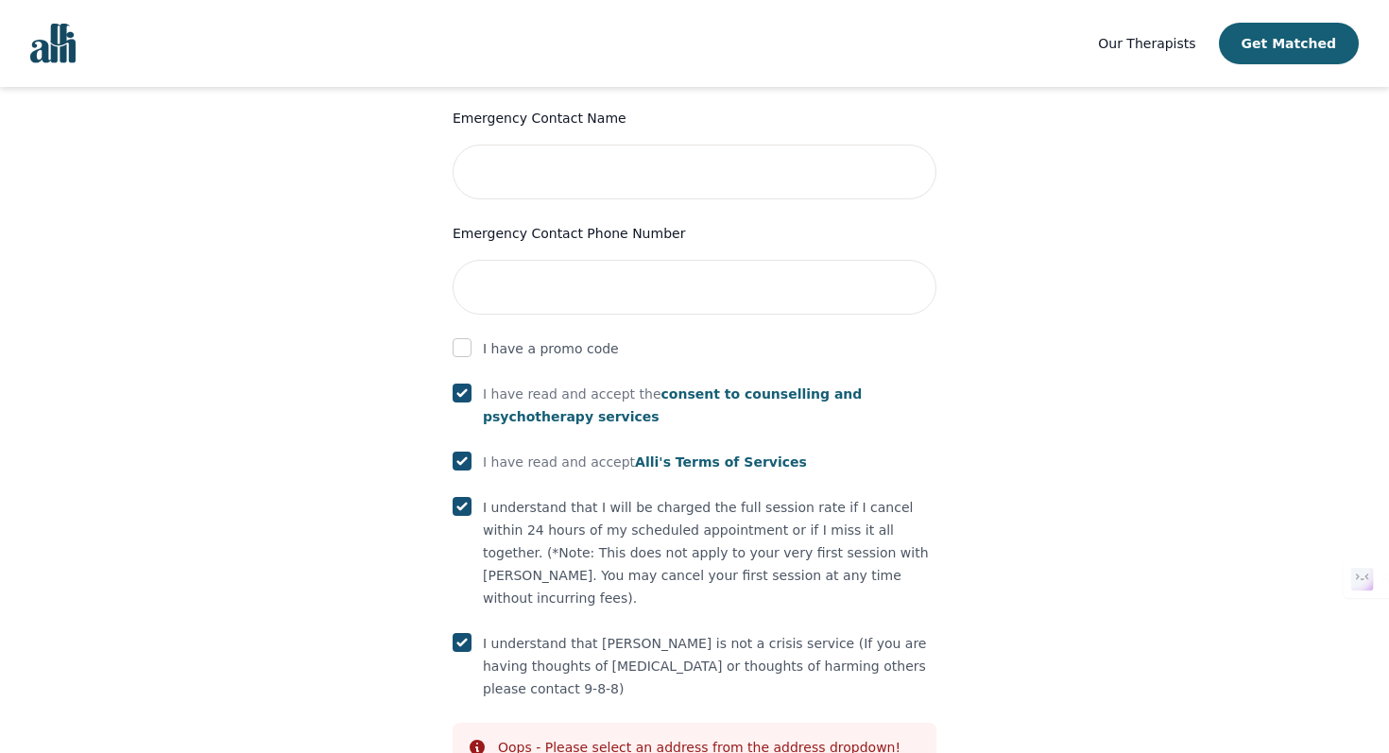
scroll to position [1020, 0]
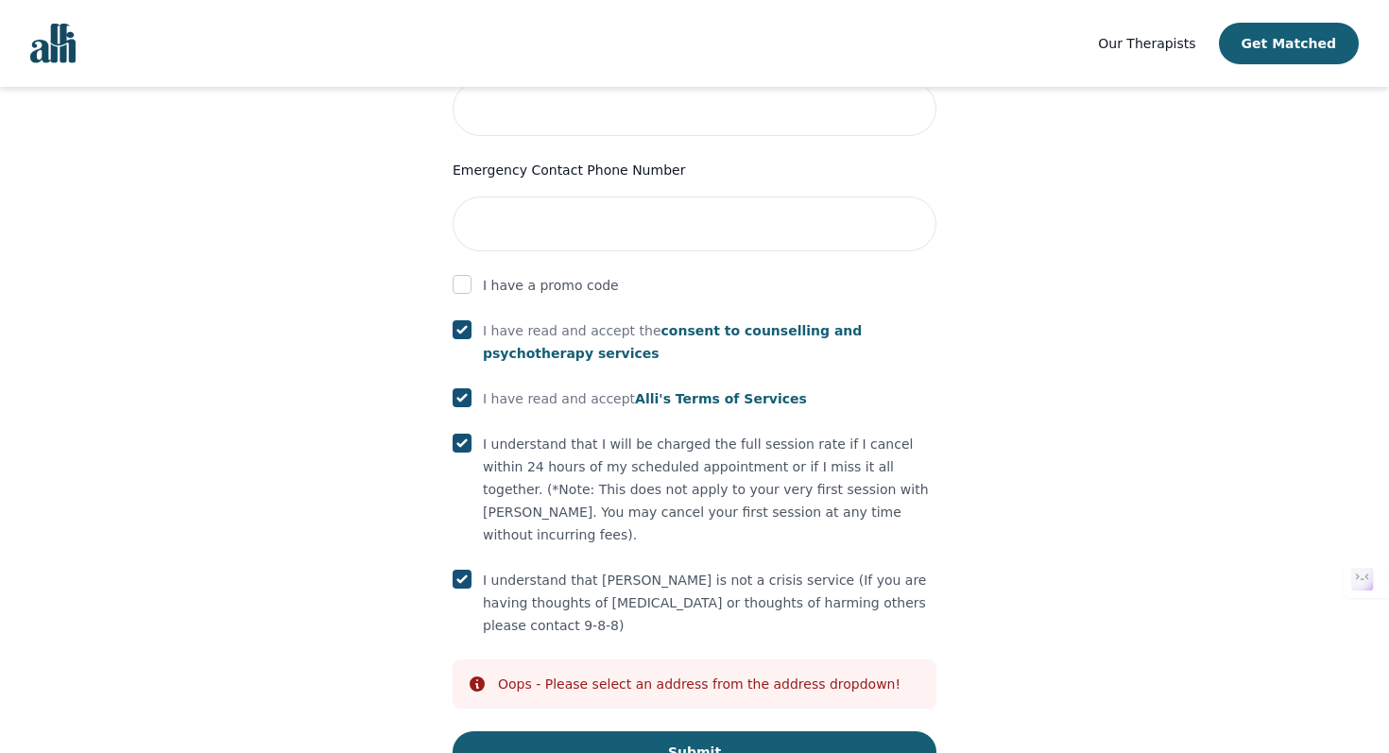
type input "202"
click at [679, 646] on form "First Name Ananya Last Name Sarkar Phone Number Only input the 10 digits, no sp…" at bounding box center [695, 63] width 484 height 1419
click at [678, 731] on button "Submit" at bounding box center [695, 752] width 484 height 42
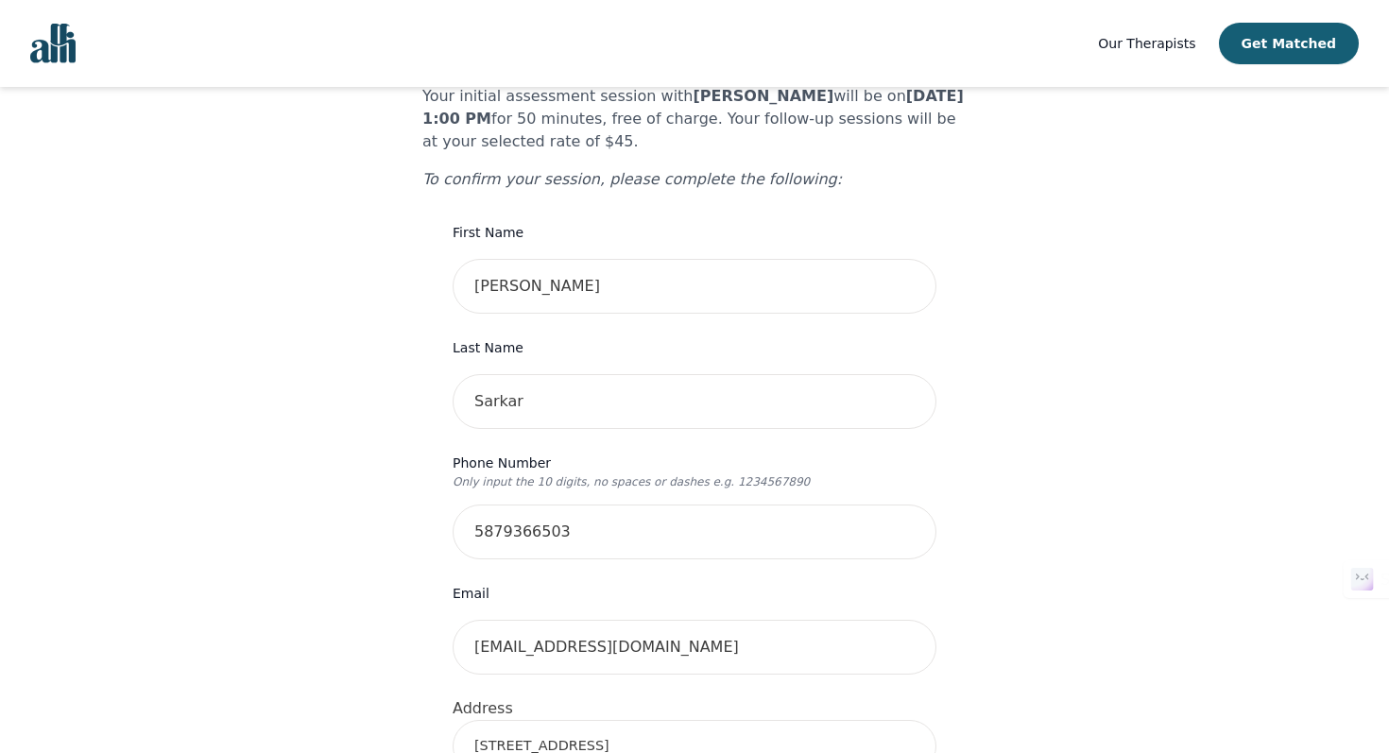
scroll to position [360, 0]
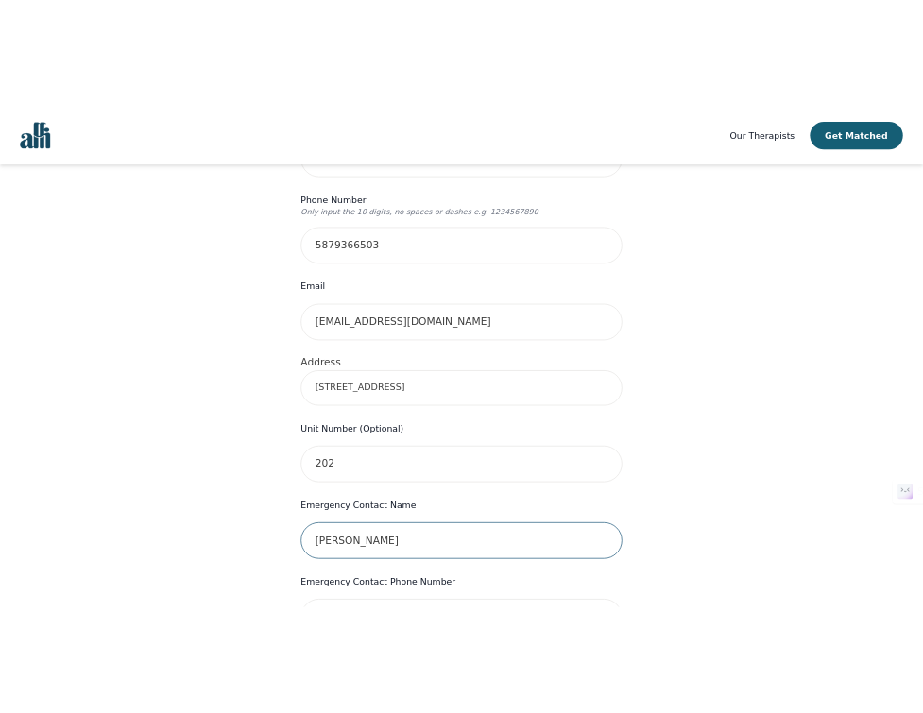
scroll to position [482, 0]
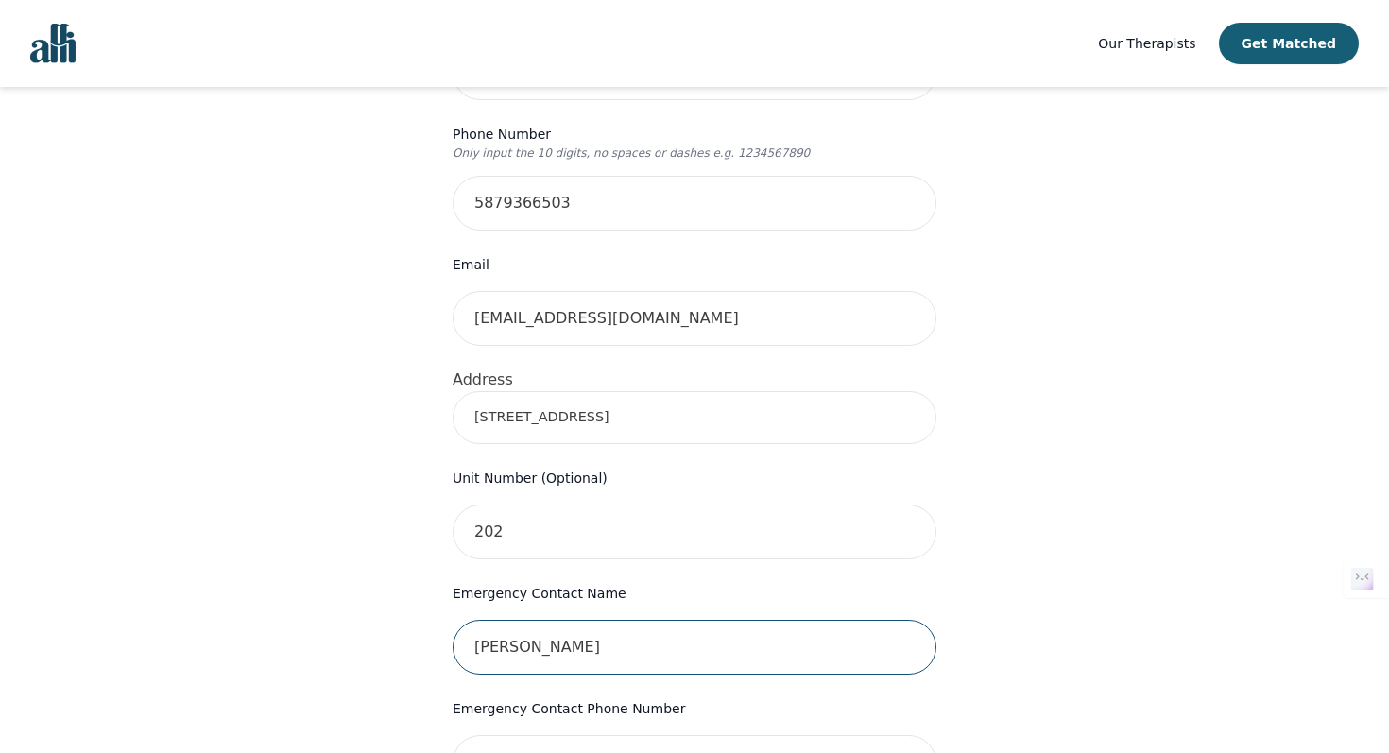
type input "Soumyadeep Pal"
click at [516, 735] on input "tel" at bounding box center [695, 762] width 484 height 55
click at [505, 735] on input "5173170" at bounding box center [695, 762] width 484 height 55
click at [501, 735] on input "5173170" at bounding box center [695, 762] width 484 height 55
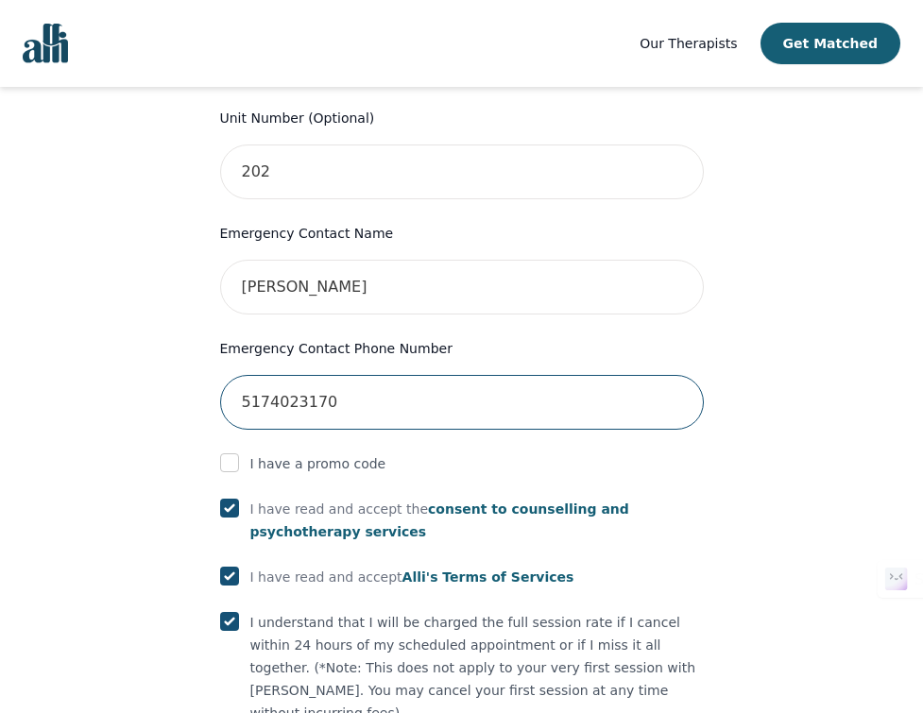
scroll to position [1060, 0]
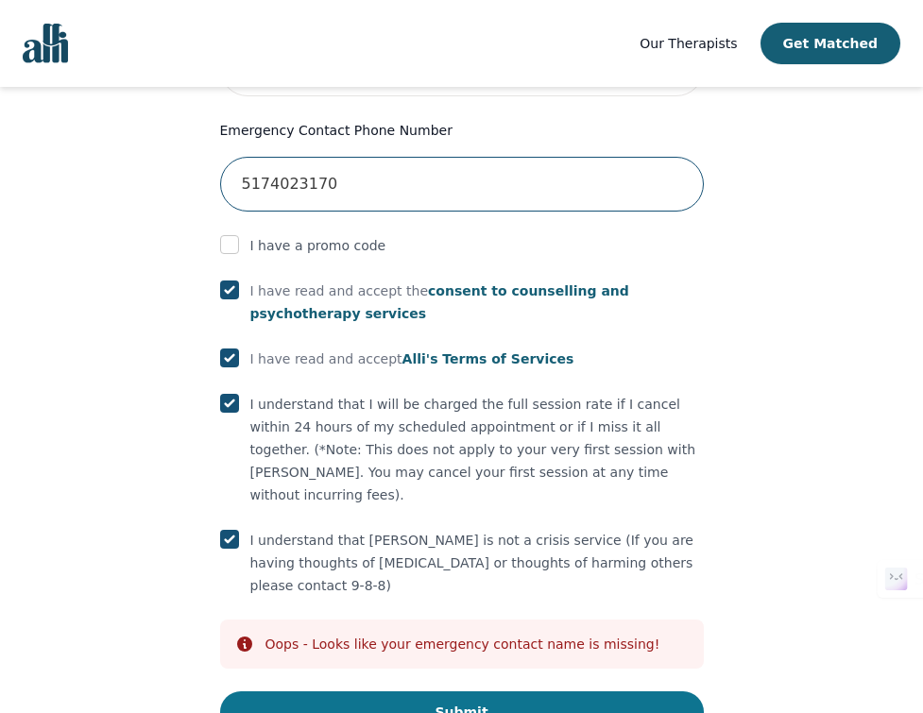
type input "5174023170"
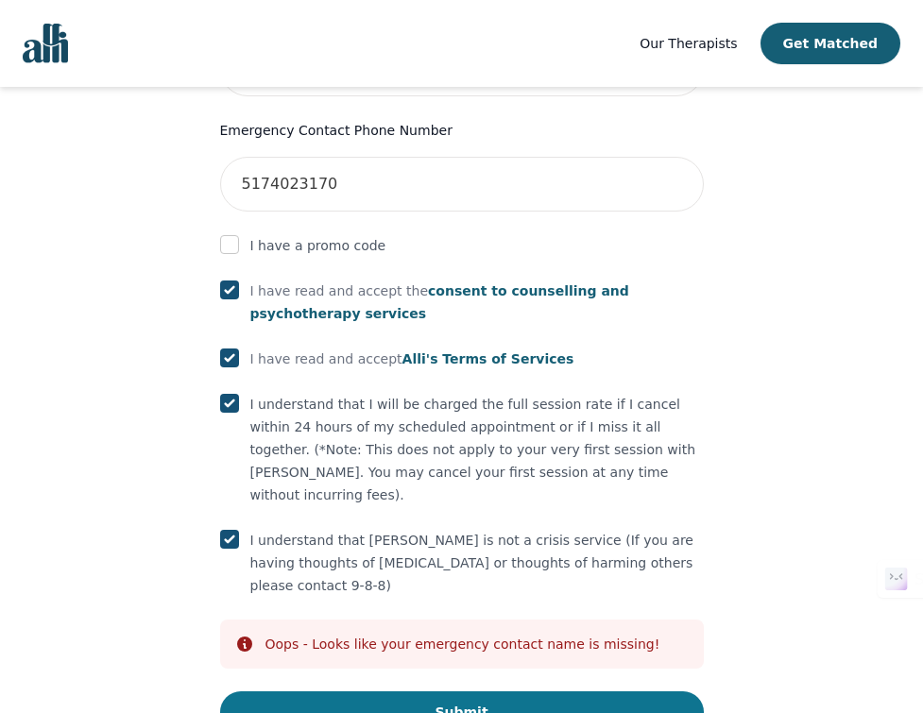
click at [326, 692] on button "Submit" at bounding box center [462, 713] width 484 height 42
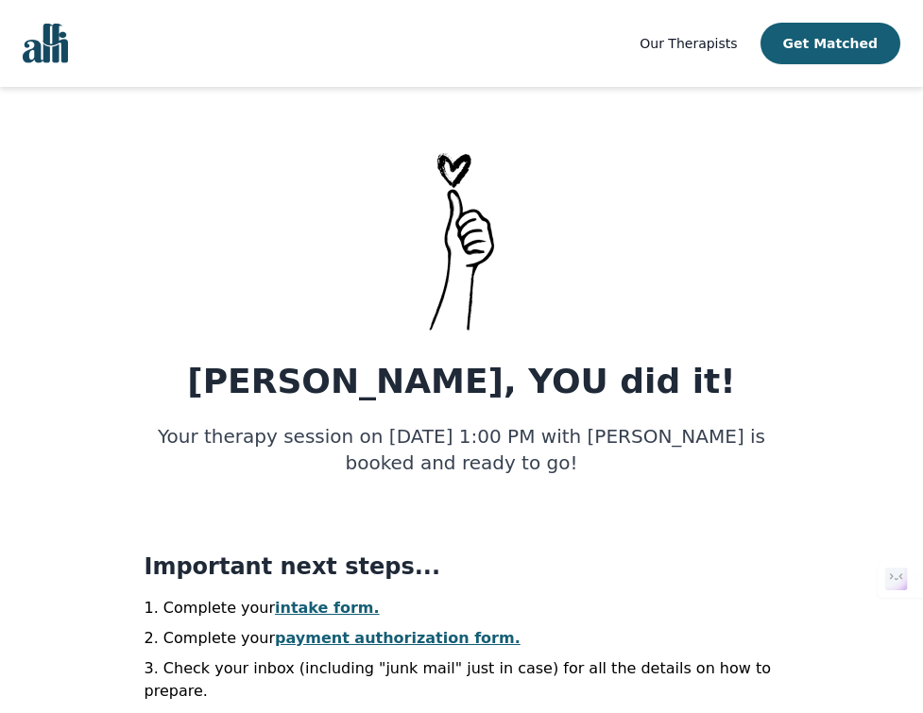
click at [341, 608] on link "intake form." at bounding box center [327, 608] width 105 height 18
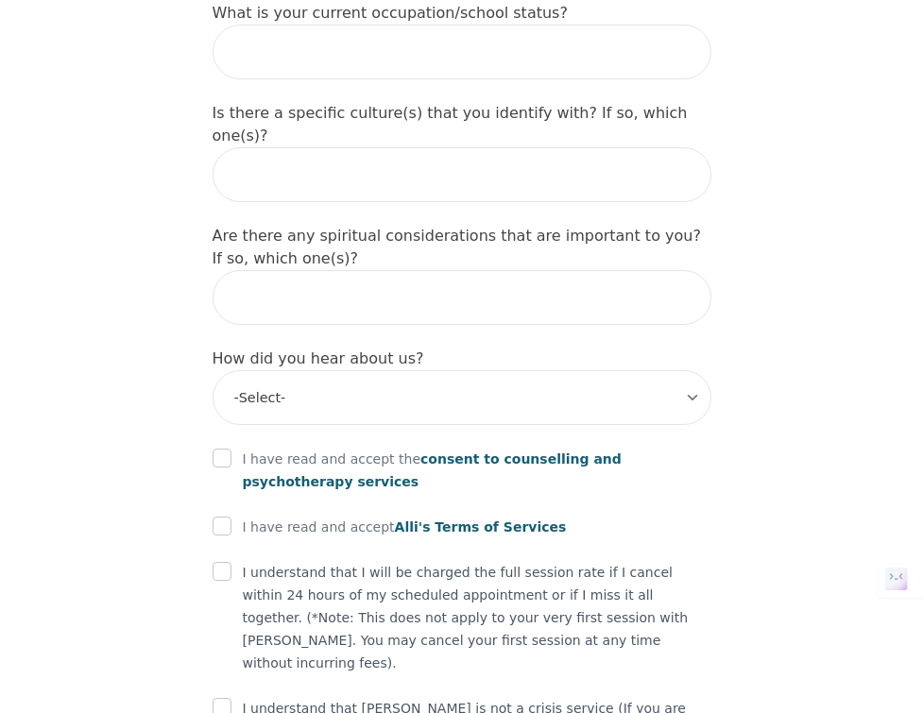
scroll to position [2160, 0]
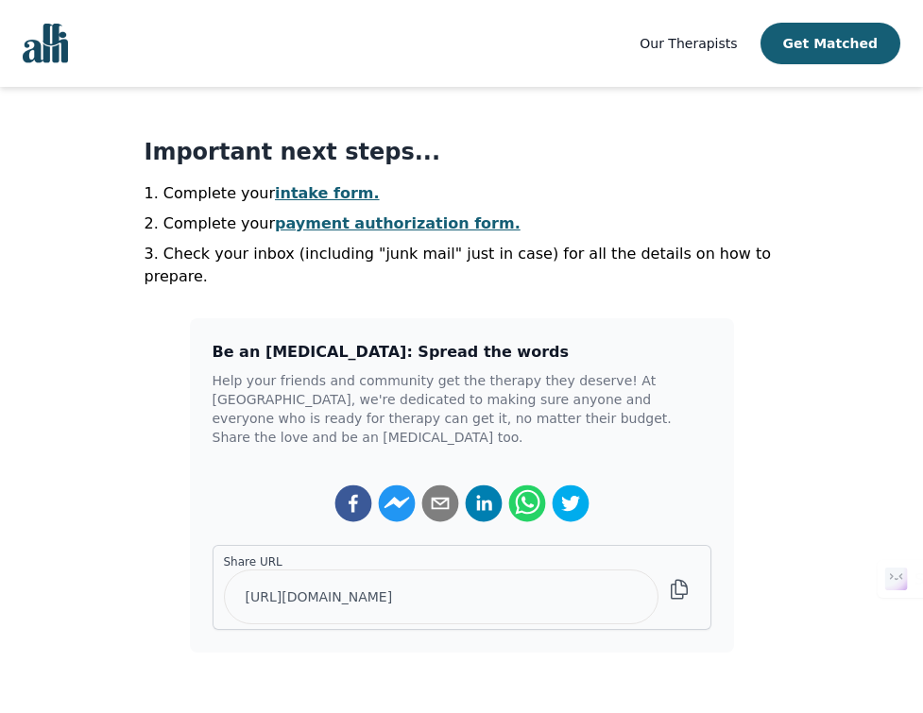
scroll to position [424, 0]
